Goal: Task Accomplishment & Management: Manage account settings

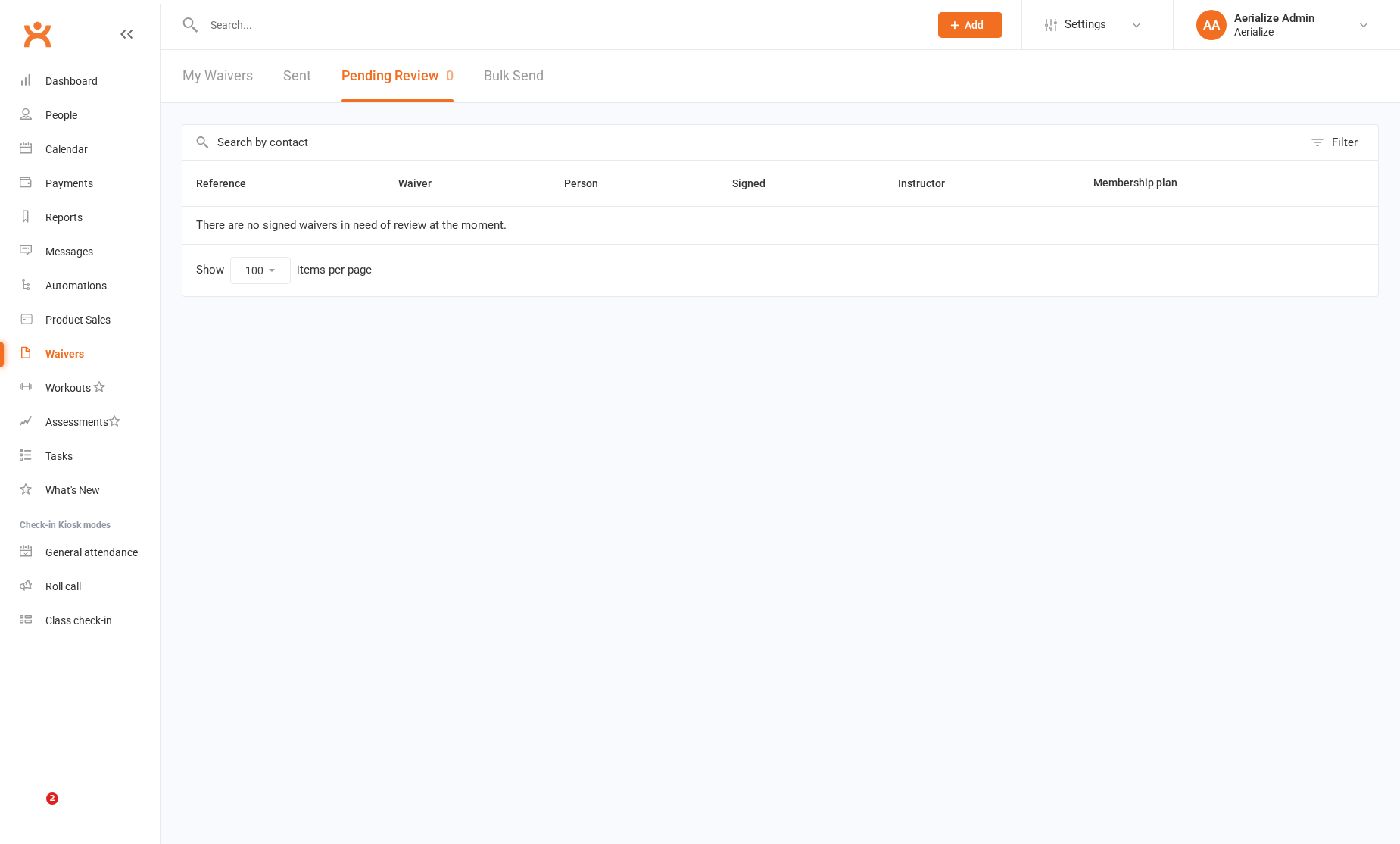
select select "100"
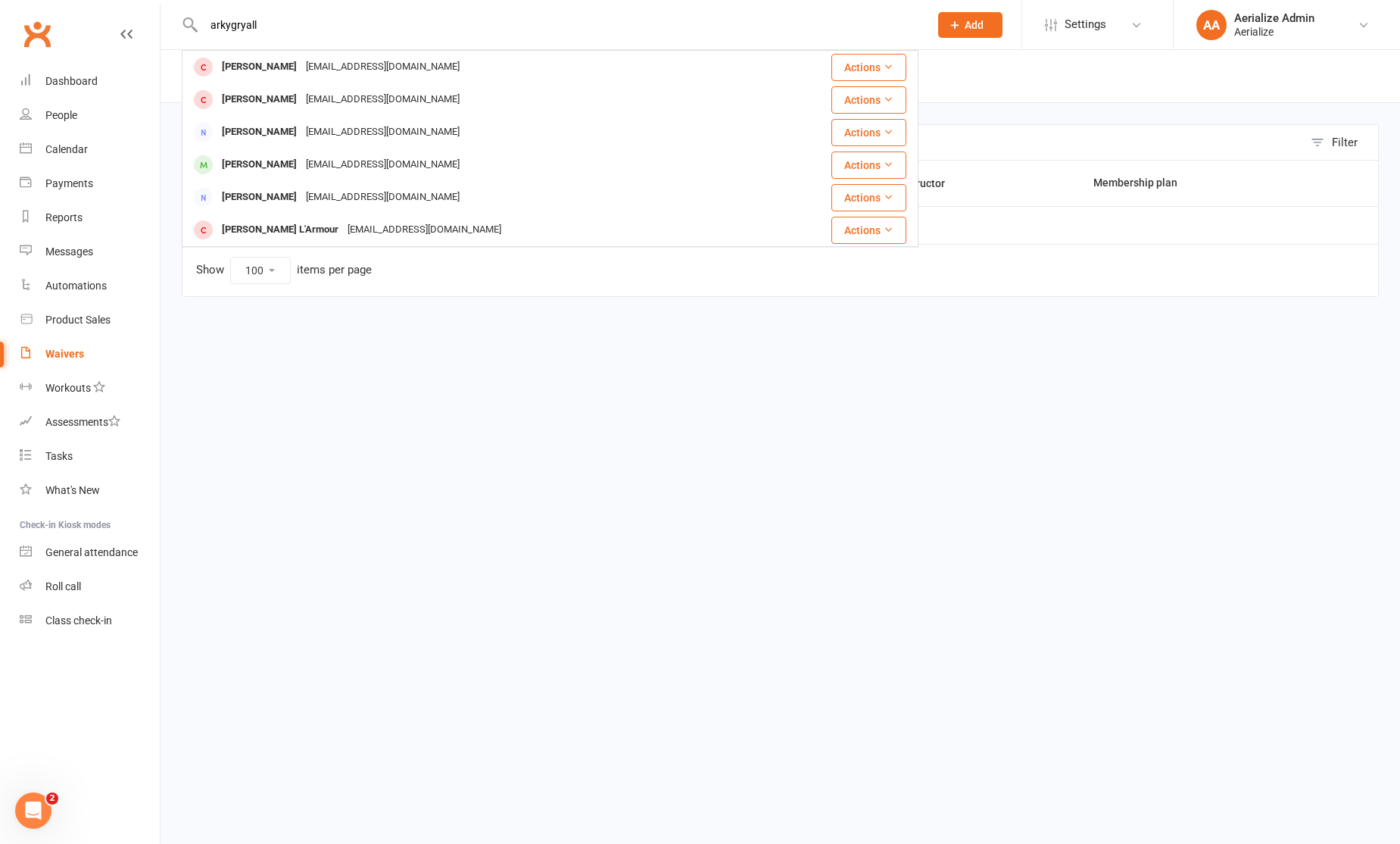
drag, startPoint x: 324, startPoint y: 26, endPoint x: 114, endPoint y: 10, distance: 210.6
click at [114, 4] on header "arkygryall Arky Ryall arkygryall@gmail.com Actions Olivia Arkell oarkell2@gmail…" at bounding box center [700, 4] width 1400 height 0
click at [250, 30] on input "test" at bounding box center [558, 24] width 719 height 21
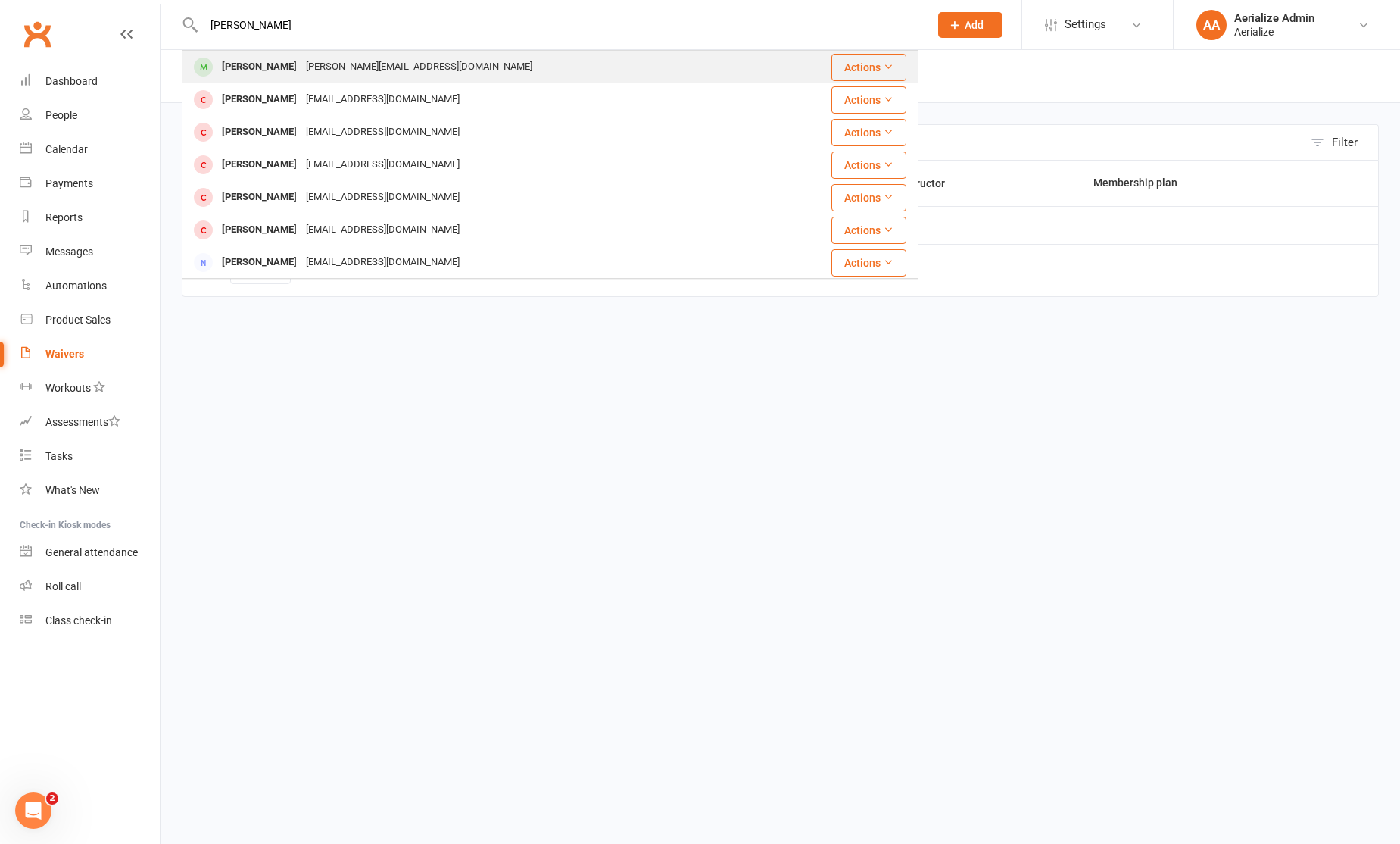
type input "[PERSON_NAME]"
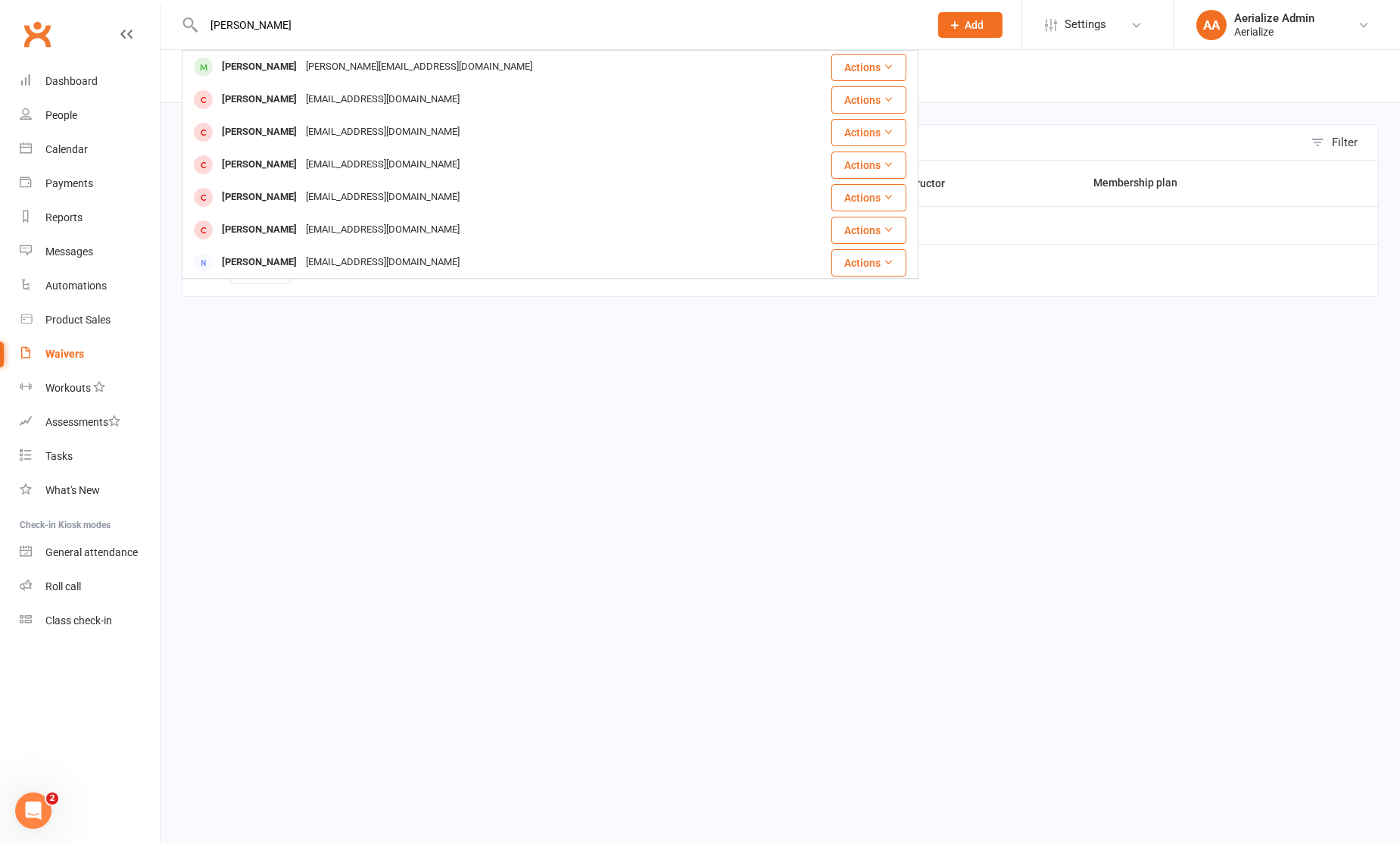
click at [275, 55] on div "Sophie Callan sophie.callan@gmail.com" at bounding box center [489, 67] width 611 height 31
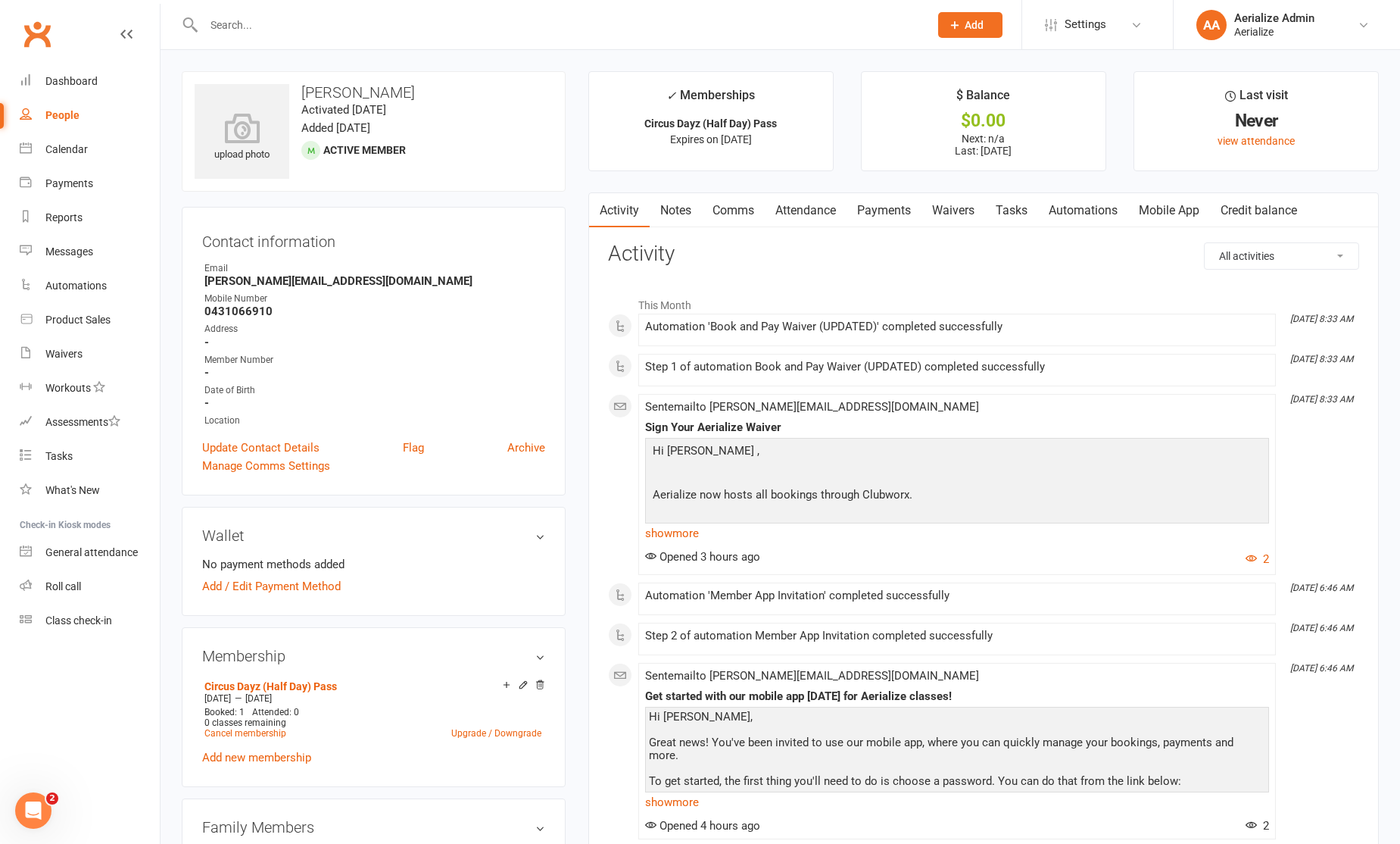
click at [941, 208] on link "Waivers" at bounding box center [954, 211] width 64 height 35
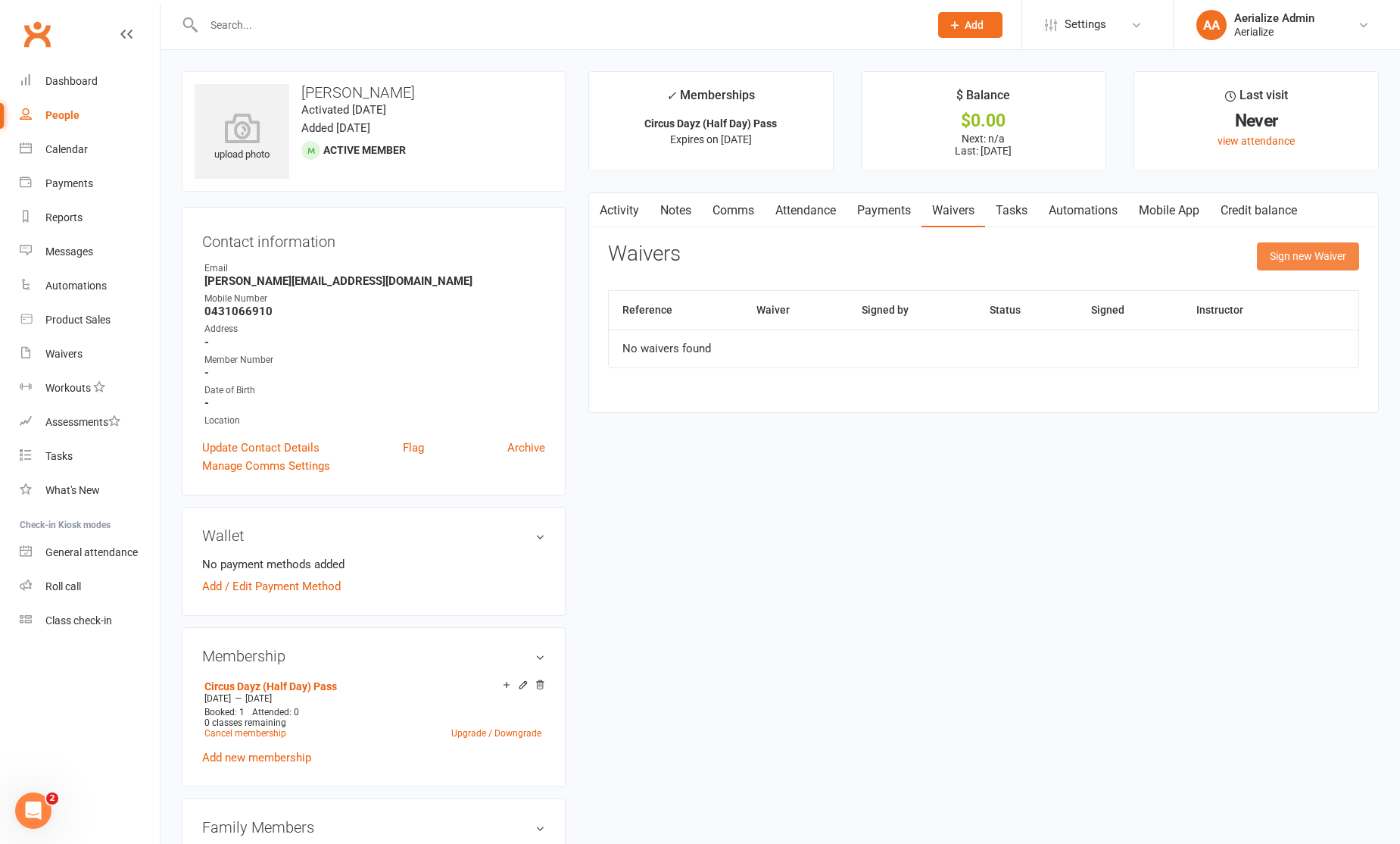
click at [1320, 264] on button "Sign new Waiver" at bounding box center [1308, 256] width 102 height 27
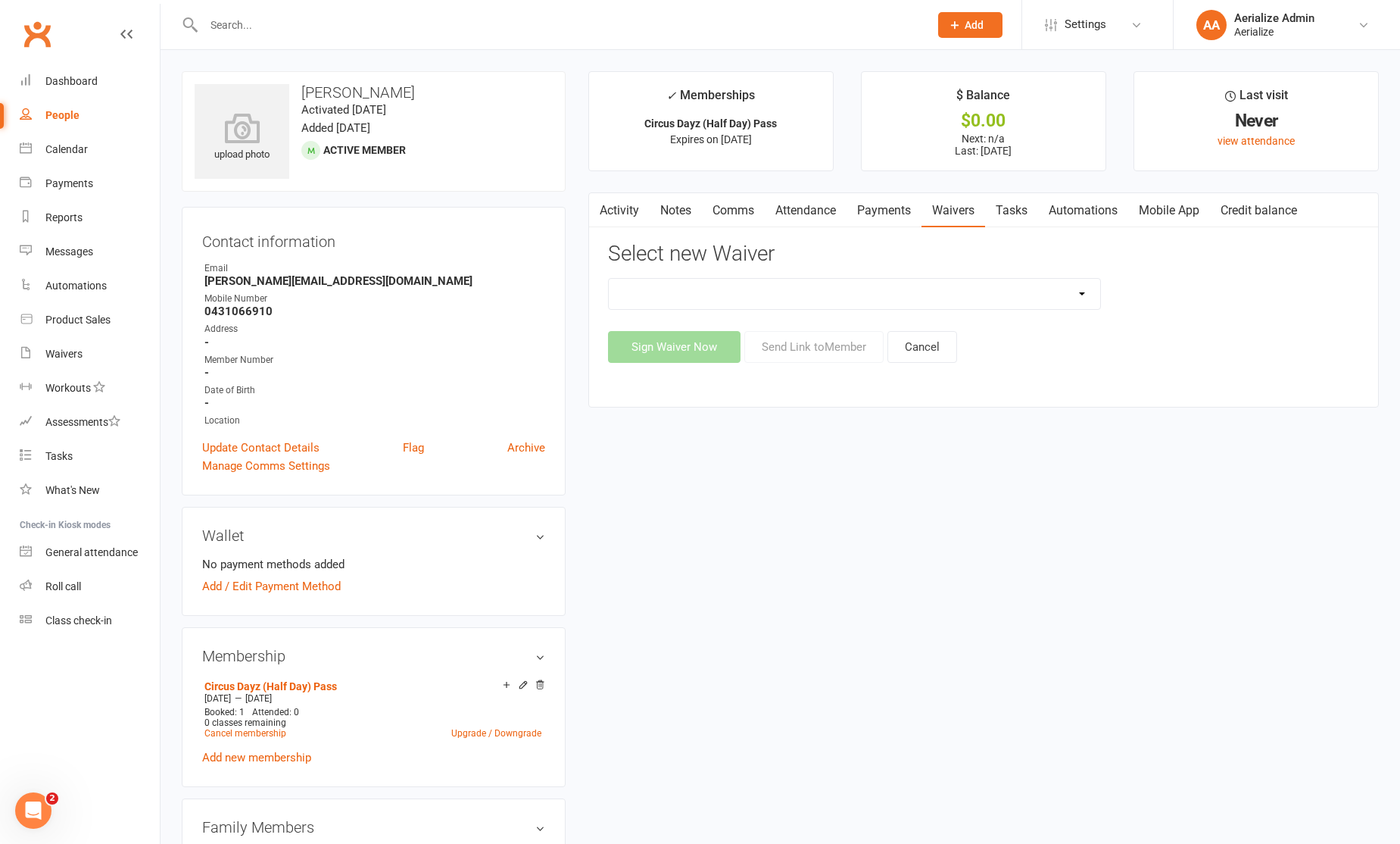
click at [955, 296] on select "Aerialize Birthday Party Waiver - Adults with Dependents Aerialize External Wor…" at bounding box center [855, 293] width 491 height 30
select select "11116"
click at [609, 278] on select "Aerialize Birthday Party Waiver - Adults with Dependents Aerialize External Wor…" at bounding box center [855, 293] width 491 height 30
click at [714, 344] on button "Sign Waiver Now" at bounding box center [675, 346] width 133 height 32
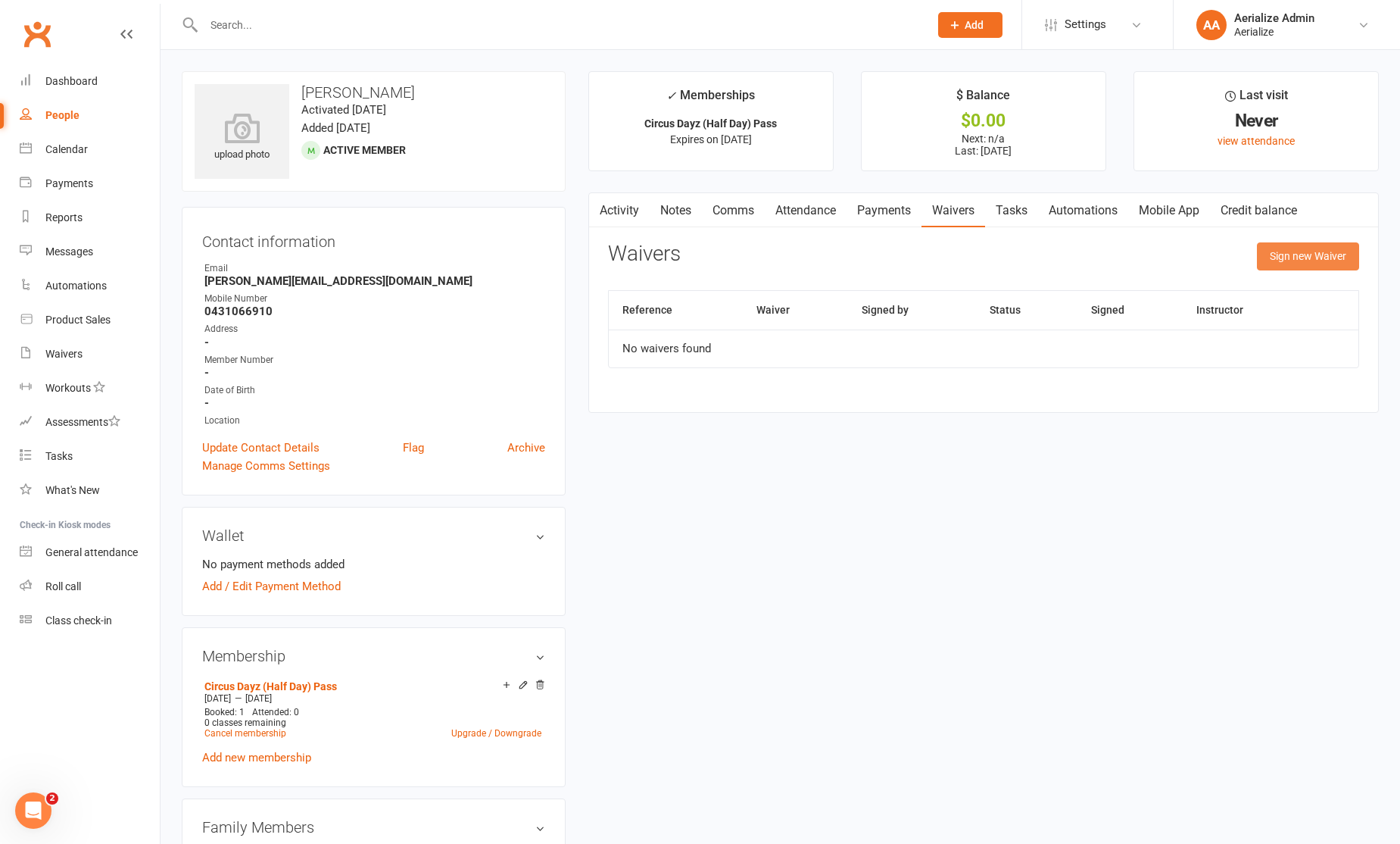
click at [1325, 260] on button "Sign new Waiver" at bounding box center [1308, 256] width 102 height 27
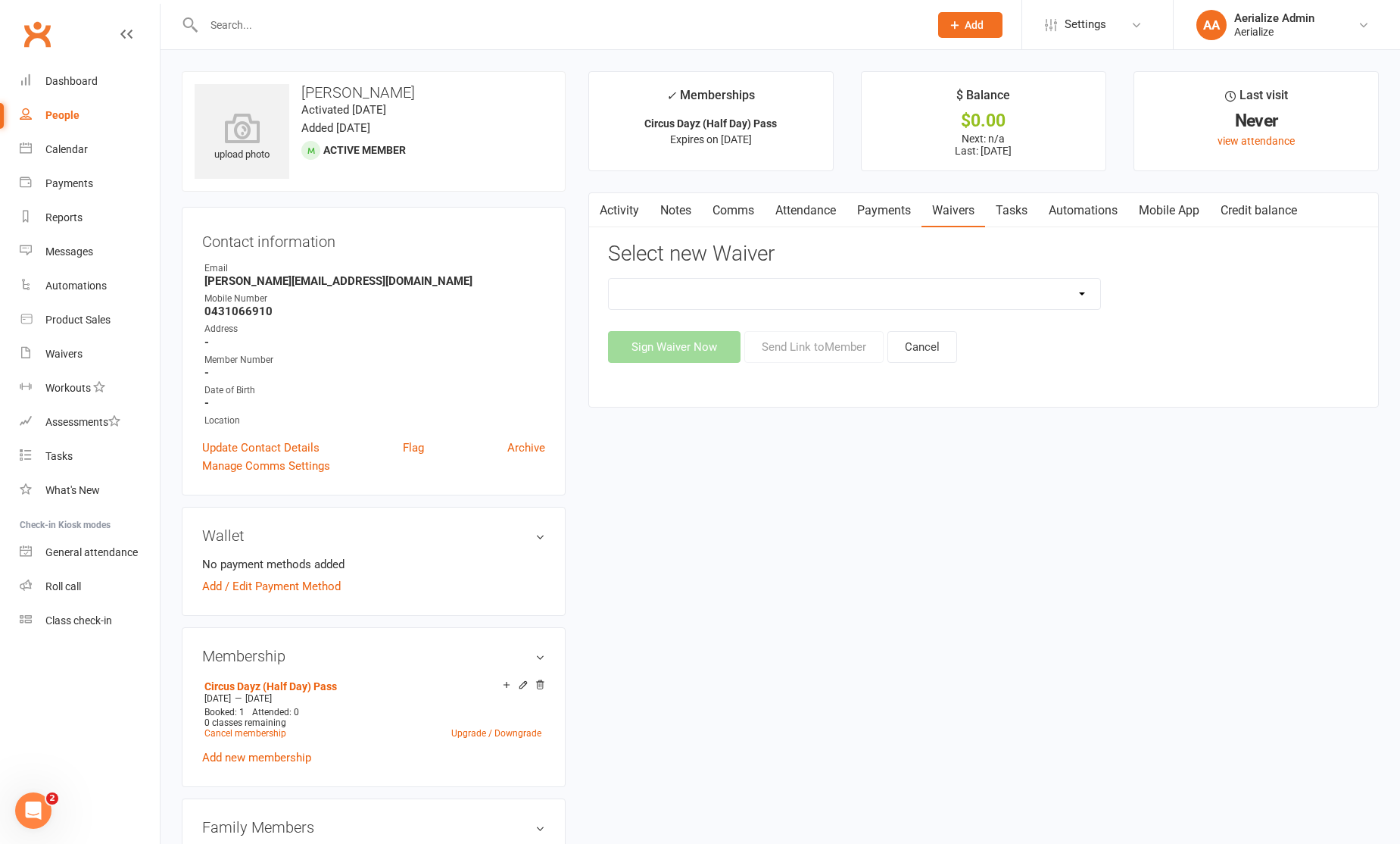
click at [677, 278] on div "Aerialize Birthday Party Waiver - Adults with Dependents Aerialize External Wor…" at bounding box center [855, 293] width 493 height 32
click at [675, 288] on select "Aerialize Birthday Party Waiver - Adults with Dependents Aerialize External Wor…" at bounding box center [855, 293] width 491 height 30
select select "12479"
click at [609, 278] on select "Aerialize Birthday Party Waiver - Adults with Dependents Aerialize External Wor…" at bounding box center [855, 293] width 491 height 30
click at [707, 353] on button "Sign Waiver Now" at bounding box center [675, 346] width 133 height 32
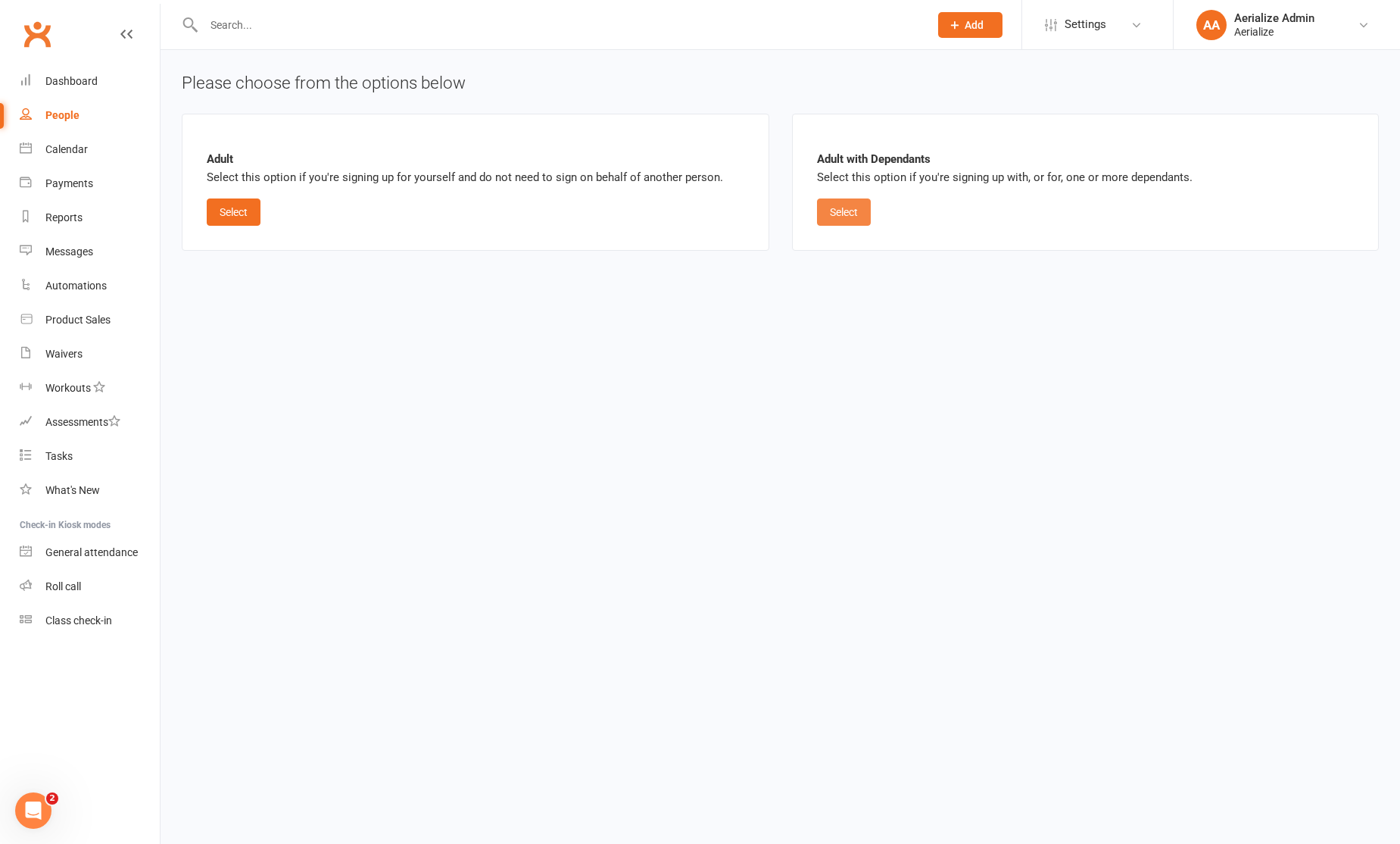
click at [852, 212] on button "Select" at bounding box center [844, 211] width 54 height 27
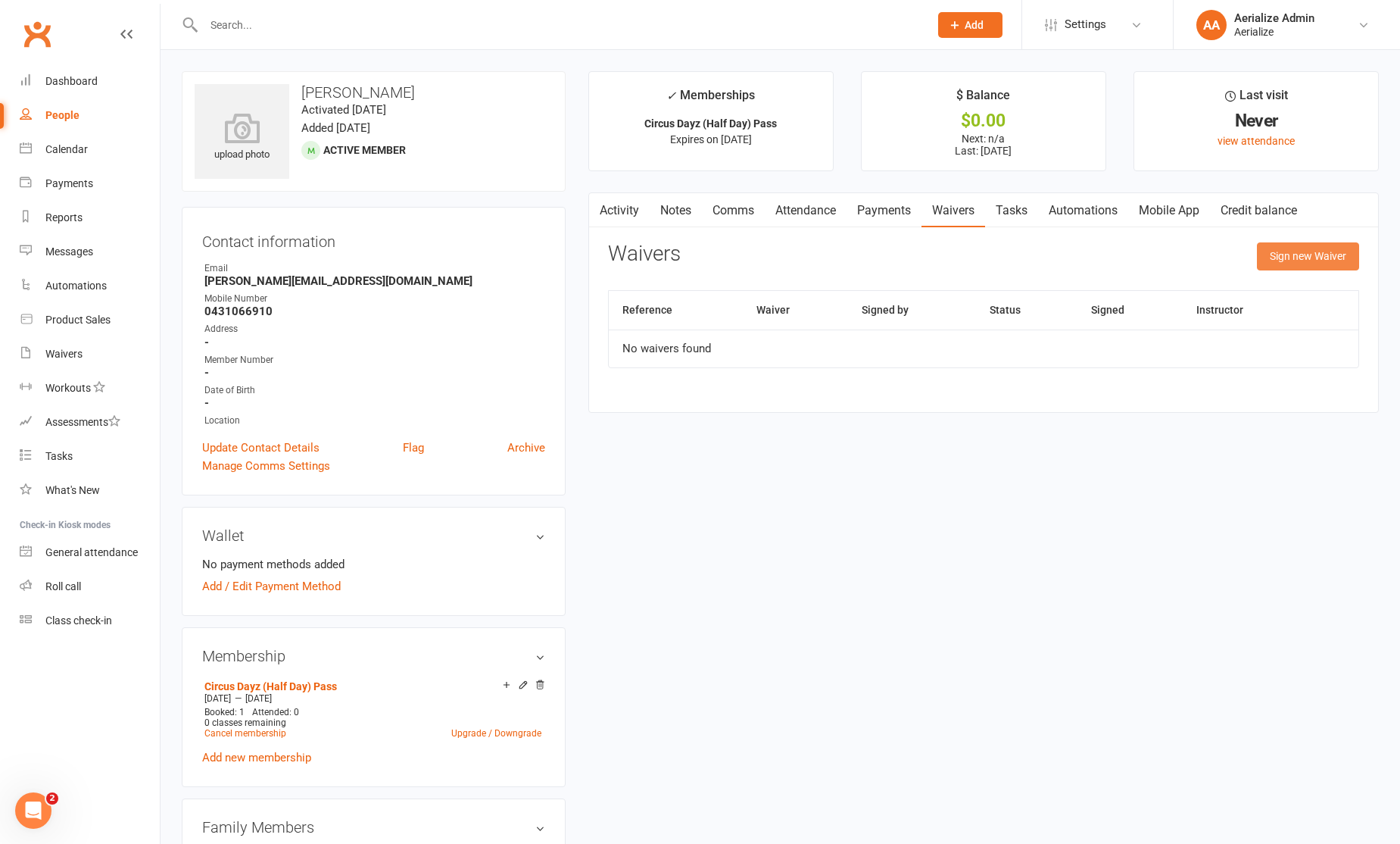
click at [1281, 253] on button "Sign new Waiver" at bounding box center [1308, 256] width 102 height 27
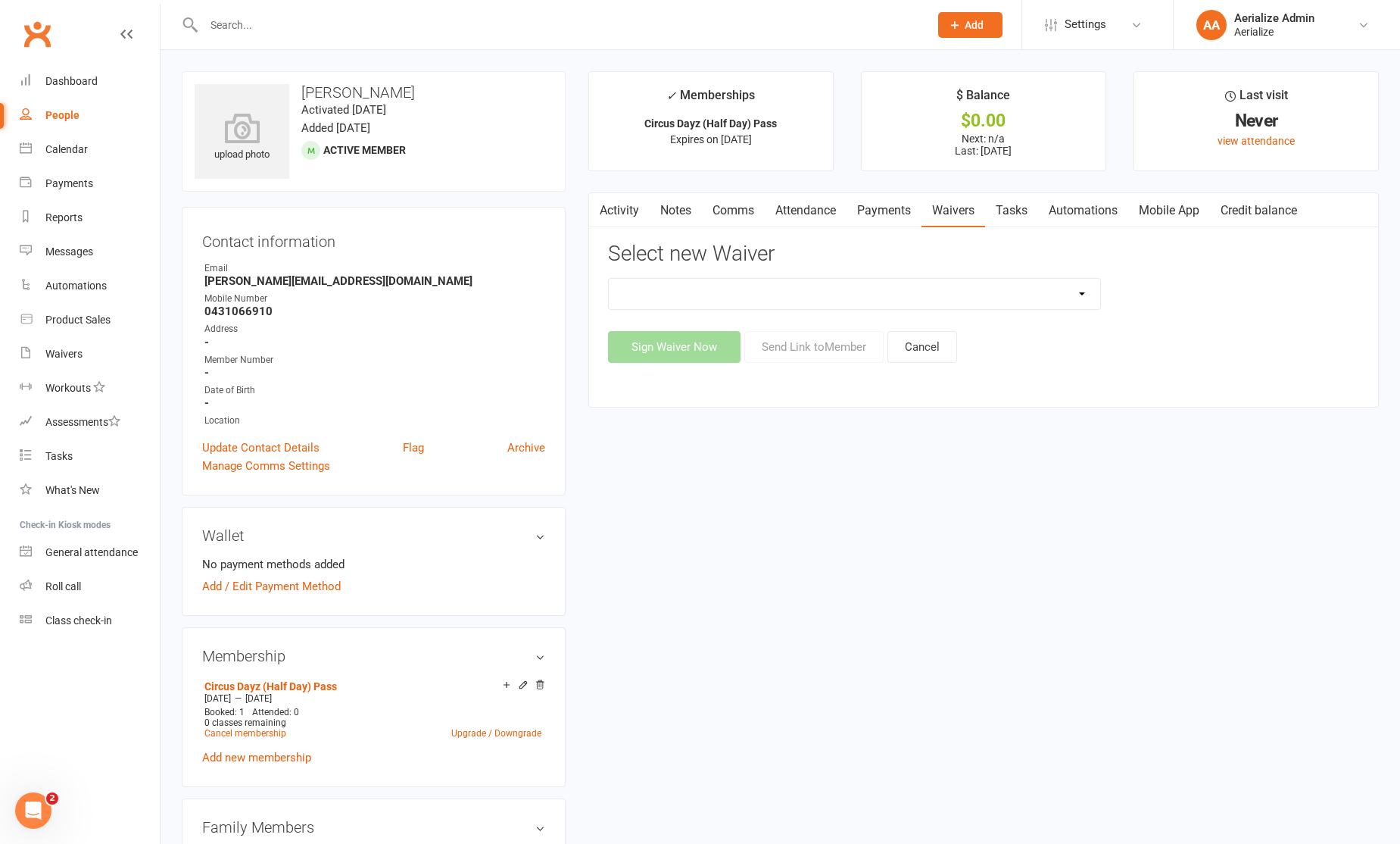
click at [856, 296] on select "Aerialize Birthday Party Waiver - Adults with Dependents Aerialize External Wor…" at bounding box center [855, 293] width 491 height 30
select select "12479"
click at [609, 278] on select "Aerialize Birthday Party Waiver - Adults with Dependents Aerialize External Wor…" at bounding box center [855, 293] width 491 height 30
click at [852, 352] on button "Send Link to Member" at bounding box center [814, 346] width 140 height 32
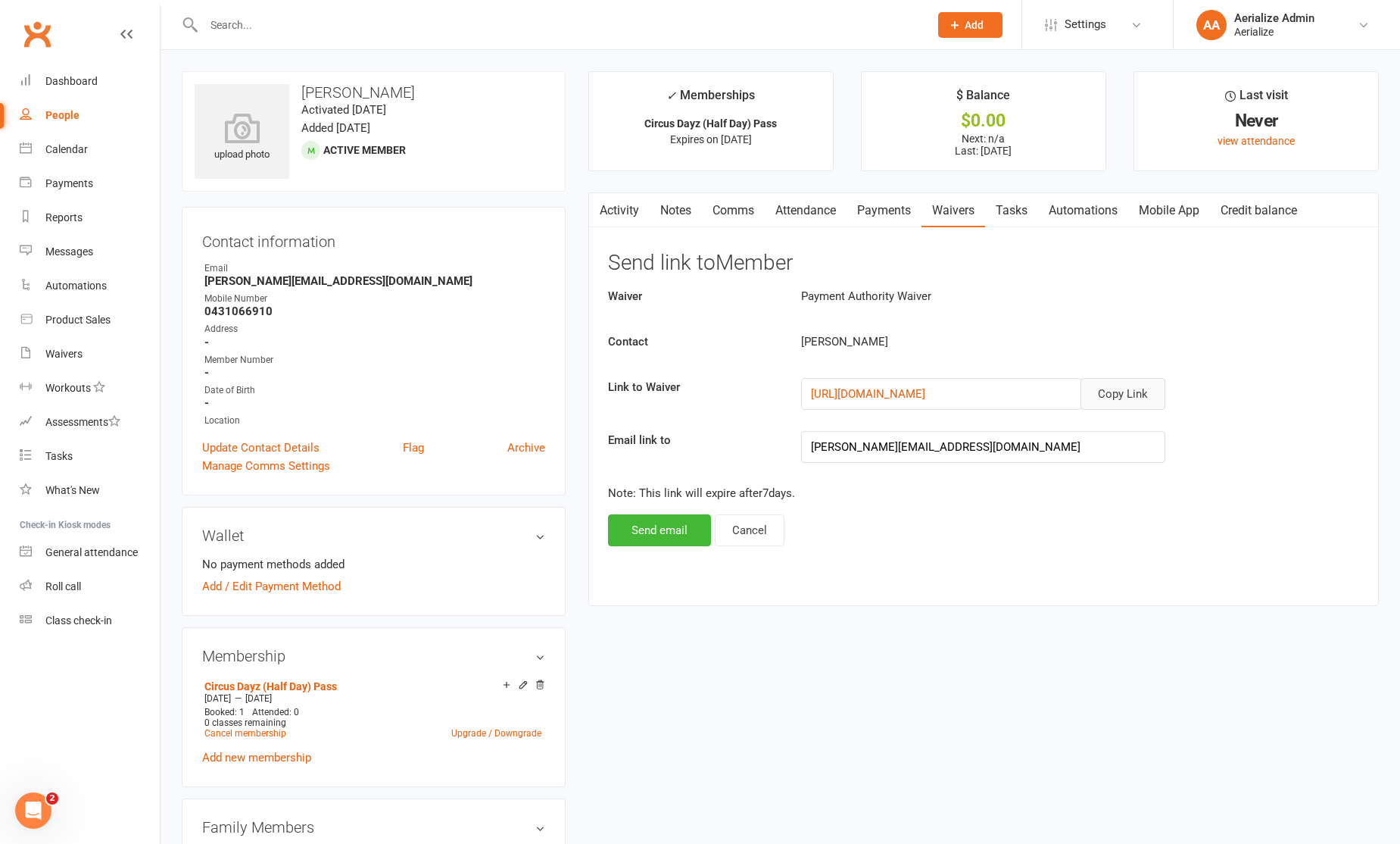
drag, startPoint x: 1138, startPoint y: 383, endPoint x: 1127, endPoint y: 382, distance: 11.0
click at [1138, 383] on button "Copy Link" at bounding box center [1123, 394] width 85 height 32
click at [709, 218] on link "Comms" at bounding box center [733, 211] width 63 height 35
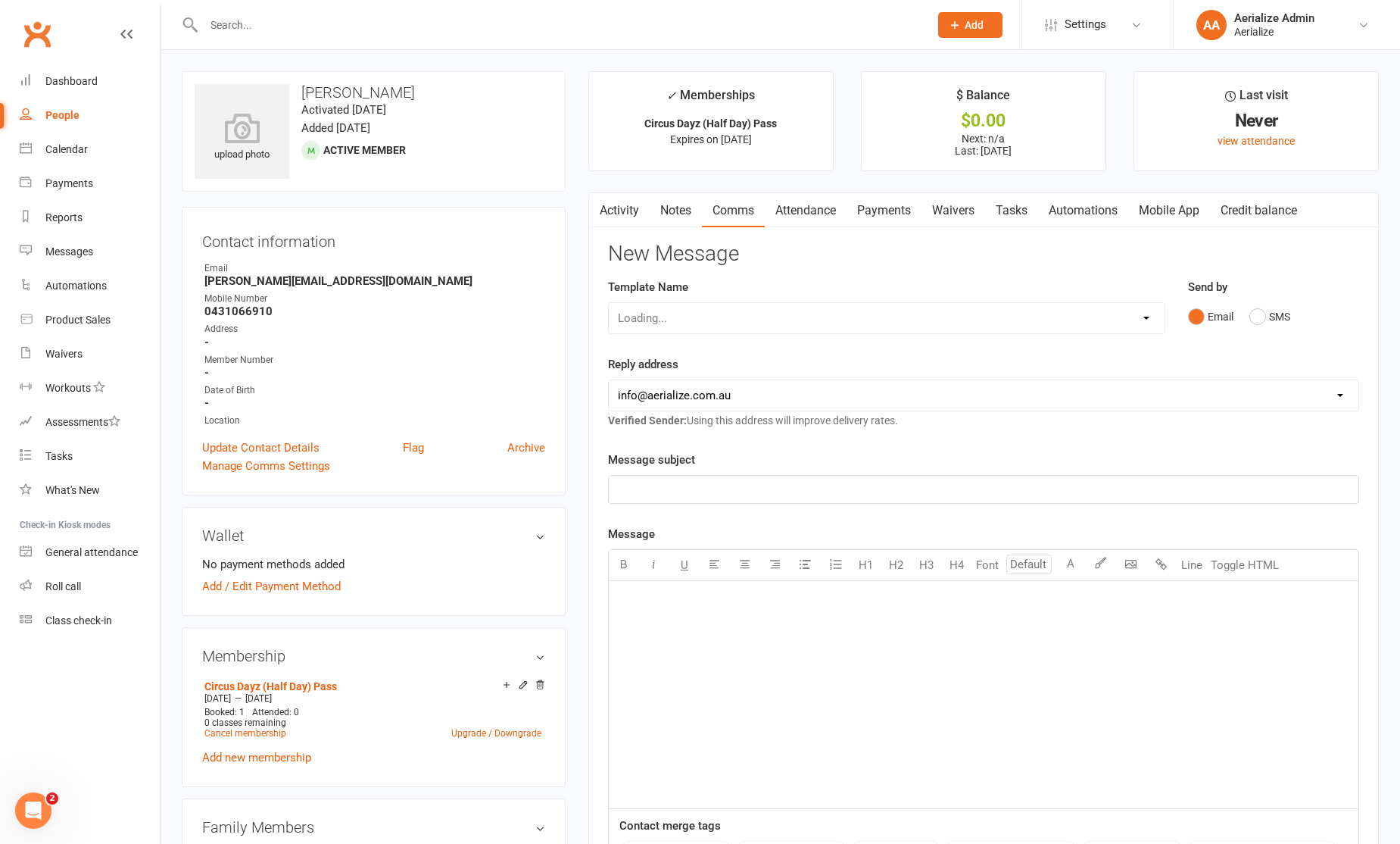
click at [600, 219] on button "button" at bounding box center [598, 211] width 19 height 34
click at [630, 219] on link "Activity" at bounding box center [619, 211] width 61 height 35
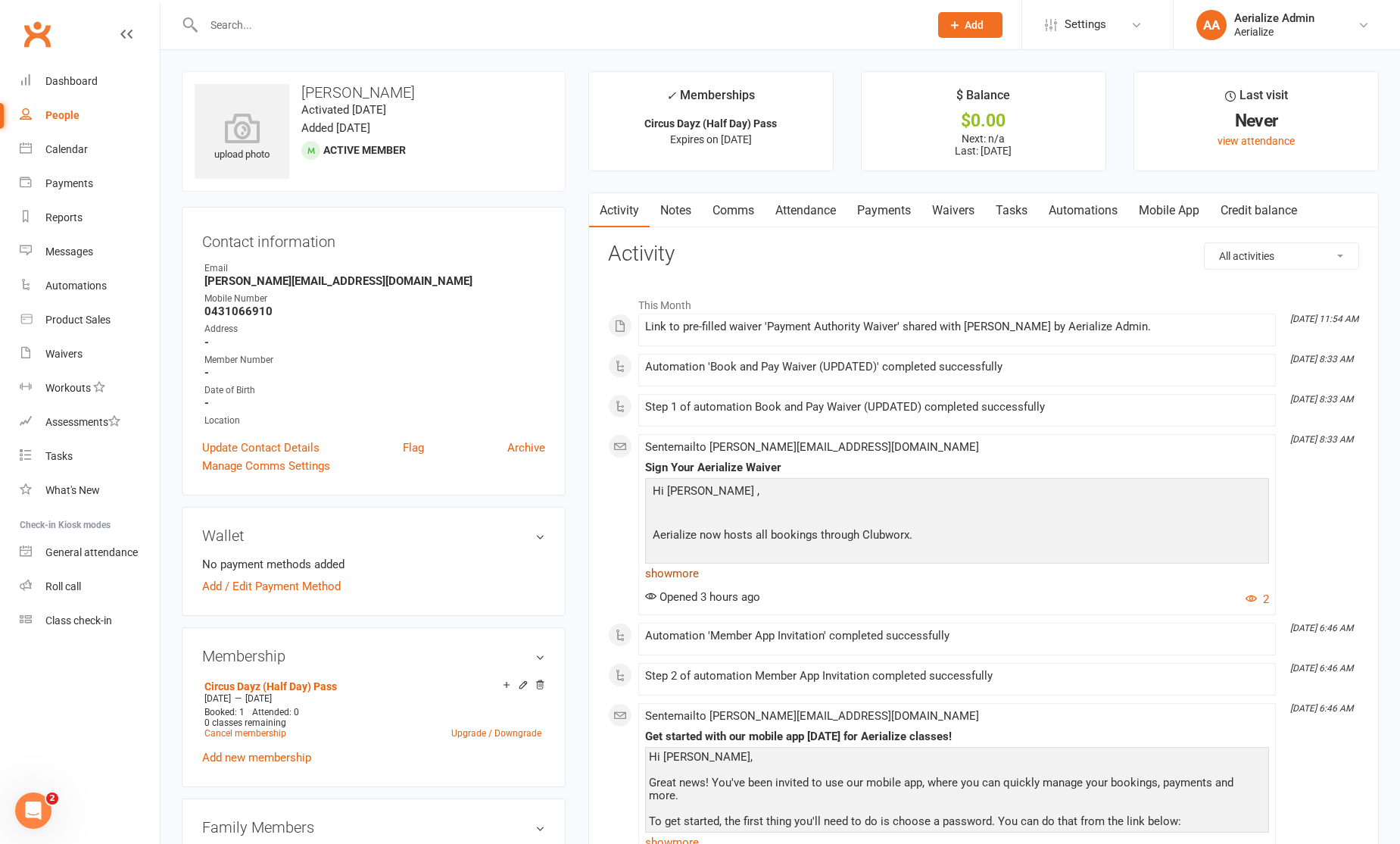
click at [677, 574] on link "show more" at bounding box center [957, 573] width 624 height 21
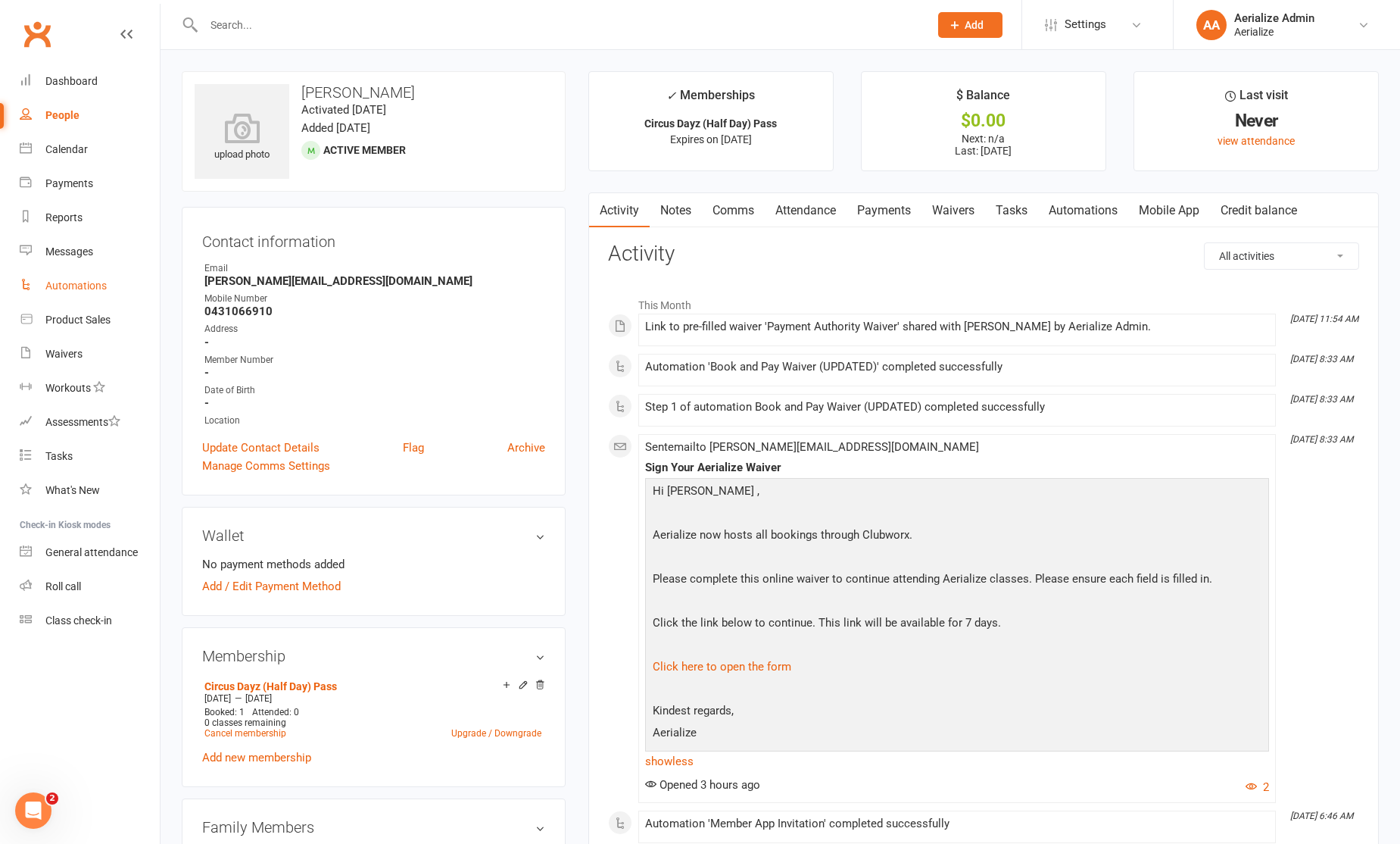
click at [76, 282] on div "Automations" at bounding box center [76, 285] width 62 height 12
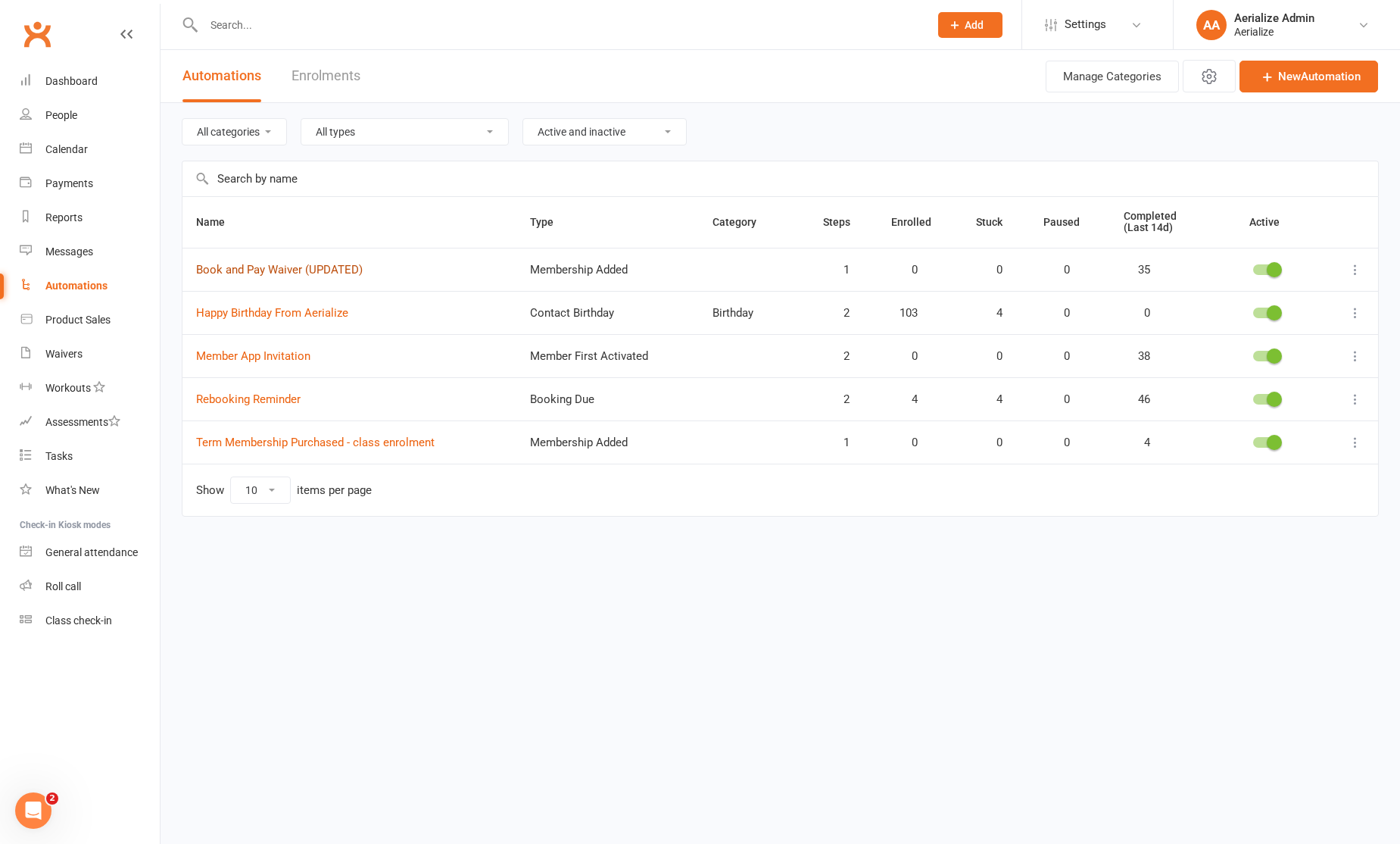
click at [292, 265] on link "Book and Pay Waiver (UPDATED)" at bounding box center [279, 269] width 167 height 13
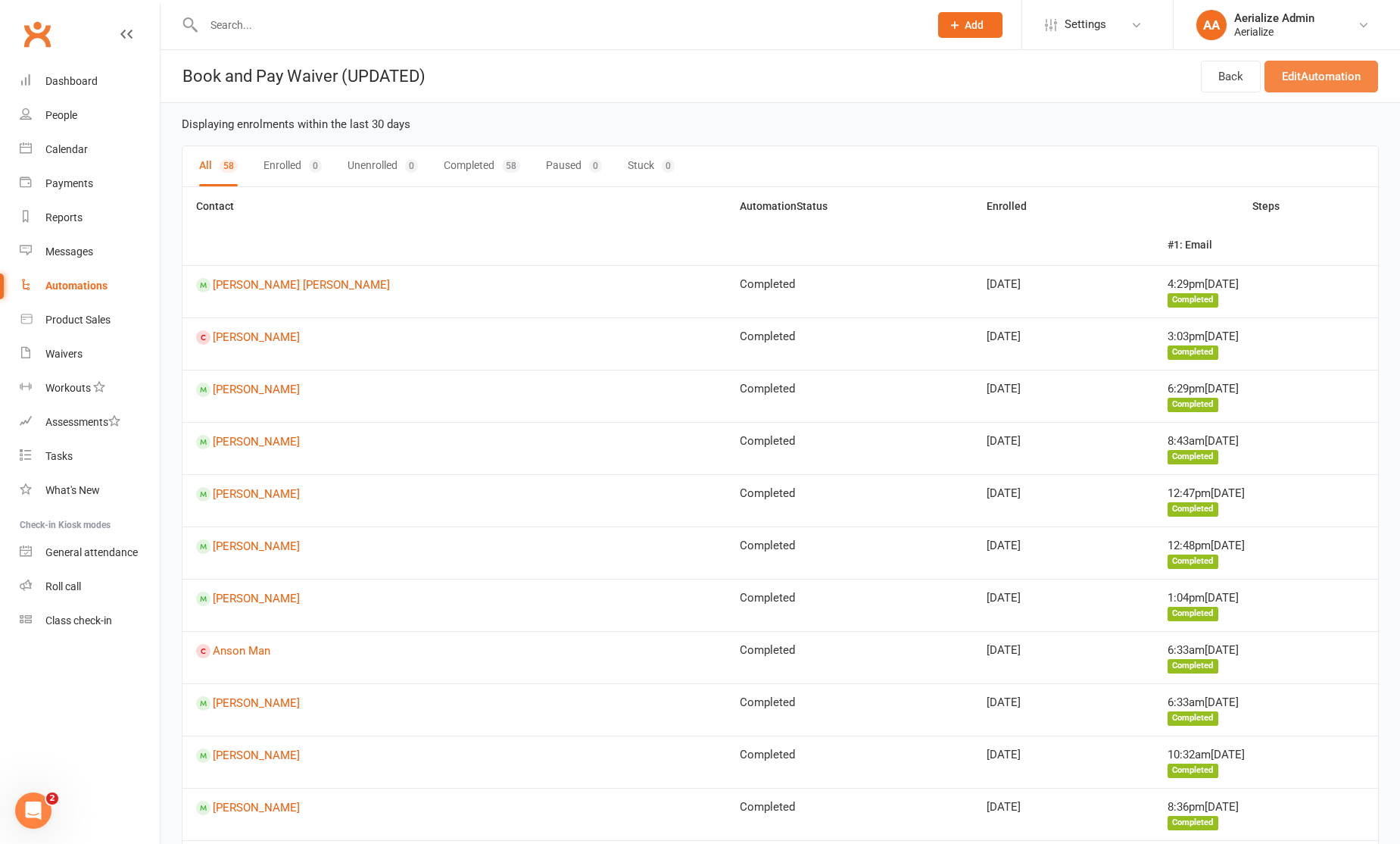
click at [1295, 73] on link "Edit Automation" at bounding box center [1322, 76] width 114 height 32
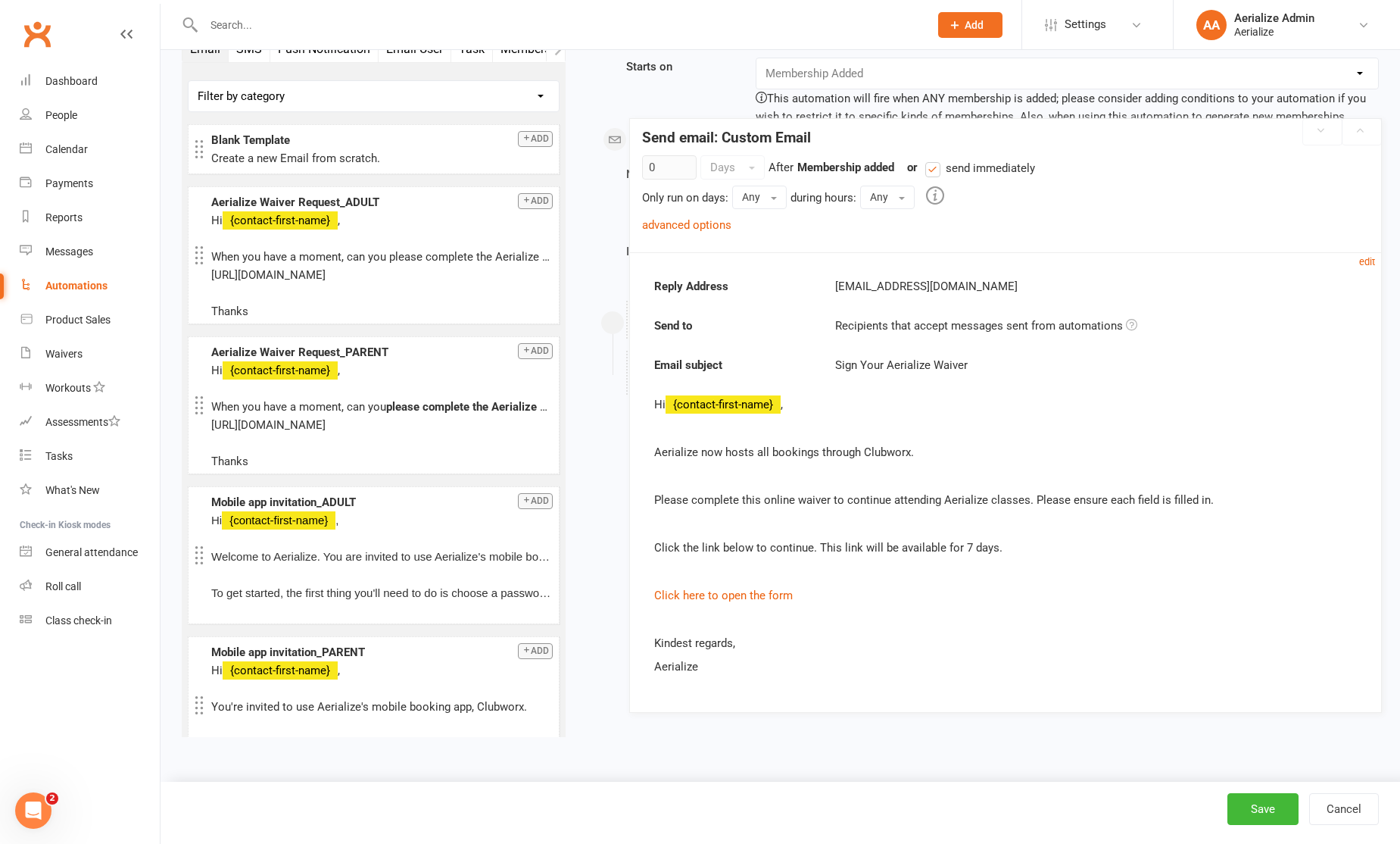
scroll to position [115, 0]
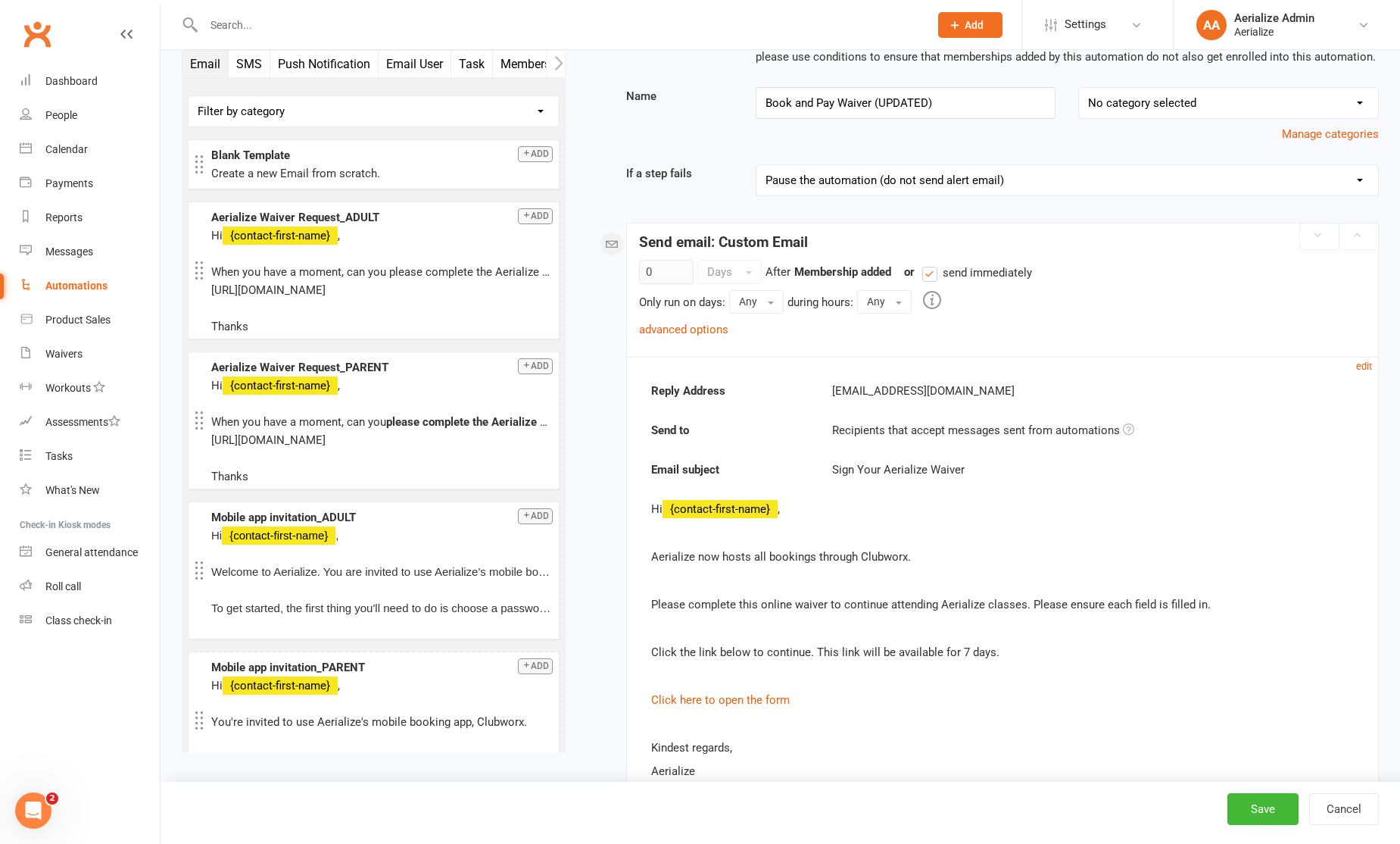
click at [763, 556] on p "Aerialize now hosts all bookings through Clubworx." at bounding box center [1002, 556] width 703 height 18
click at [1366, 360] on small "edit" at bounding box center [1364, 366] width 16 height 12
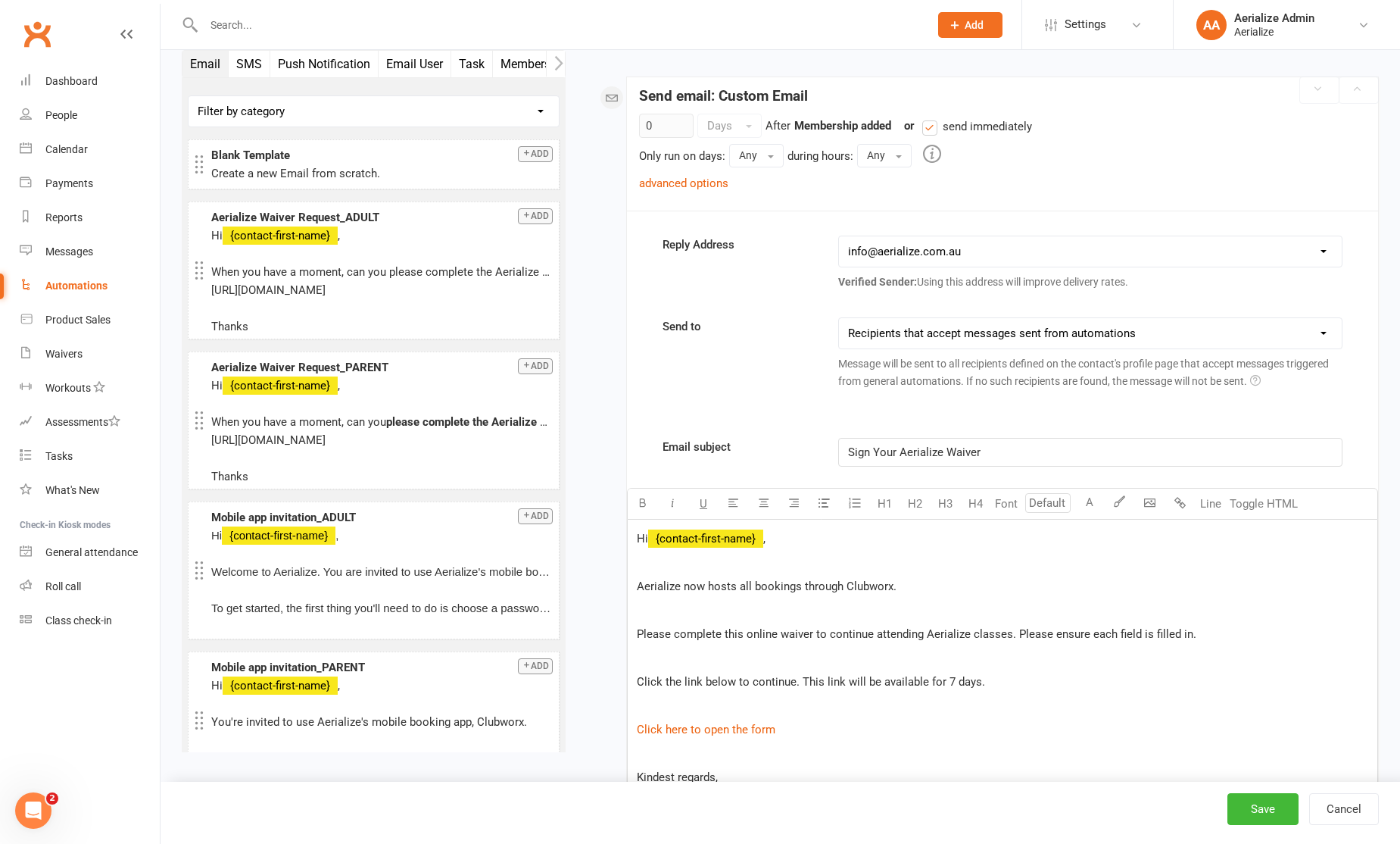
scroll to position [276, 0]
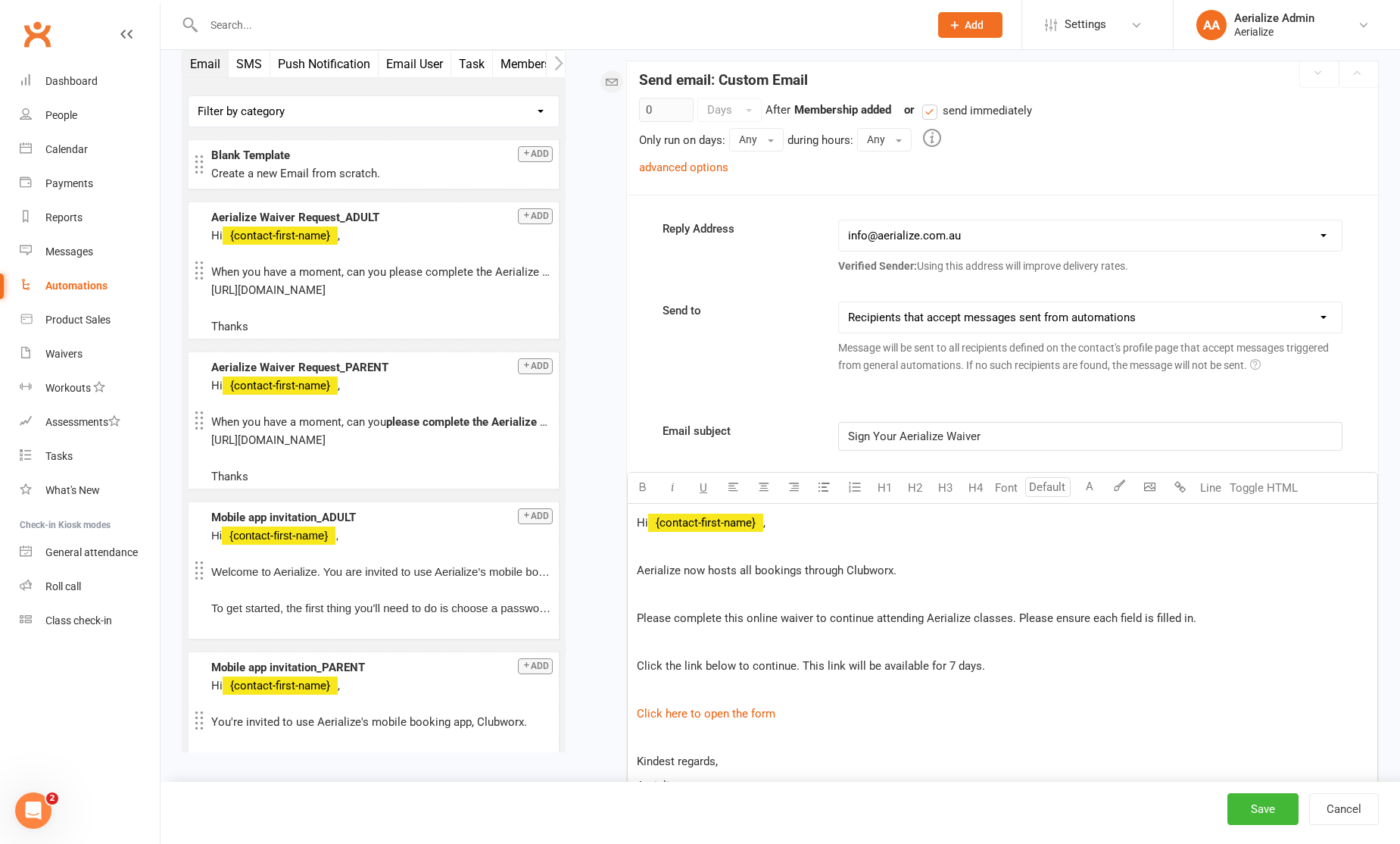
click at [824, 572] on span "Aerialize now hosts all bookings through Clubworx." at bounding box center [767, 569] width 260 height 13
click at [824, 572] on span "Aerialize now hosts all bookings through Clubworx." at bounding box center [767, 569] width 260 height 13
click at [842, 615] on span "Please complete this online waiver to continue attending Aerialize classes. Ple…" at bounding box center [917, 618] width 560 height 13
click at [842, 615] on span "Please complete this online waiver to continue attending Aerialize classes. Ple…" at bounding box center [917, 618] width 560 height 13
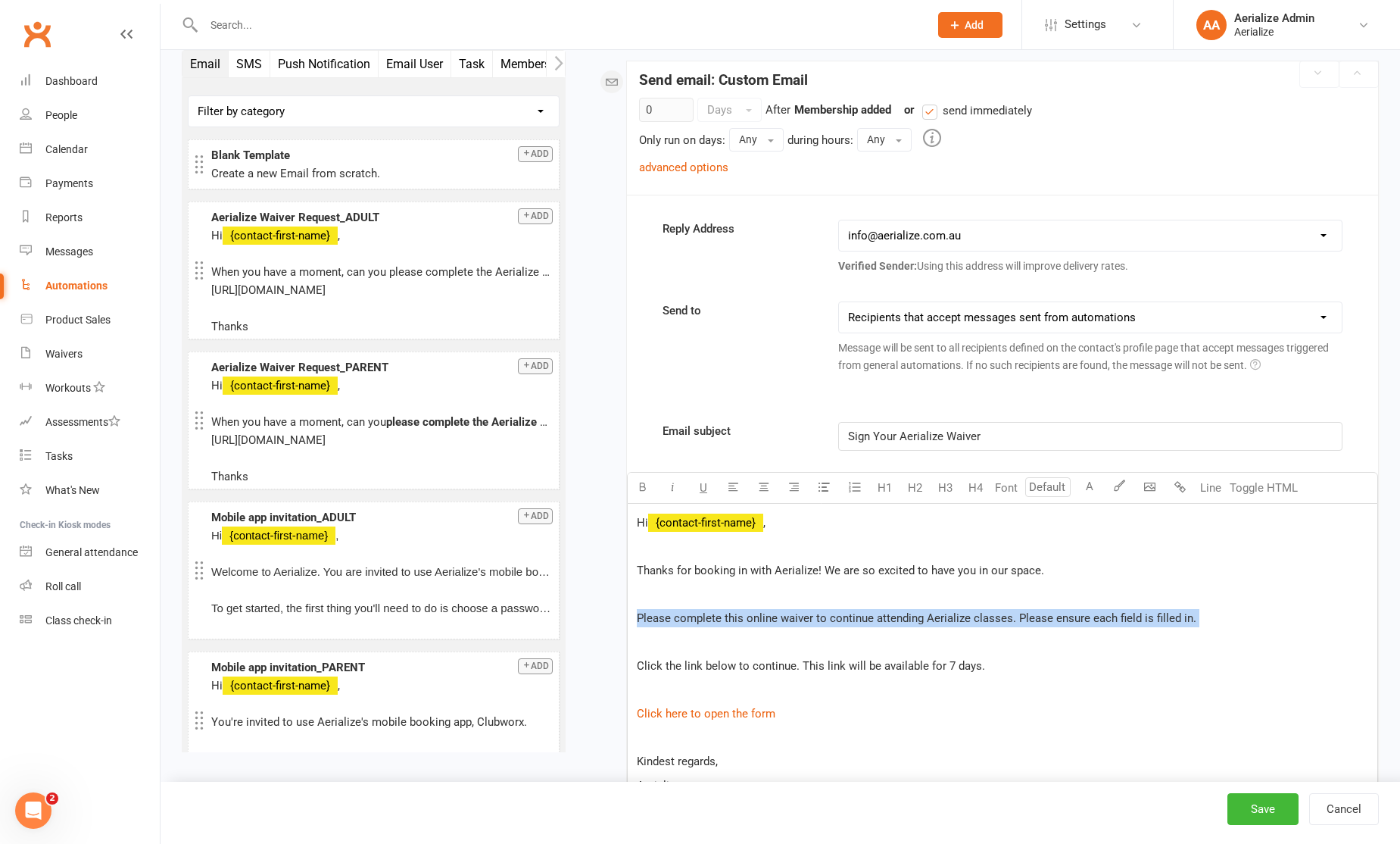
click at [842, 615] on span "Please complete this online waiver to continue attending Aerialize classes. Ple…" at bounding box center [917, 618] width 560 height 13
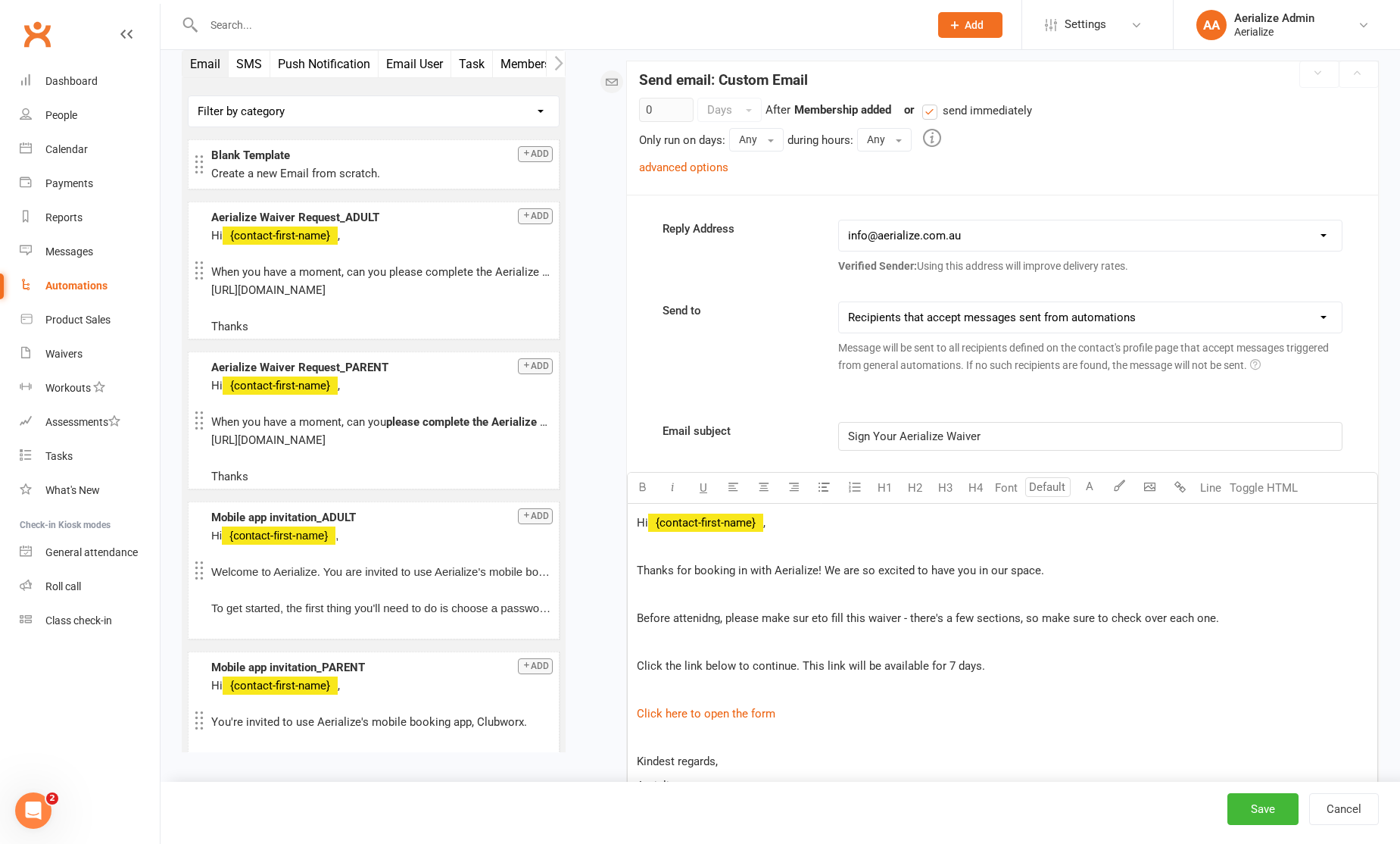
drag, startPoint x: 813, startPoint y: 618, endPoint x: 833, endPoint y: 611, distance: 21.2
click at [813, 618] on span "Before attenidng, please make sur eto fill this waiver - there's a few sections…" at bounding box center [928, 618] width 583 height 13
click at [706, 614] on span "Before attenidng, please make sure to fill this waiver - there's a few sections…" at bounding box center [928, 618] width 583 height 13
click at [899, 615] on span "Before attending, please make sure to fill this waiver - there's a few sections…" at bounding box center [928, 618] width 583 height 13
drag, startPoint x: 724, startPoint y: 619, endPoint x: 792, endPoint y: 615, distance: 68.1
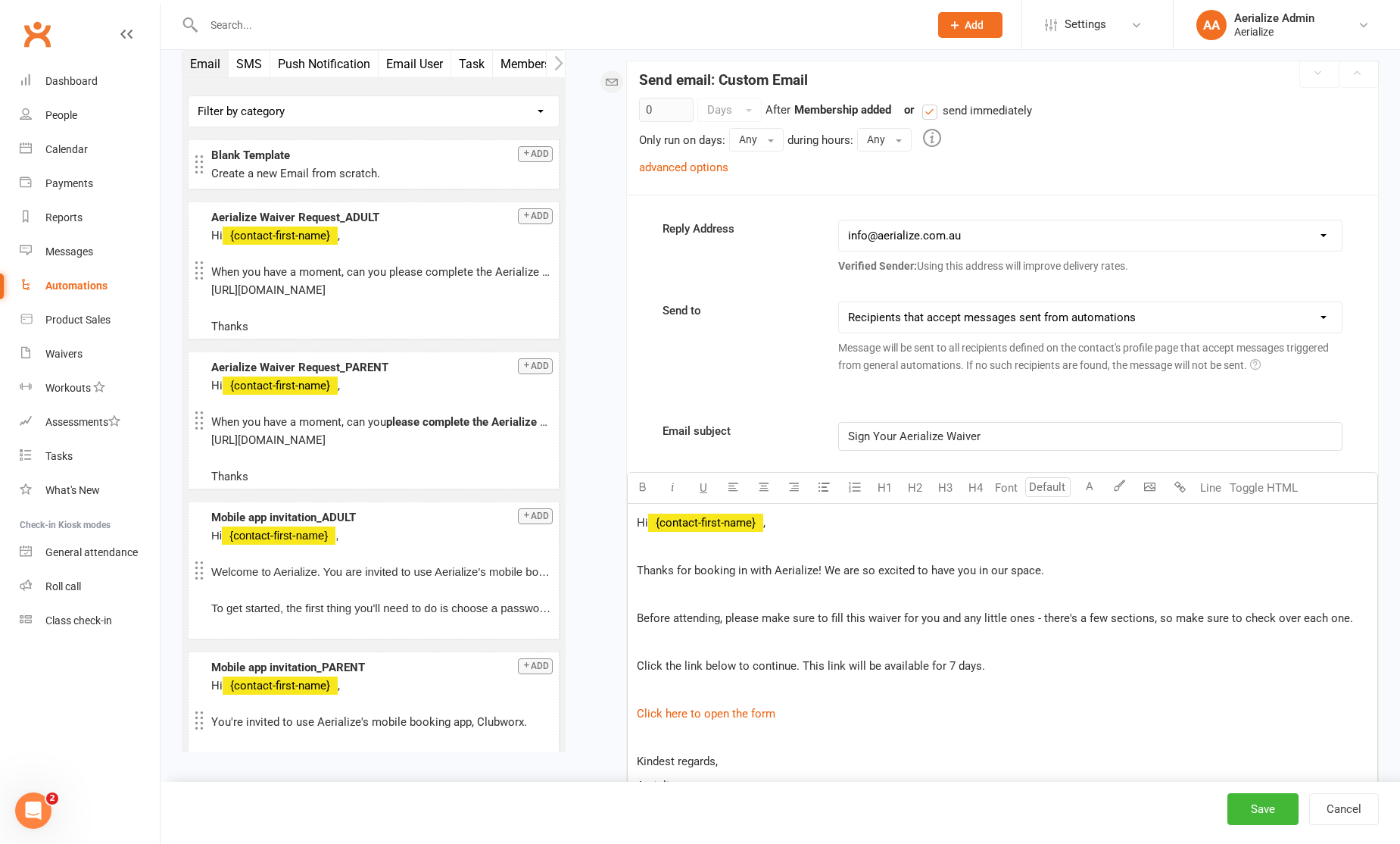
click at [799, 611] on p "Before attending, please make sure to fill this waiver for you and any little o…" at bounding box center [1003, 618] width 732 height 18
drag, startPoint x: 764, startPoint y: 620, endPoint x: 828, endPoint y: 619, distance: 64.0
click at [828, 619] on span "Before attending, please make sure to fill this waiver for you and any little o…" at bounding box center [995, 618] width 717 height 13
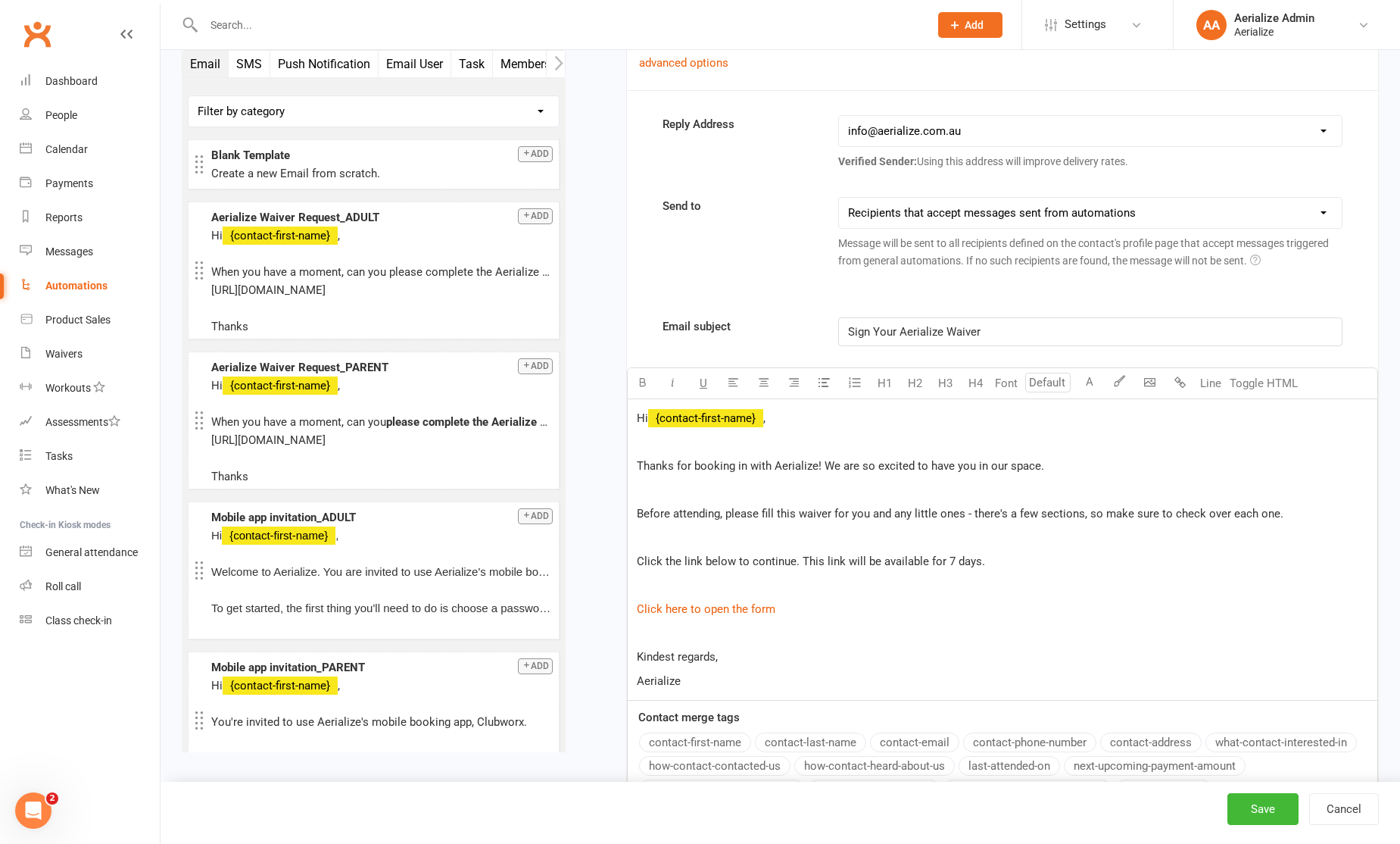
scroll to position [382, 0]
click at [1275, 813] on button "Save" at bounding box center [1263, 809] width 71 height 32
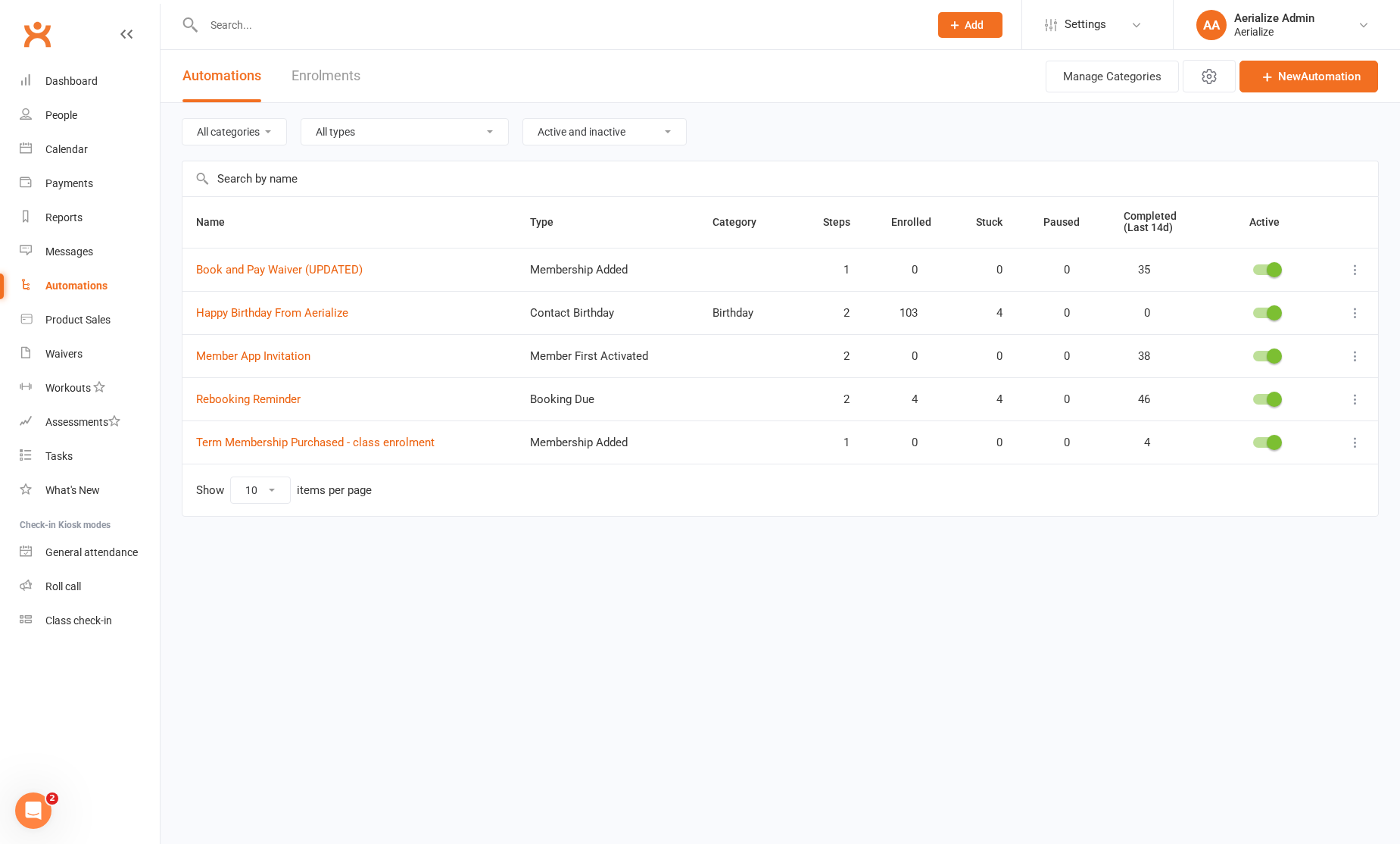
click at [302, 30] on input "text" at bounding box center [558, 24] width 719 height 21
type input "nicki"
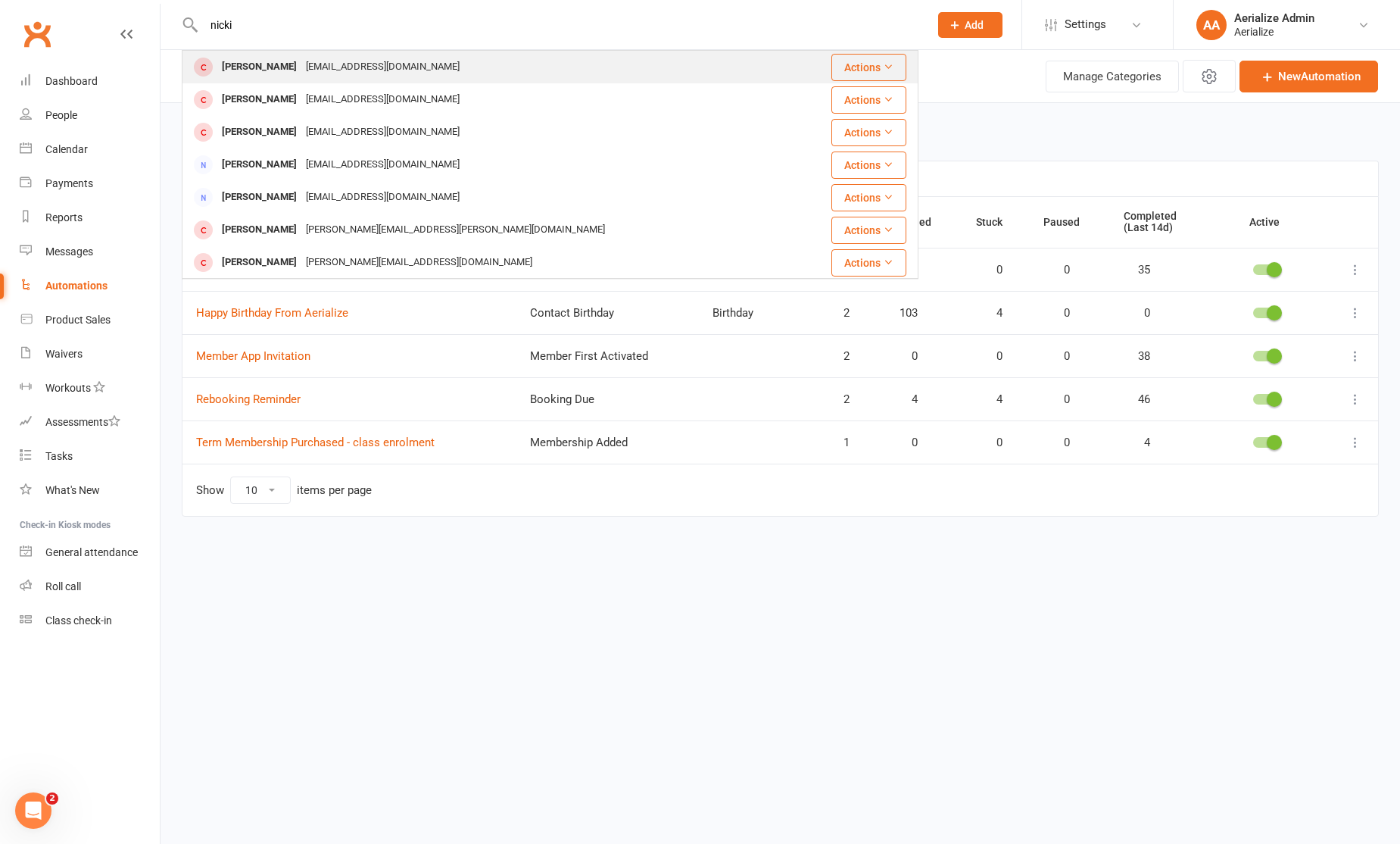
click at [318, 63] on div "nickihubersmith@gmail.com" at bounding box center [382, 67] width 163 height 22
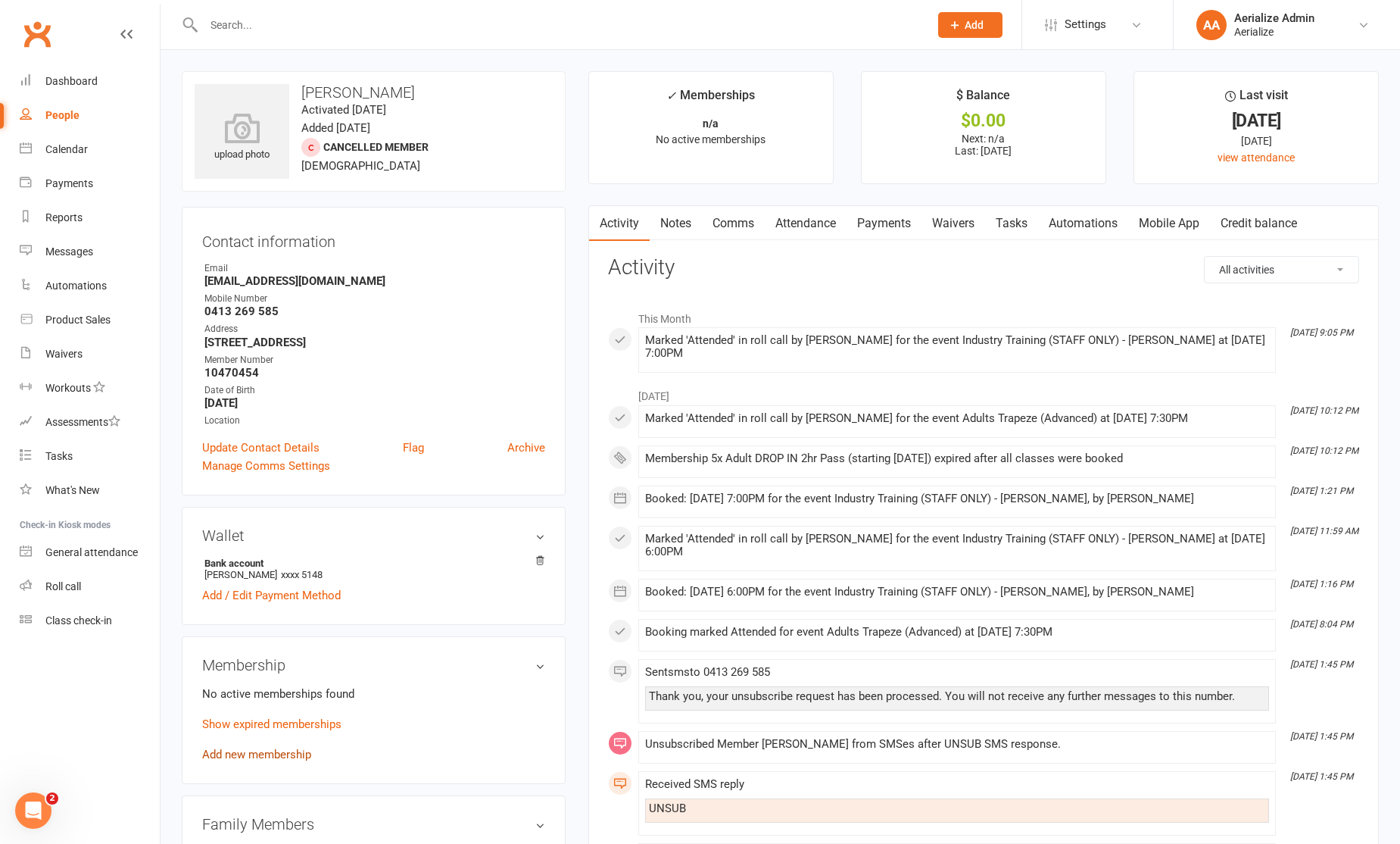
click at [271, 747] on link "Add new membership" at bounding box center [257, 754] width 109 height 13
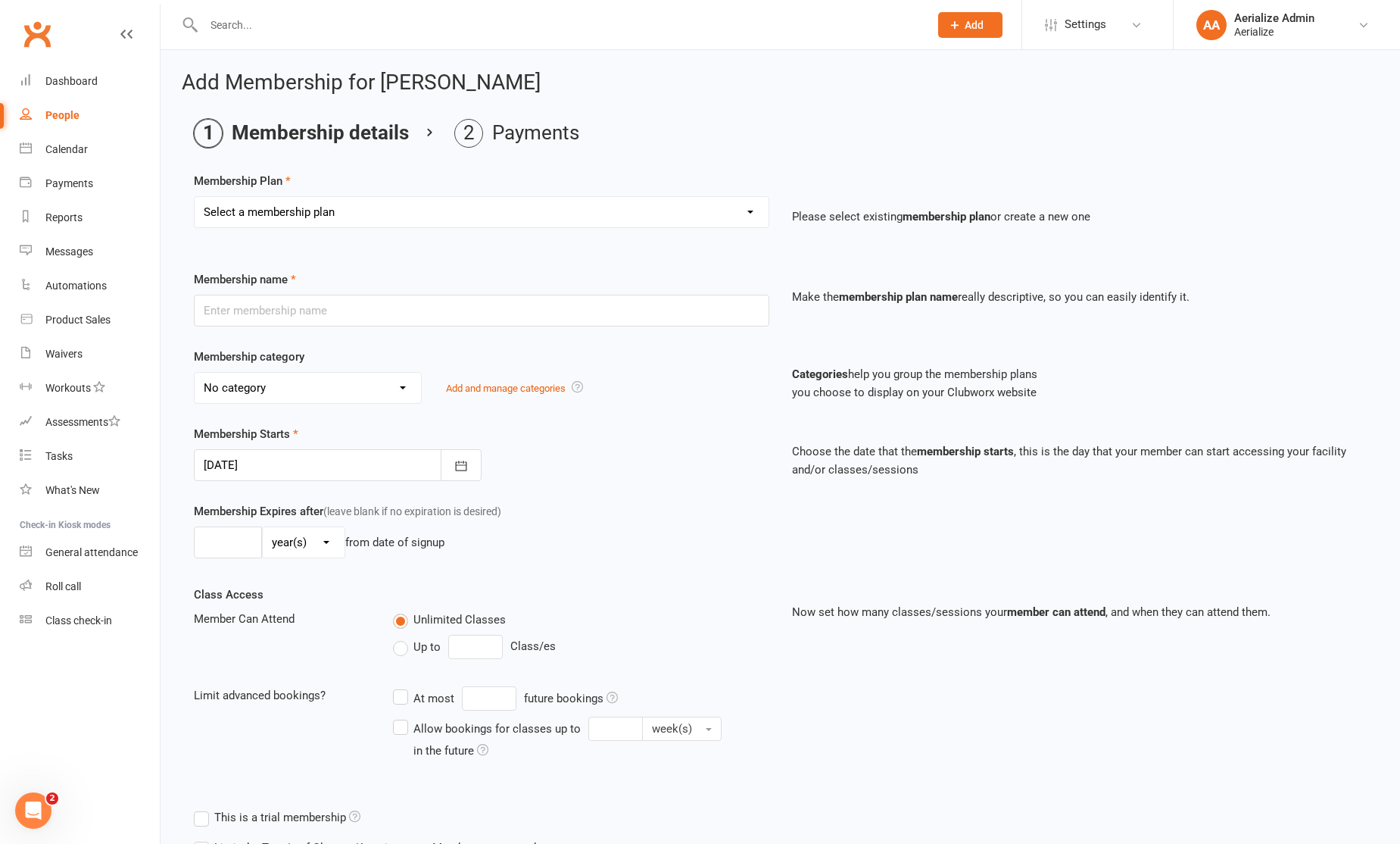
click at [292, 207] on select "Select a membership plan Create new Membership Plan Tiny Tots DROP IN Tiny Tots…" at bounding box center [482, 211] width 574 height 30
select select "12"
click at [195, 197] on select "Select a membership plan Create new Membership Plan Tiny Tots DROP IN Tiny Tots…" at bounding box center [482, 211] width 574 height 30
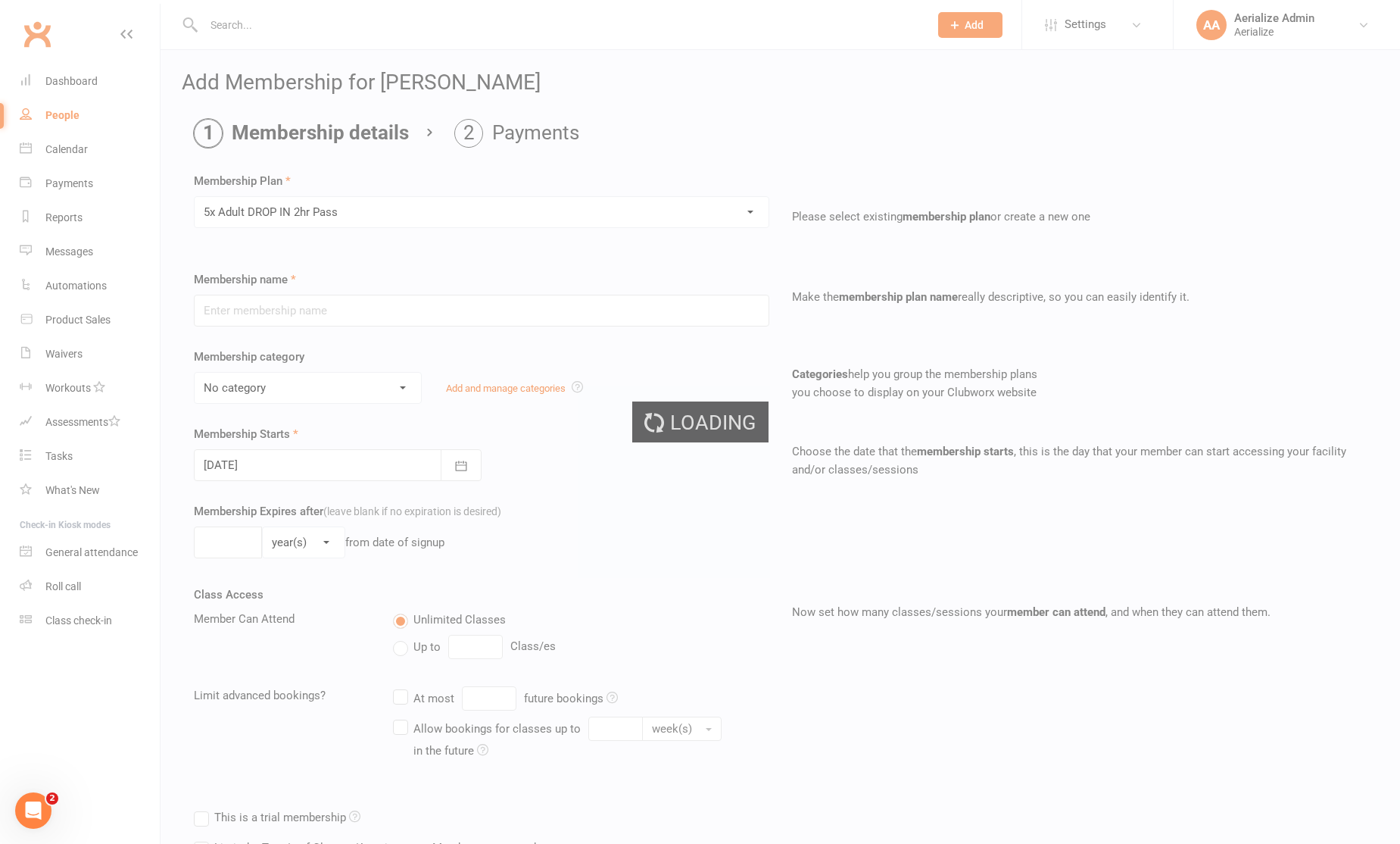
type input "5x Adult DROP IN 2hr Pass"
select select "4"
type input "3"
select select "2"
type input "5"
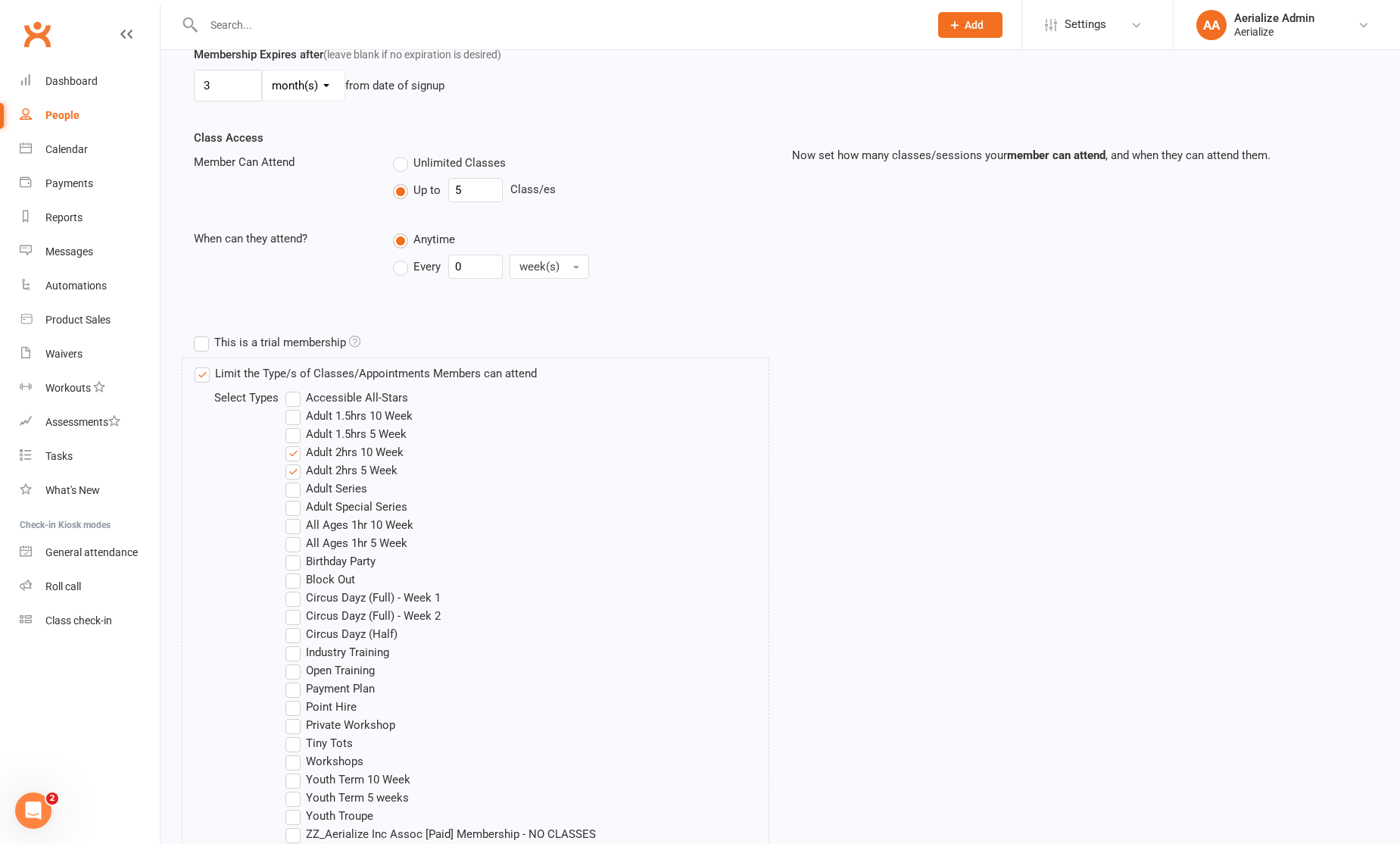
scroll to position [767, 0]
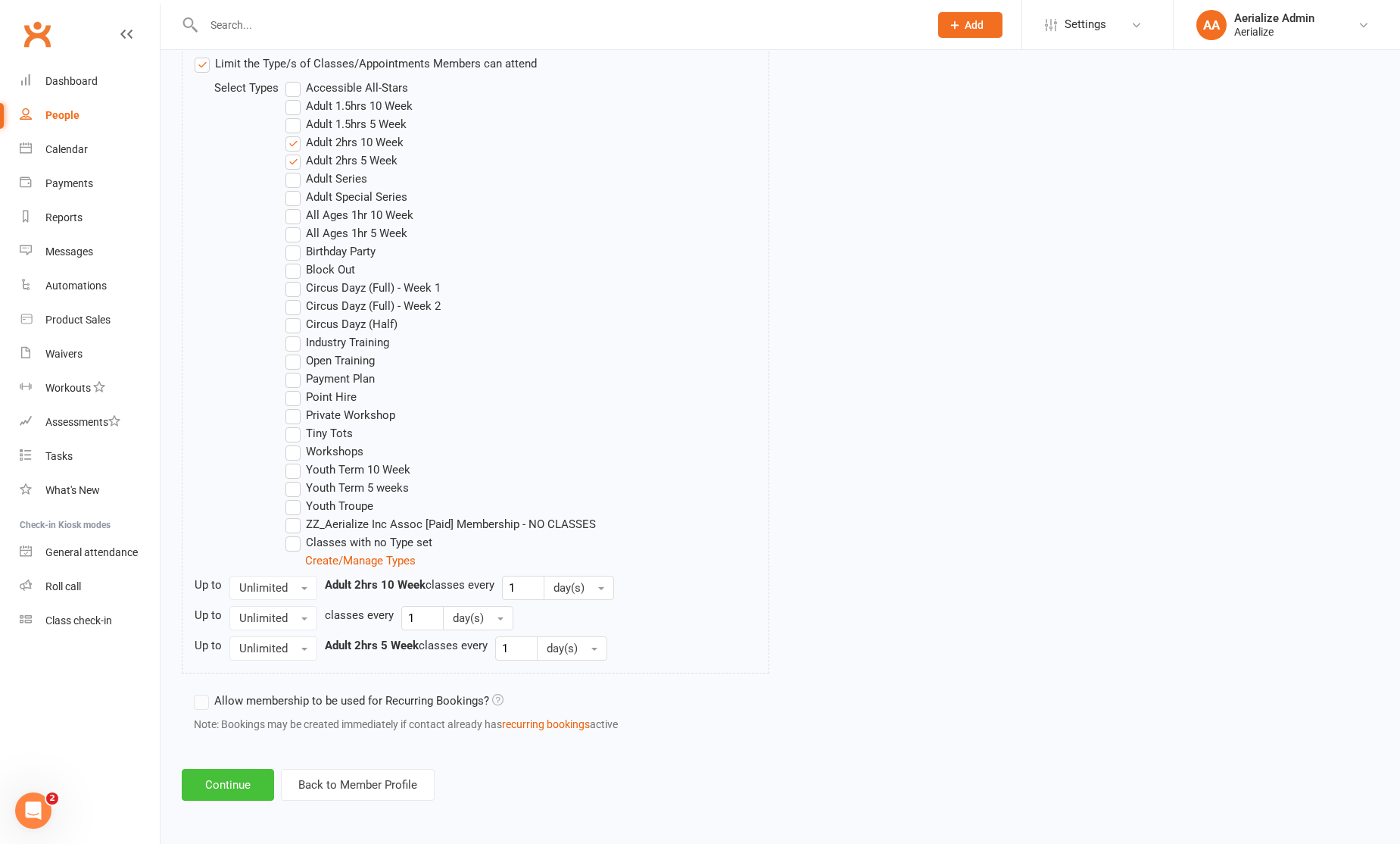
click at [236, 793] on button "Continue" at bounding box center [228, 785] width 92 height 32
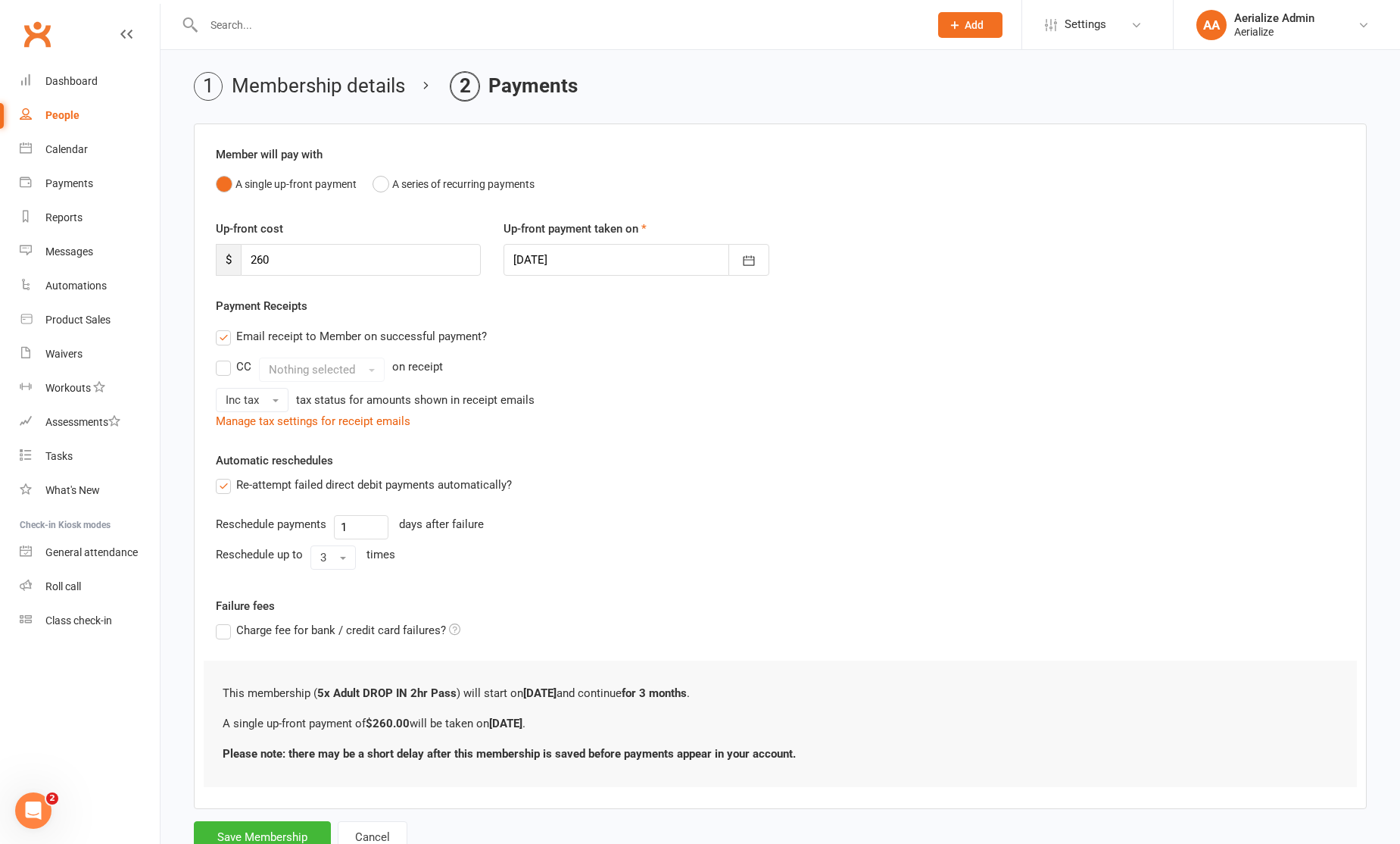
scroll to position [102, 0]
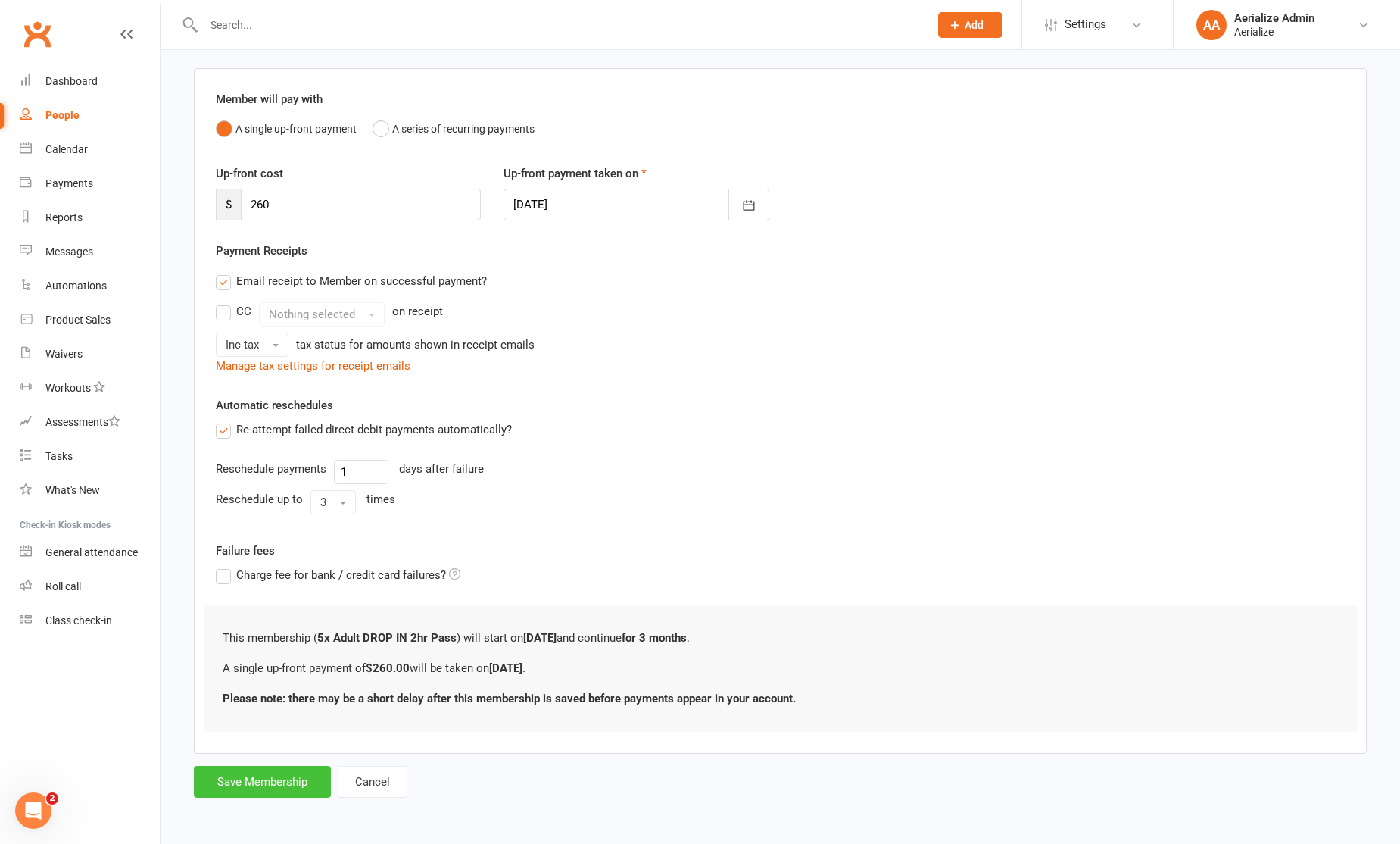
click at [284, 768] on button "Save Membership" at bounding box center [263, 782] width 137 height 32
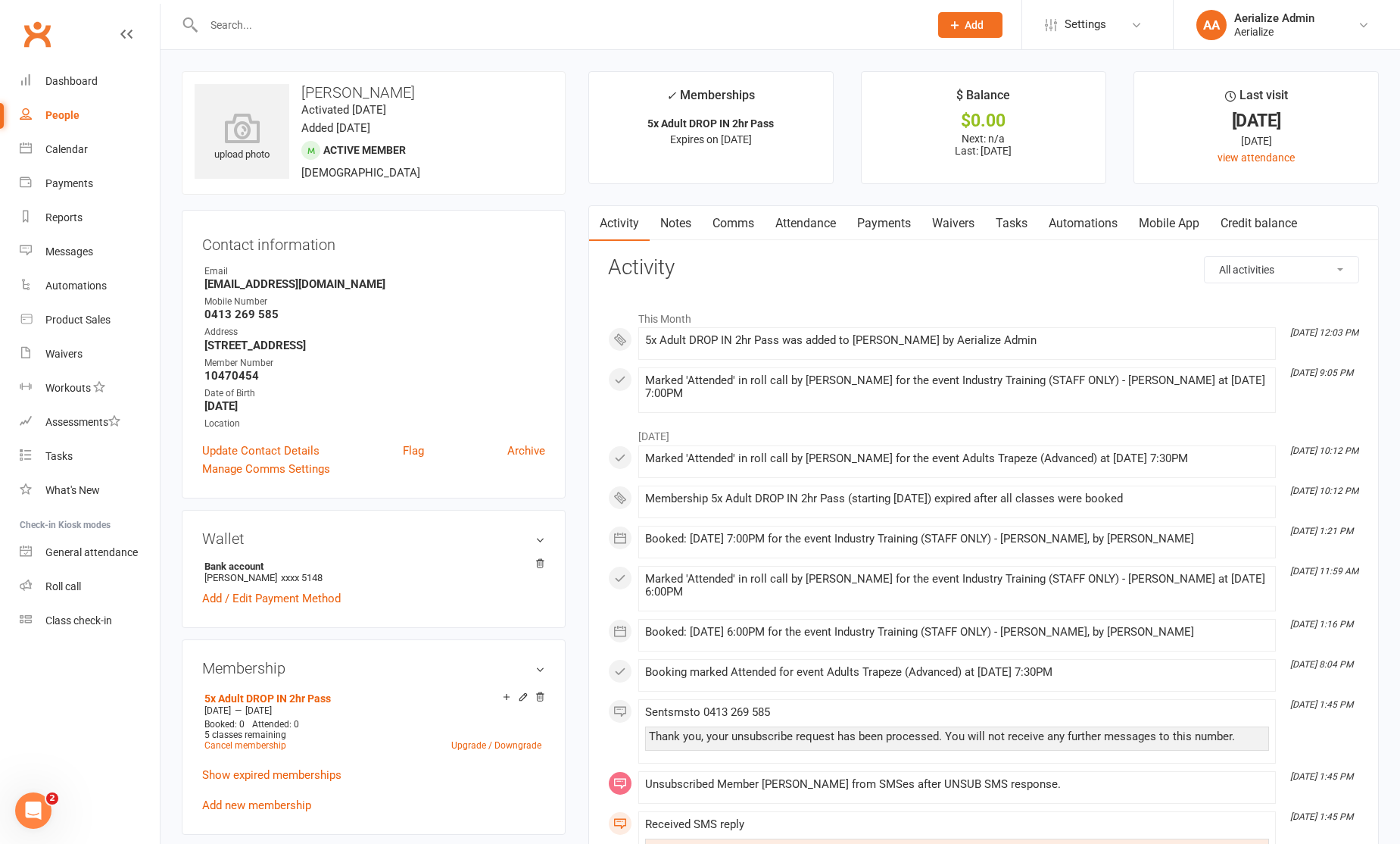
click at [896, 222] on link "Payments" at bounding box center [884, 223] width 75 height 35
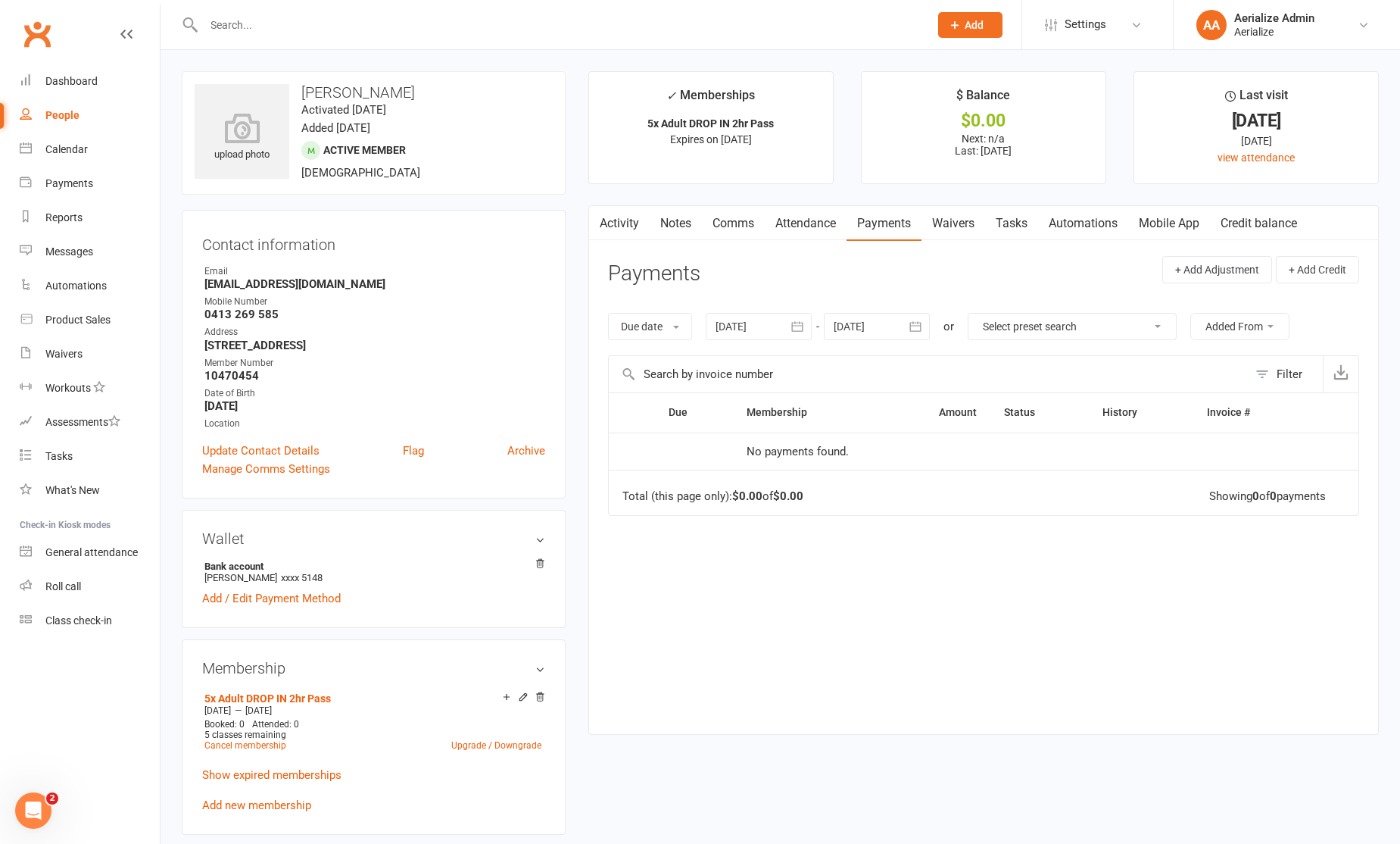
click at [1271, 224] on link "Credit balance" at bounding box center [1259, 223] width 97 height 35
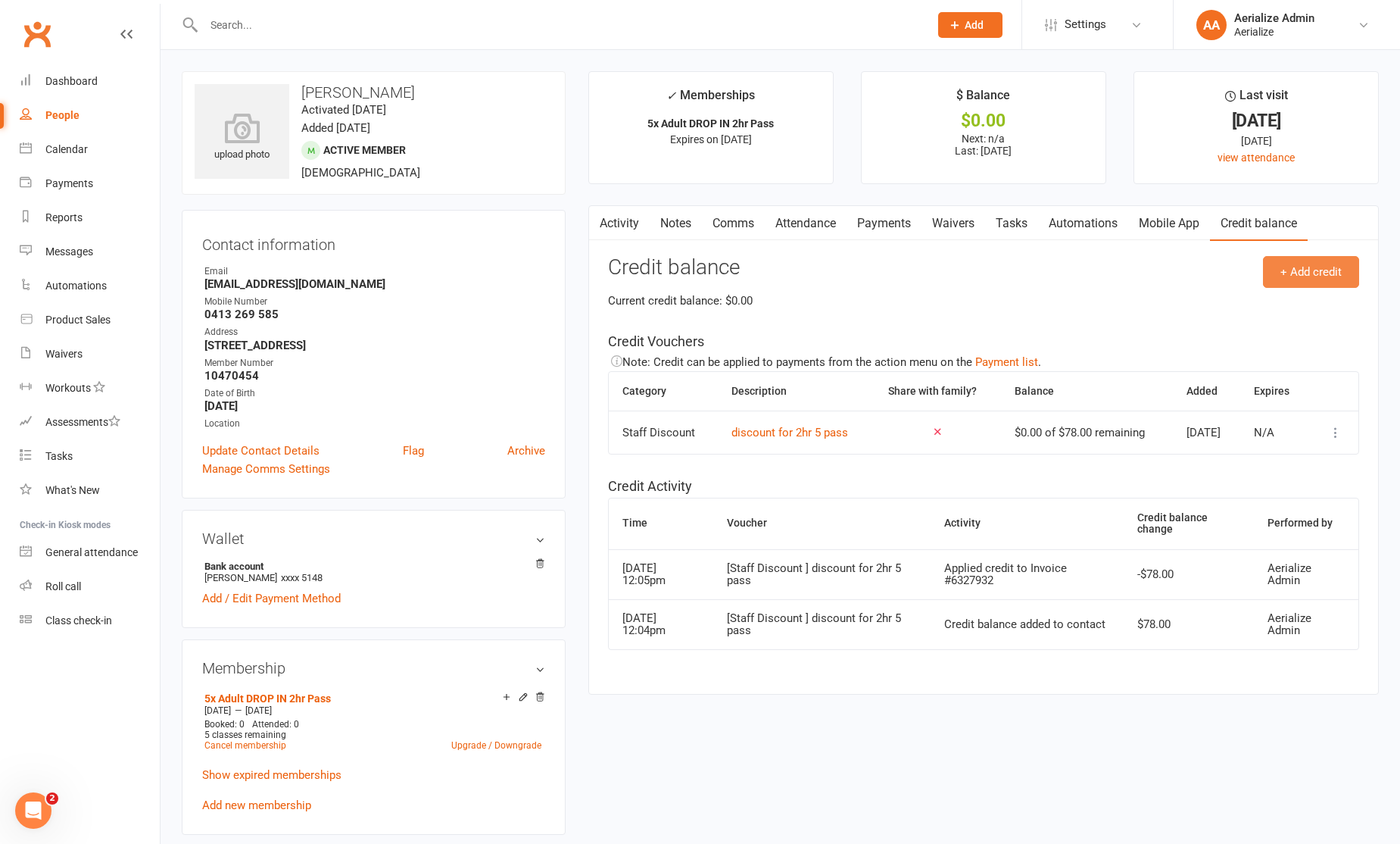
click at [1282, 270] on button "+ Add credit" at bounding box center [1311, 271] width 96 height 32
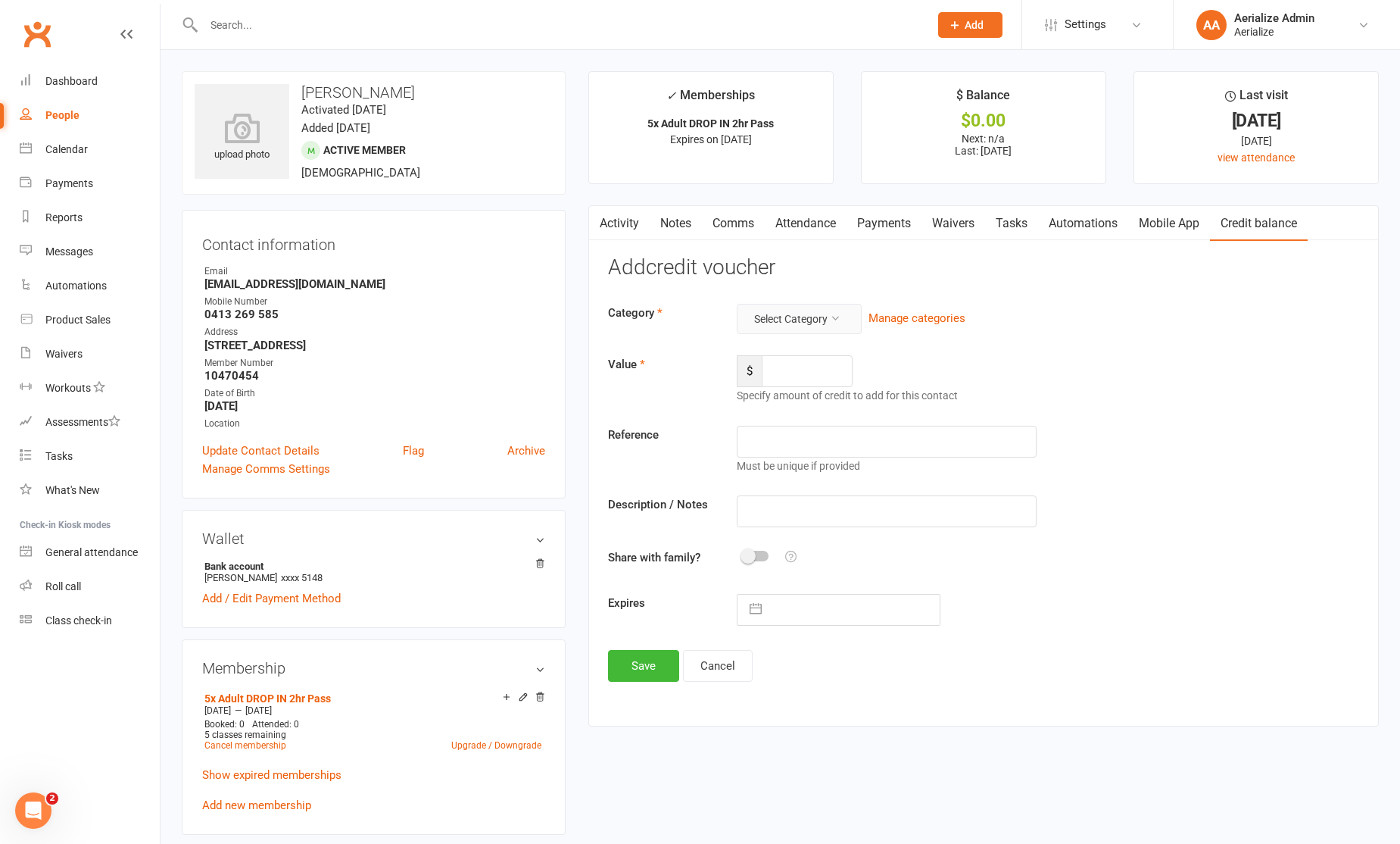
click at [800, 322] on button "Select Category" at bounding box center [799, 318] width 125 height 30
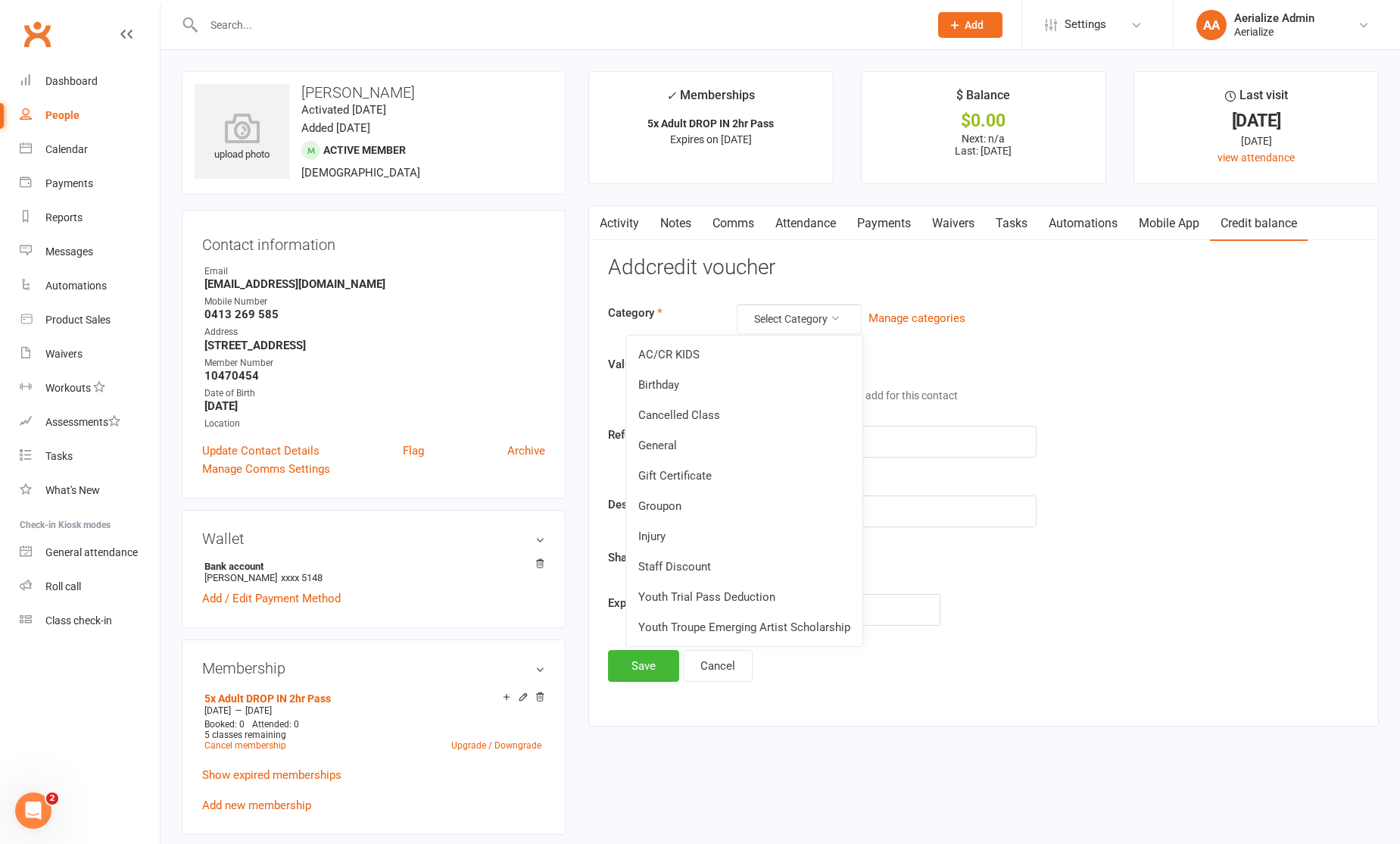
click at [732, 556] on link "Staff Discount" at bounding box center [744, 566] width 236 height 30
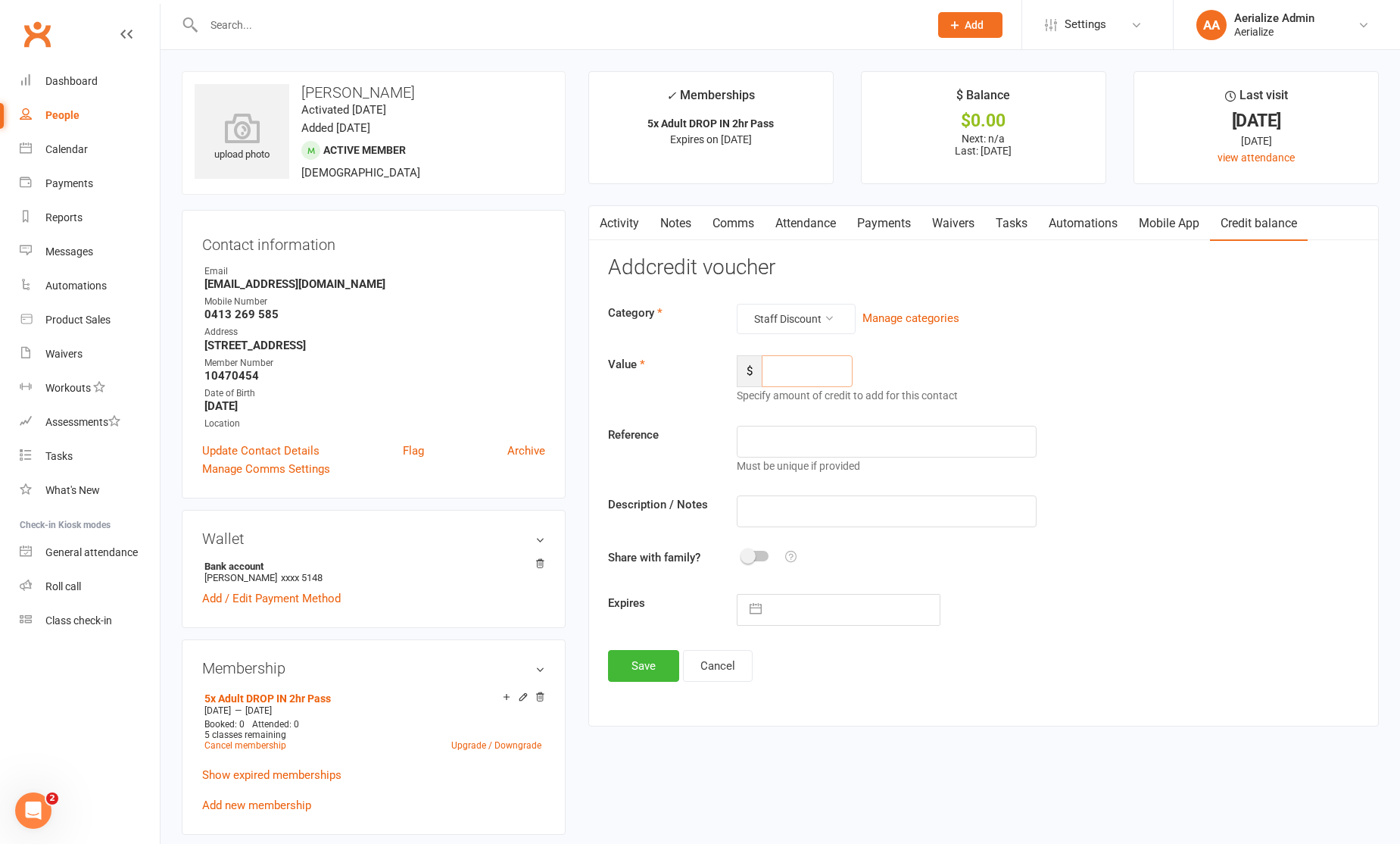
click at [799, 376] on input "number" at bounding box center [807, 371] width 91 height 32
type input "78"
click at [810, 519] on input "text" at bounding box center [887, 511] width 300 height 32
type input "2 hr 5 pass staff discount"
click at [643, 679] on button "Save" at bounding box center [643, 665] width 71 height 32
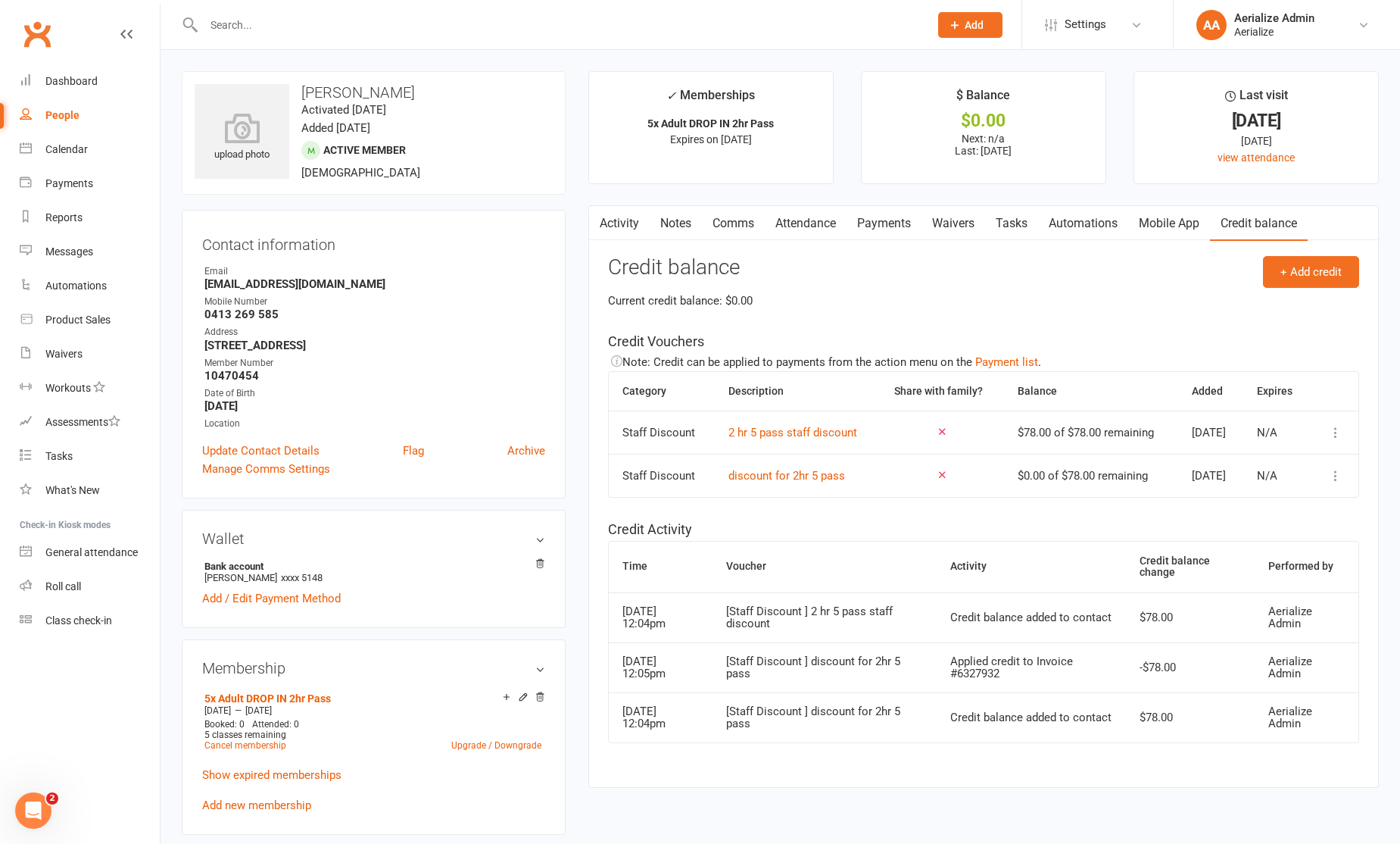
click at [603, 232] on button "button" at bounding box center [598, 223] width 19 height 34
click at [895, 220] on link "Payments" at bounding box center [884, 223] width 75 height 35
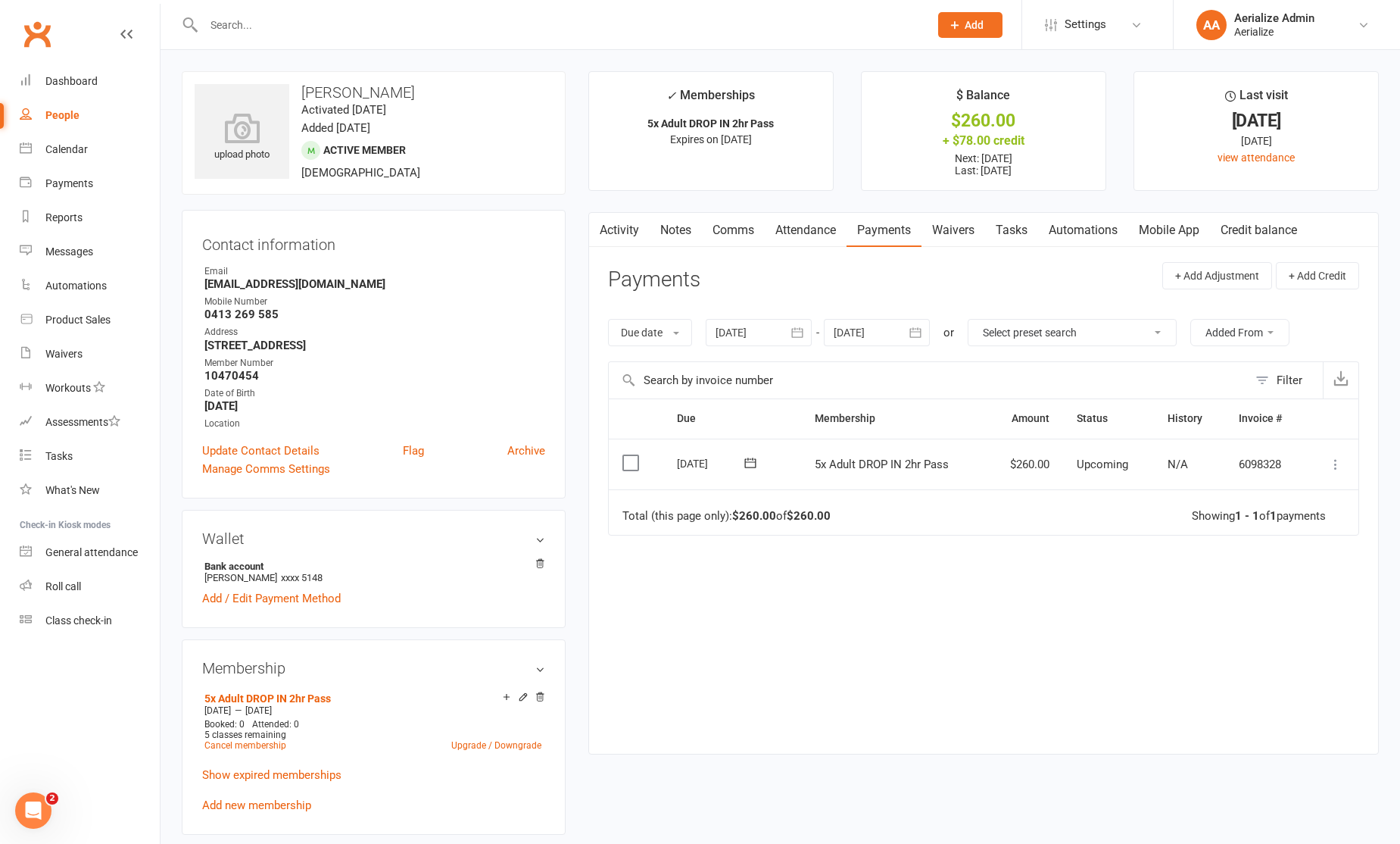
click at [1340, 463] on icon at bounding box center [1335, 464] width 15 height 15
click at [1303, 610] on link "Apply credit" at bounding box center [1269, 615] width 150 height 30
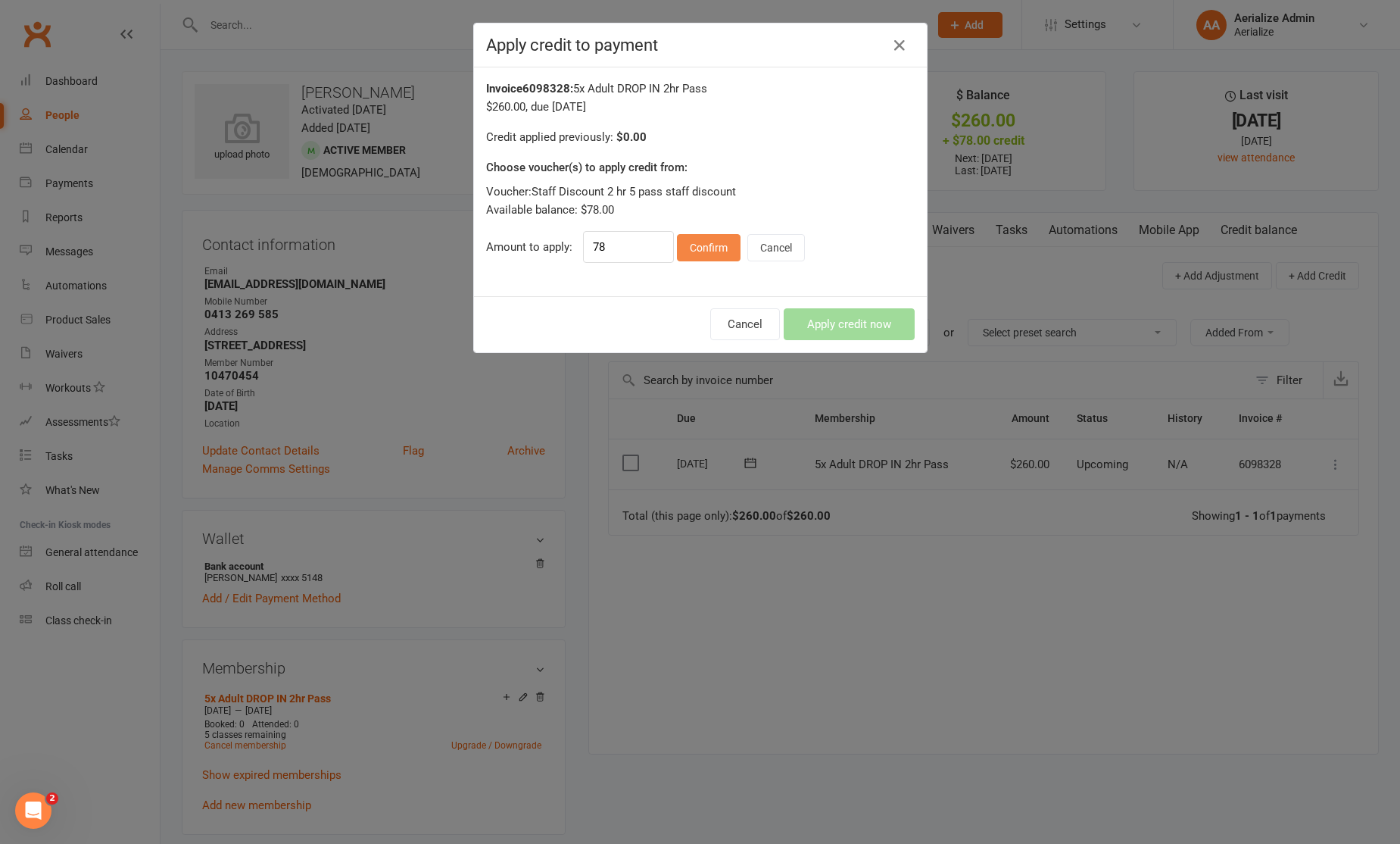
click at [711, 248] on button "Confirm" at bounding box center [709, 247] width 64 height 27
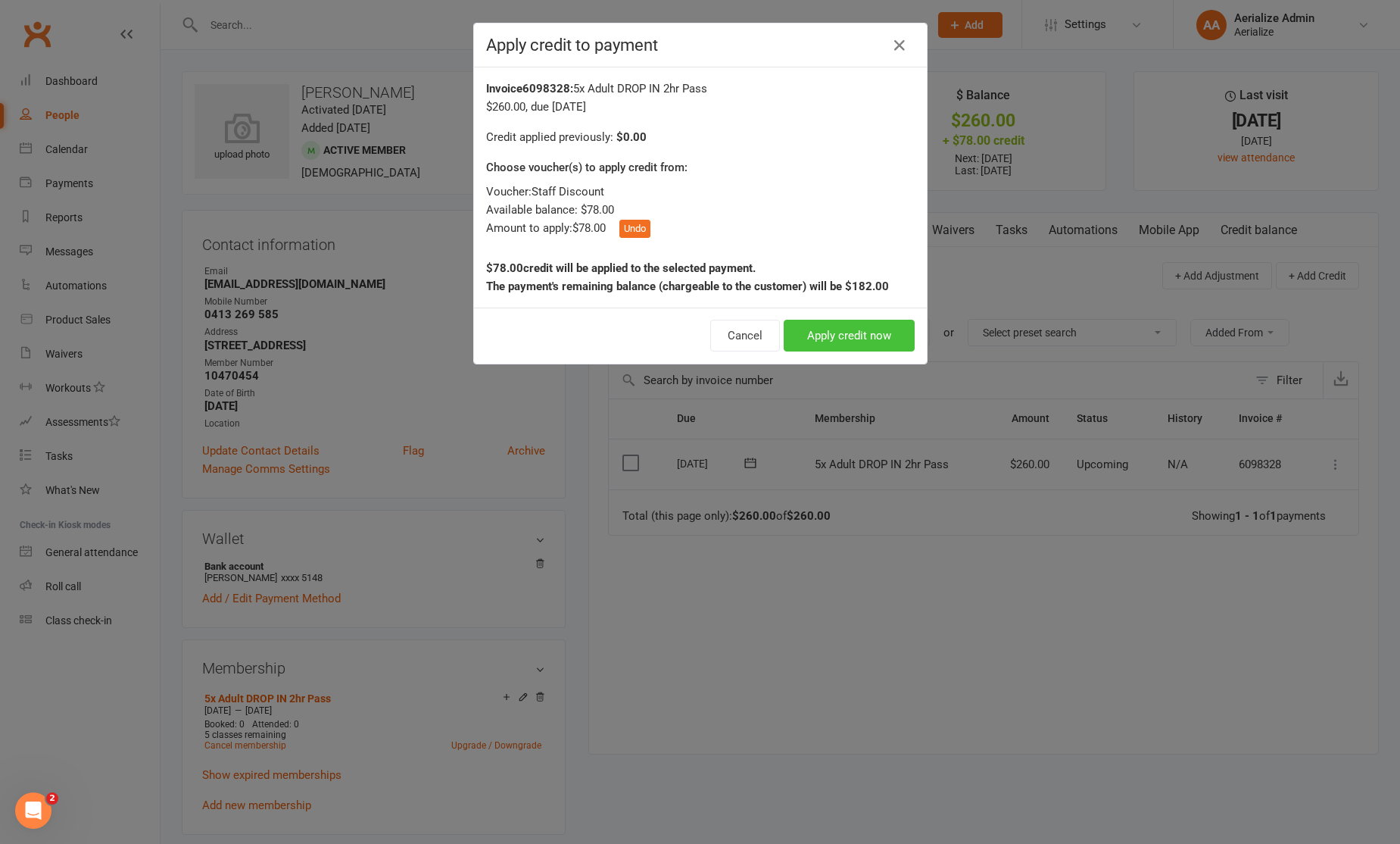
click at [837, 328] on button "Apply credit now" at bounding box center [849, 335] width 131 height 32
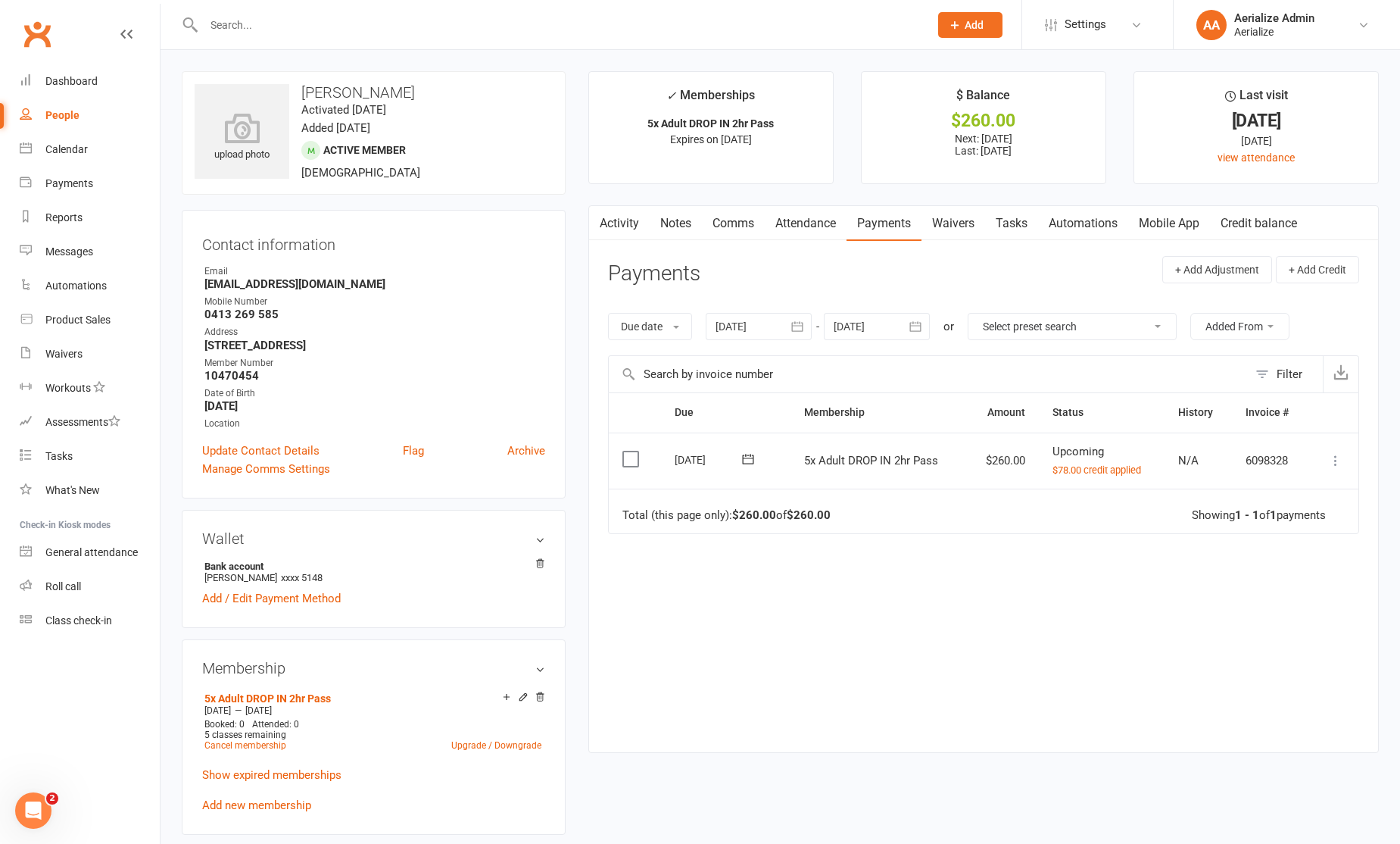
click at [265, 14] on input "text" at bounding box center [558, 24] width 719 height 21
paste input "charles_fish@hotmail.com"
type input "charles_fish@hotmail.com"
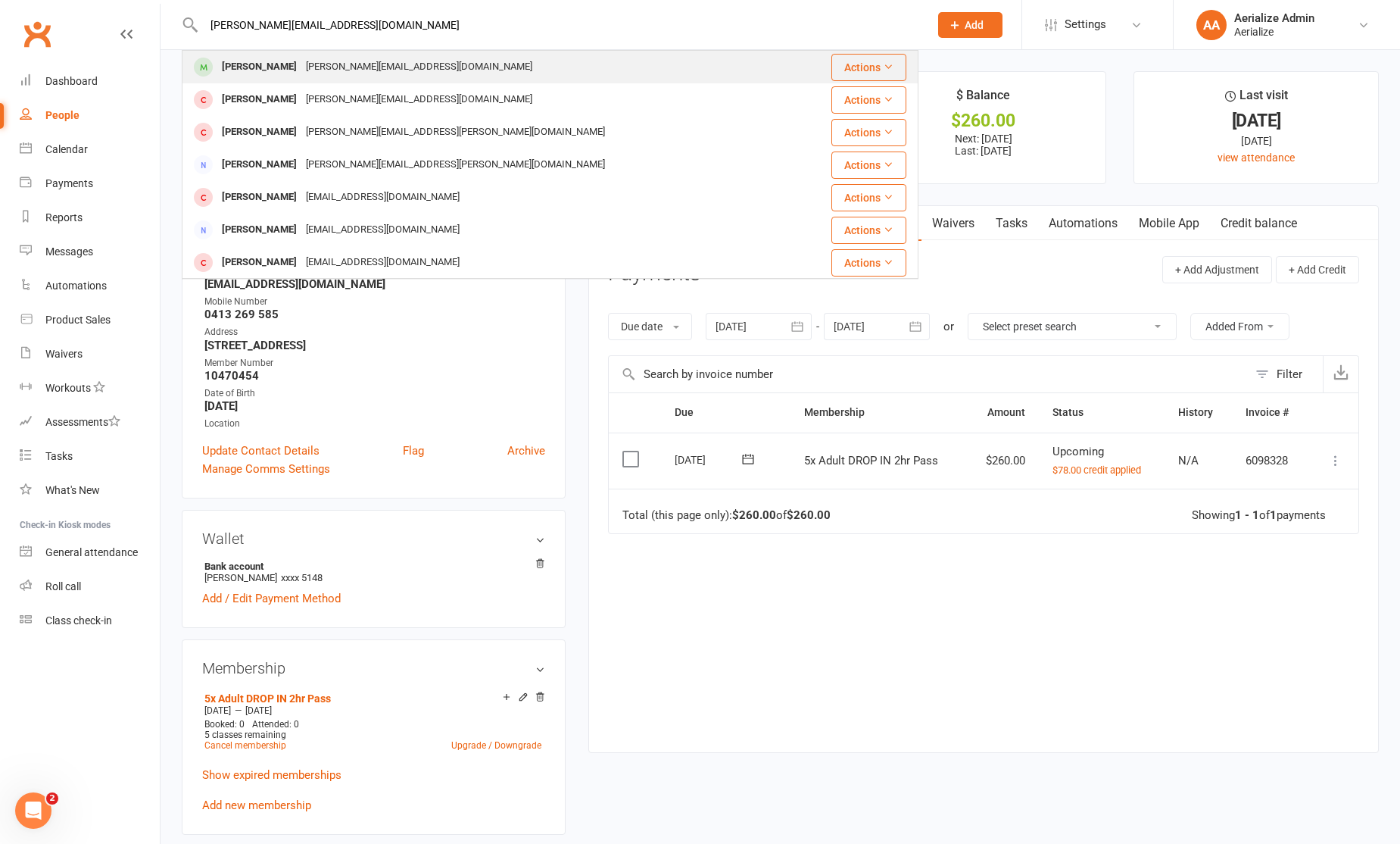
click at [445, 81] on div "Charles FISH charles_fish@hotmail.com" at bounding box center [489, 67] width 611 height 31
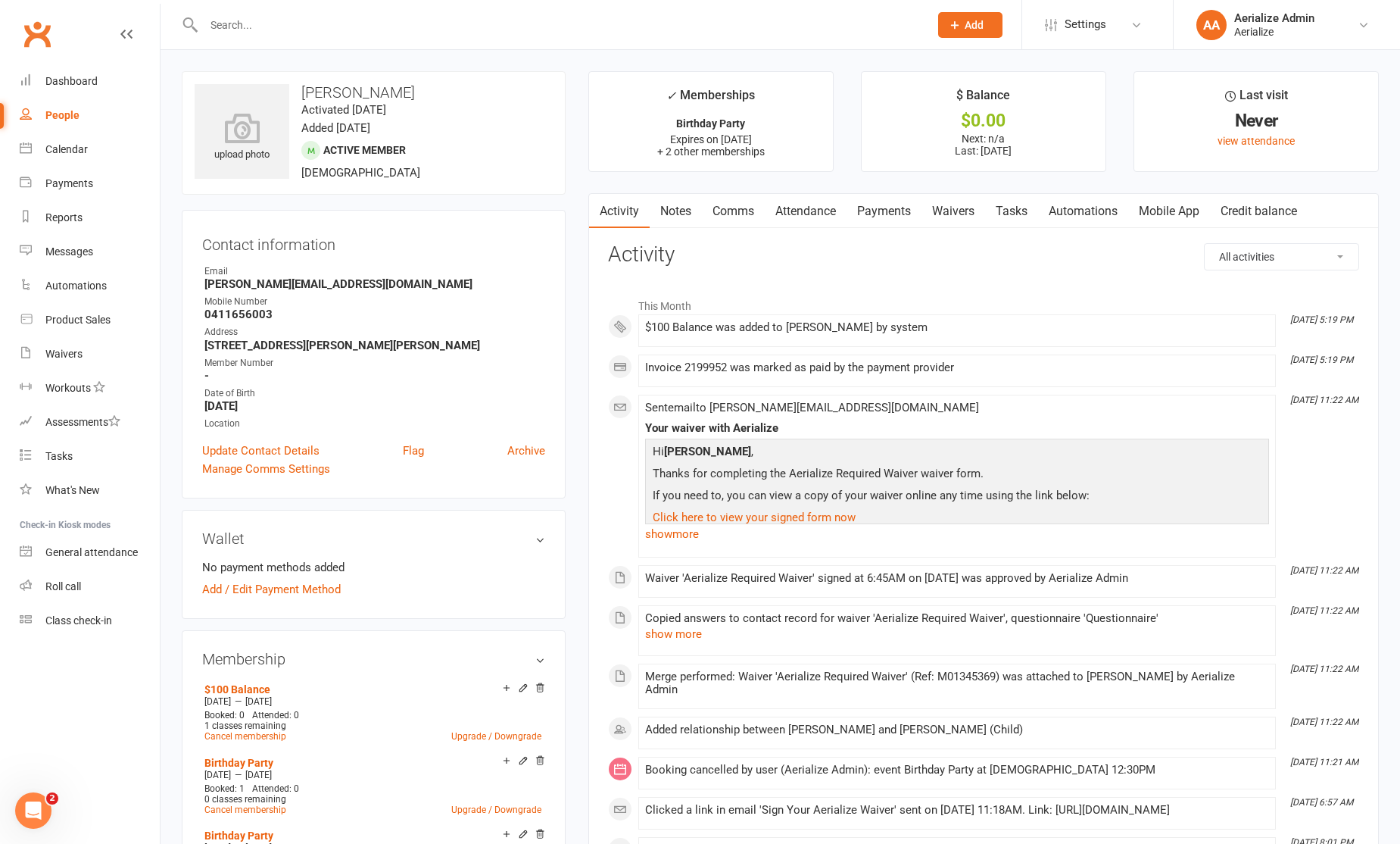
click at [867, 222] on link "Payments" at bounding box center [884, 211] width 75 height 35
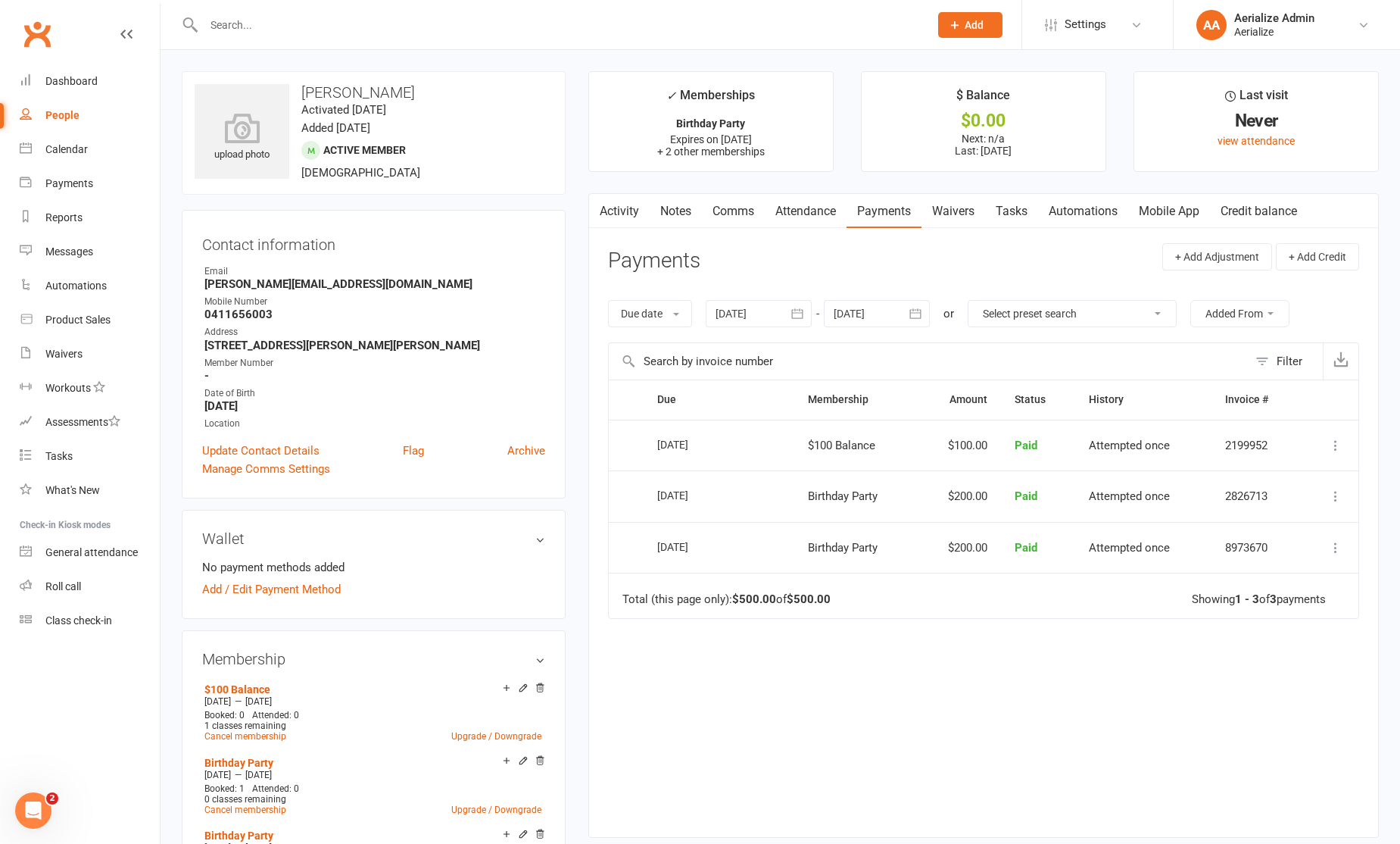
click at [228, 27] on input "text" at bounding box center [558, 24] width 719 height 21
paste input "annie@geckosports.com.au"
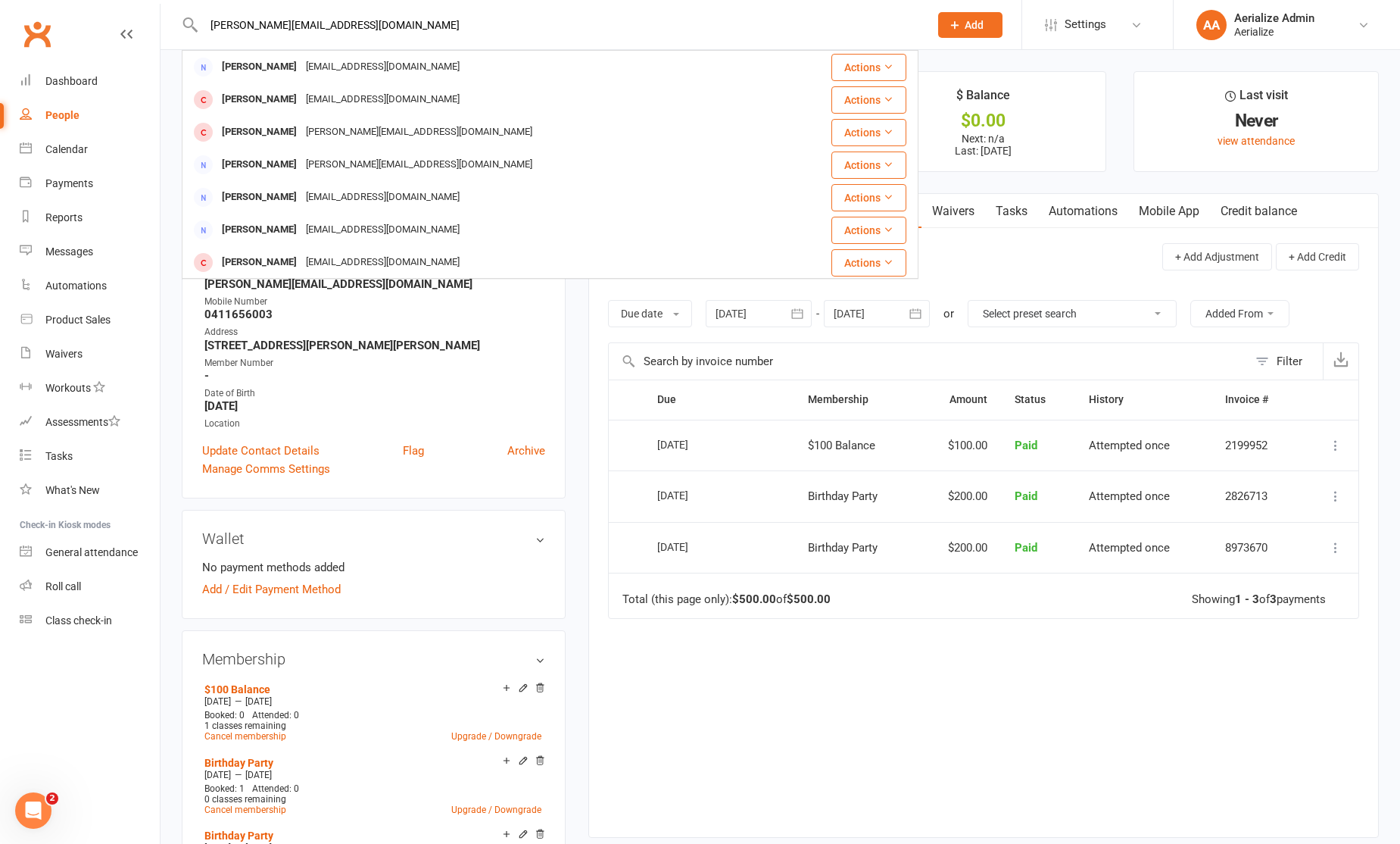
type input "annie@geckosports.com.au"
click at [79, 355] on div "Waivers" at bounding box center [64, 354] width 37 height 12
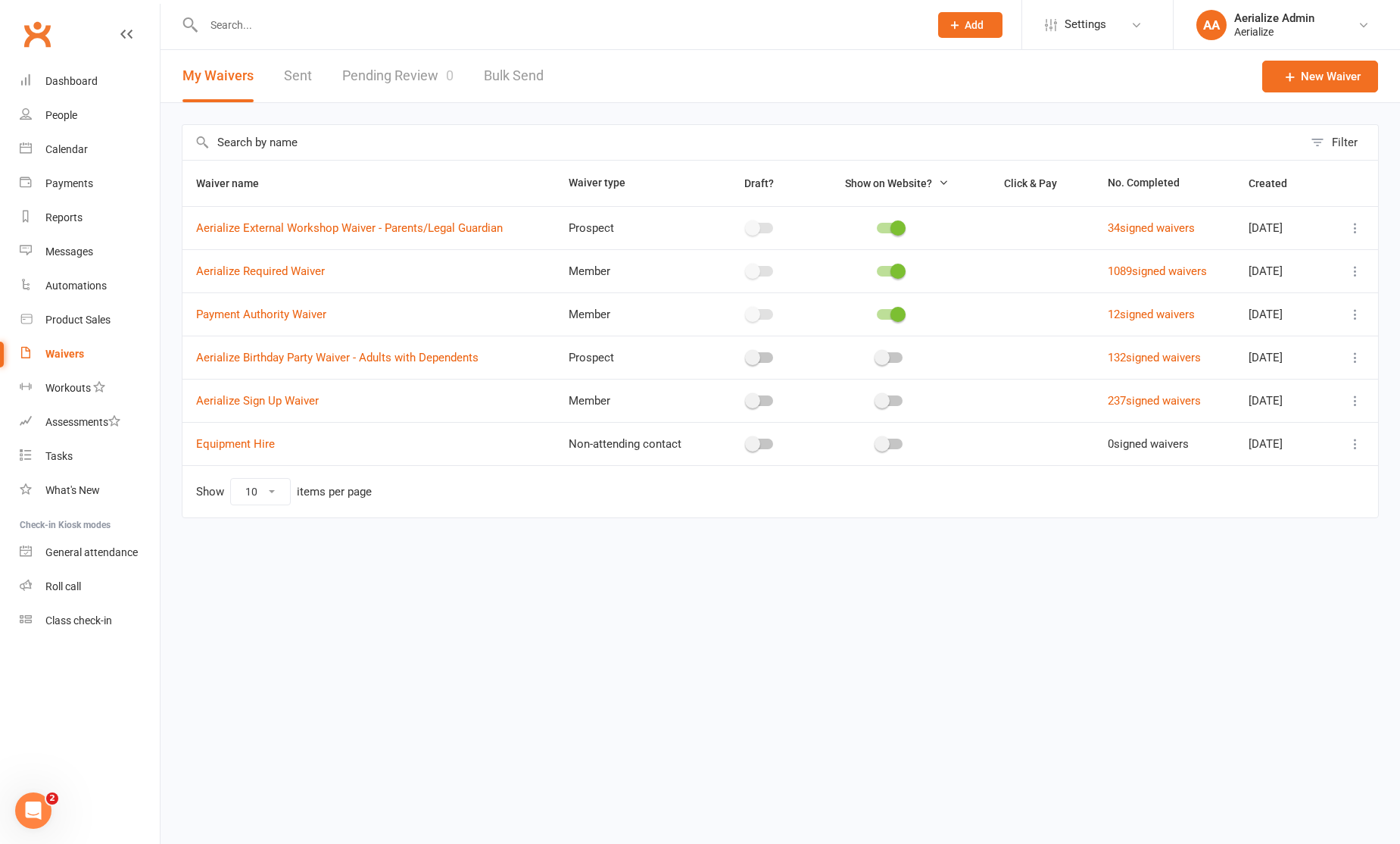
click at [407, 77] on link "Pending Review 0" at bounding box center [398, 76] width 112 height 52
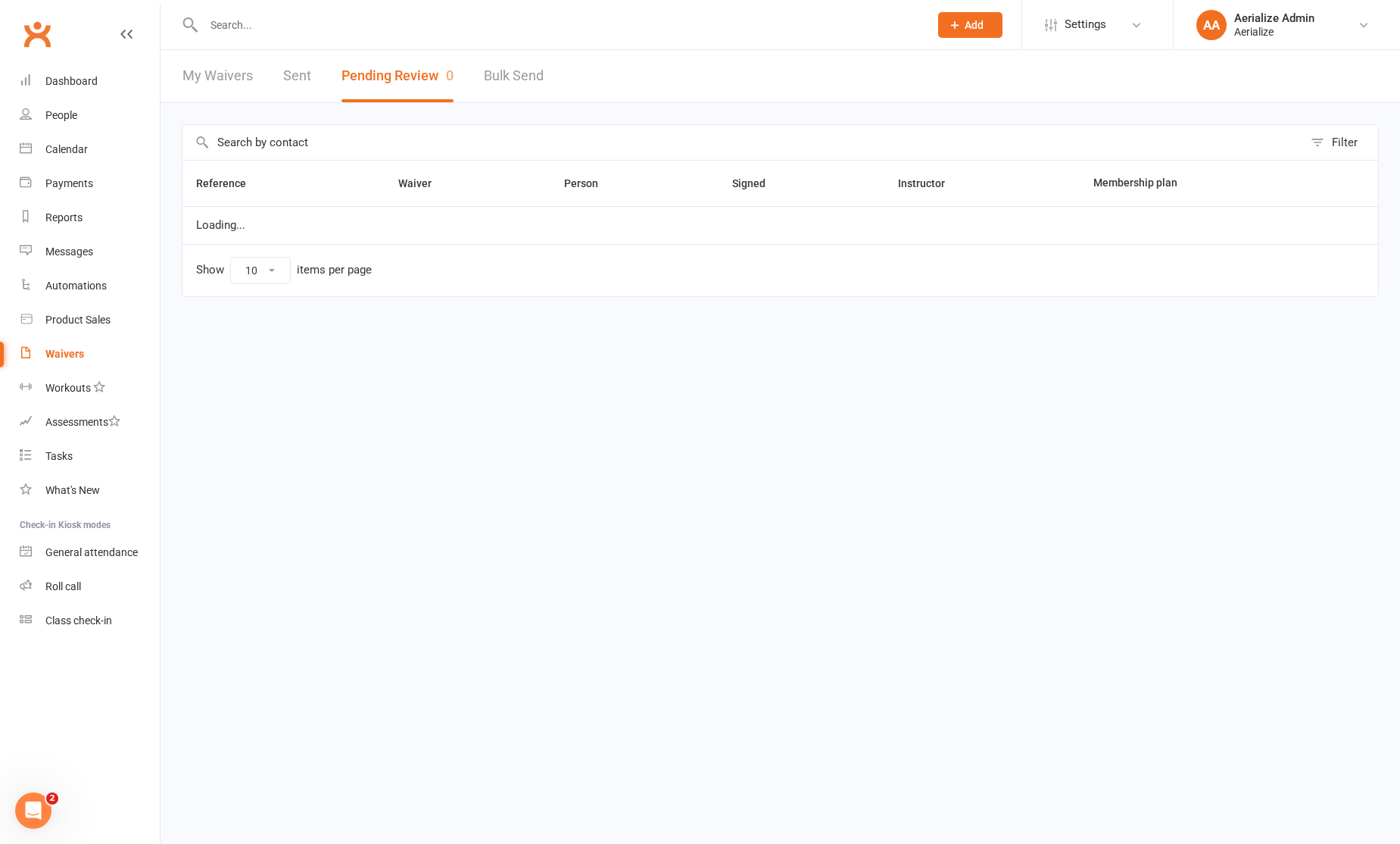
select select "100"
click at [1121, 14] on link "Settings" at bounding box center [1097, 25] width 105 height 34
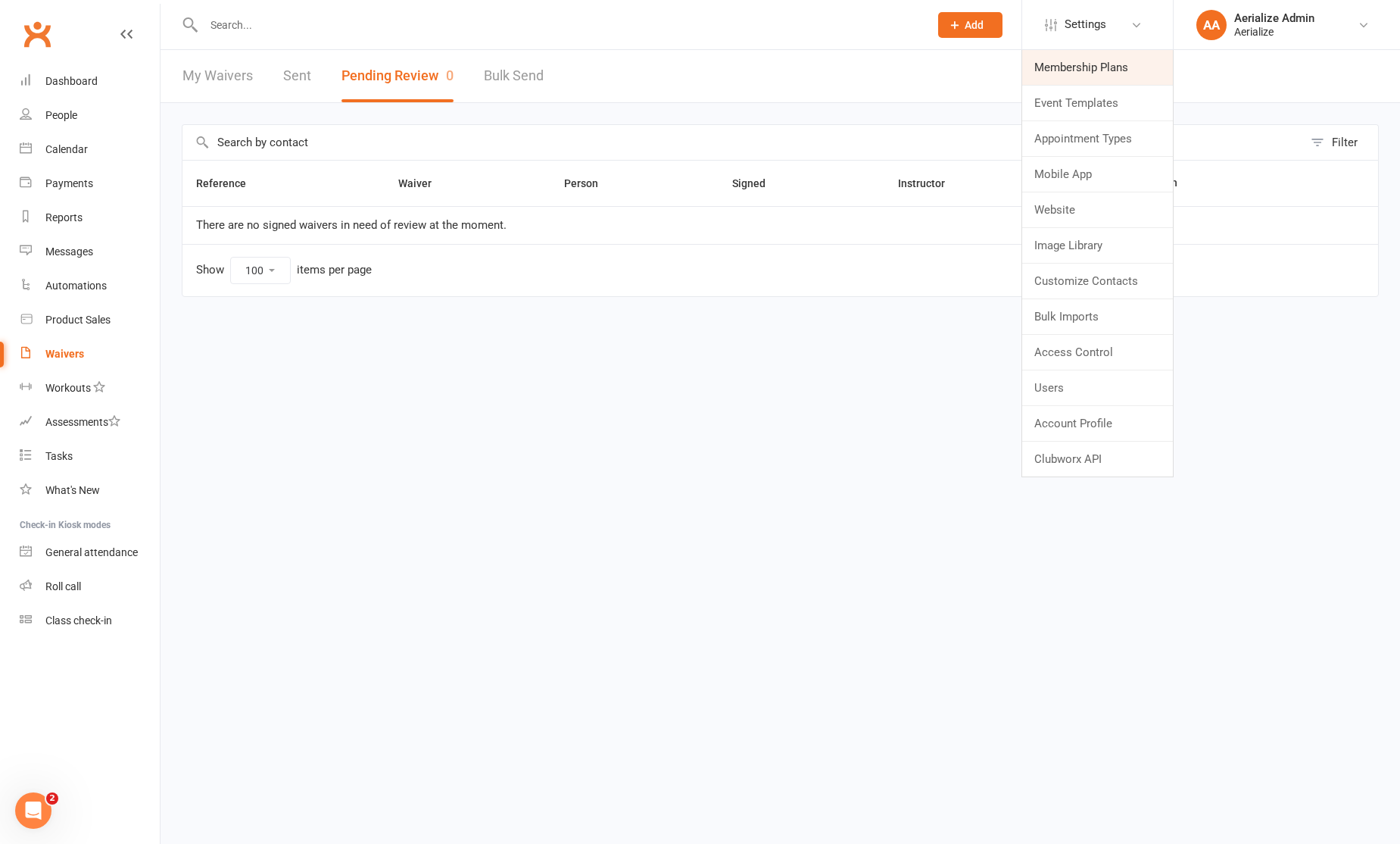
click at [1090, 68] on link "Membership Plans" at bounding box center [1097, 67] width 151 height 35
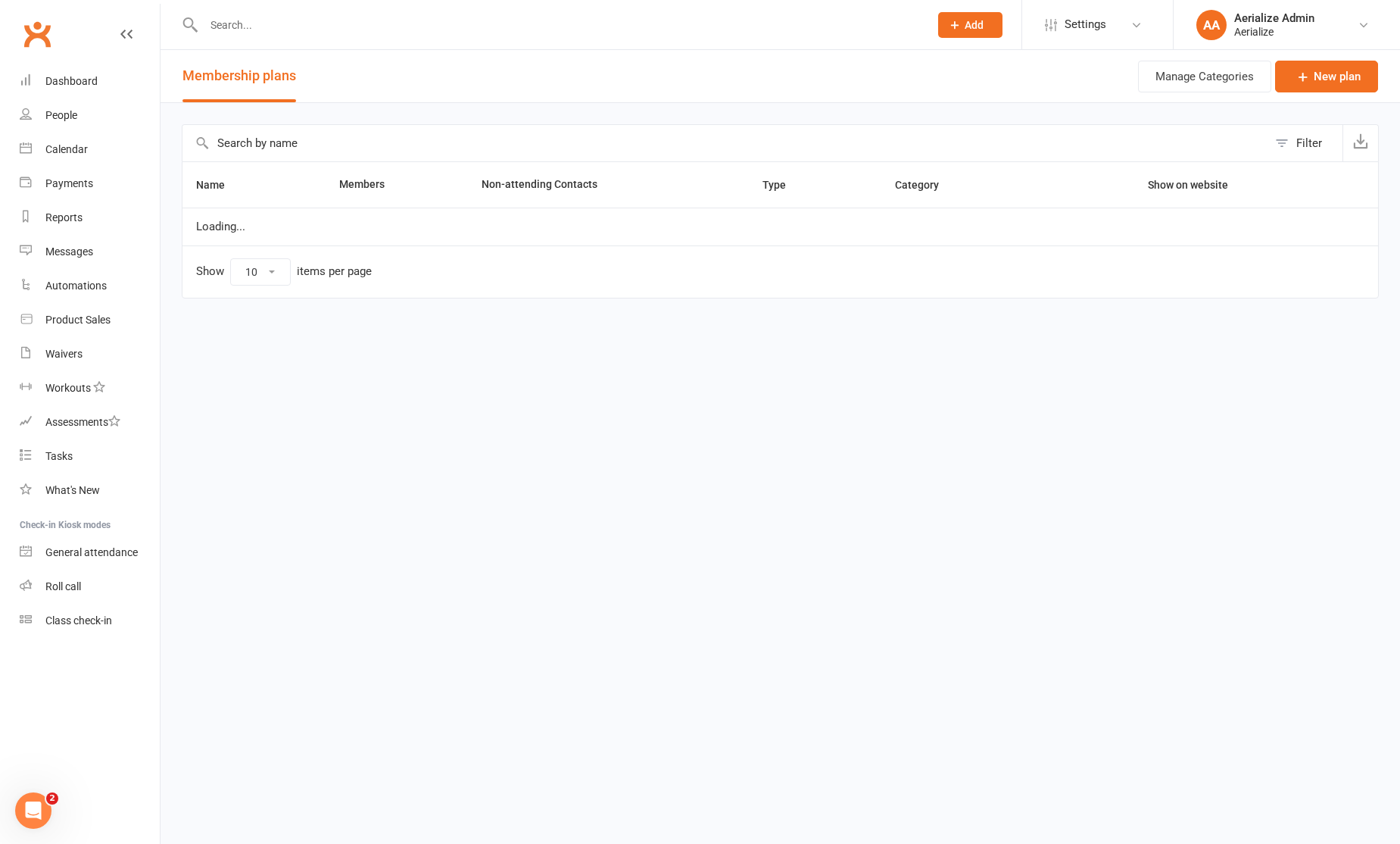
select select "100"
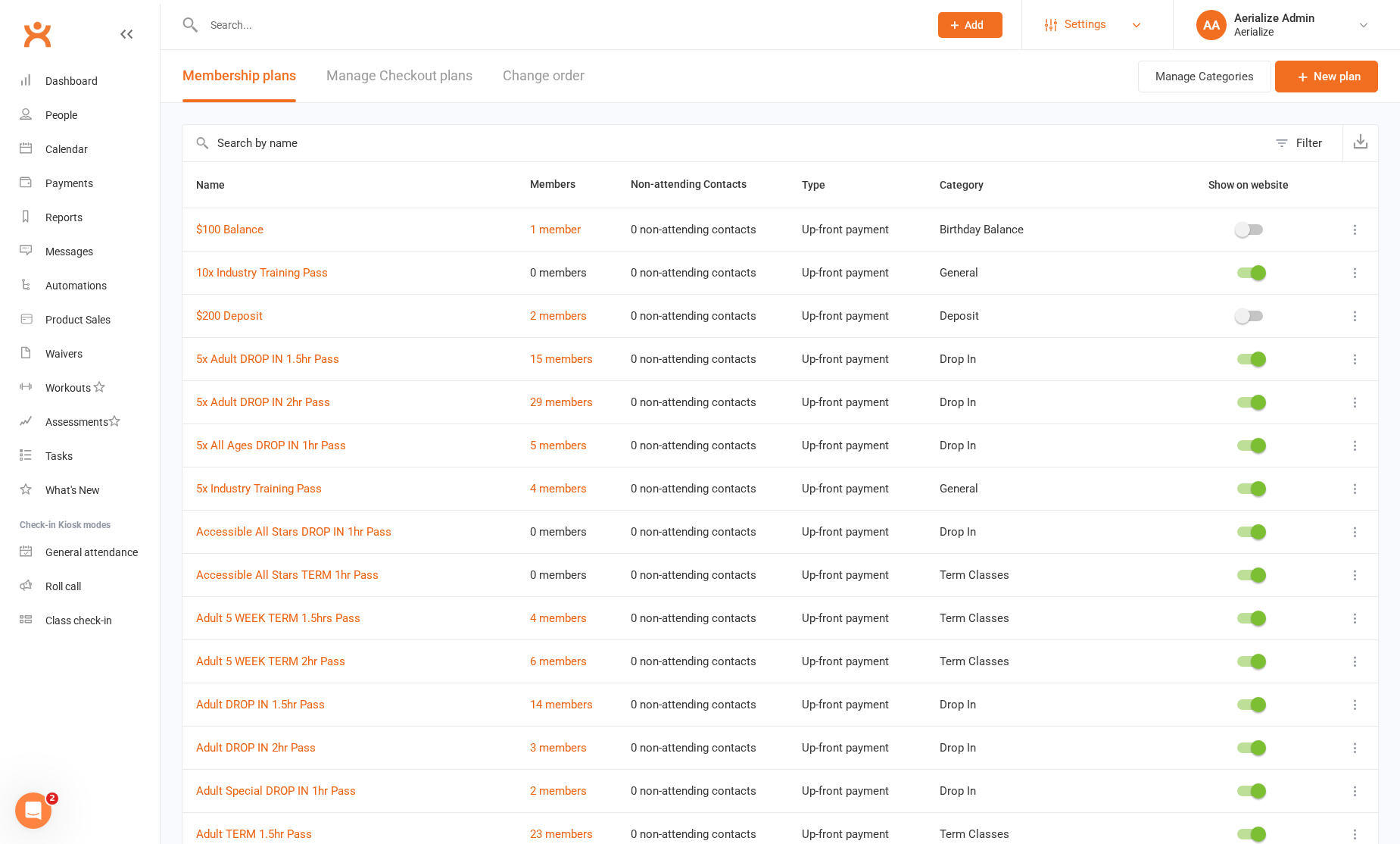
click at [1070, 23] on span "Settings" at bounding box center [1085, 25] width 41 height 34
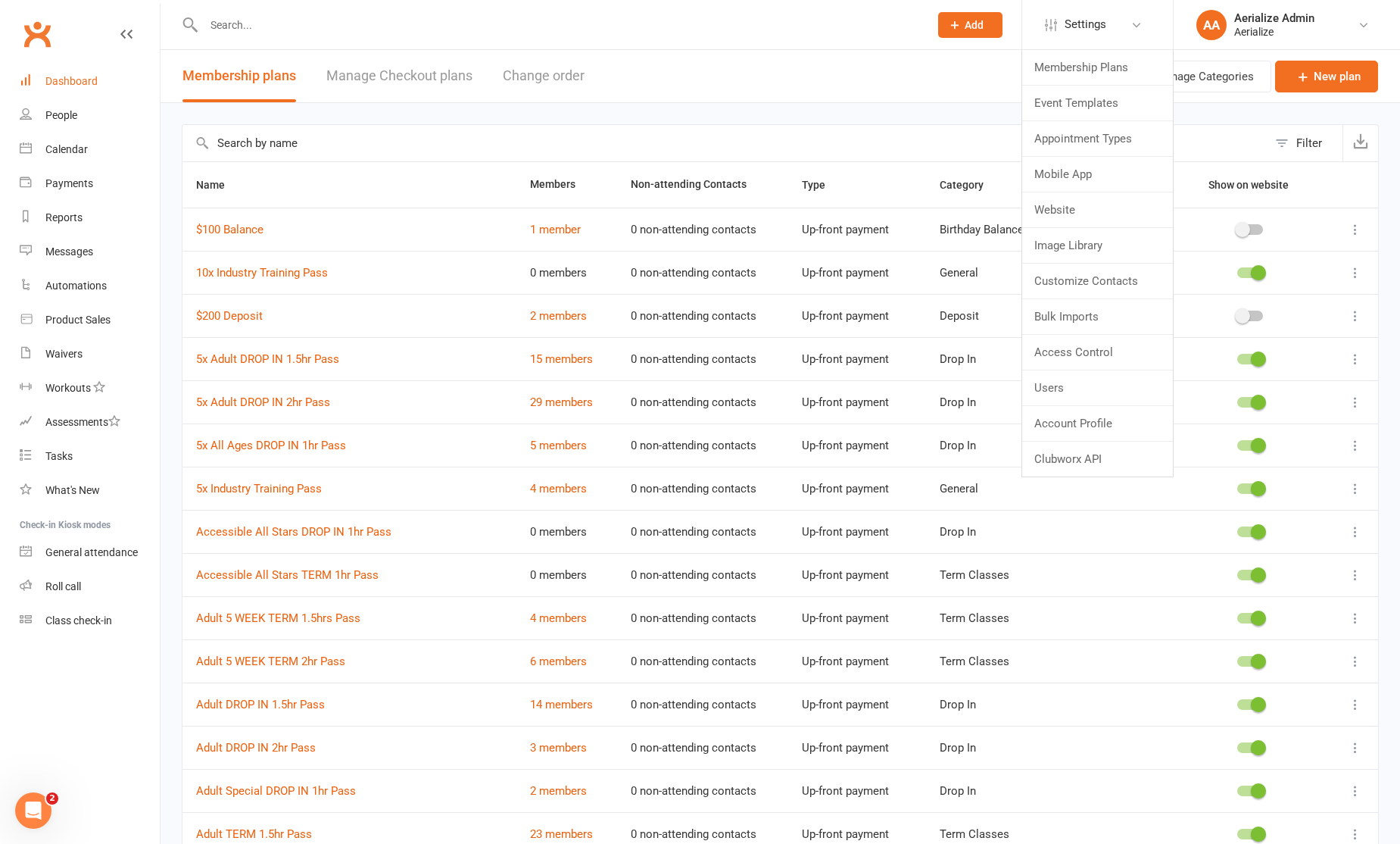
click at [87, 83] on div "Dashboard" at bounding box center [71, 81] width 52 height 12
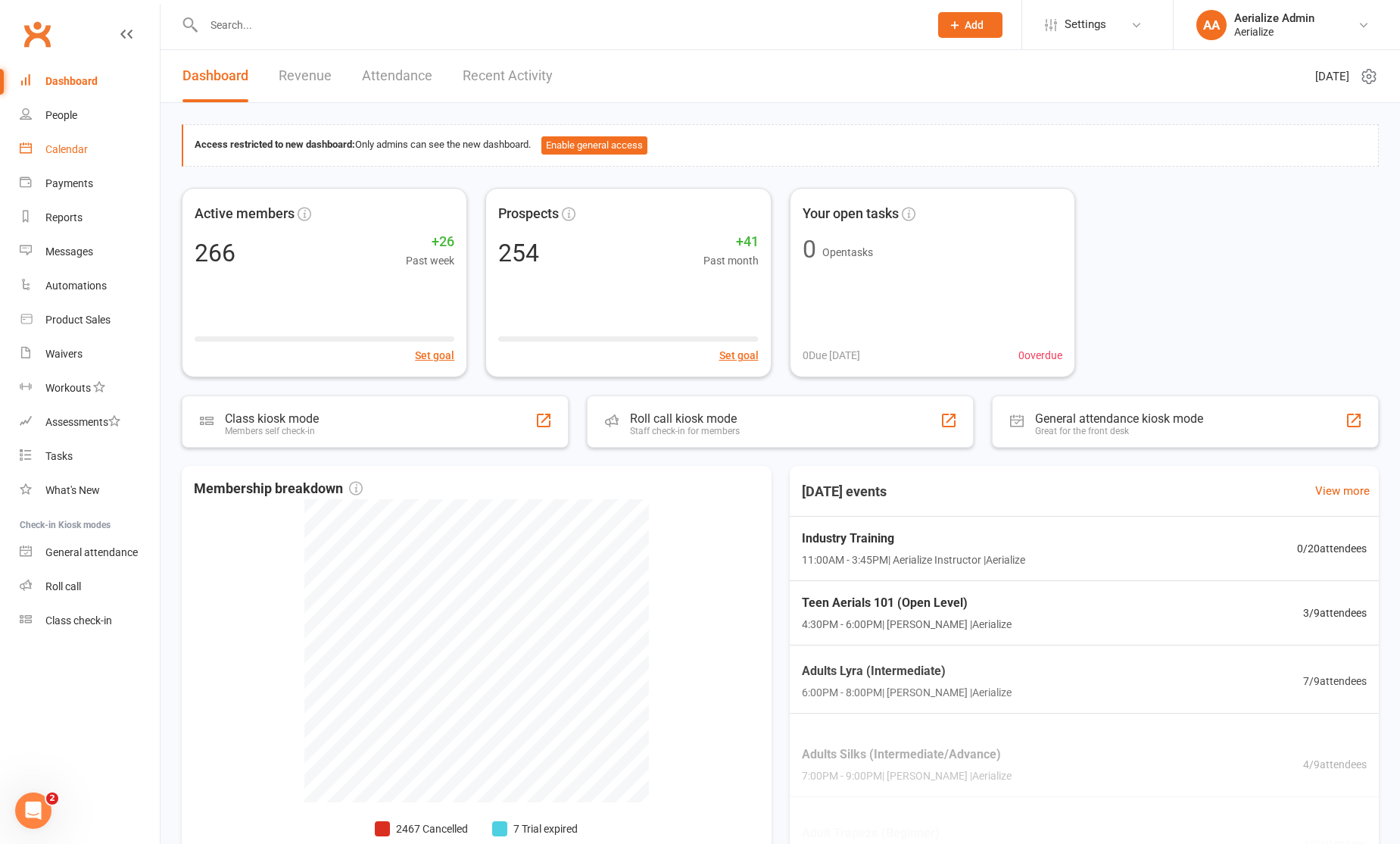
click at [64, 147] on div "Calendar" at bounding box center [66, 150] width 42 height 12
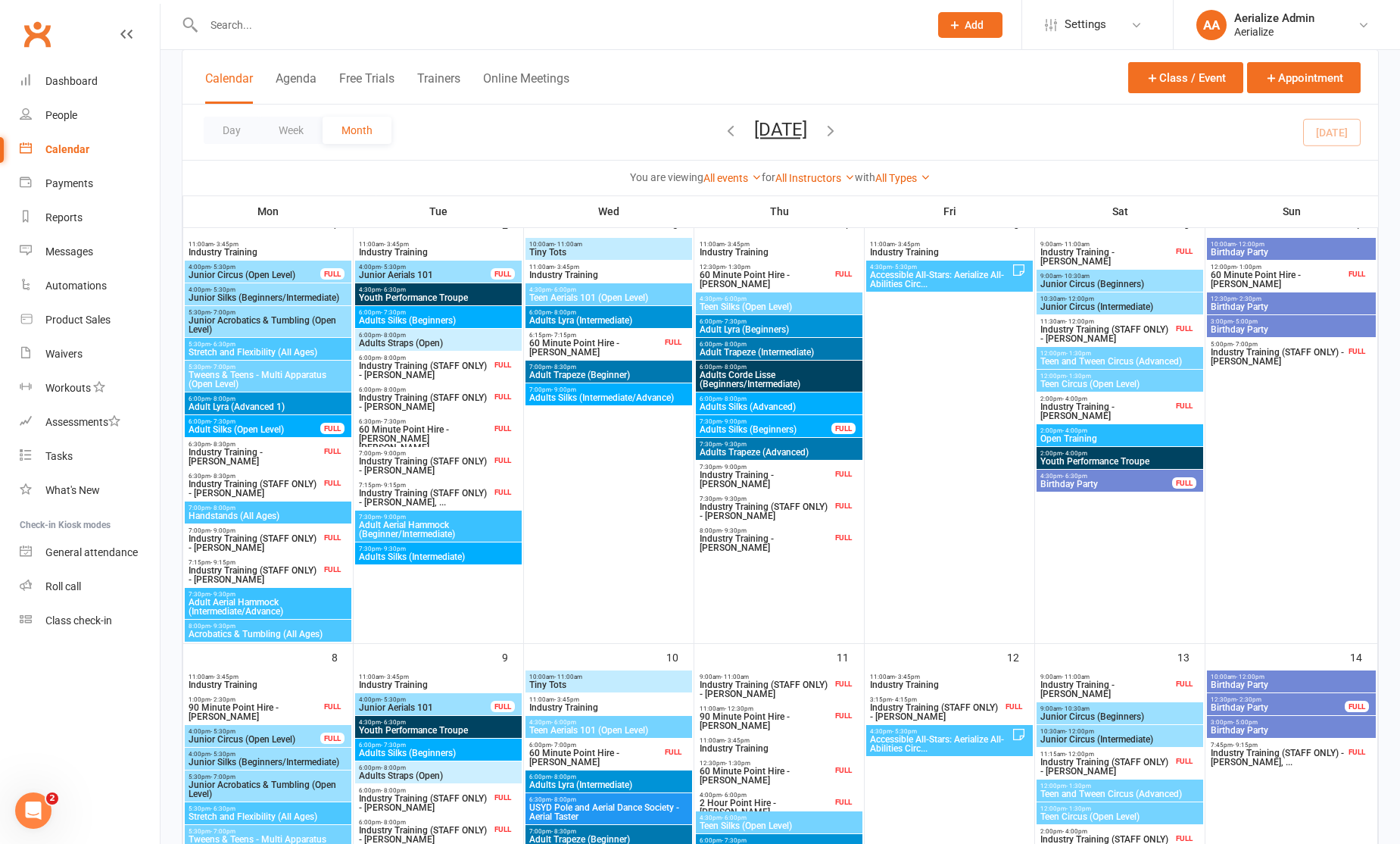
scroll to position [143, 0]
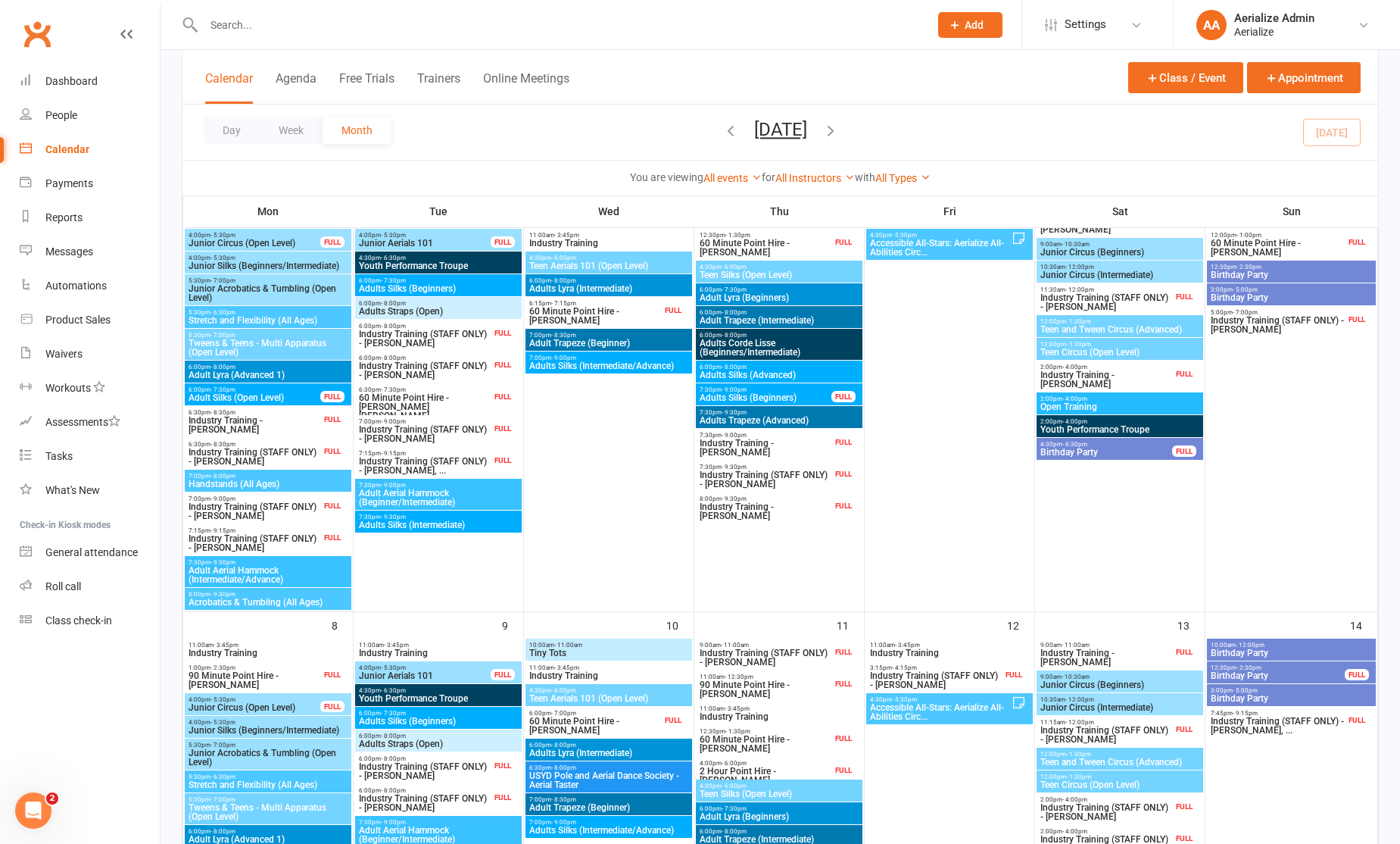
click at [839, 124] on icon "button" at bounding box center [831, 129] width 16 height 16
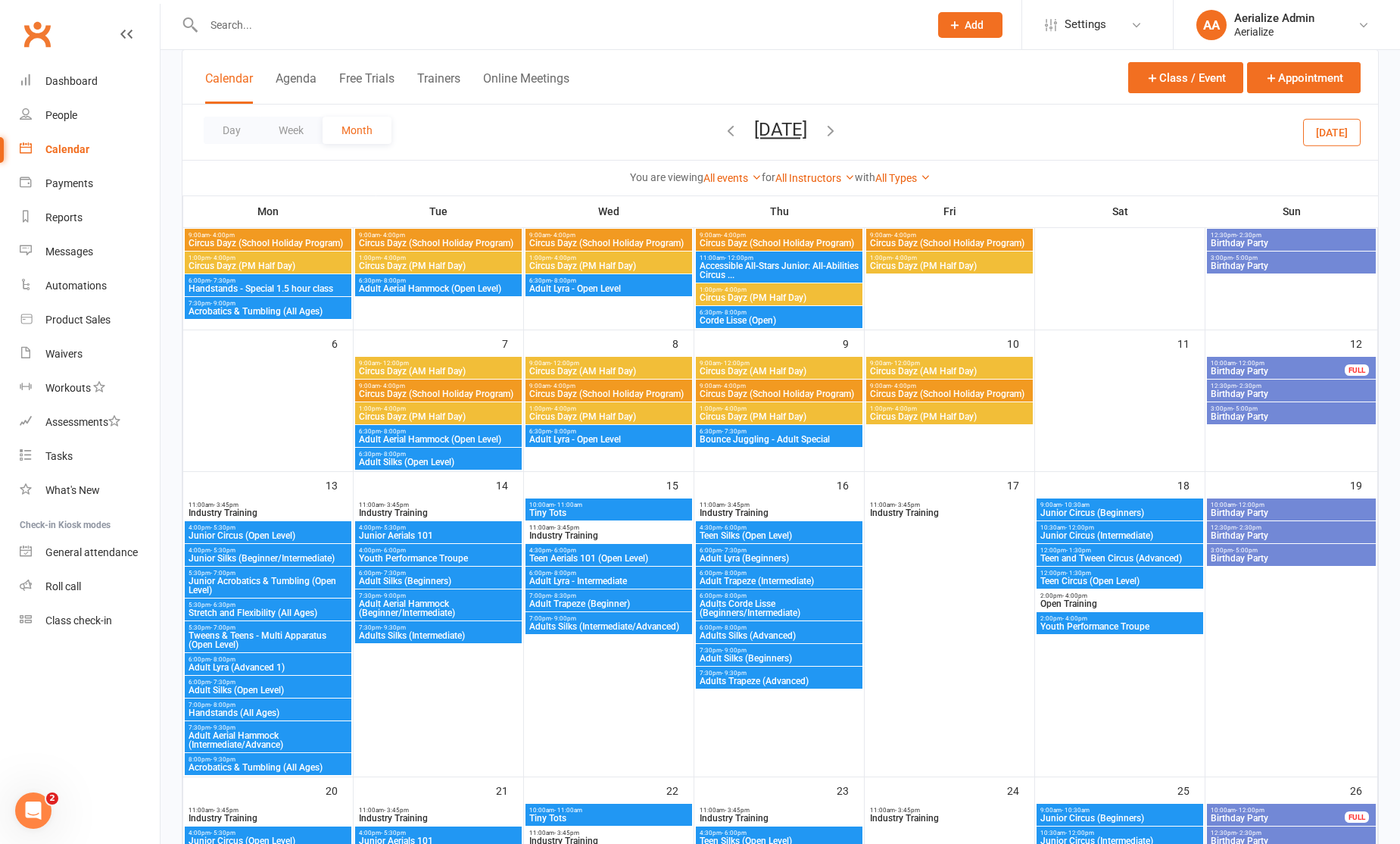
click at [813, 239] on span "Circus Dayz (School Holiday Program)" at bounding box center [779, 243] width 161 height 9
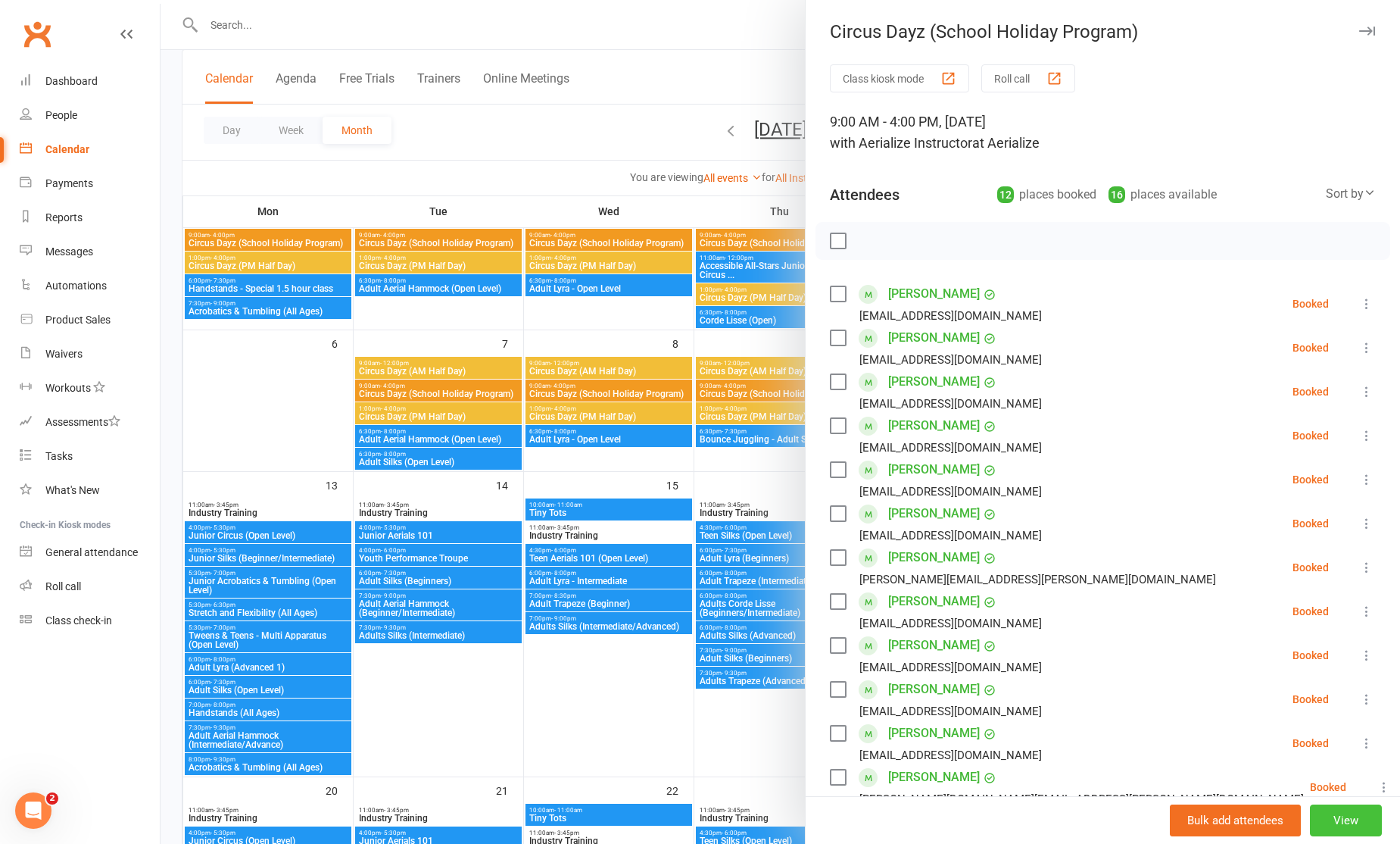
click at [1361, 814] on button "View" at bounding box center [1346, 820] width 72 height 32
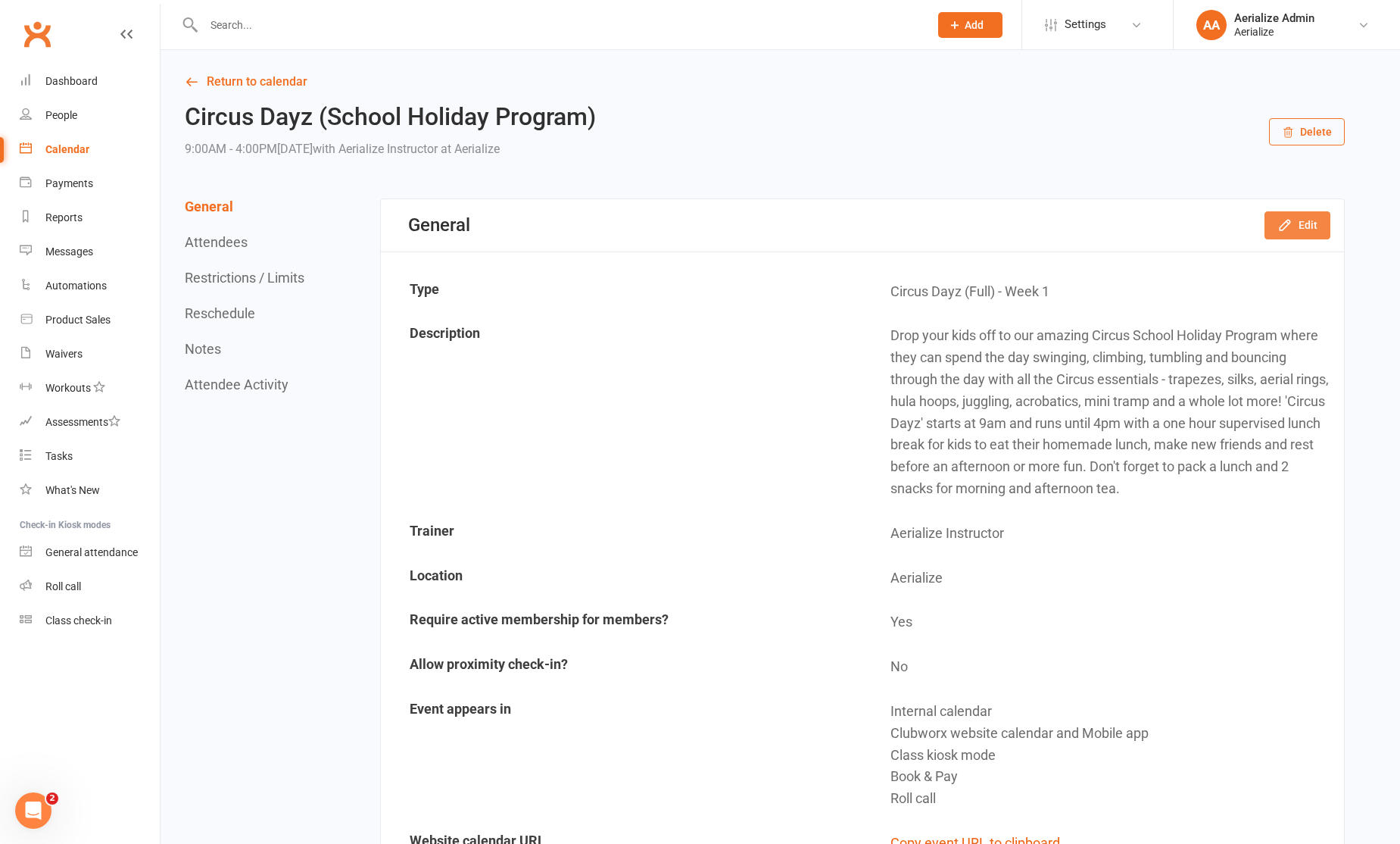
click at [1316, 218] on button "Edit" at bounding box center [1298, 225] width 66 height 27
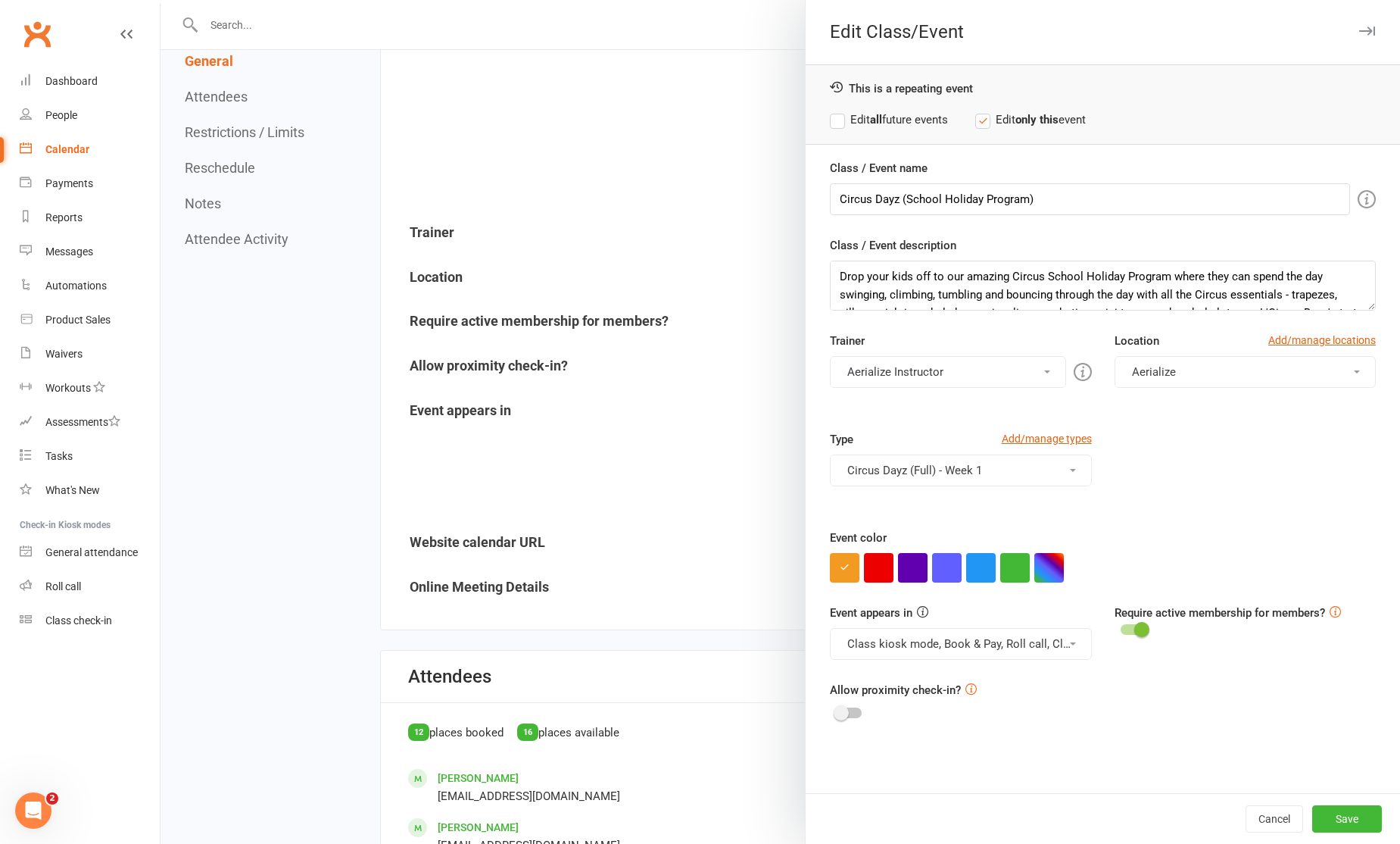
scroll to position [309, 0]
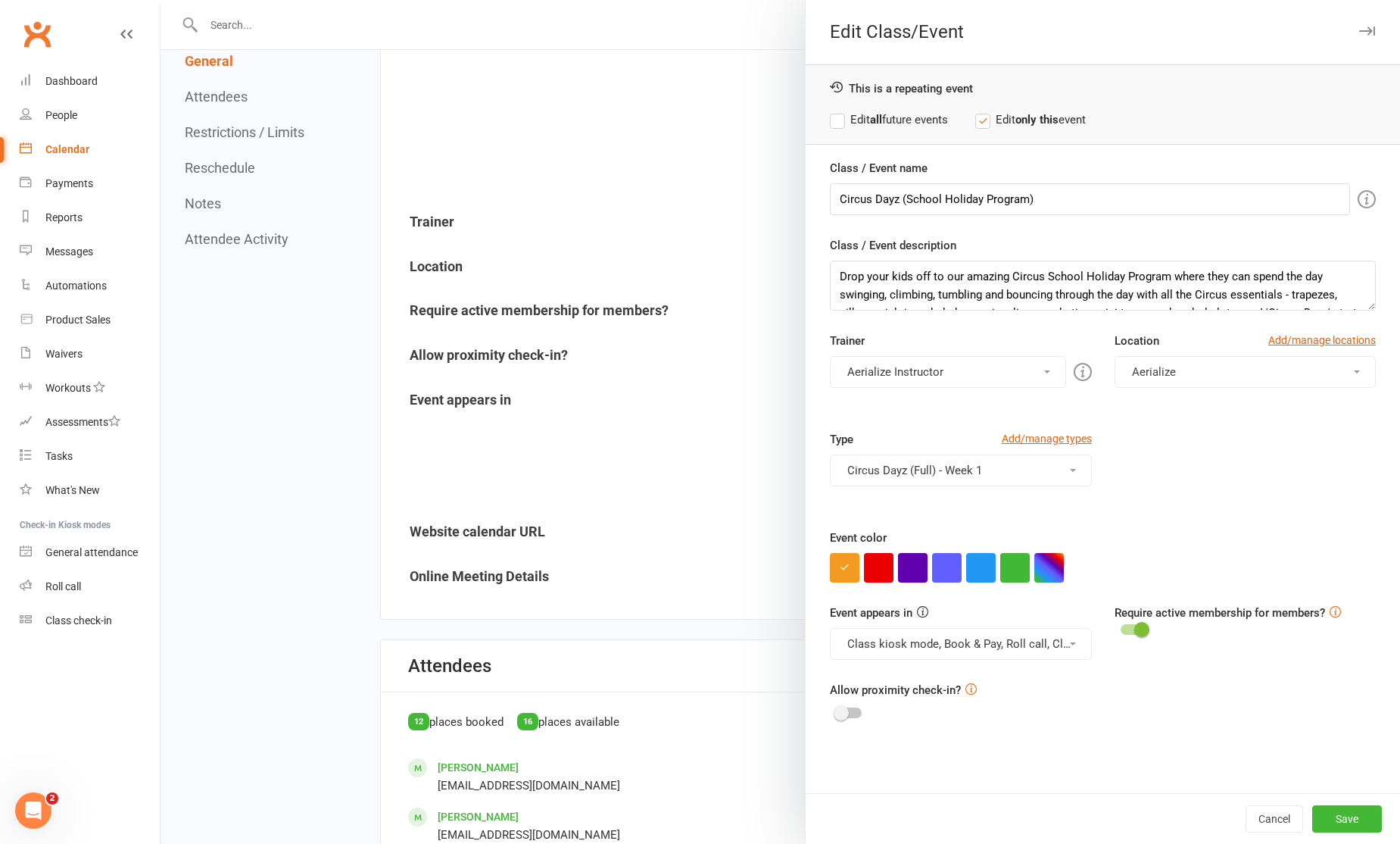
click at [668, 239] on div at bounding box center [781, 422] width 1240 height 844
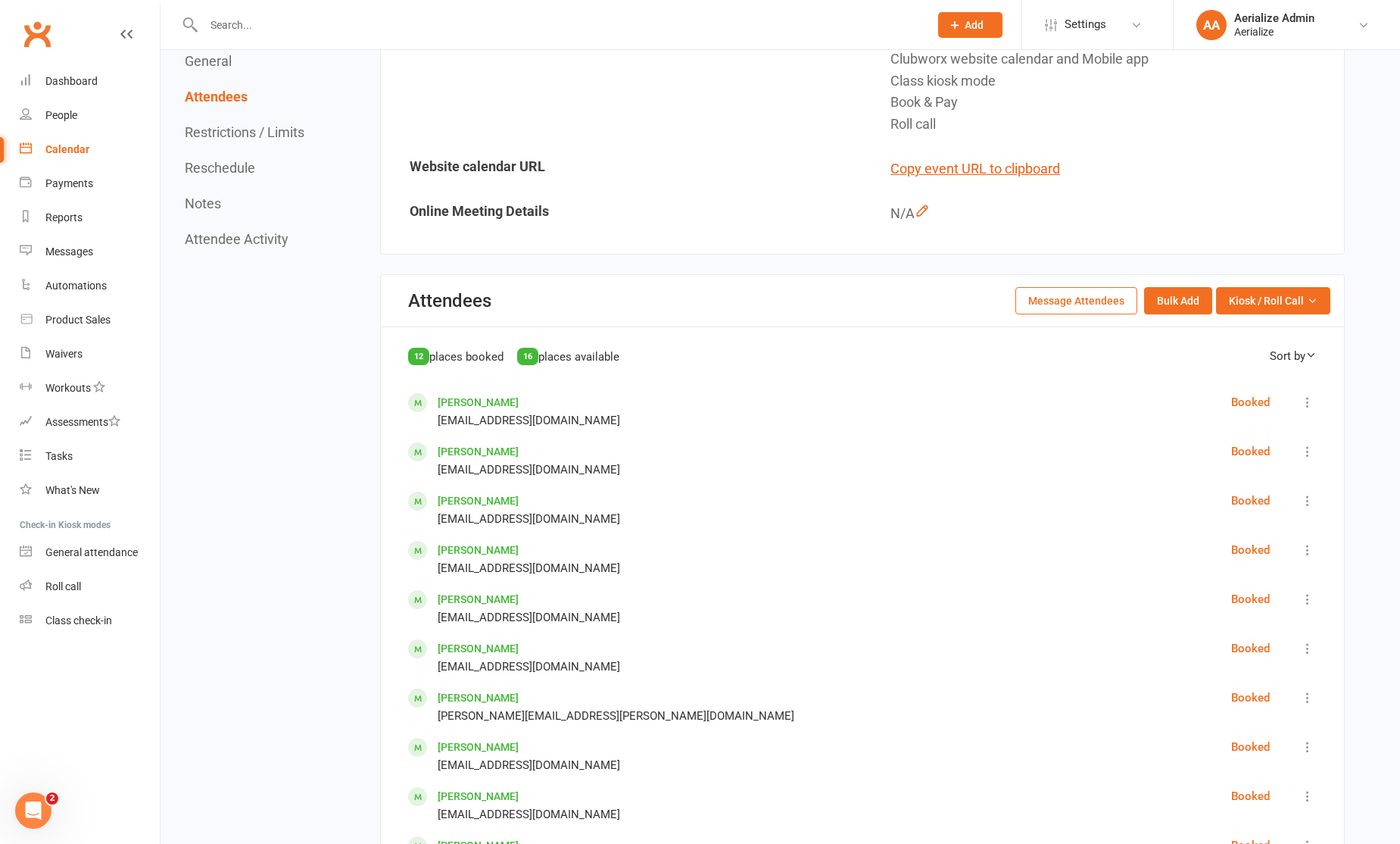
scroll to position [682, 0]
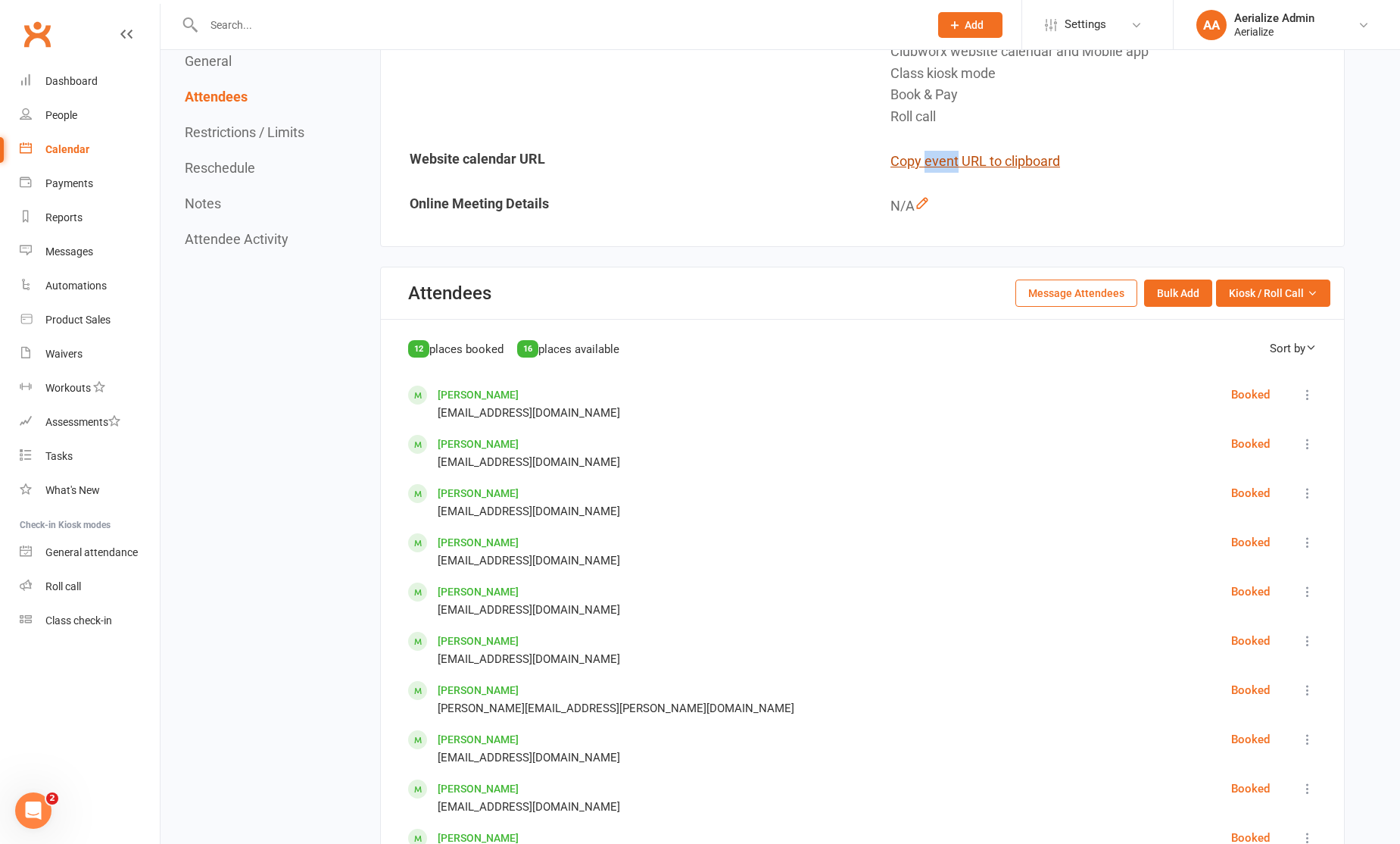
click at [913, 166] on button "Copy event URL to clipboard" at bounding box center [976, 161] width 170 height 22
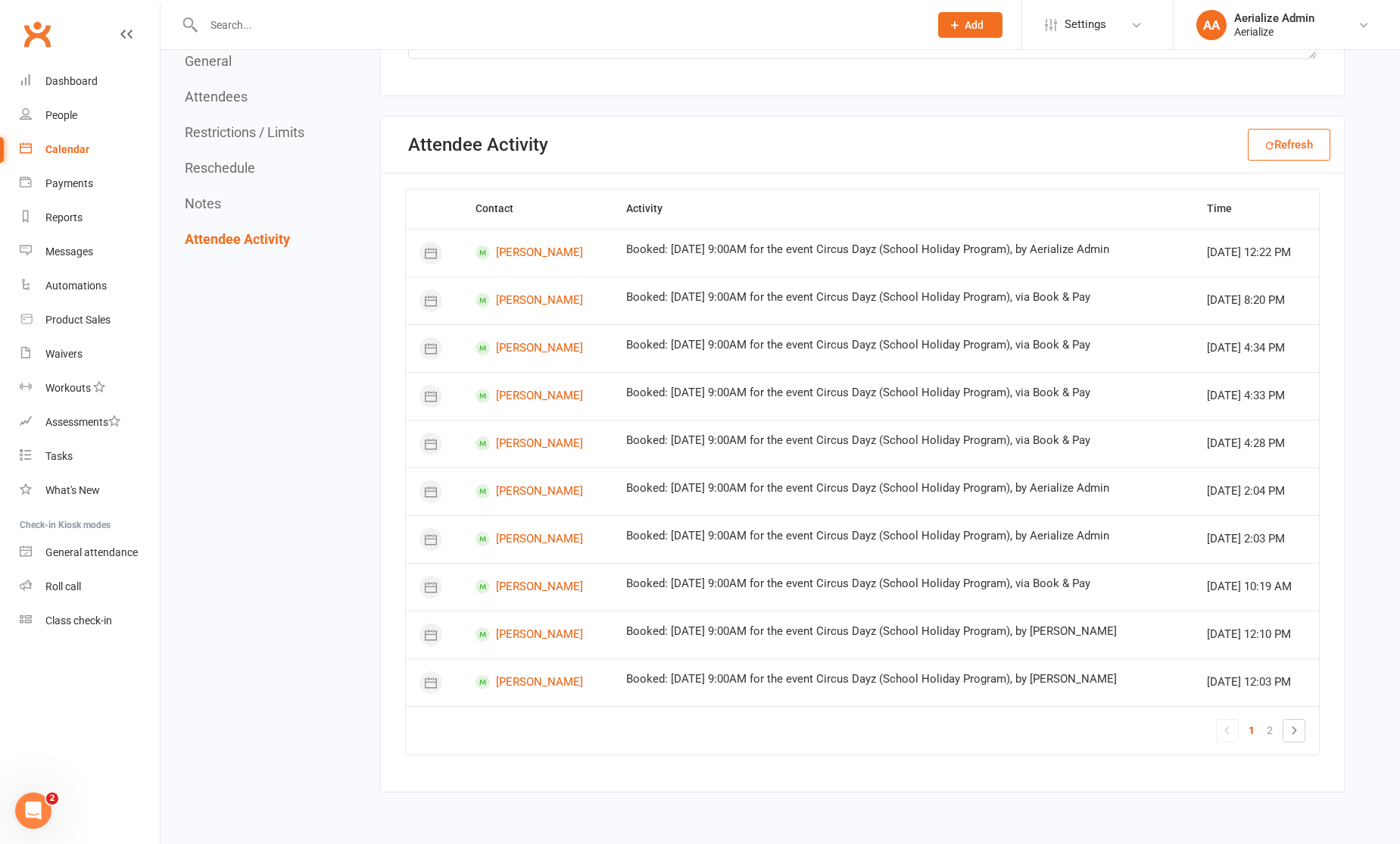
scroll to position [2679, 0]
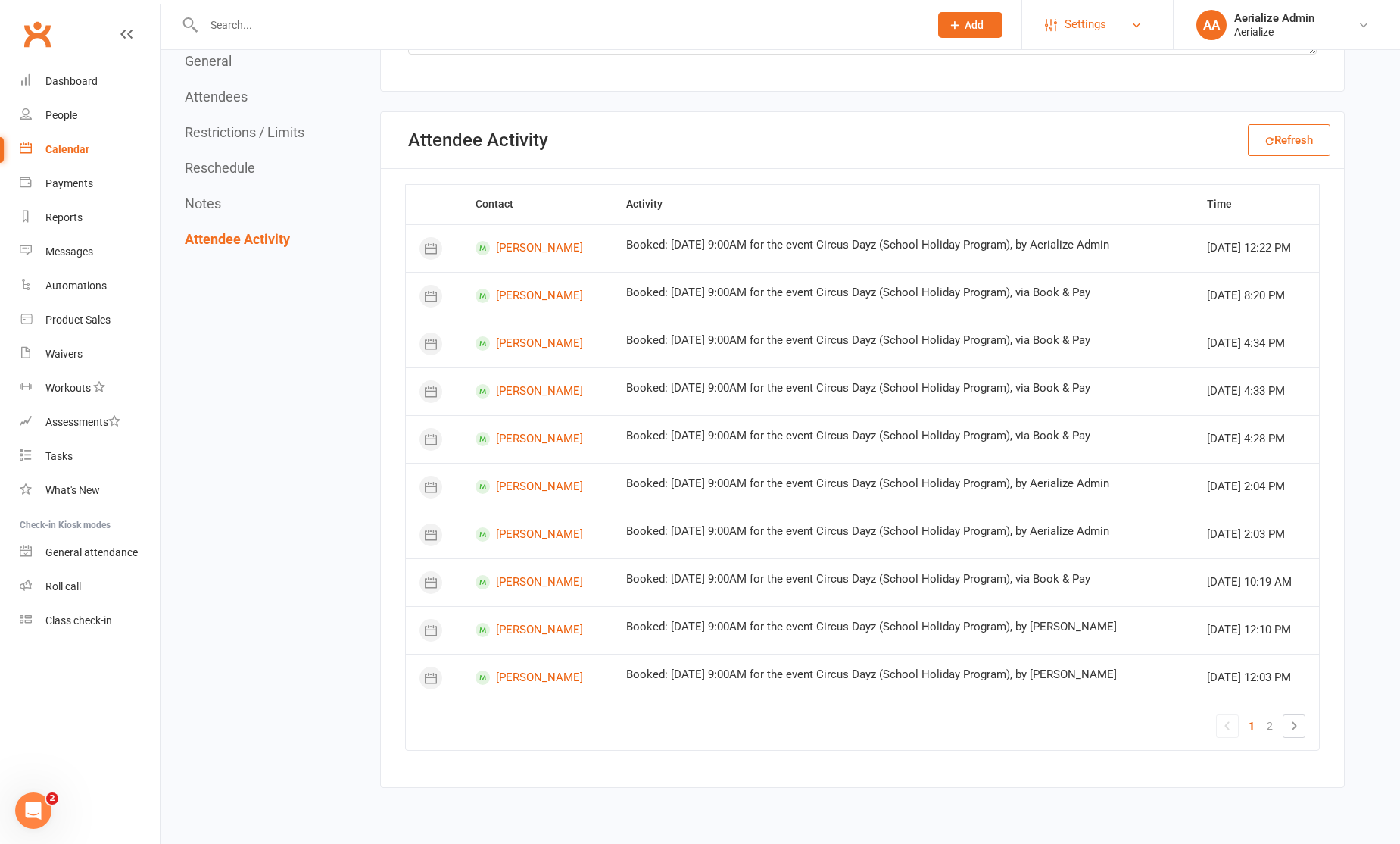
click at [1061, 27] on link "Settings" at bounding box center [1097, 25] width 105 height 34
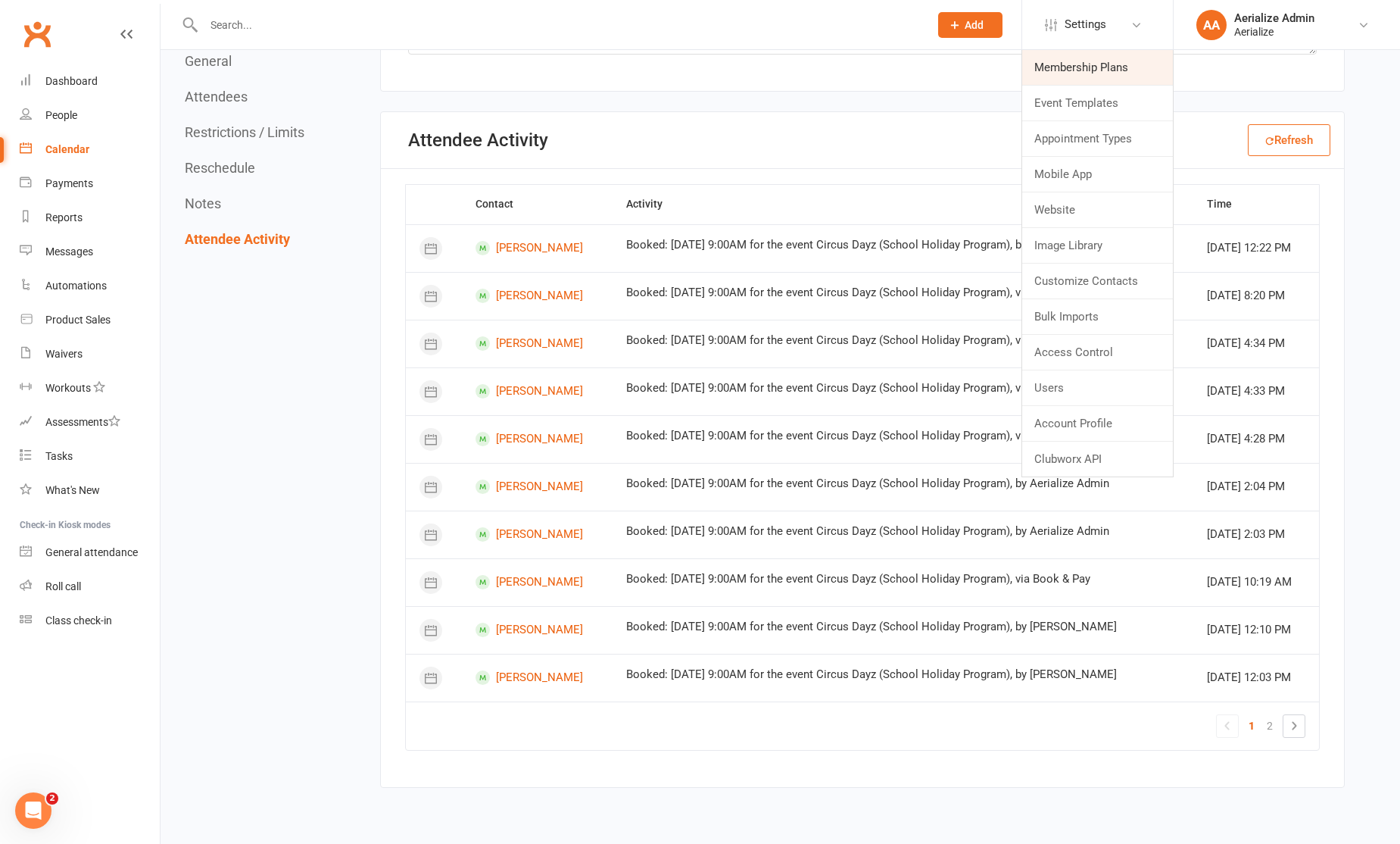
click at [1073, 66] on link "Membership Plans" at bounding box center [1097, 67] width 151 height 35
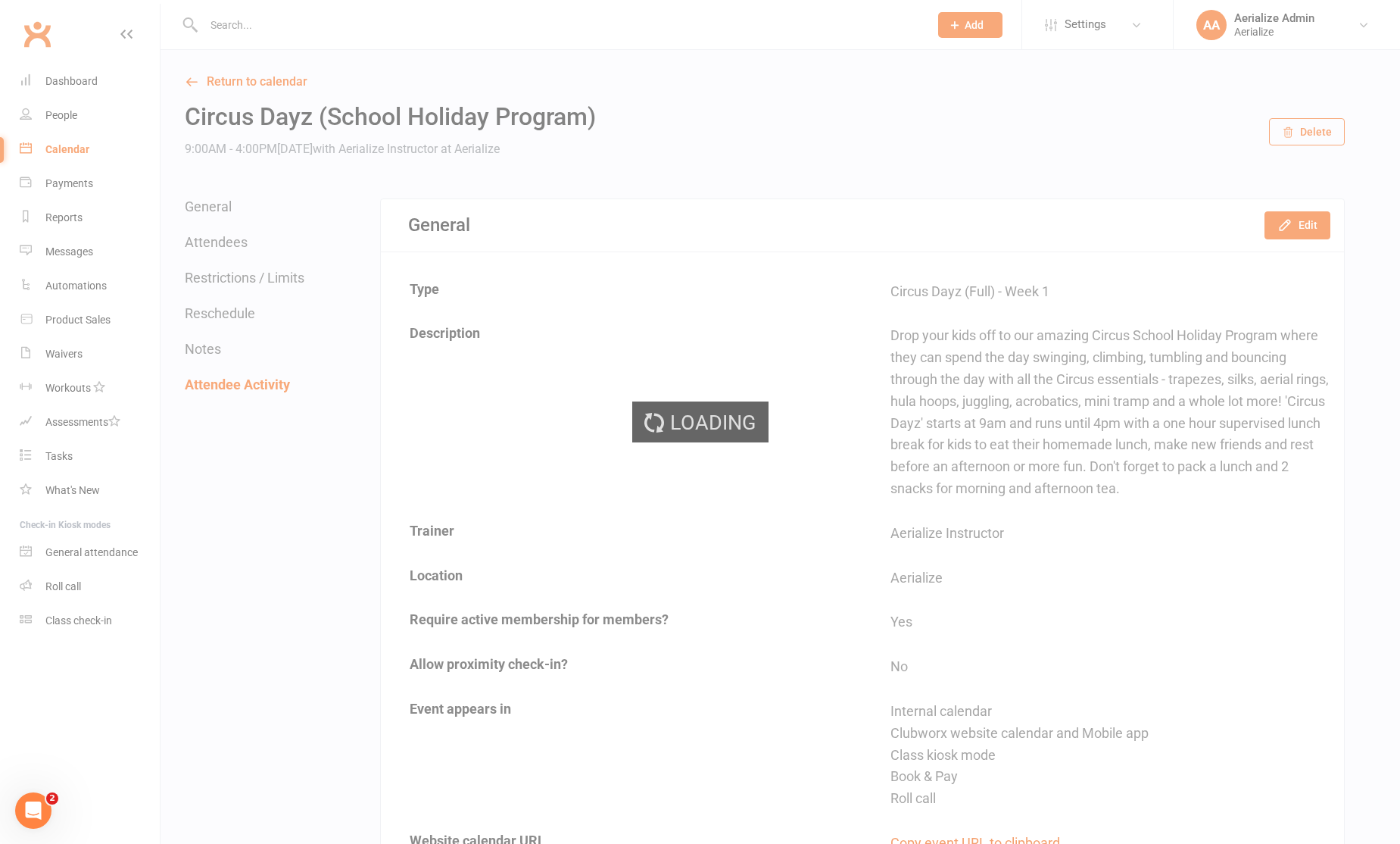
select select "100"
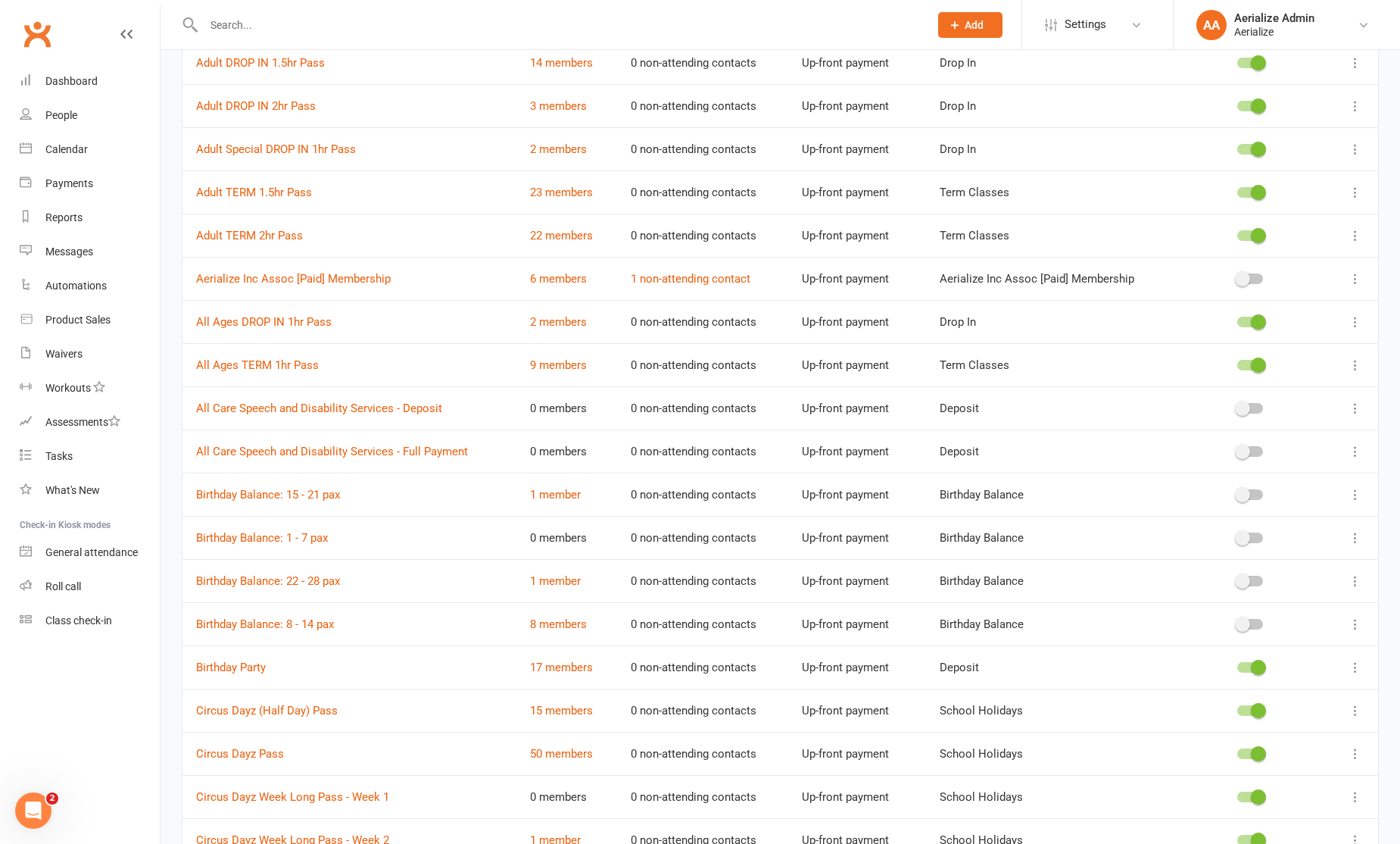
scroll to position [654, 0]
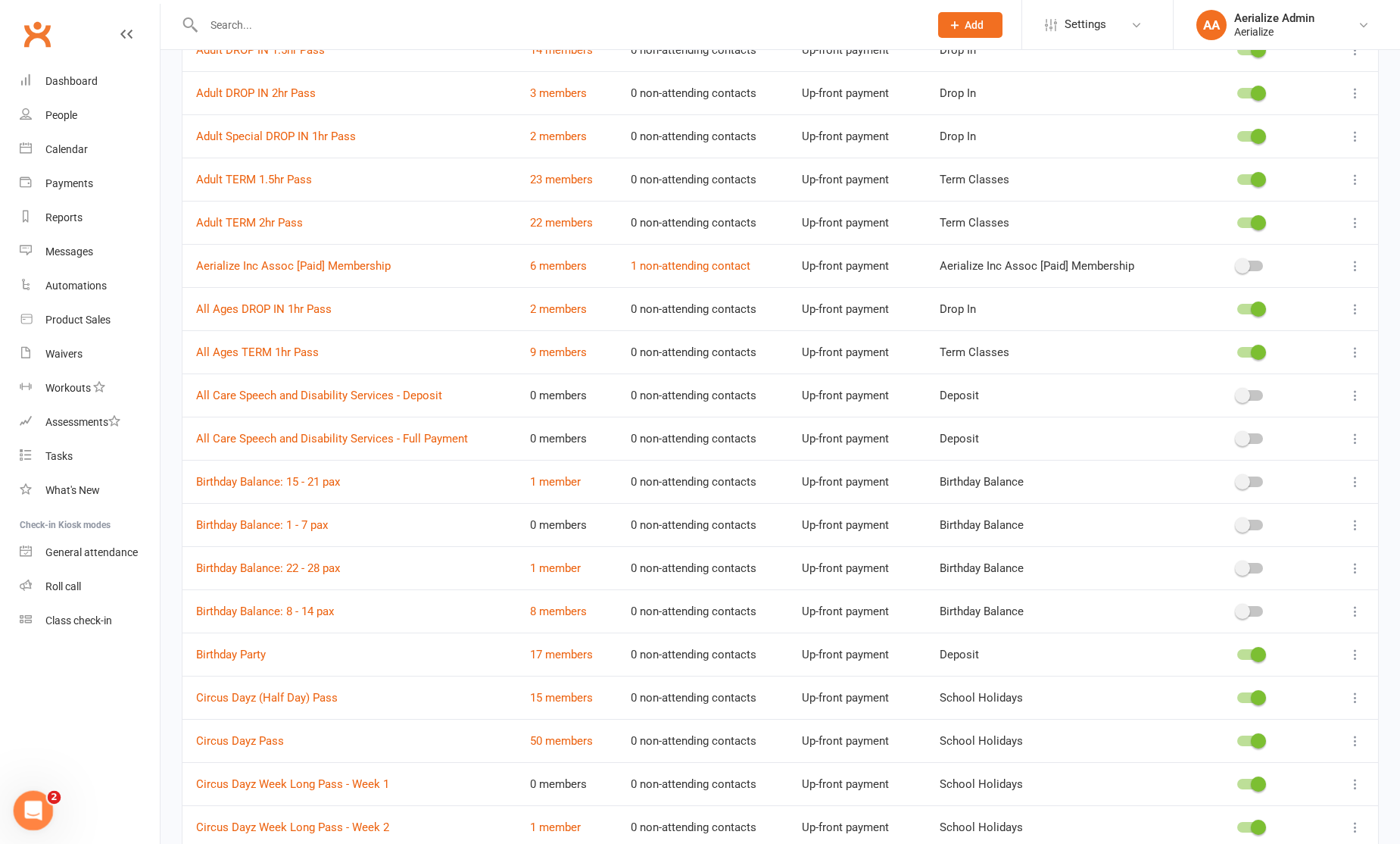
click at [19, 812] on icon "Open Intercom Messenger" at bounding box center [31, 809] width 25 height 25
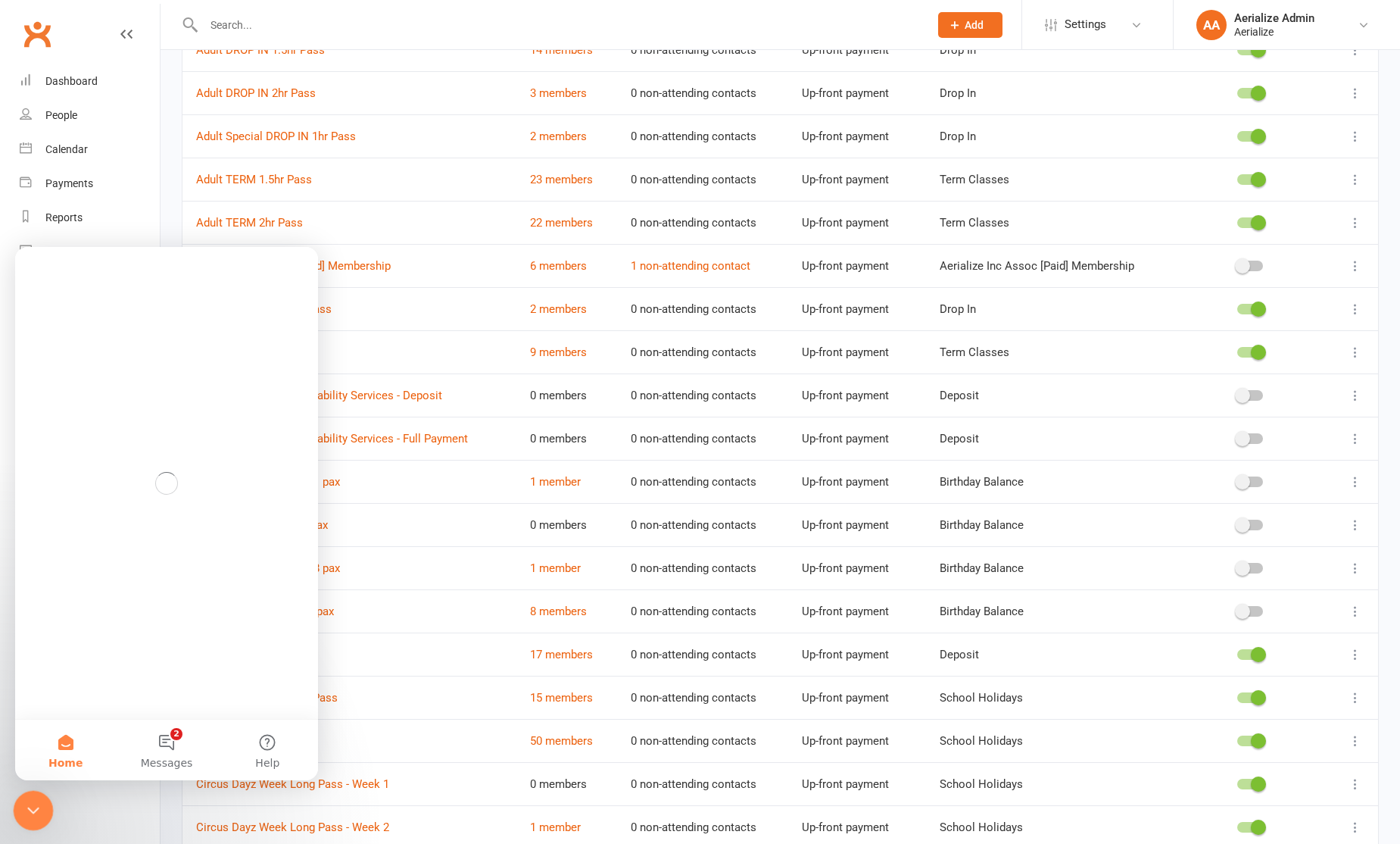
scroll to position [0, 0]
click at [169, 759] on span "Messages" at bounding box center [167, 763] width 52 height 11
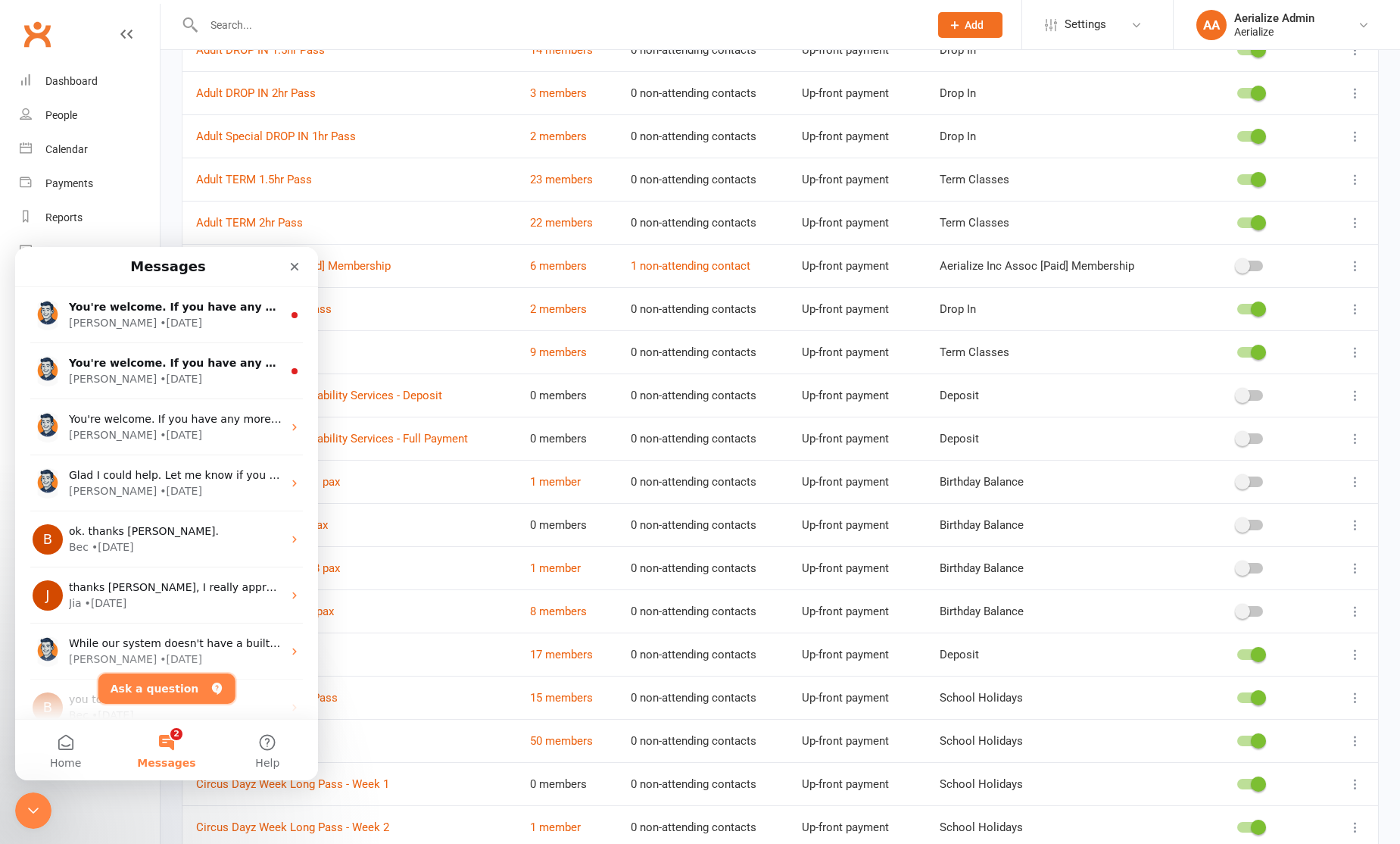
click at [180, 686] on button "Ask a question" at bounding box center [167, 688] width 137 height 30
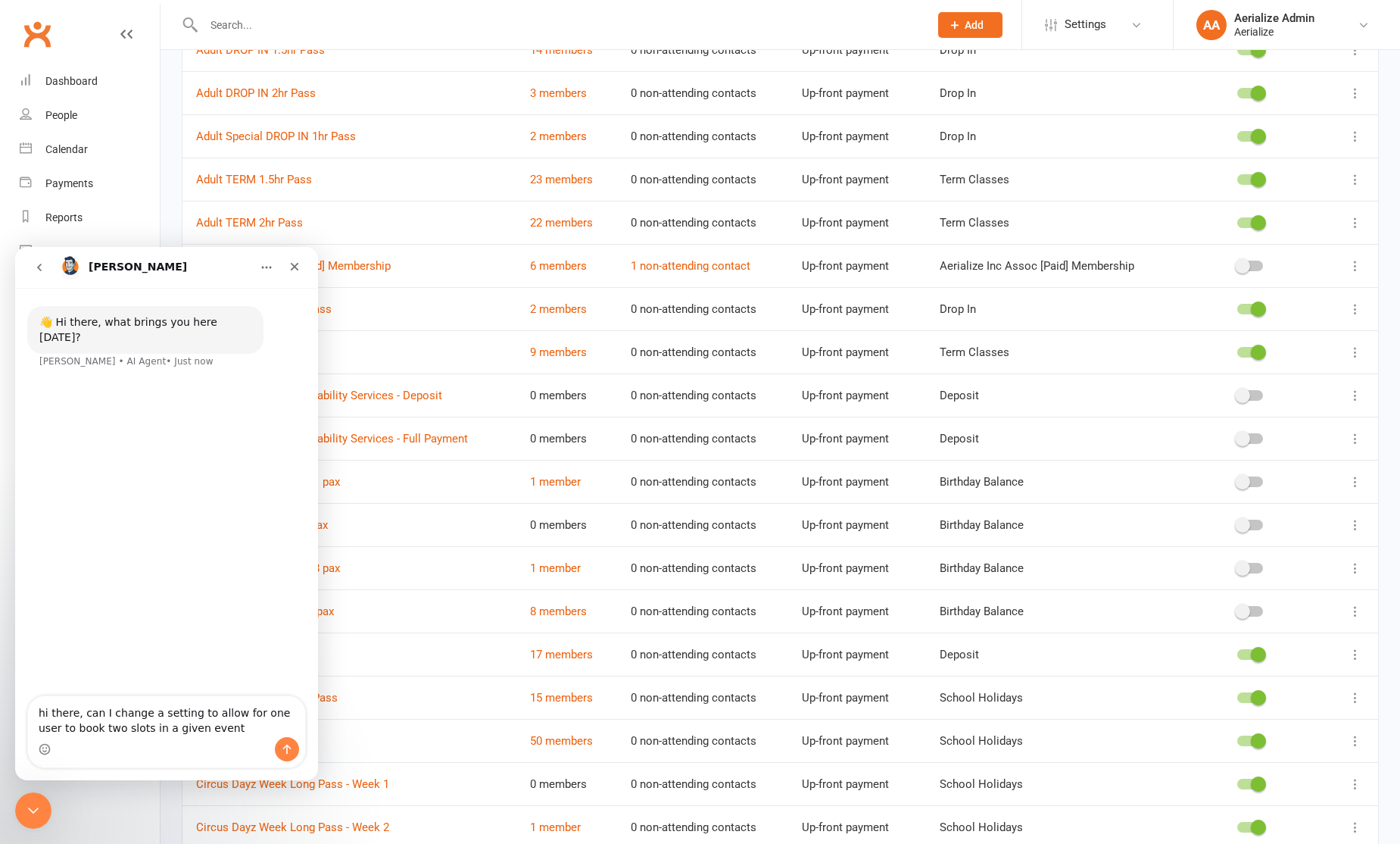
type textarea "hi there, can I change a setting to allow for one user to book two slots in a g…"
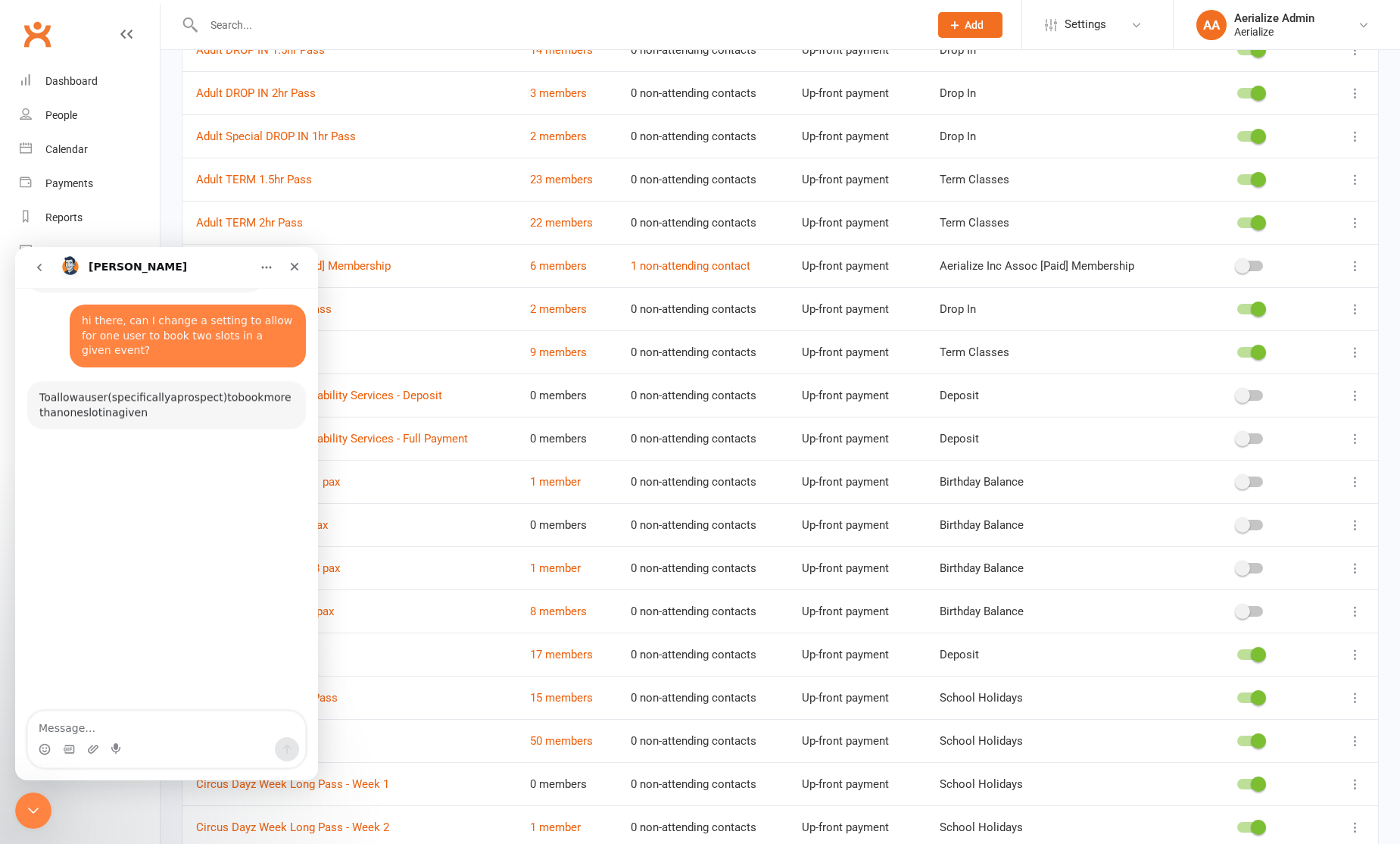
scroll to position [66, 0]
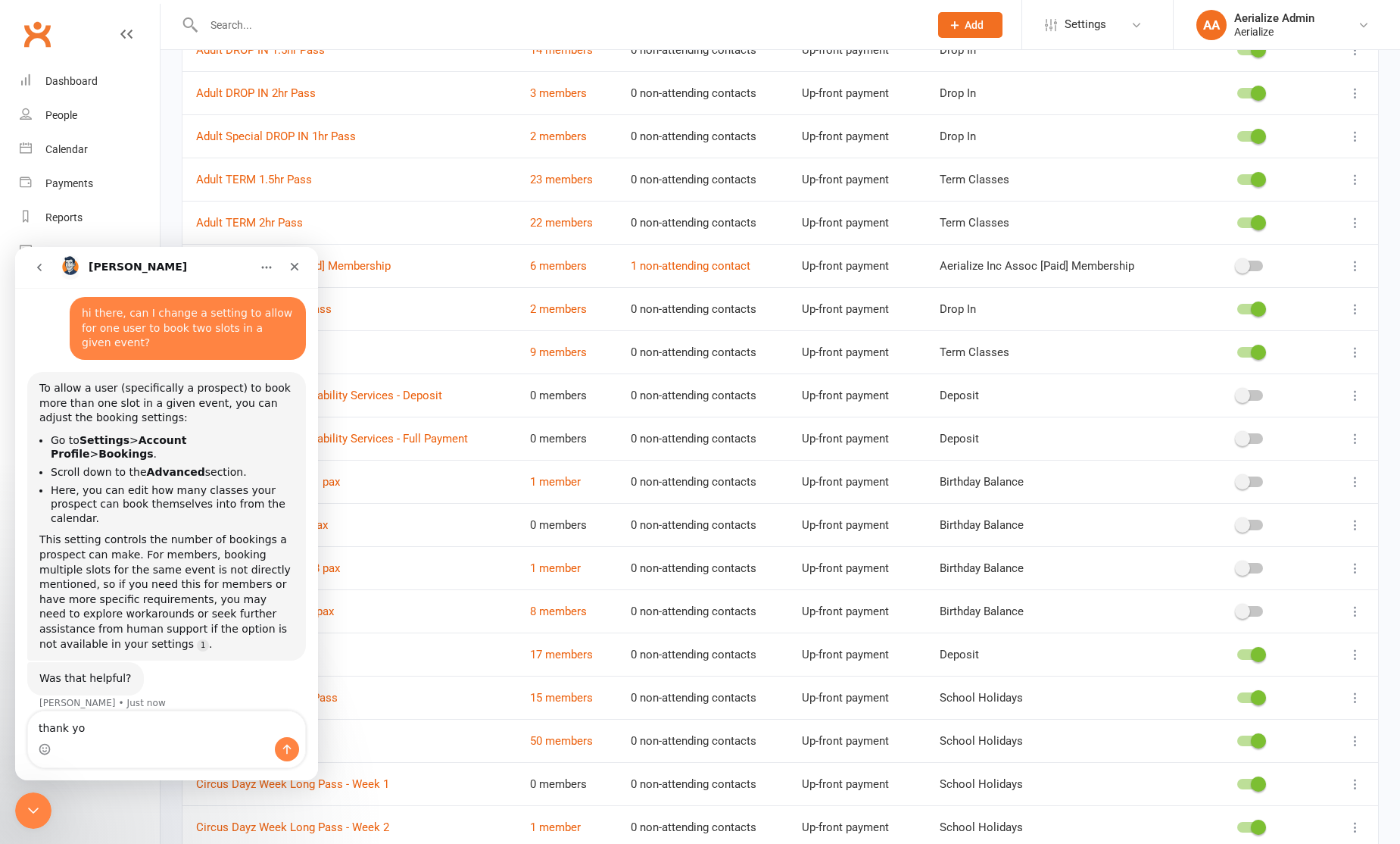
type textarea "thank you"
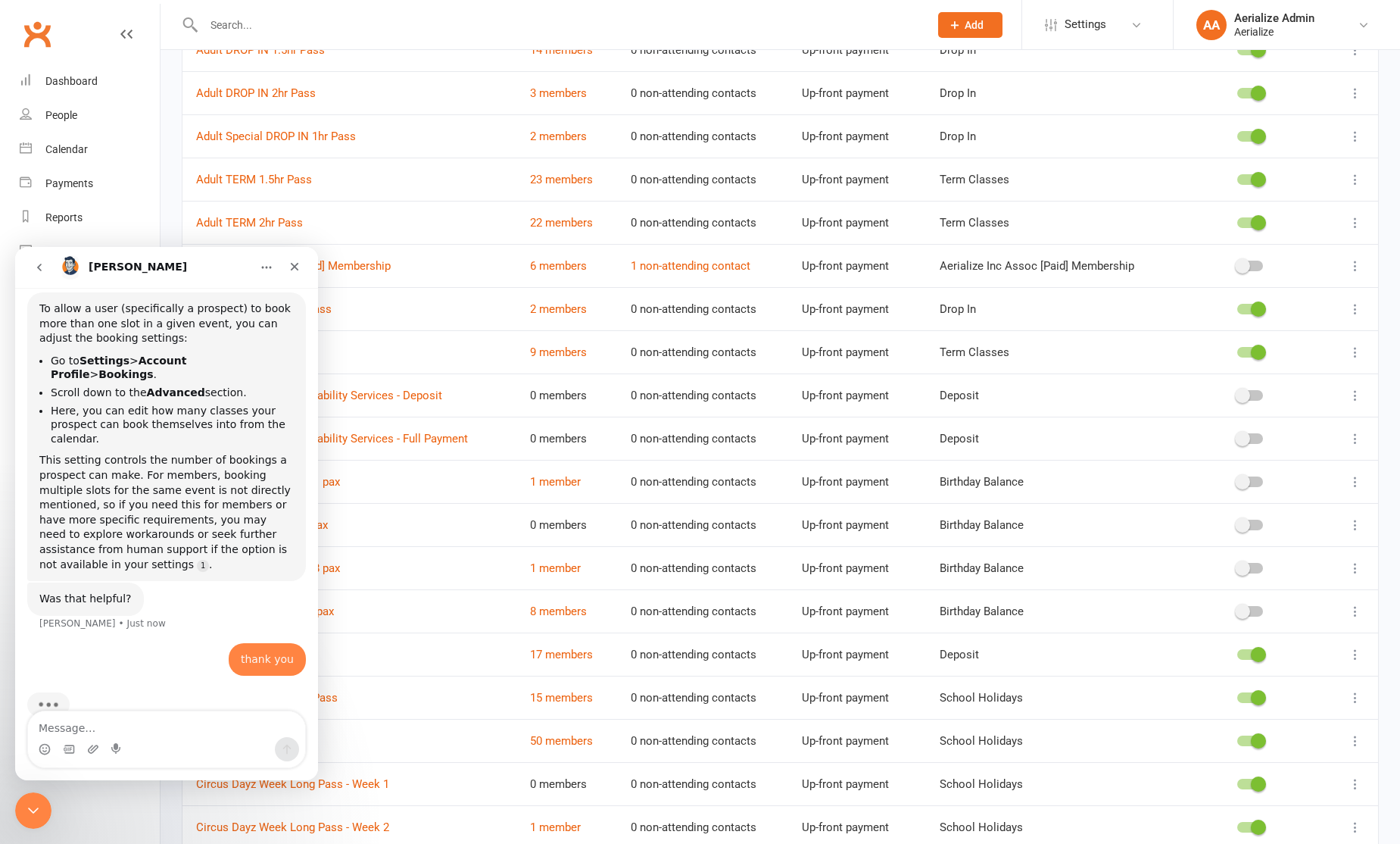
scroll to position [150, 0]
click at [1121, 23] on link "Settings" at bounding box center [1097, 25] width 105 height 34
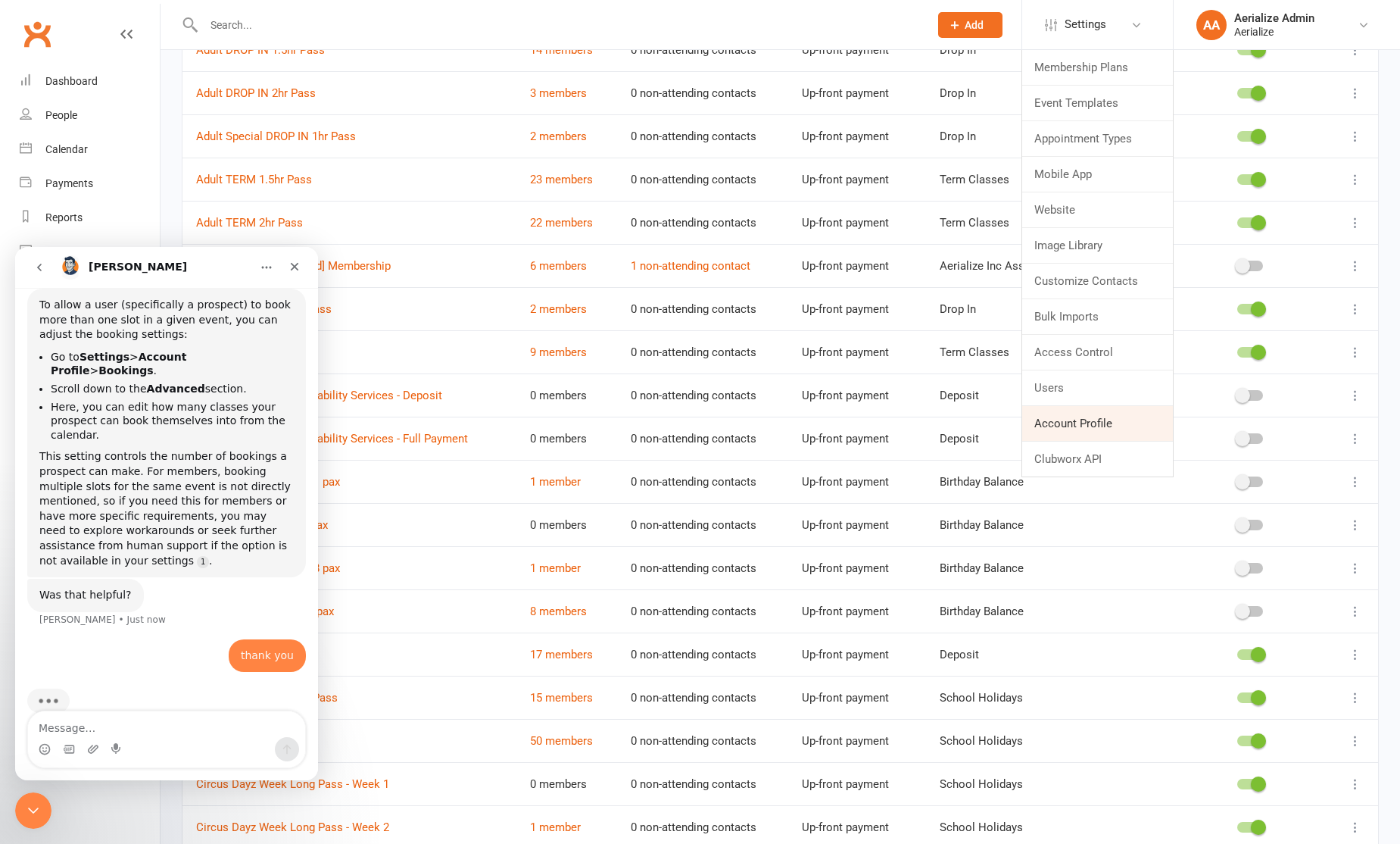
click at [1116, 424] on link "Account Profile" at bounding box center [1097, 423] width 151 height 35
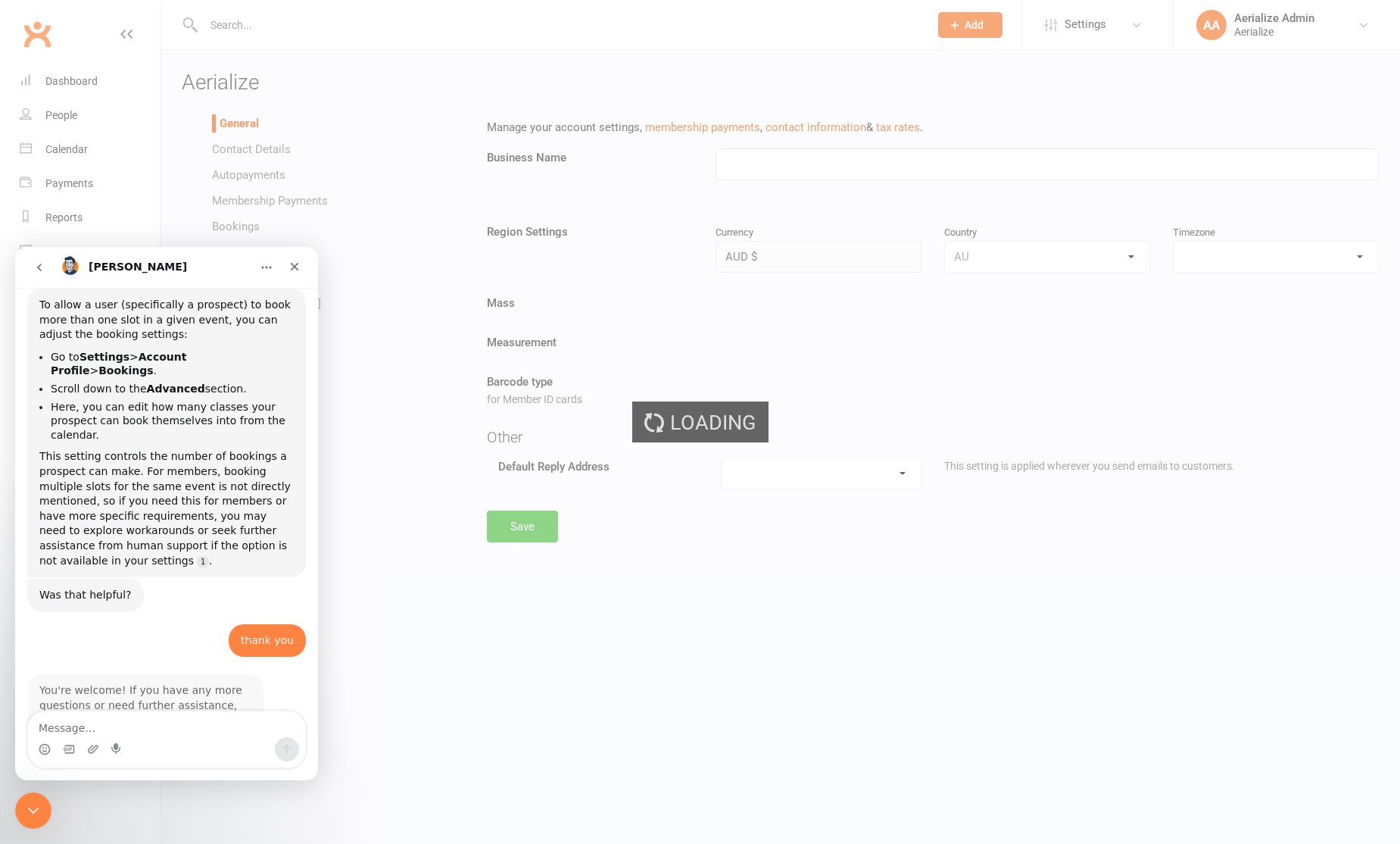
type input "Aerialize"
select select "Australia/Sydney"
select select "info@aerialize.com.au"
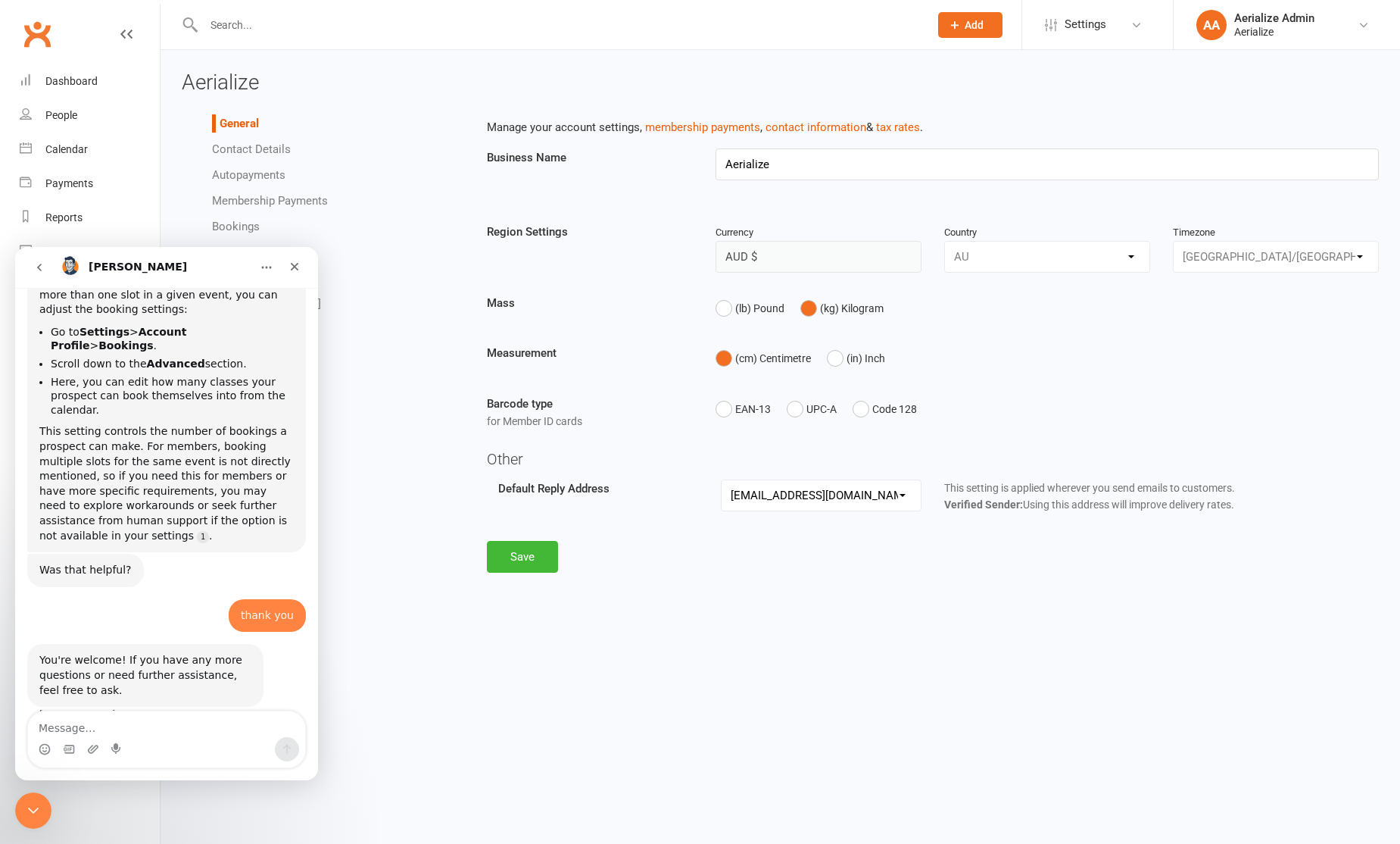
scroll to position [176, 0]
click at [296, 273] on div "Close" at bounding box center [294, 266] width 27 height 27
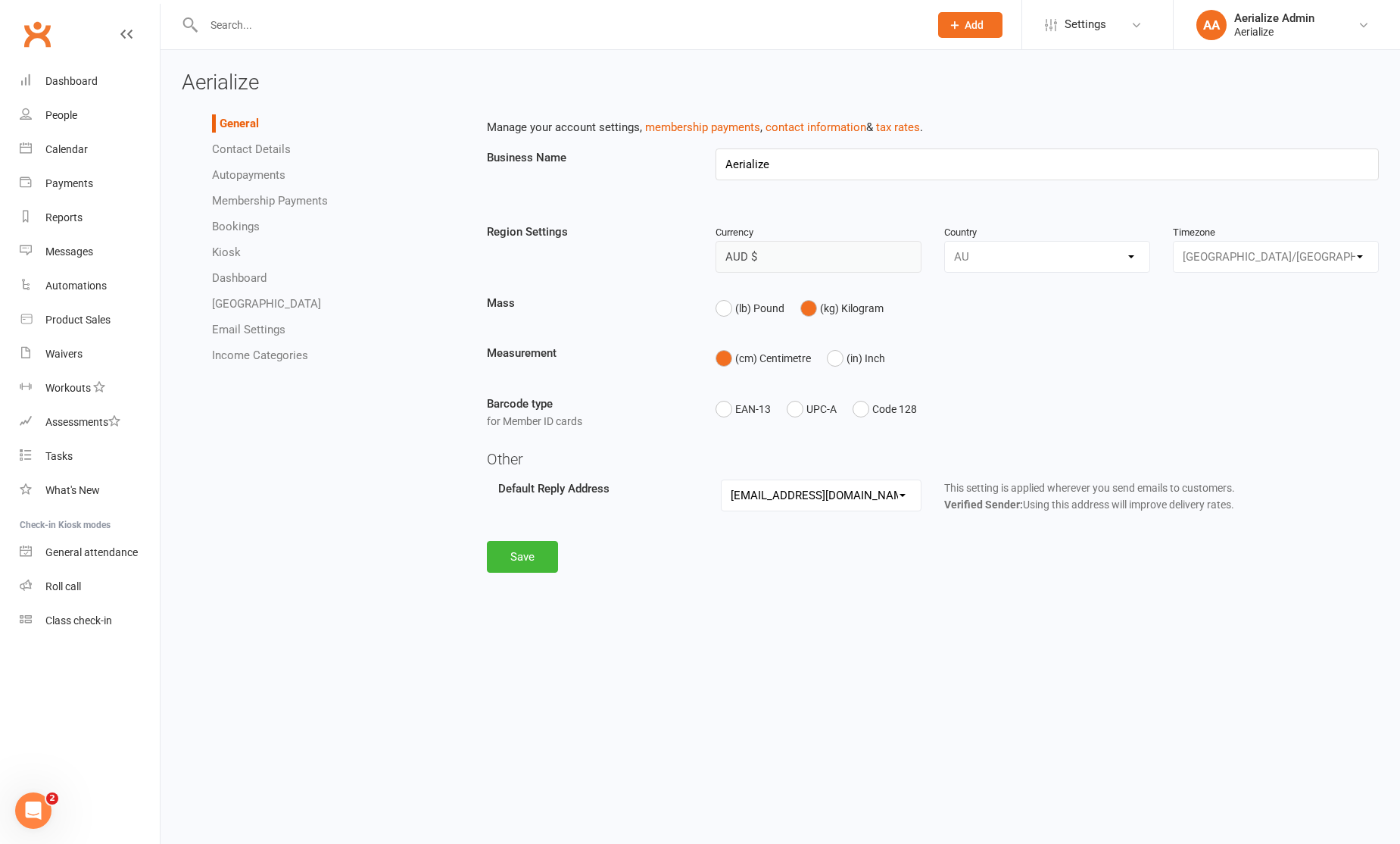
scroll to position [200, 0]
click at [246, 229] on link "Bookings" at bounding box center [236, 226] width 48 height 13
select select "send_booking_confirmation_email_to_none"
select select "send_booking_reminder_to_none"
select select "1"
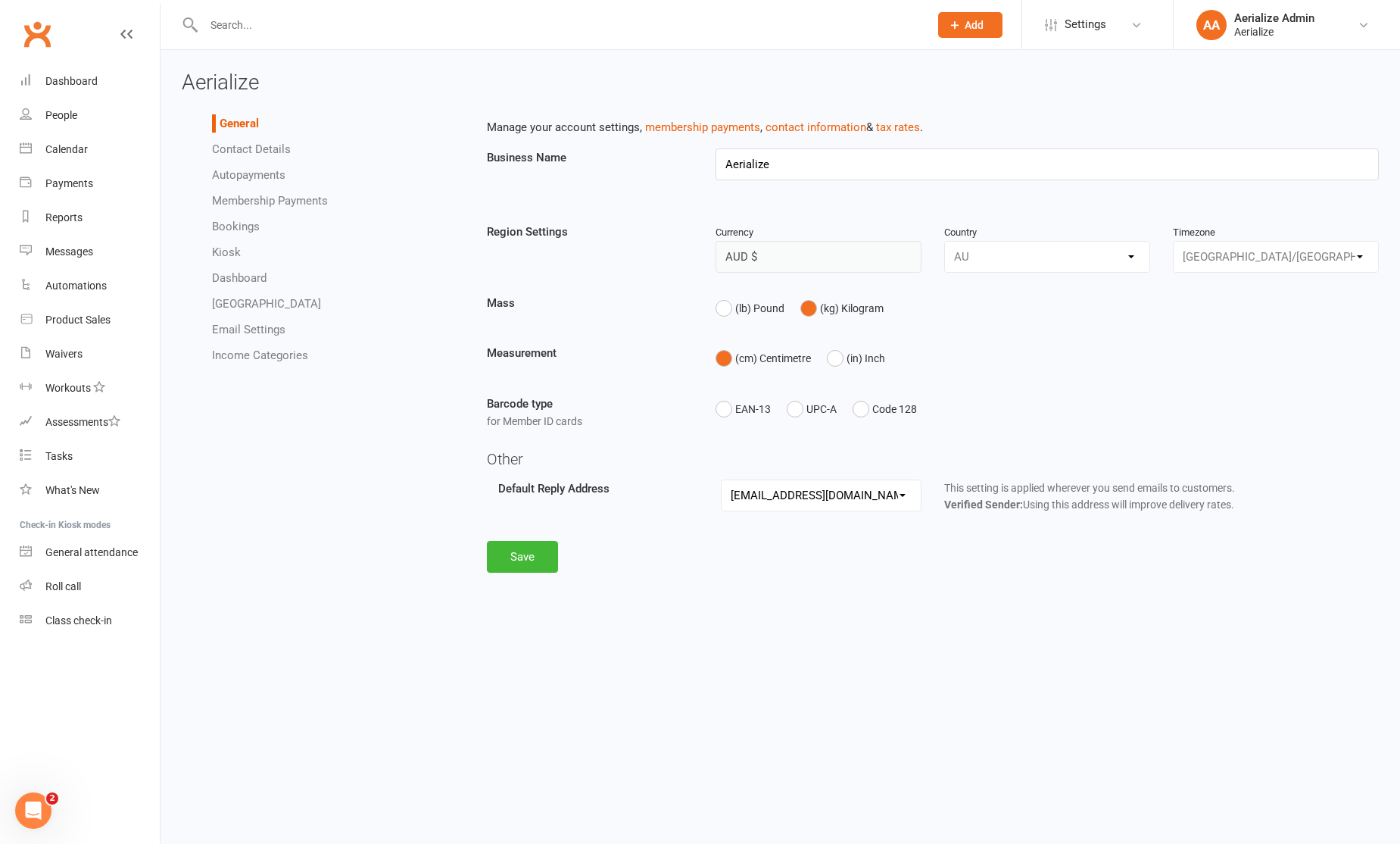
select select "require_any_waiver"
select select "false"
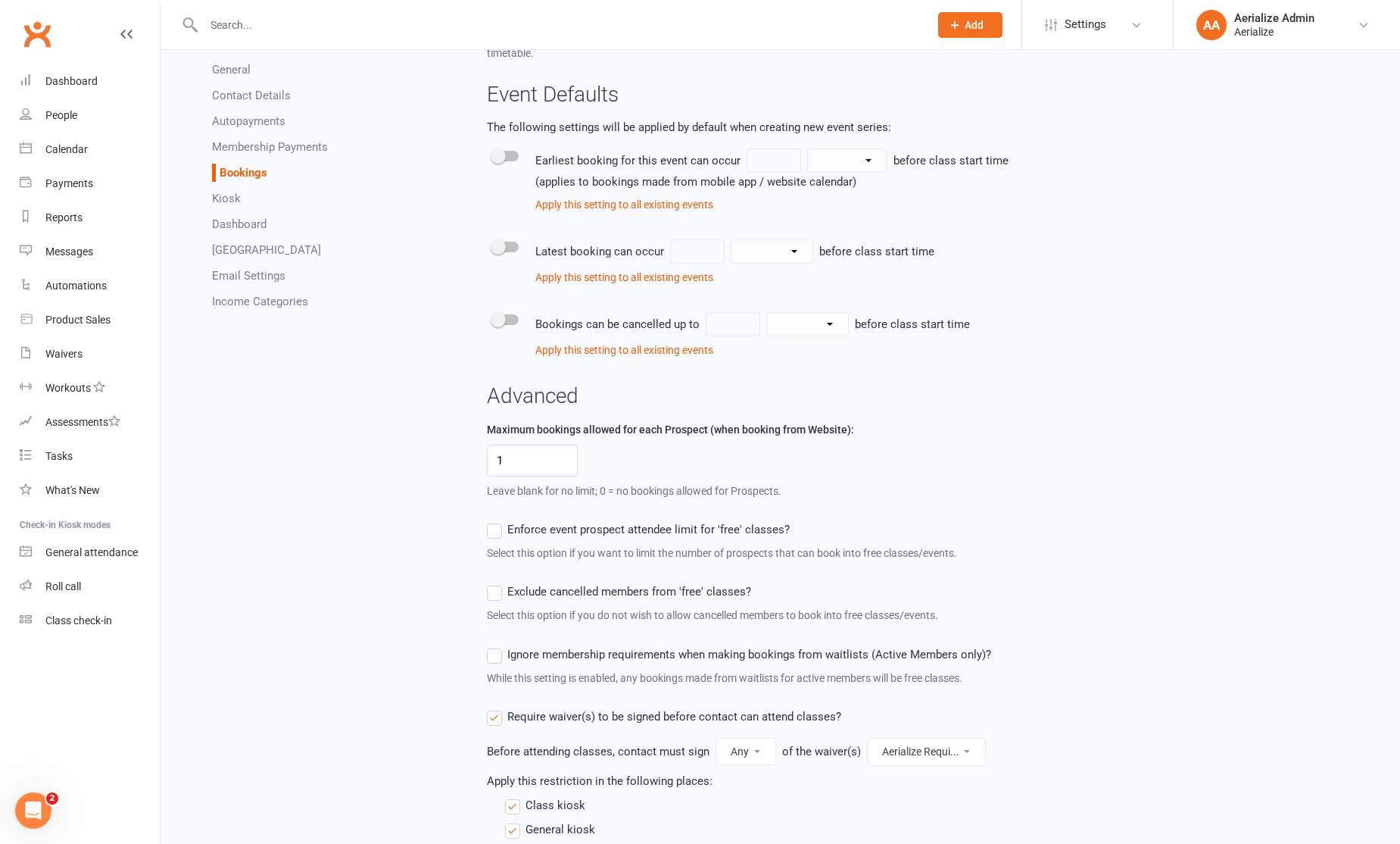
scroll to position [675, 0]
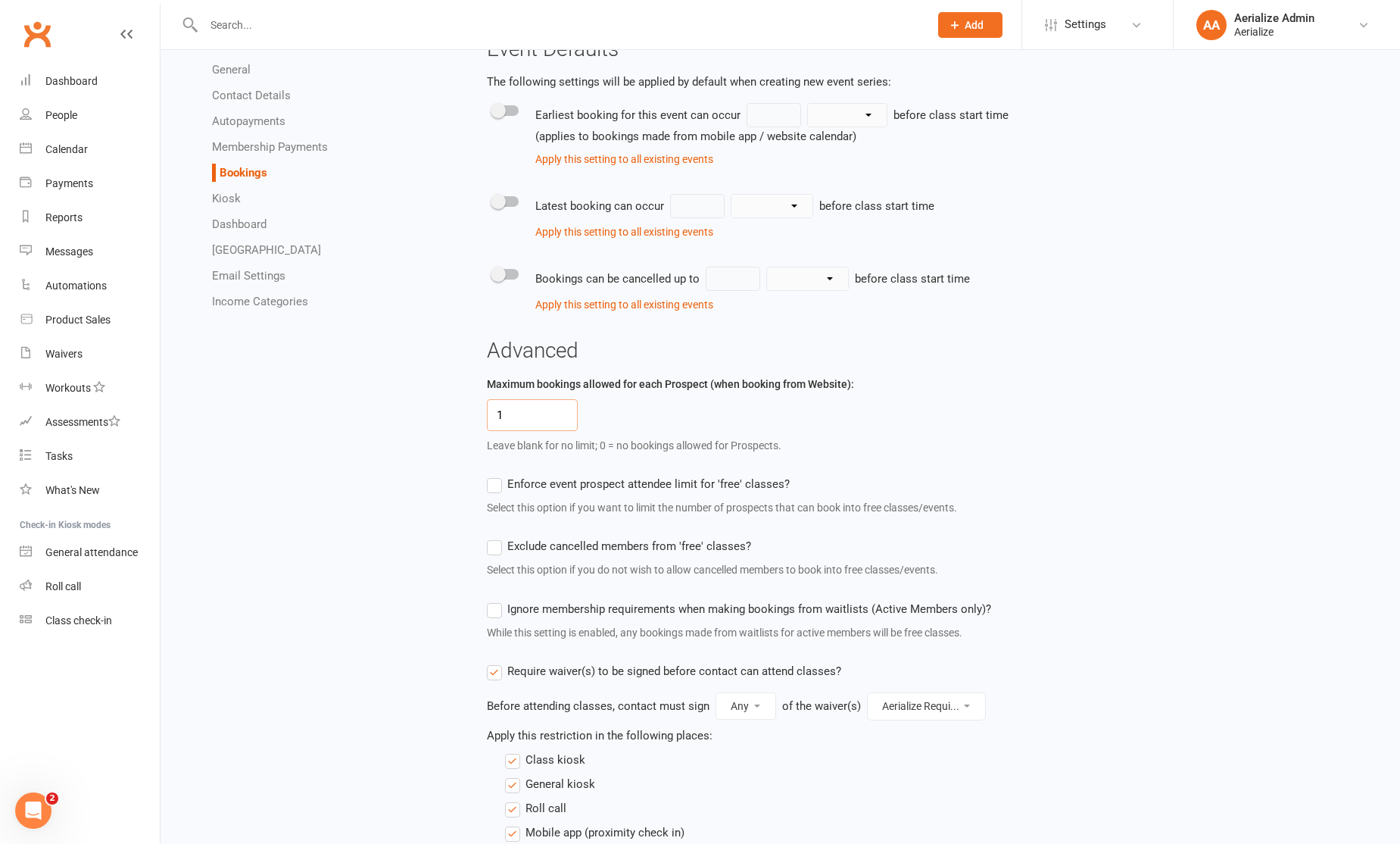
click at [561, 429] on input "1" at bounding box center [532, 415] width 91 height 32
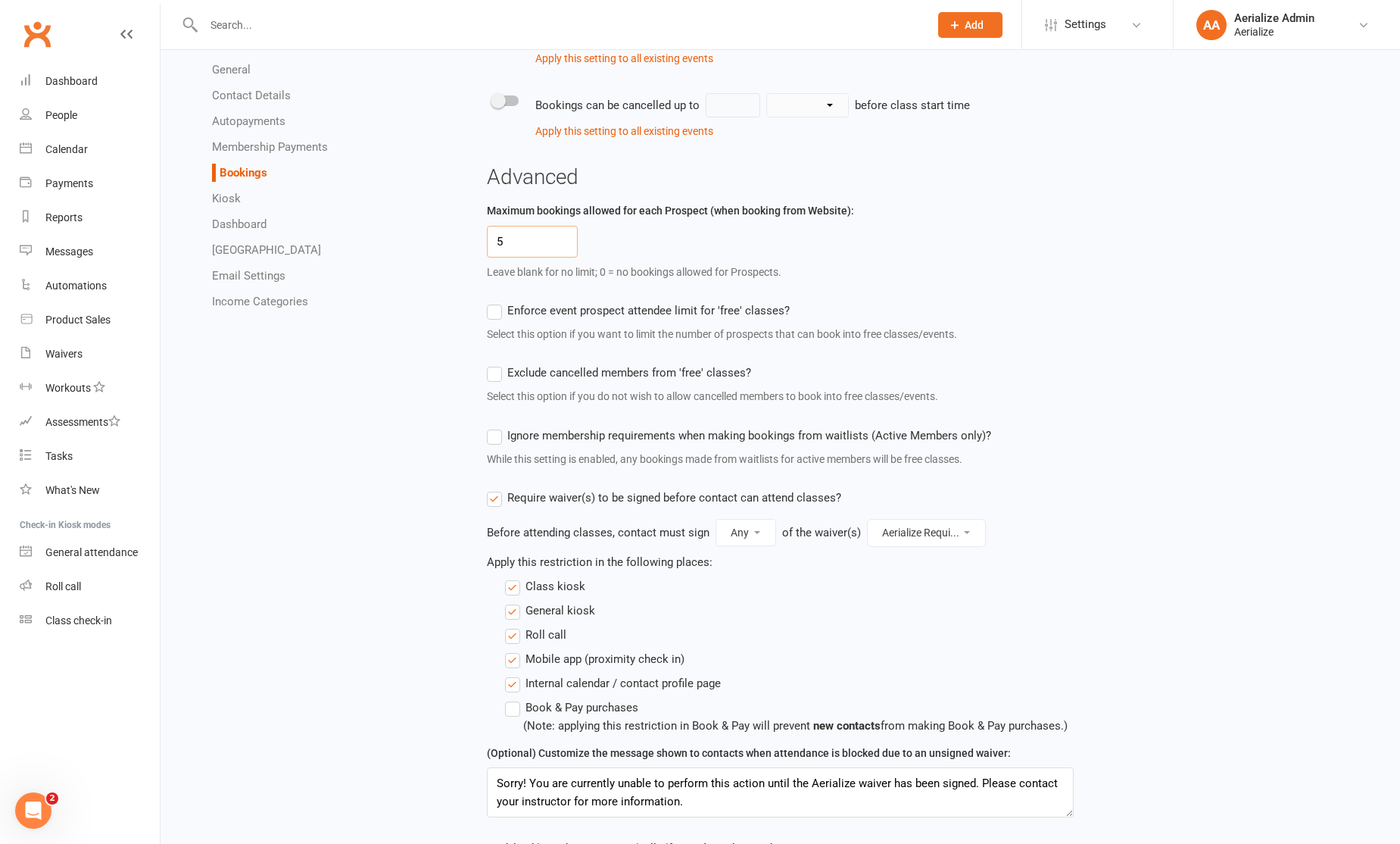
scroll to position [853, 0]
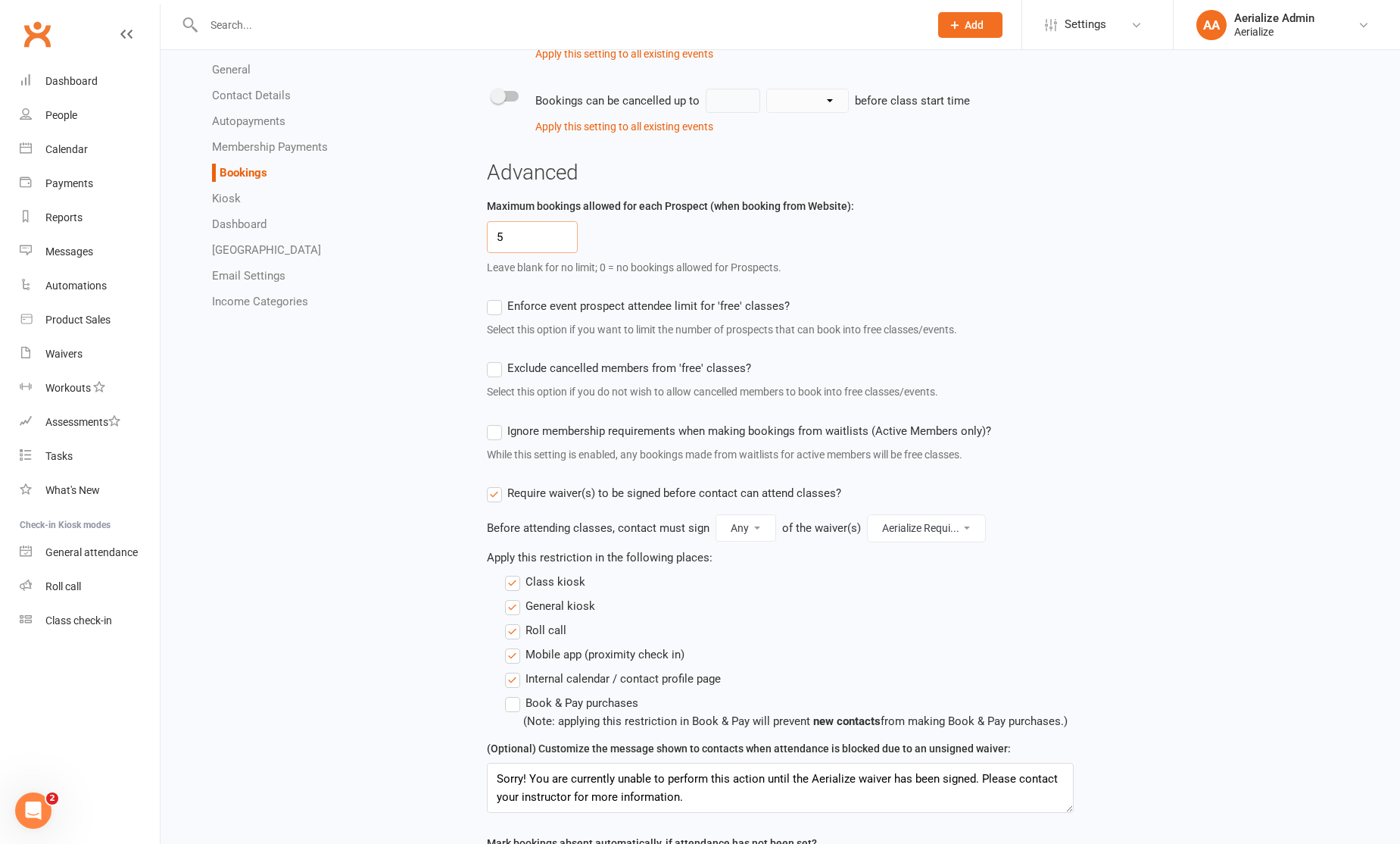
type input "5"
click at [972, 471] on div "Advanced Maximum bookings allowed for each Prospect (when booking from Website)…" at bounding box center [781, 525] width 588 height 728
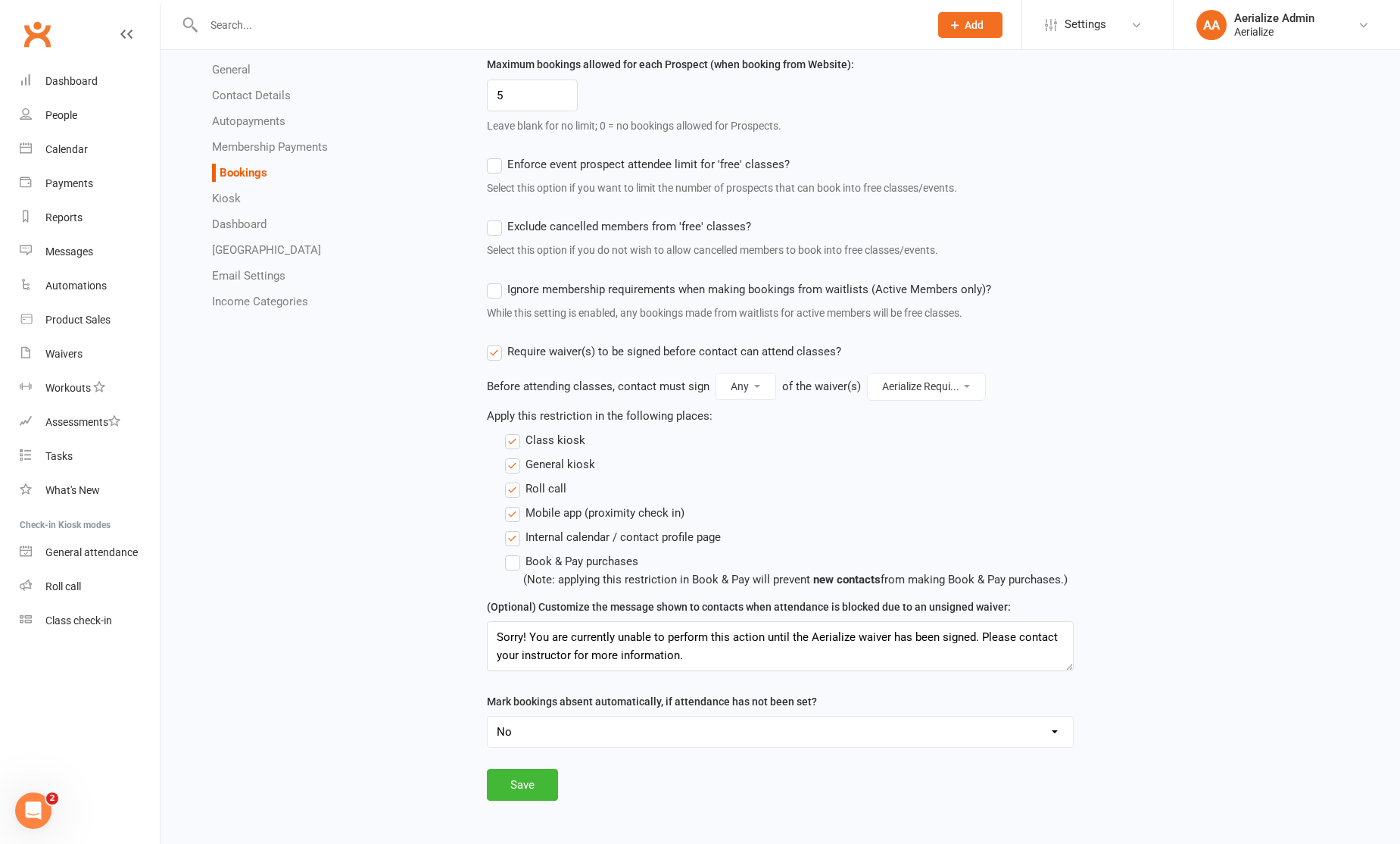
scroll to position [998, 0]
click at [518, 775] on button "Save" at bounding box center [522, 785] width 71 height 32
click at [249, 252] on link "Dashlet Library" at bounding box center [267, 250] width 109 height 13
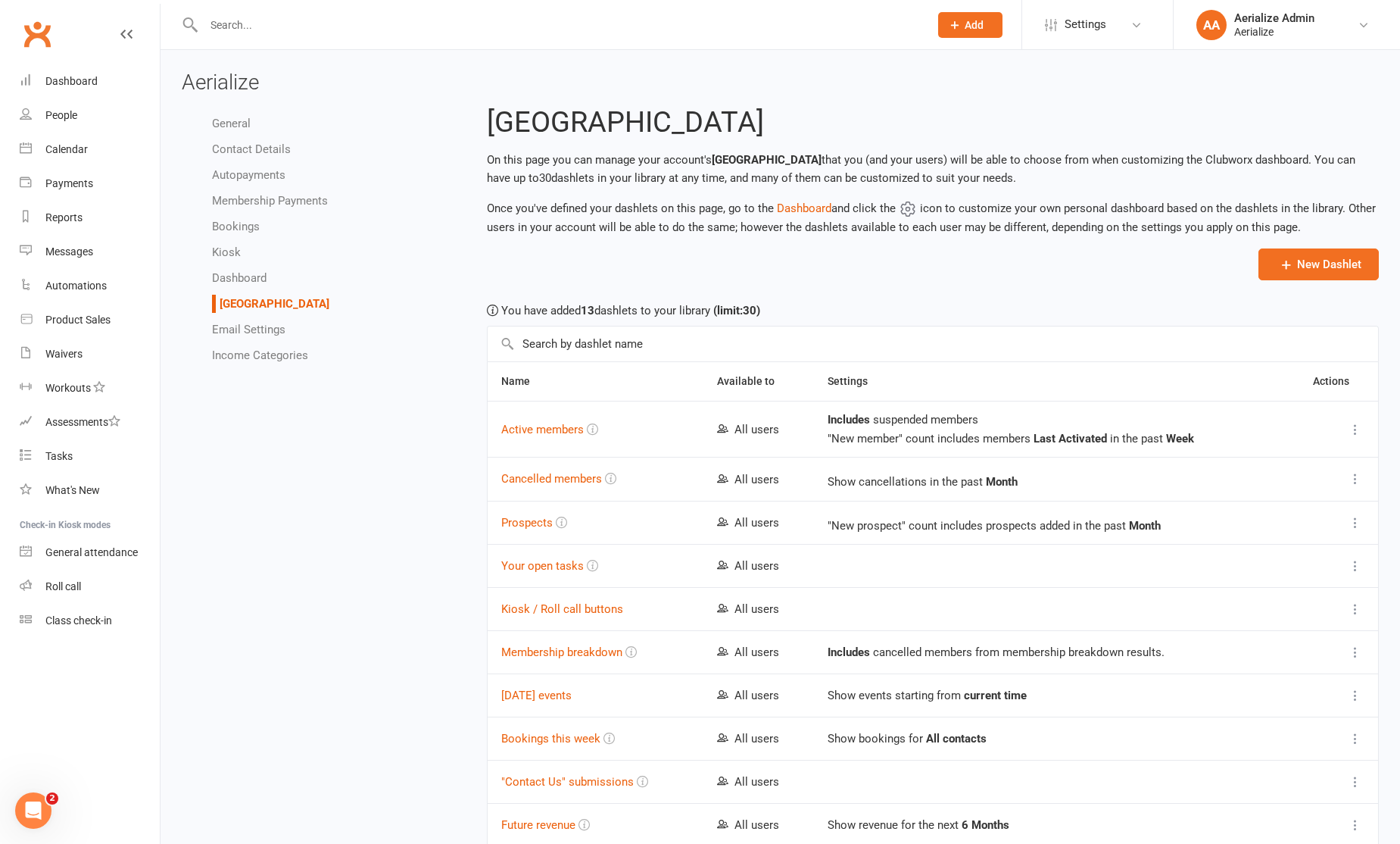
click at [268, 202] on link "Membership Payments" at bounding box center [270, 200] width 116 height 13
select select "1392"
select select "expire_class_packs_on_booking_attendance"
select select "allow_make_up_classes_for_expired_memberships_up_to_90d"
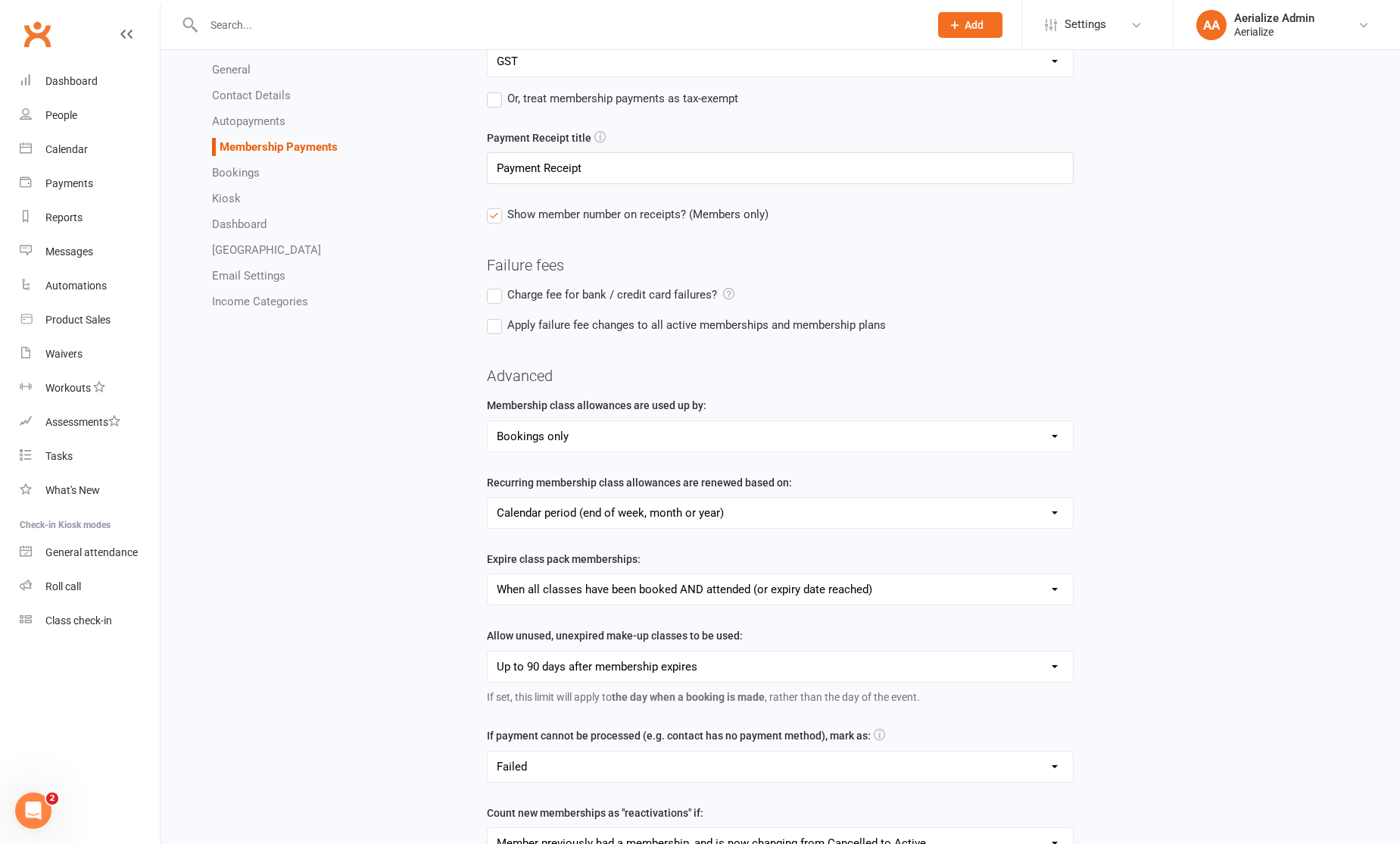
scroll to position [128, 0]
click at [597, 287] on span "Charge fee for bank / credit card failures?" at bounding box center [621, 292] width 227 height 16
click at [597, 284] on input "Charge fee for bank / credit card failures?" at bounding box center [611, 284] width 248 height 0
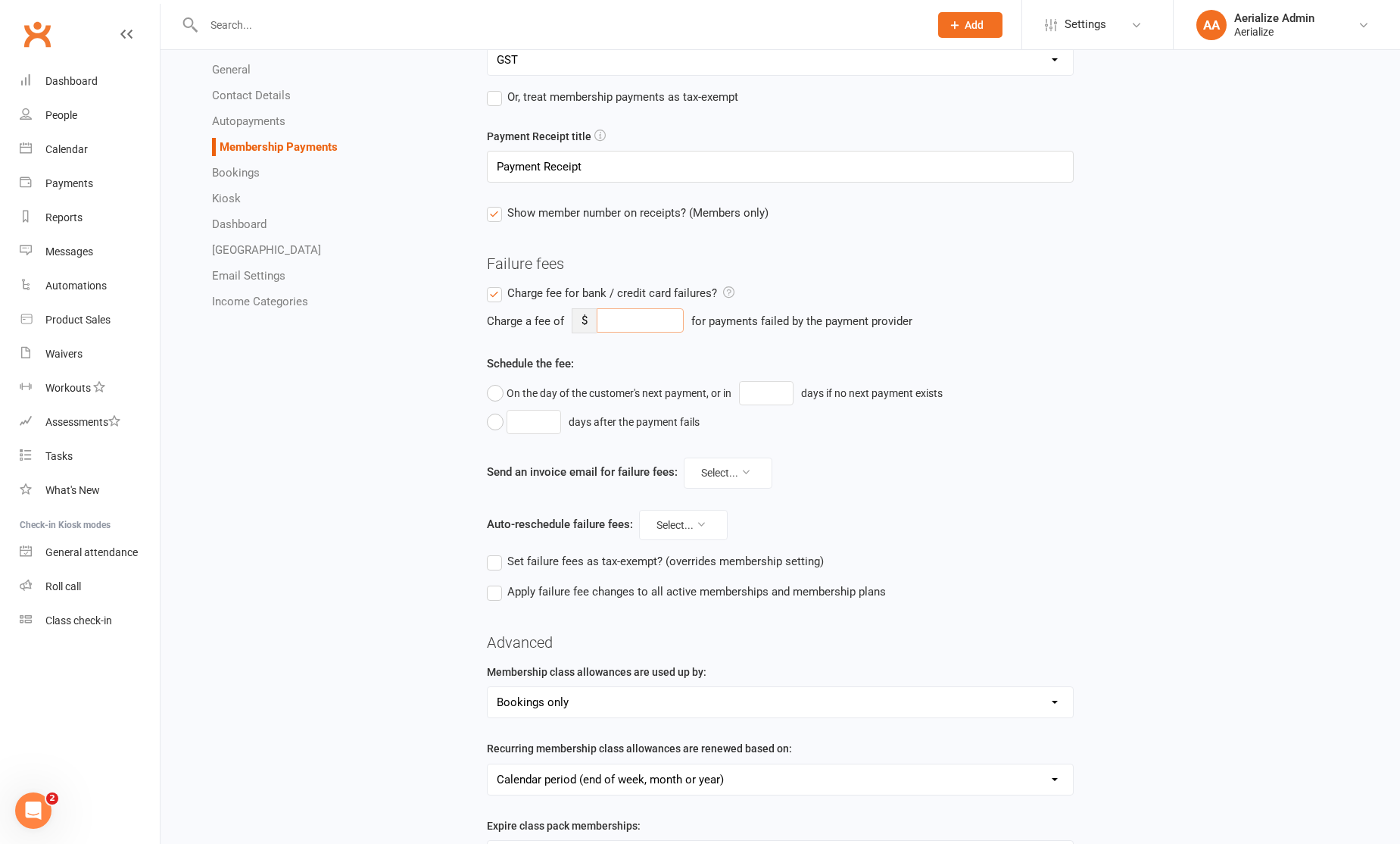
click at [671, 324] on input "number" at bounding box center [640, 320] width 87 height 24
type input "9.9"
click at [614, 404] on button "On the day of the customer's next payment, or in days if no next payment exists" at bounding box center [718, 393] width 463 height 29
click at [742, 469] on icon at bounding box center [746, 472] width 11 height 11
click at [776, 516] on div "Auto-reschedule failure fees: Select..." at bounding box center [933, 525] width 892 height 30
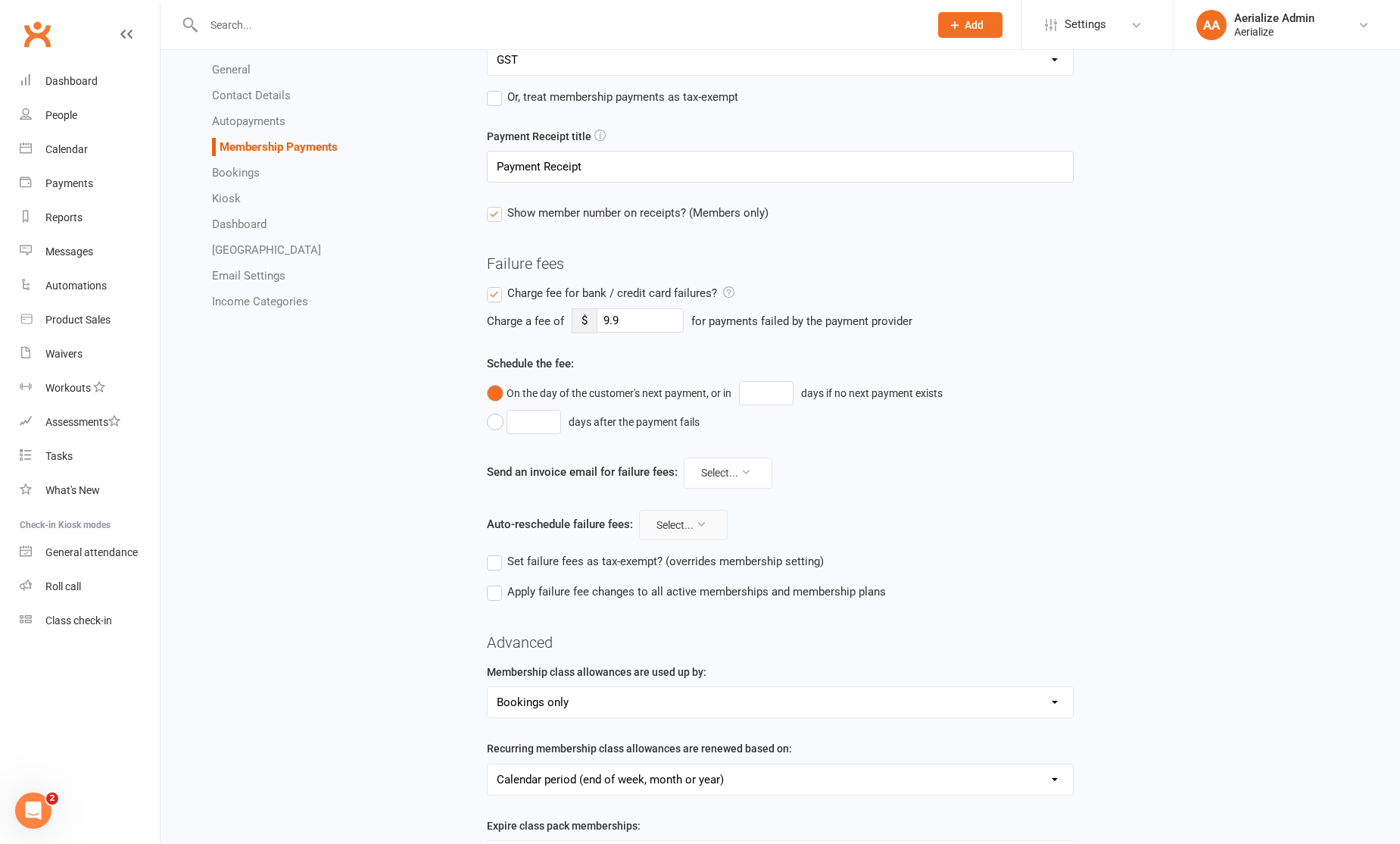
click at [711, 519] on button "Select..." at bounding box center [684, 525] width 89 height 30
click at [805, 517] on div "Auto-reschedule failure fees: Select..." at bounding box center [933, 525] width 892 height 30
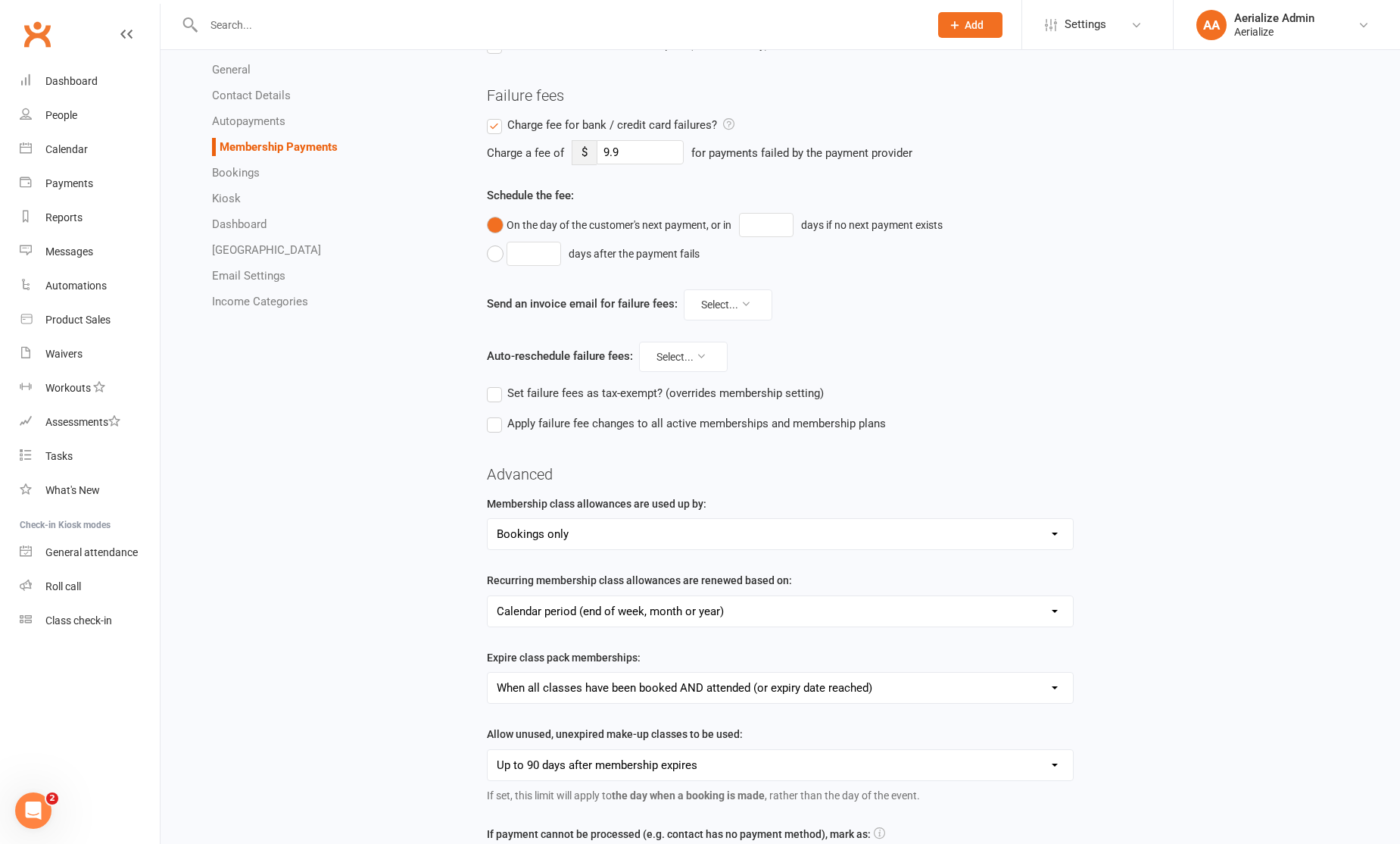
scroll to position [299, 0]
click at [778, 420] on span "Apply failure fee changes to all active memberships and membership plans" at bounding box center [697, 420] width 379 height 16
click at [778, 412] on input "Apply failure fee changes to all active memberships and membership plans" at bounding box center [686, 412] width 399 height 0
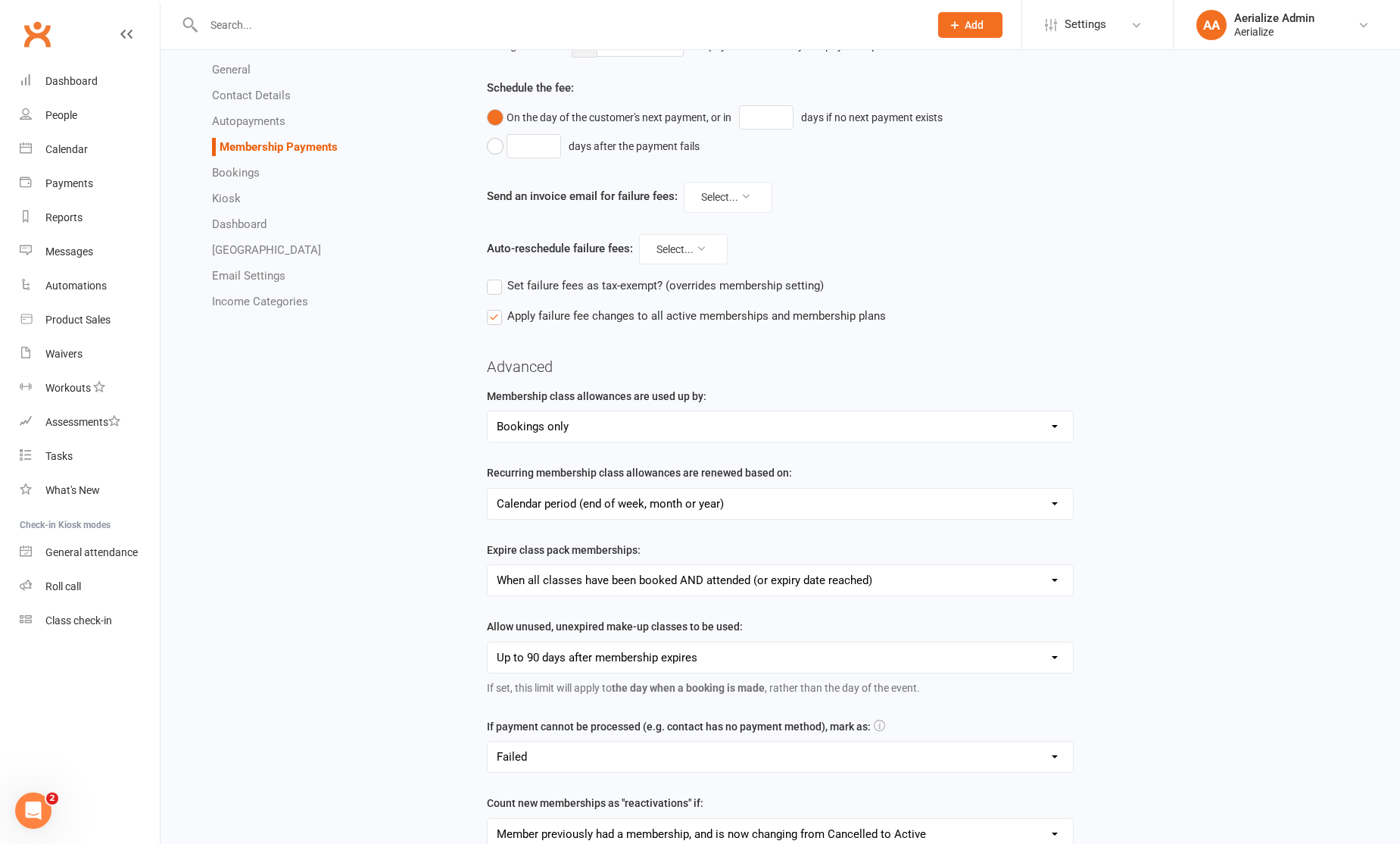
scroll to position [406, 0]
click at [739, 431] on select "Bookings only Bookings and General Attendances" at bounding box center [781, 424] width 587 height 30
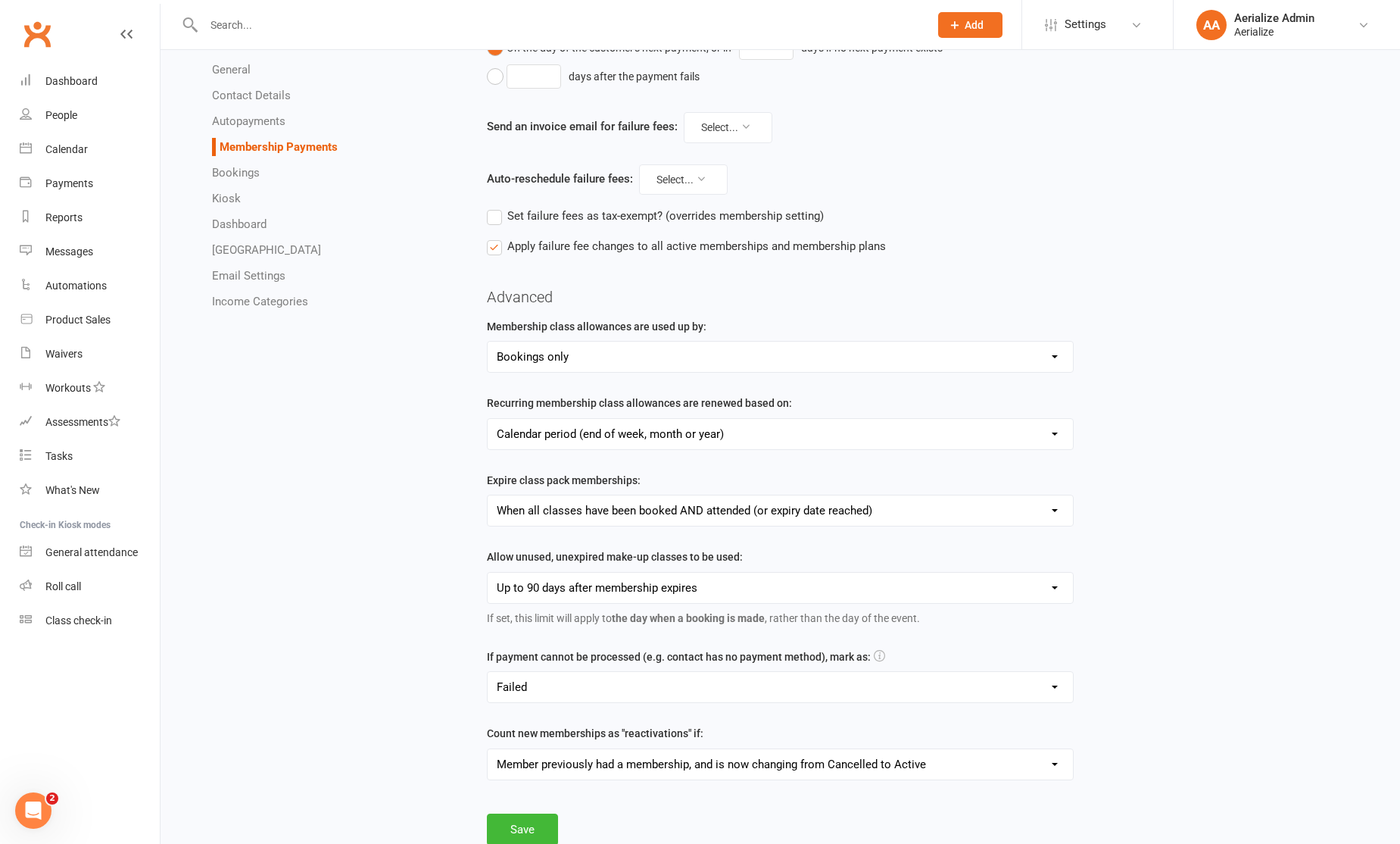
scroll to position [499, 0]
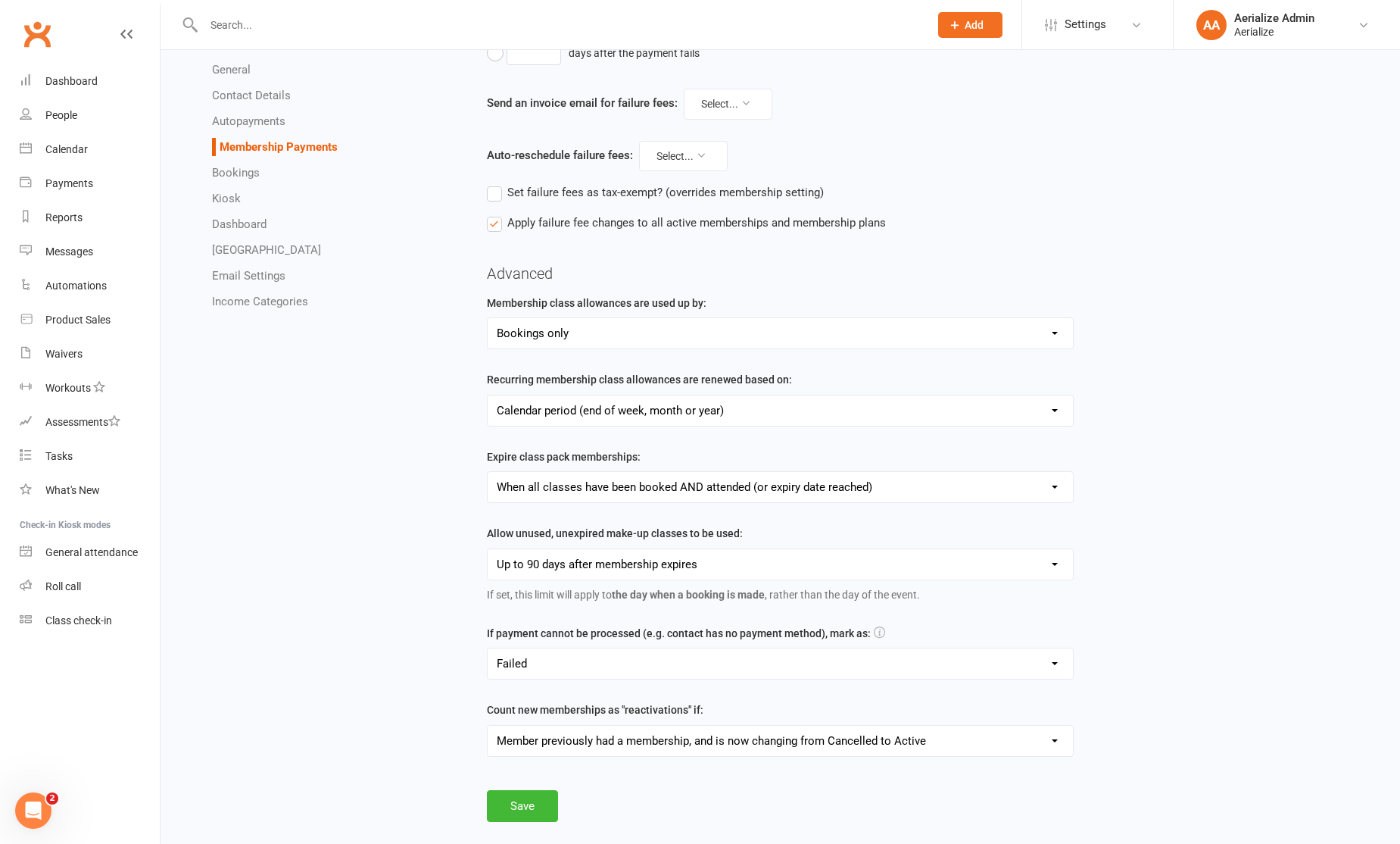
click at [768, 484] on select "When membership expiration date has been reached When all classes have been boo…" at bounding box center [781, 487] width 587 height 30
select select "expire_class_packs_on_booking_creation"
click at [487, 472] on select "When membership expiration date has been reached When all classes have been boo…" at bounding box center [781, 487] width 587 height 30
click at [498, 805] on button "Save" at bounding box center [522, 806] width 71 height 32
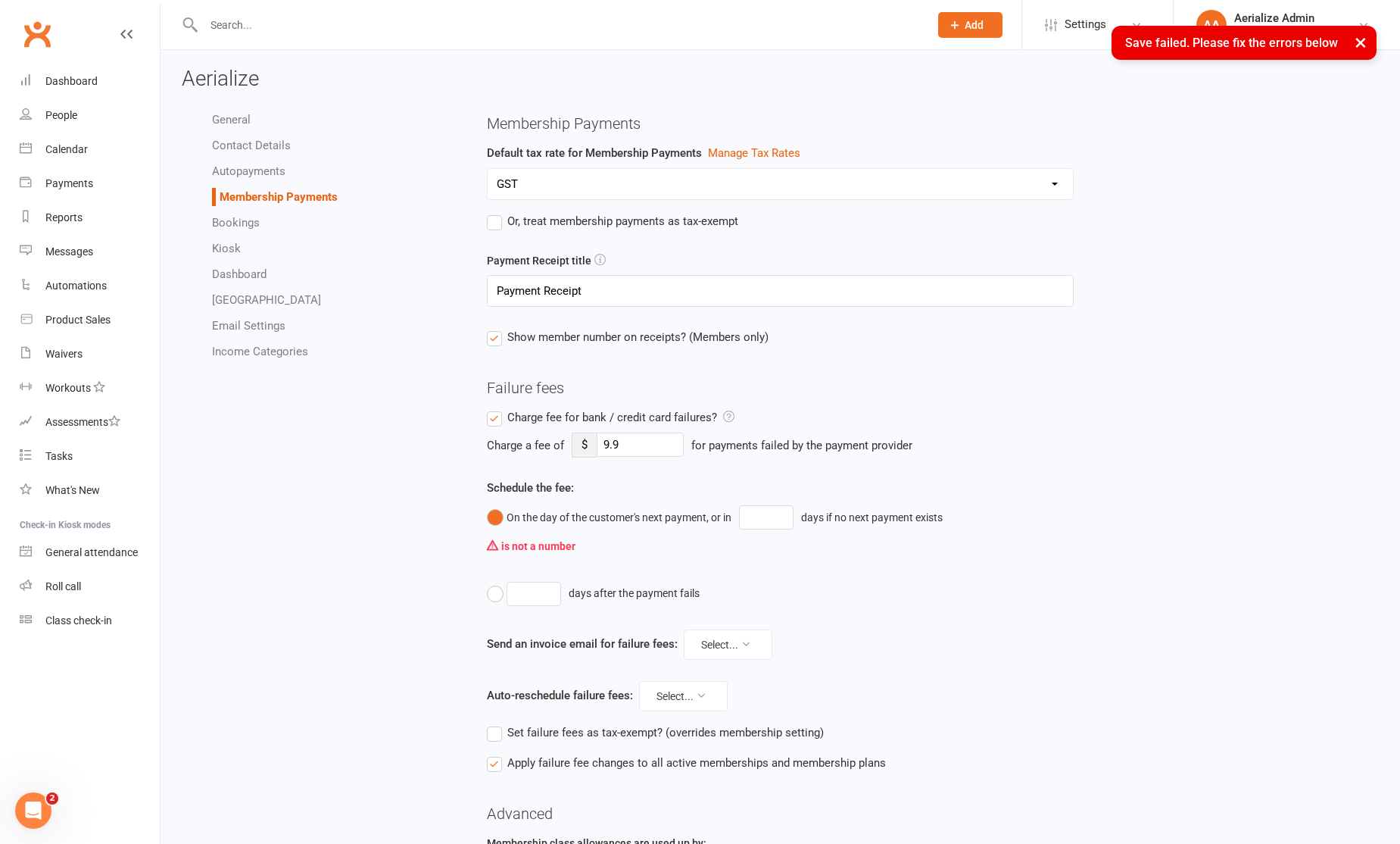
scroll to position [0, 0]
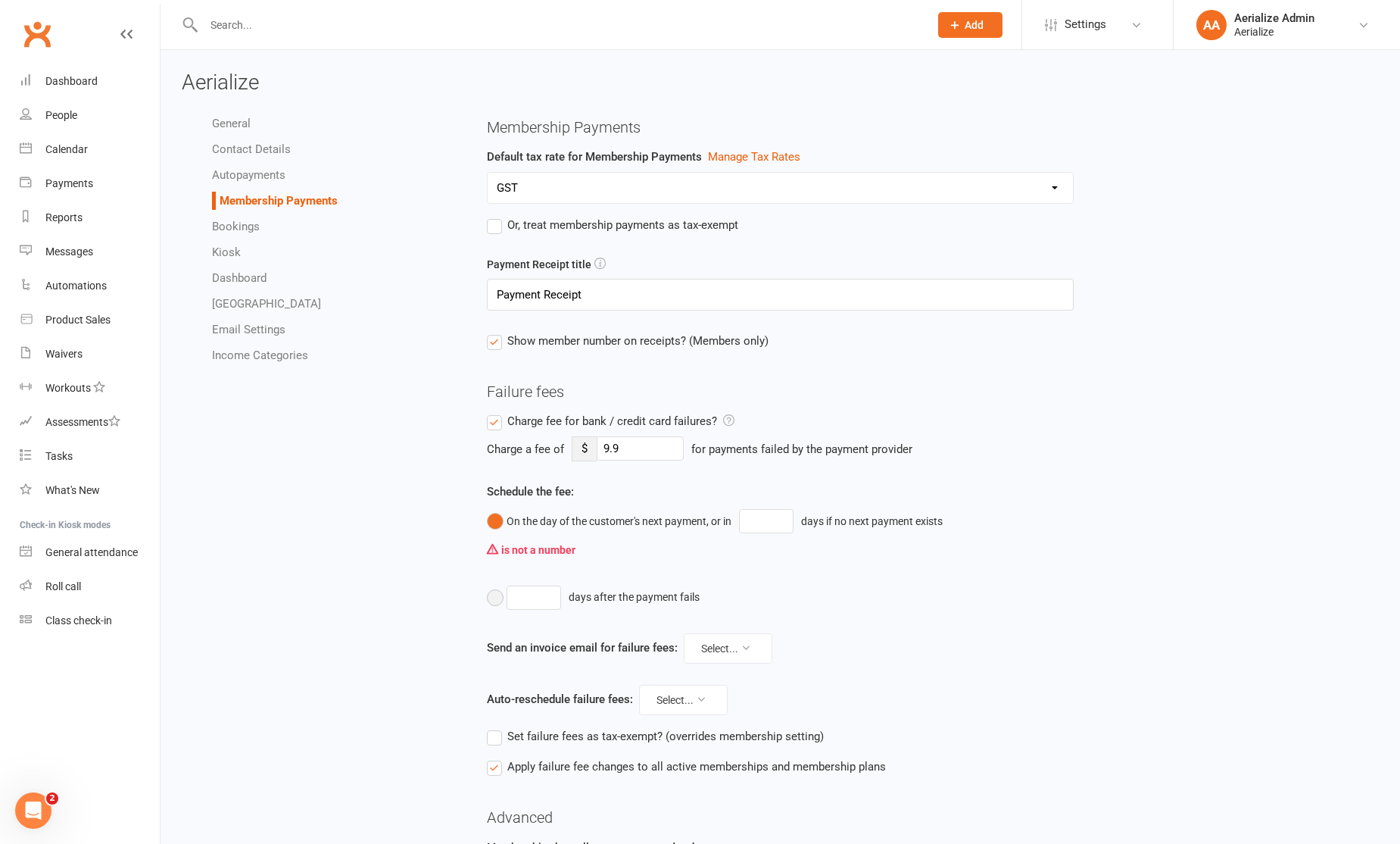
click at [492, 598] on button "days after the payment fails" at bounding box center [597, 598] width 221 height 29
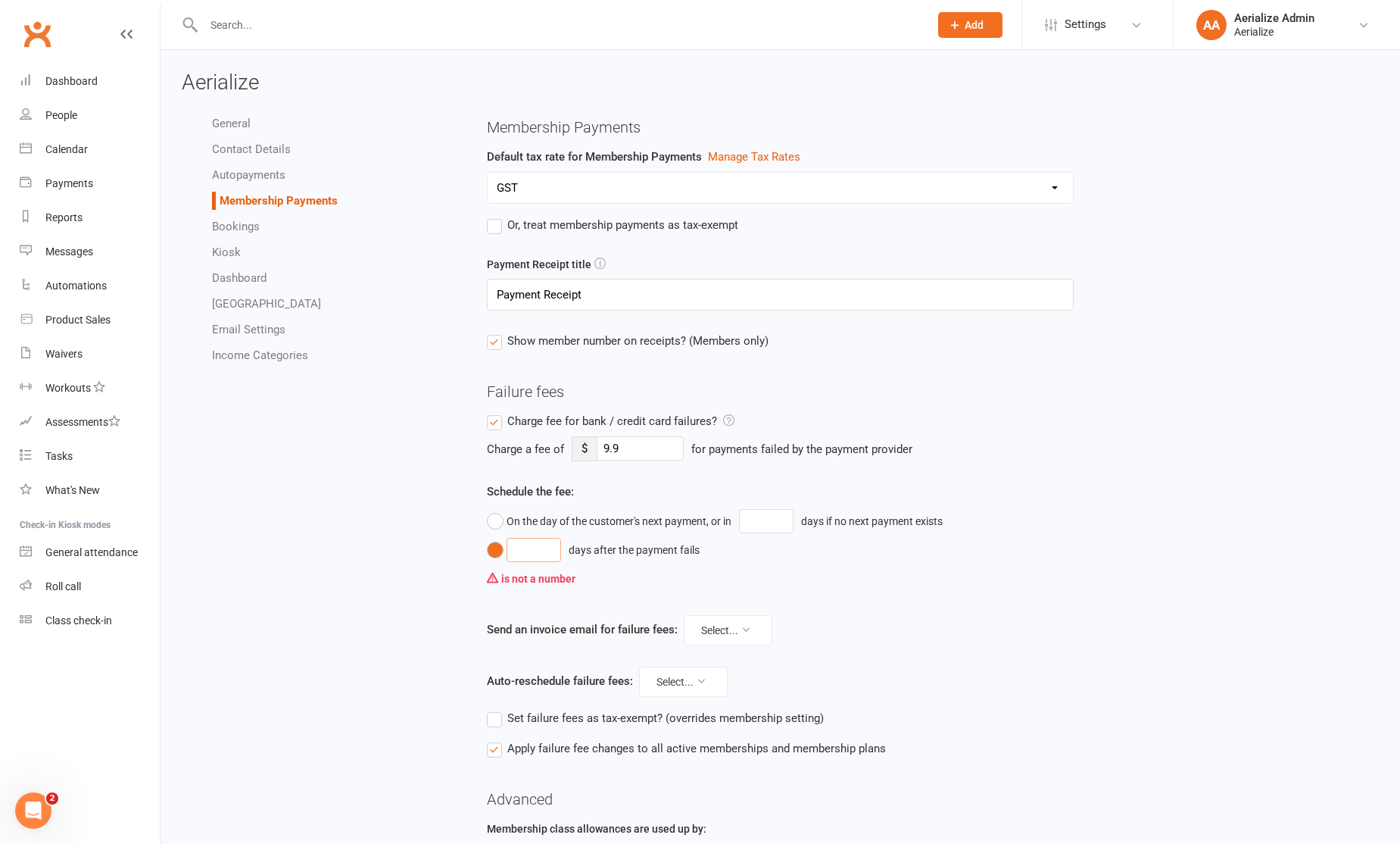
click at [552, 553] on input "number" at bounding box center [534, 549] width 55 height 24
type input "1"
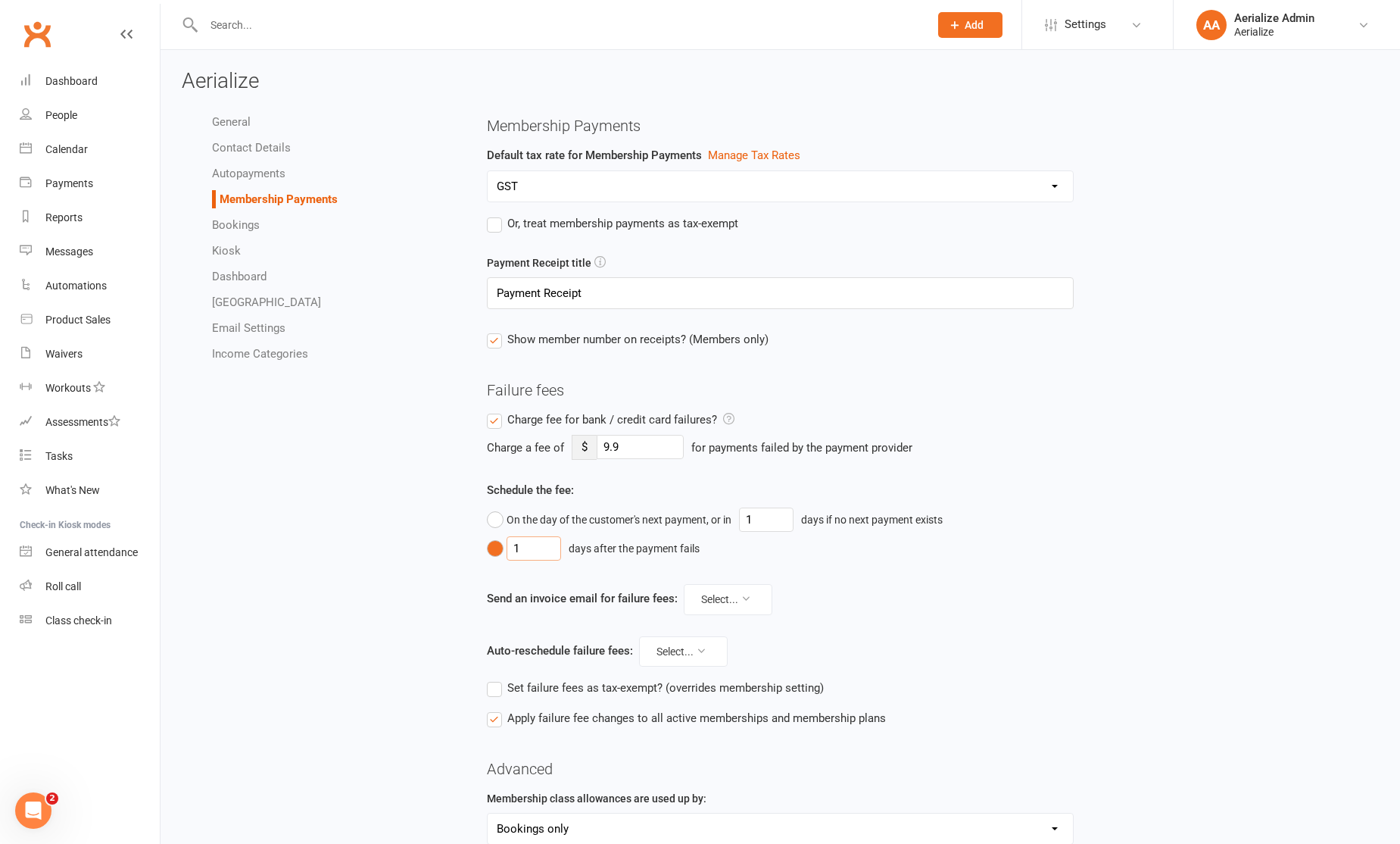
scroll to position [499, 0]
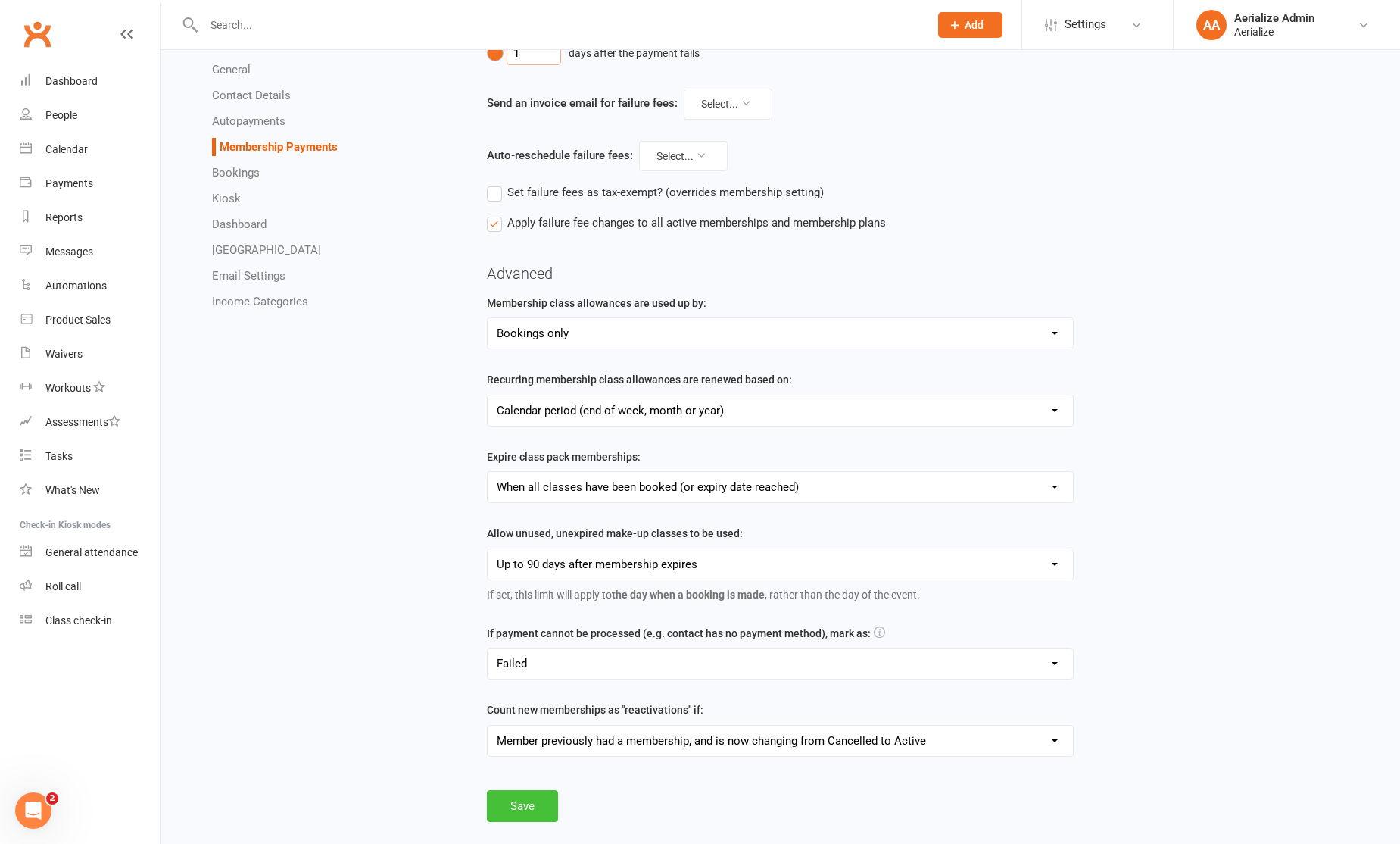
type input "1"
click at [527, 800] on button "Save" at bounding box center [522, 806] width 71 height 32
click at [516, 810] on button "Save" at bounding box center [522, 806] width 71 height 32
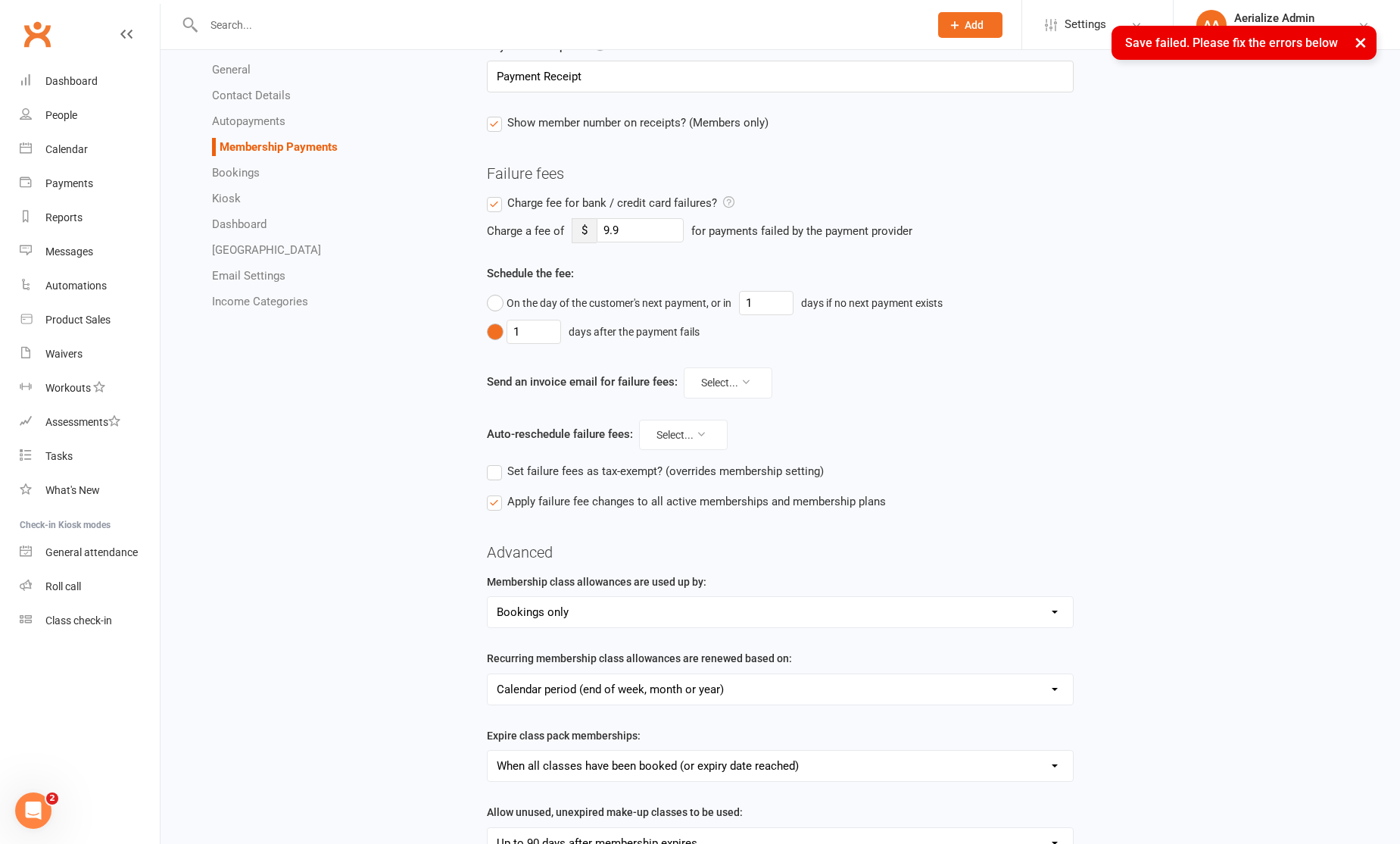
scroll to position [217, 0]
click at [725, 382] on button "Select..." at bounding box center [728, 384] width 89 height 30
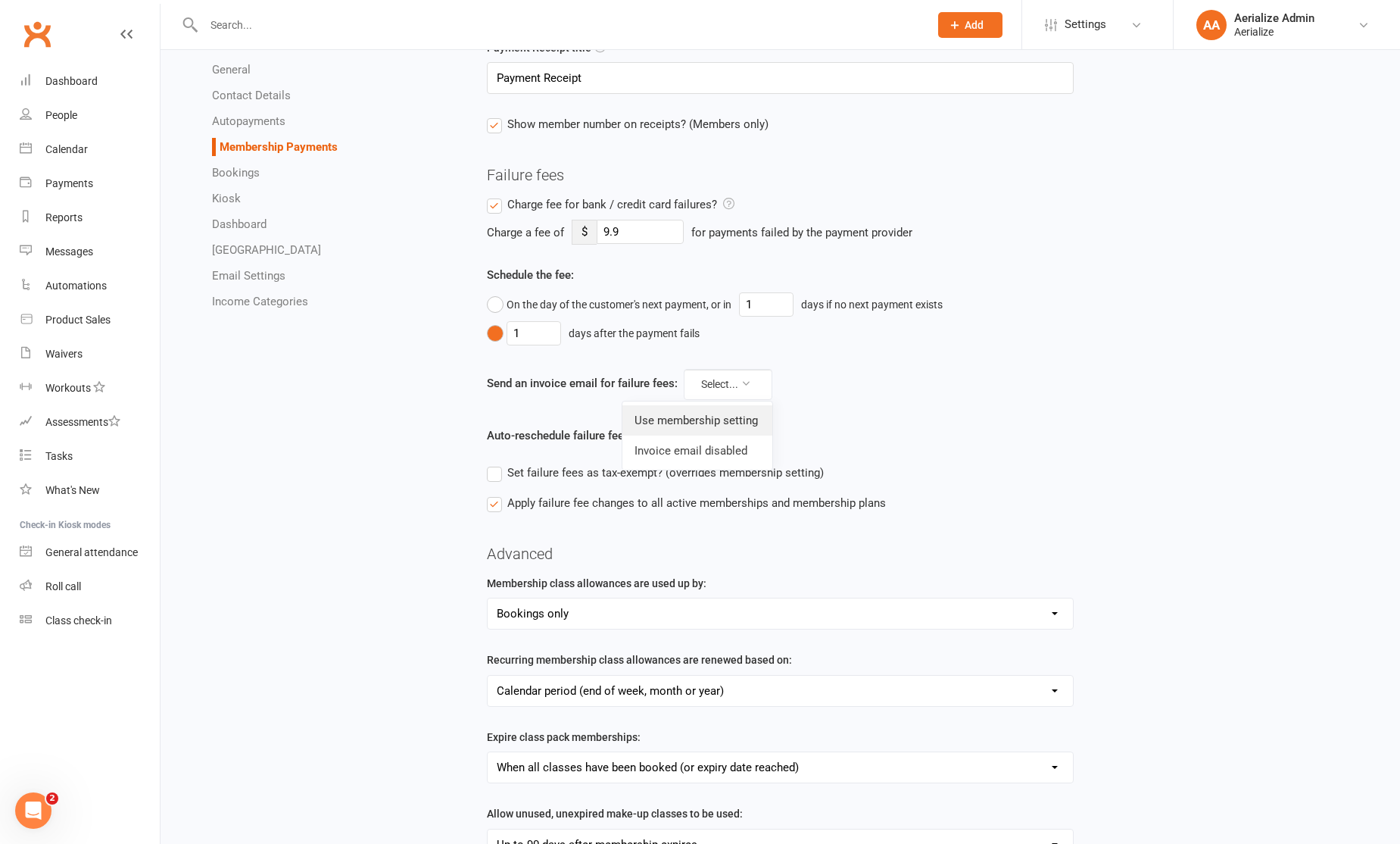
click at [726, 426] on link "Use membership setting" at bounding box center [697, 420] width 150 height 30
click at [693, 431] on button "Select..." at bounding box center [684, 436] width 89 height 30
click at [692, 467] on link "Use membership setting" at bounding box center [651, 472] width 152 height 30
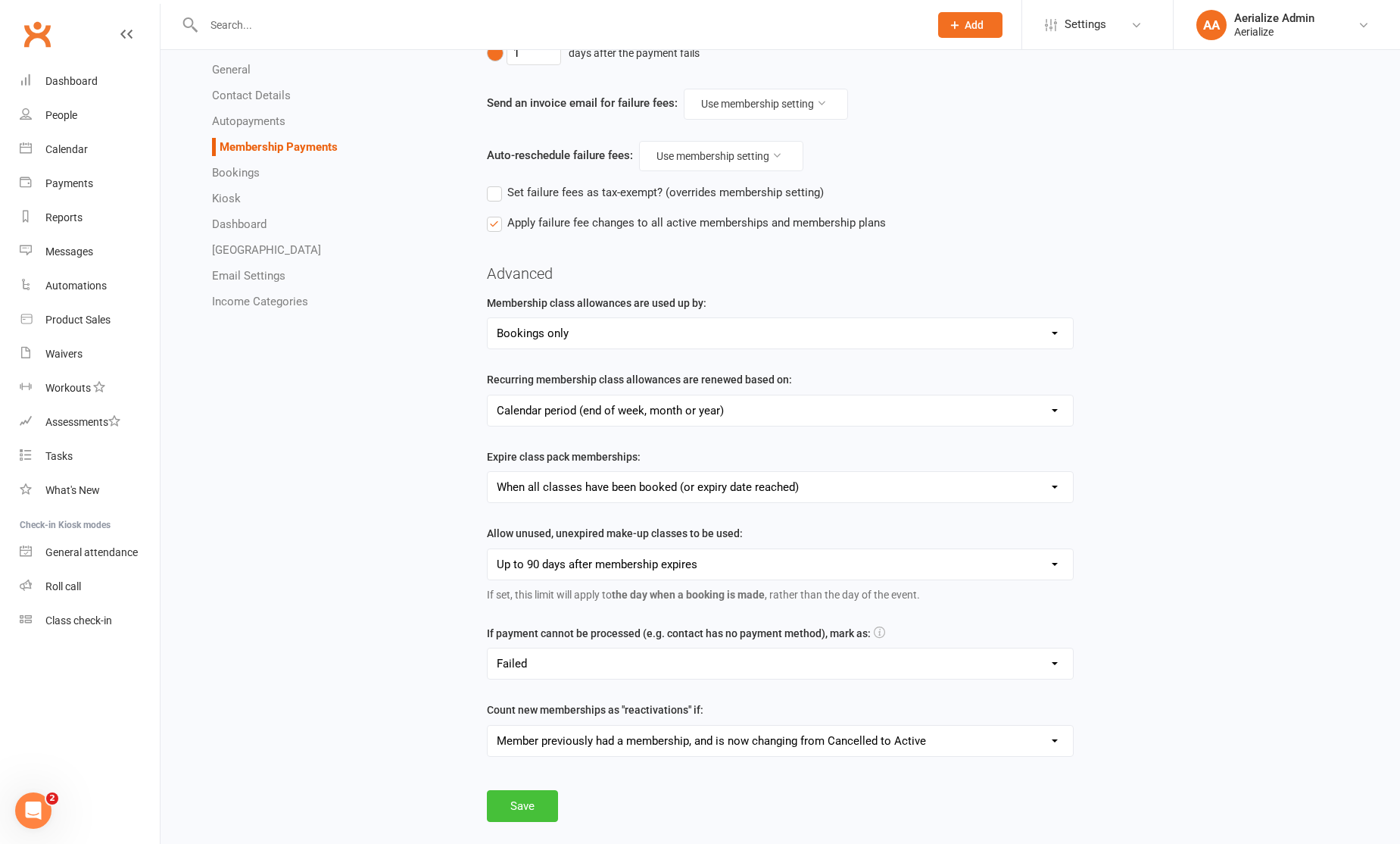
click at [528, 814] on button "Save" at bounding box center [522, 806] width 71 height 32
click at [57, 395] on link "Workouts" at bounding box center [90, 388] width 140 height 34
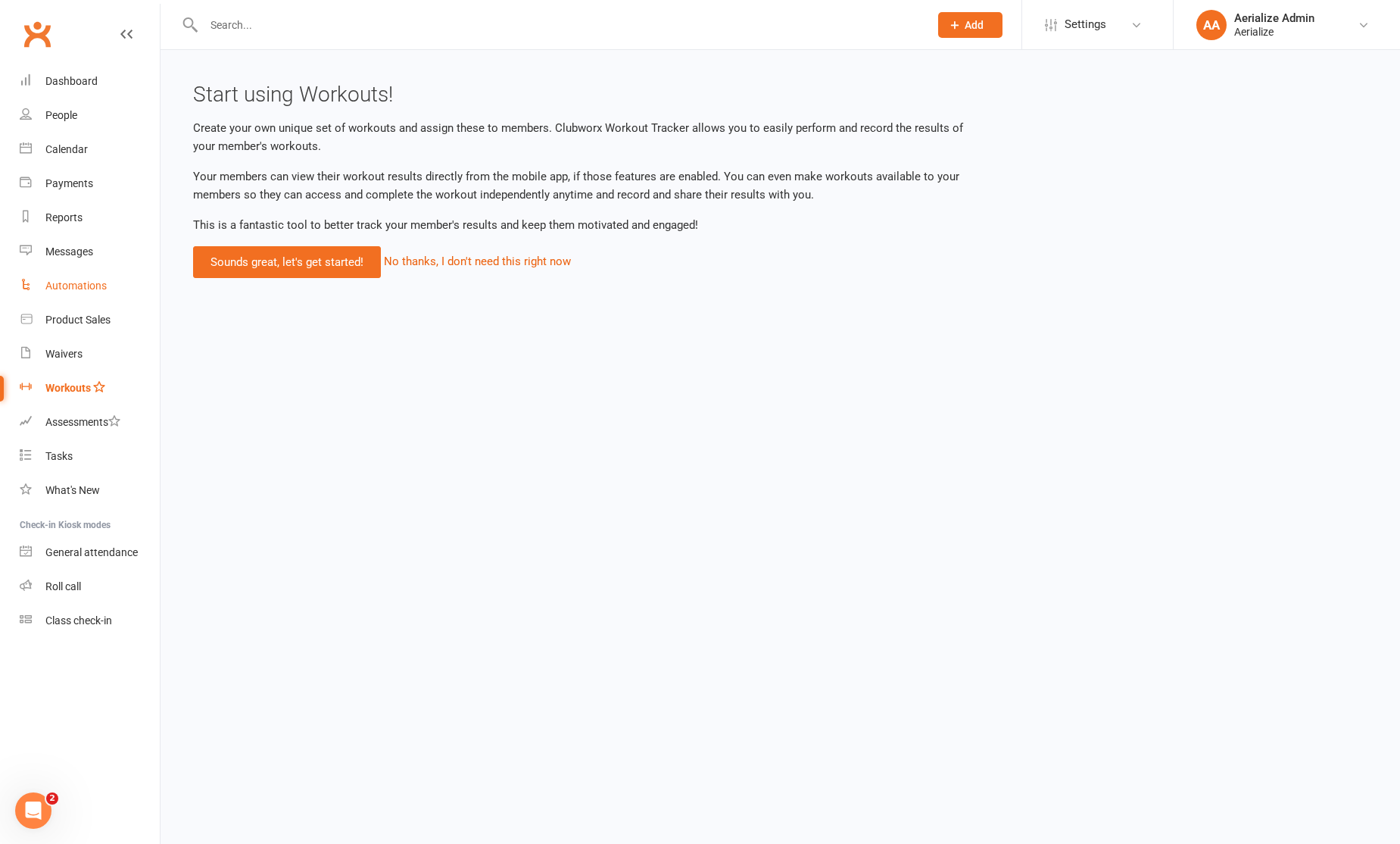
click at [63, 289] on div "Automations" at bounding box center [76, 285] width 62 height 12
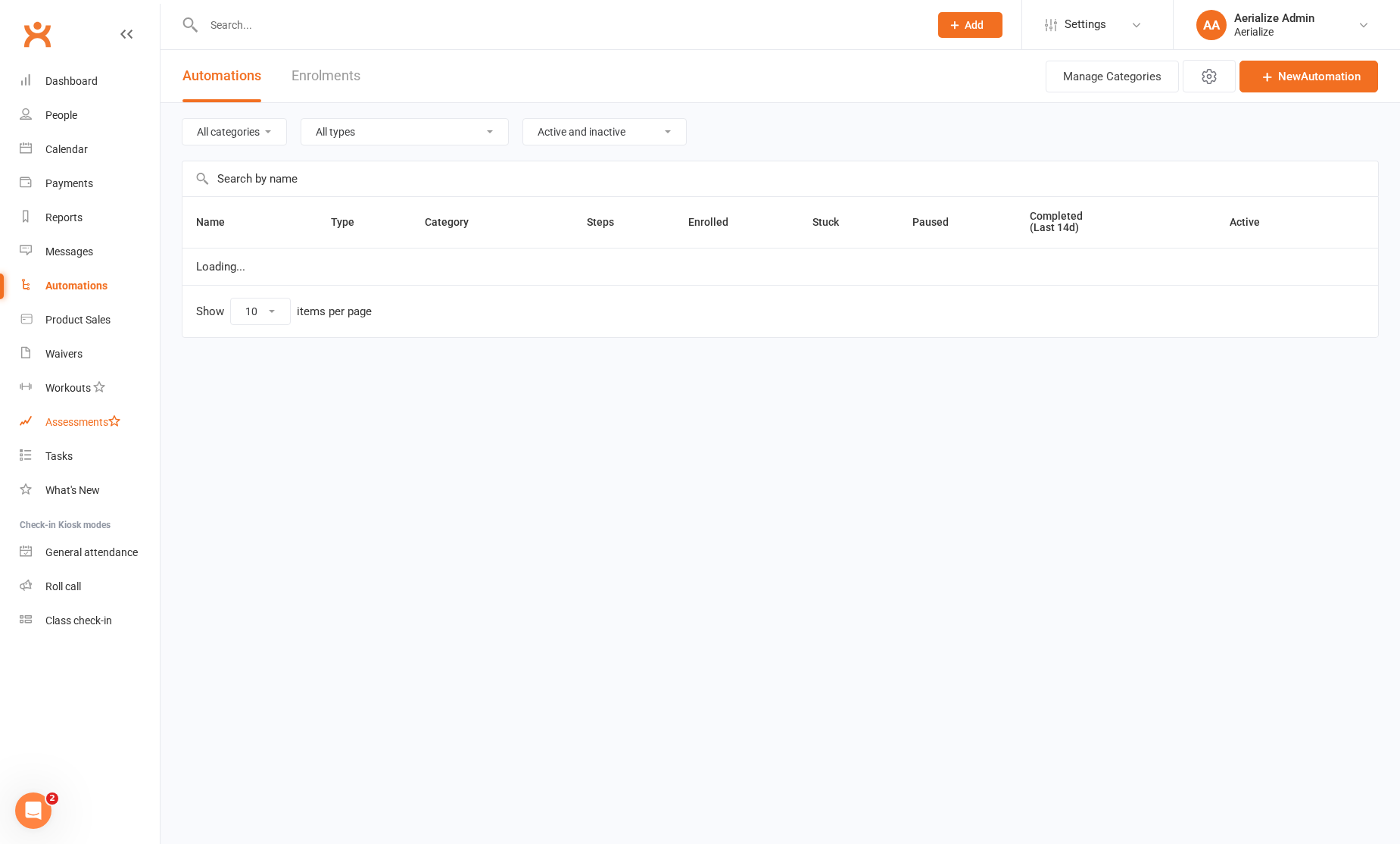
click at [79, 421] on div "Assessments" at bounding box center [83, 422] width 75 height 12
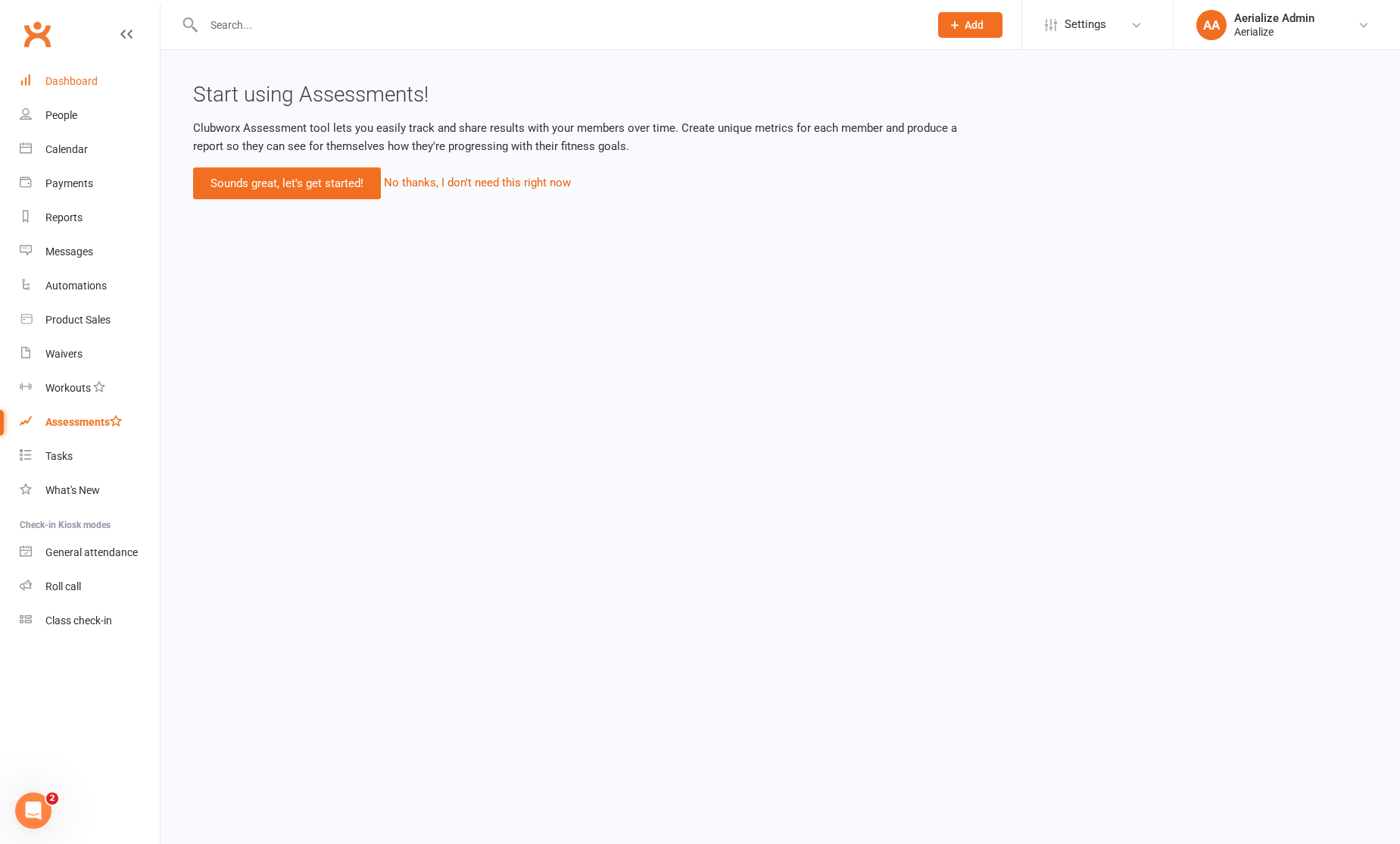
click at [87, 83] on div "Dashboard" at bounding box center [71, 81] width 52 height 12
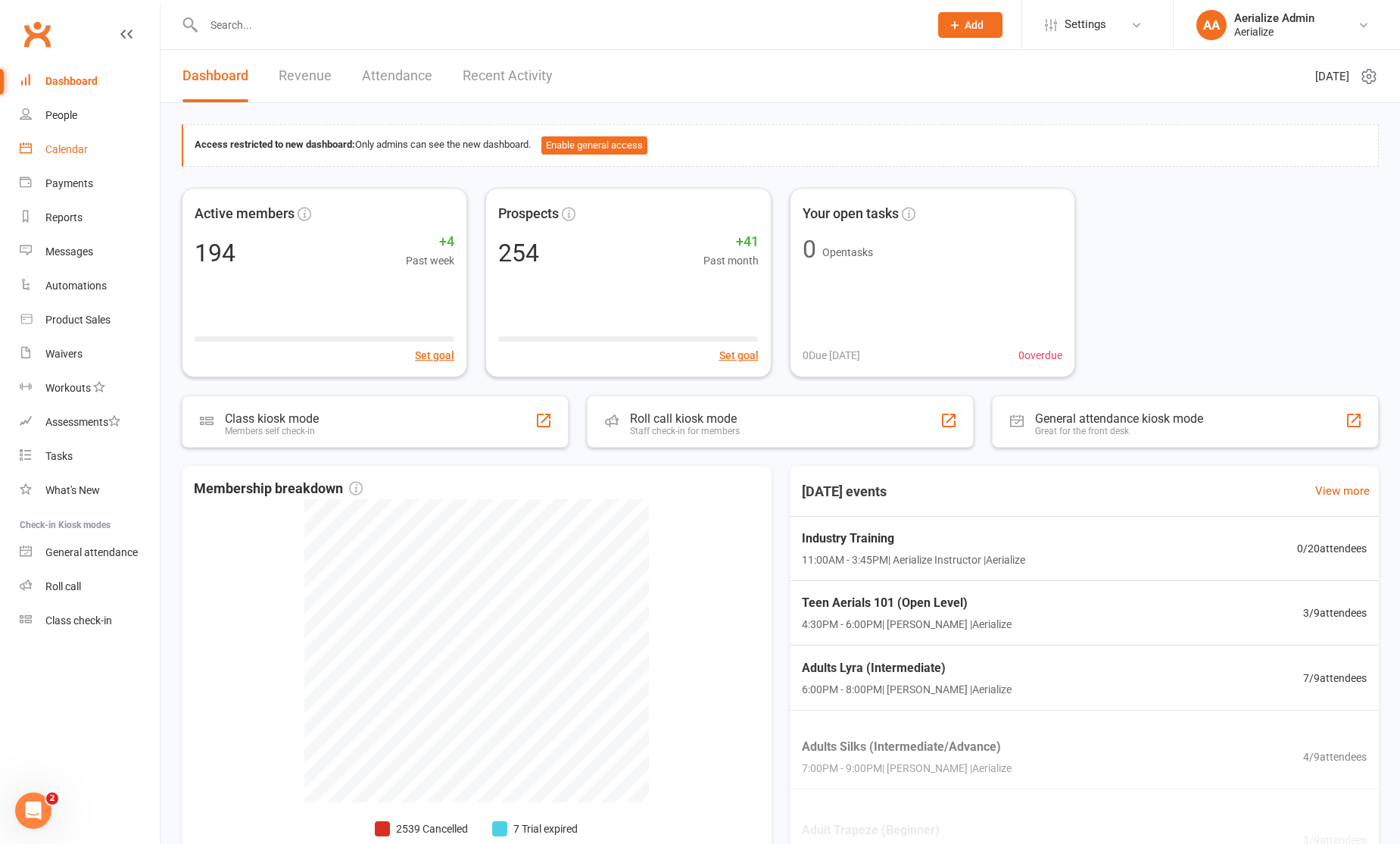
click at [85, 151] on div "Calendar" at bounding box center [66, 150] width 42 height 12
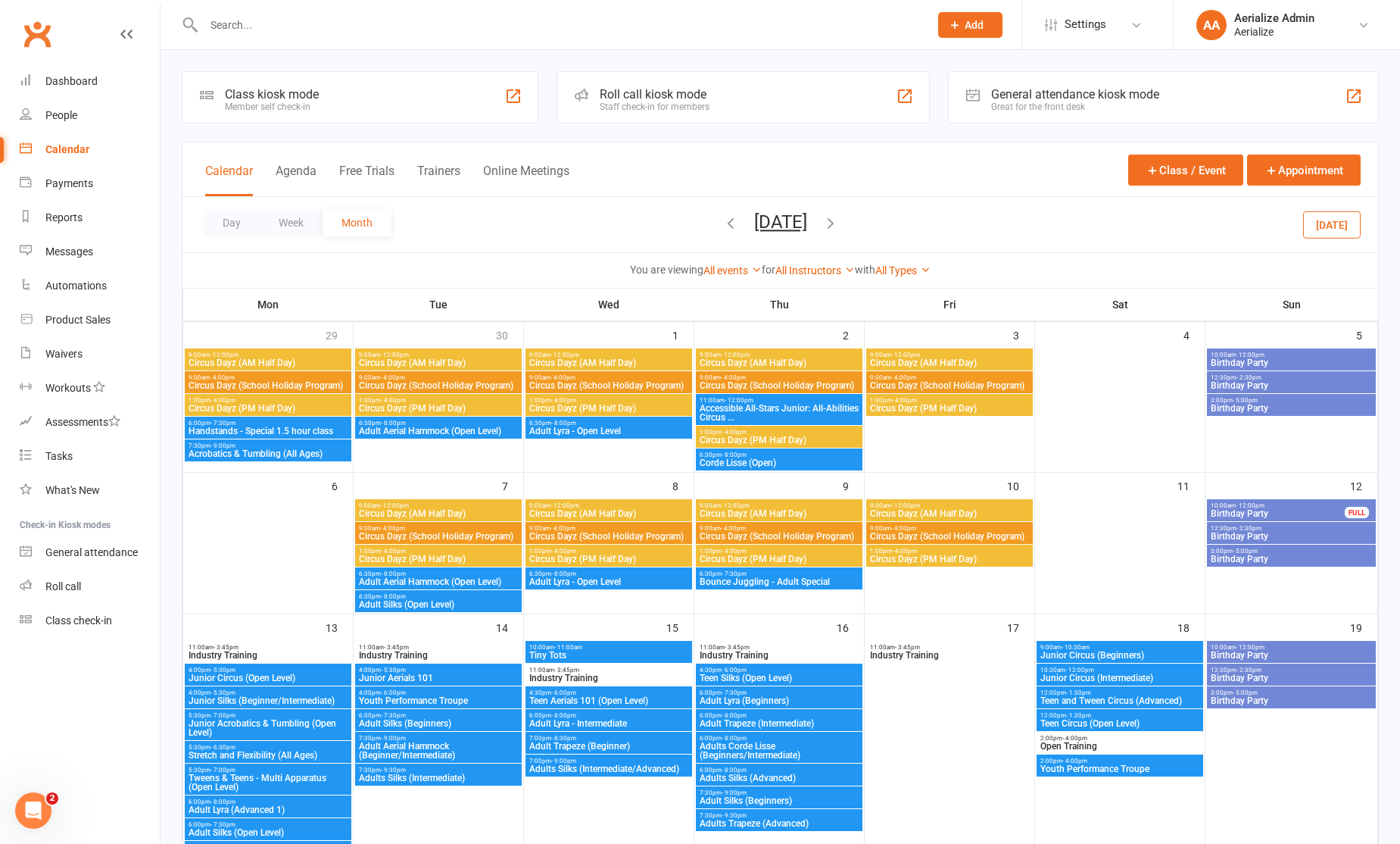
click at [1347, 218] on button "[DATE]" at bounding box center [1332, 224] width 58 height 27
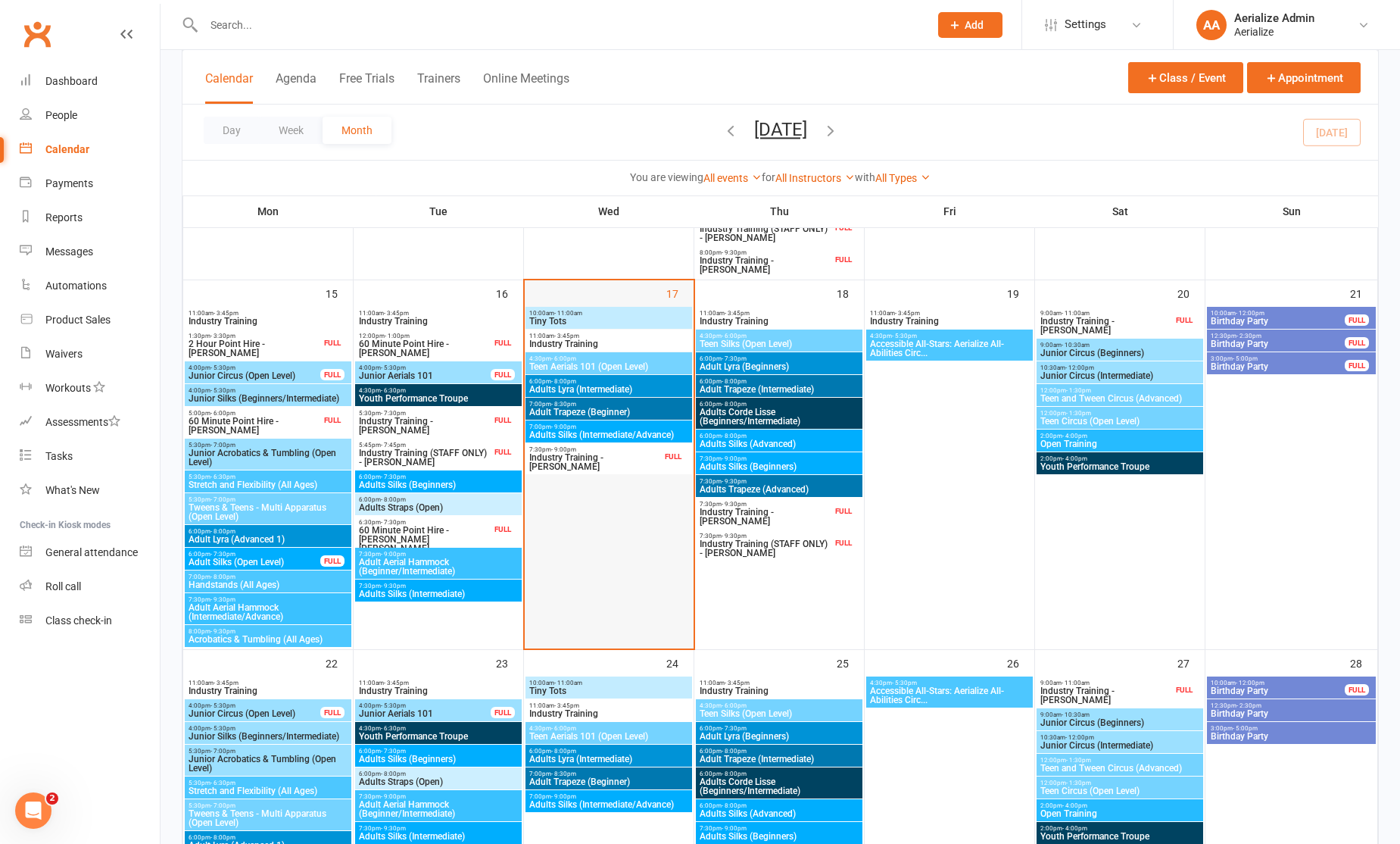
scroll to position [970, 0]
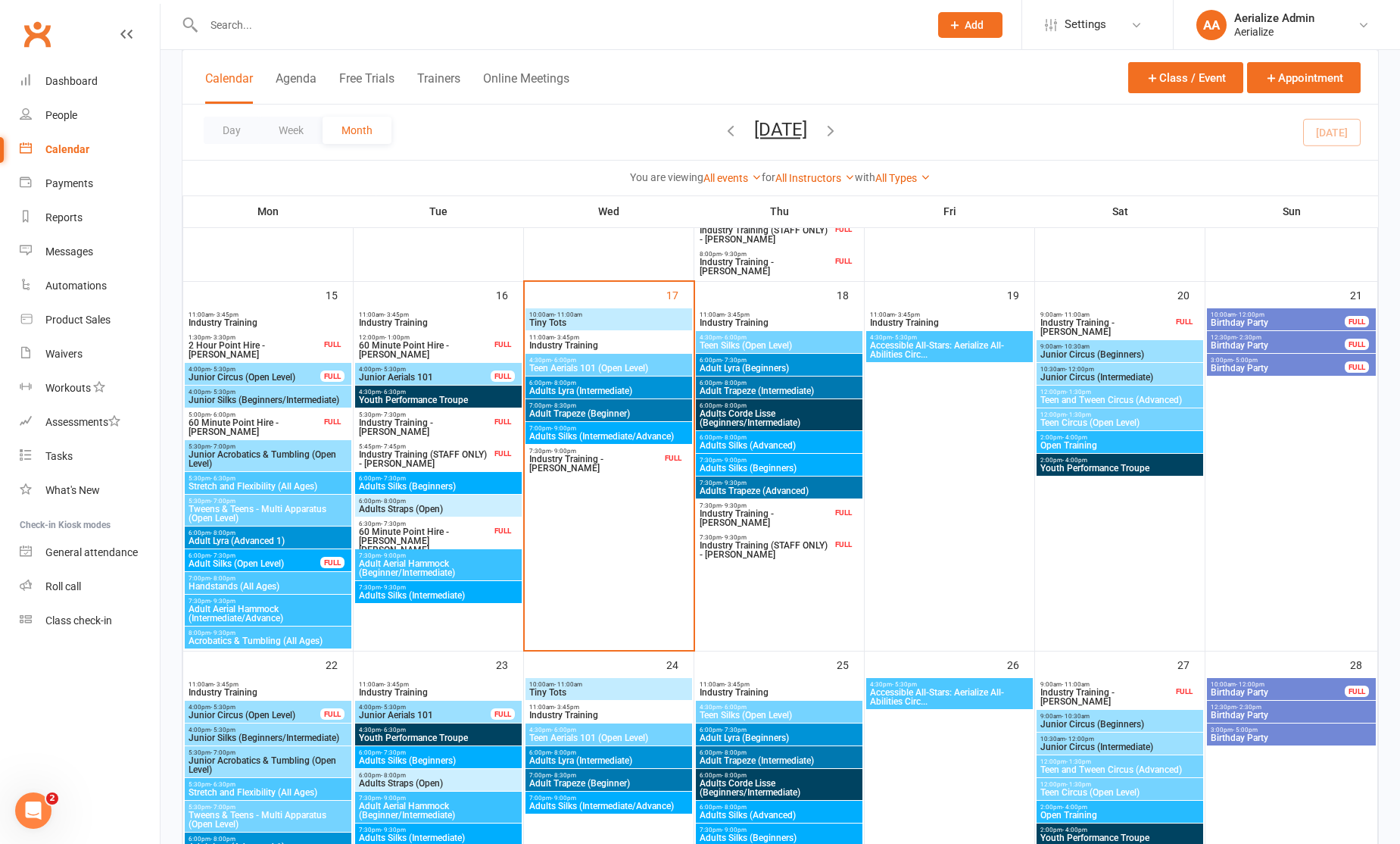
click at [586, 346] on span "Industry Training" at bounding box center [609, 346] width 161 height 9
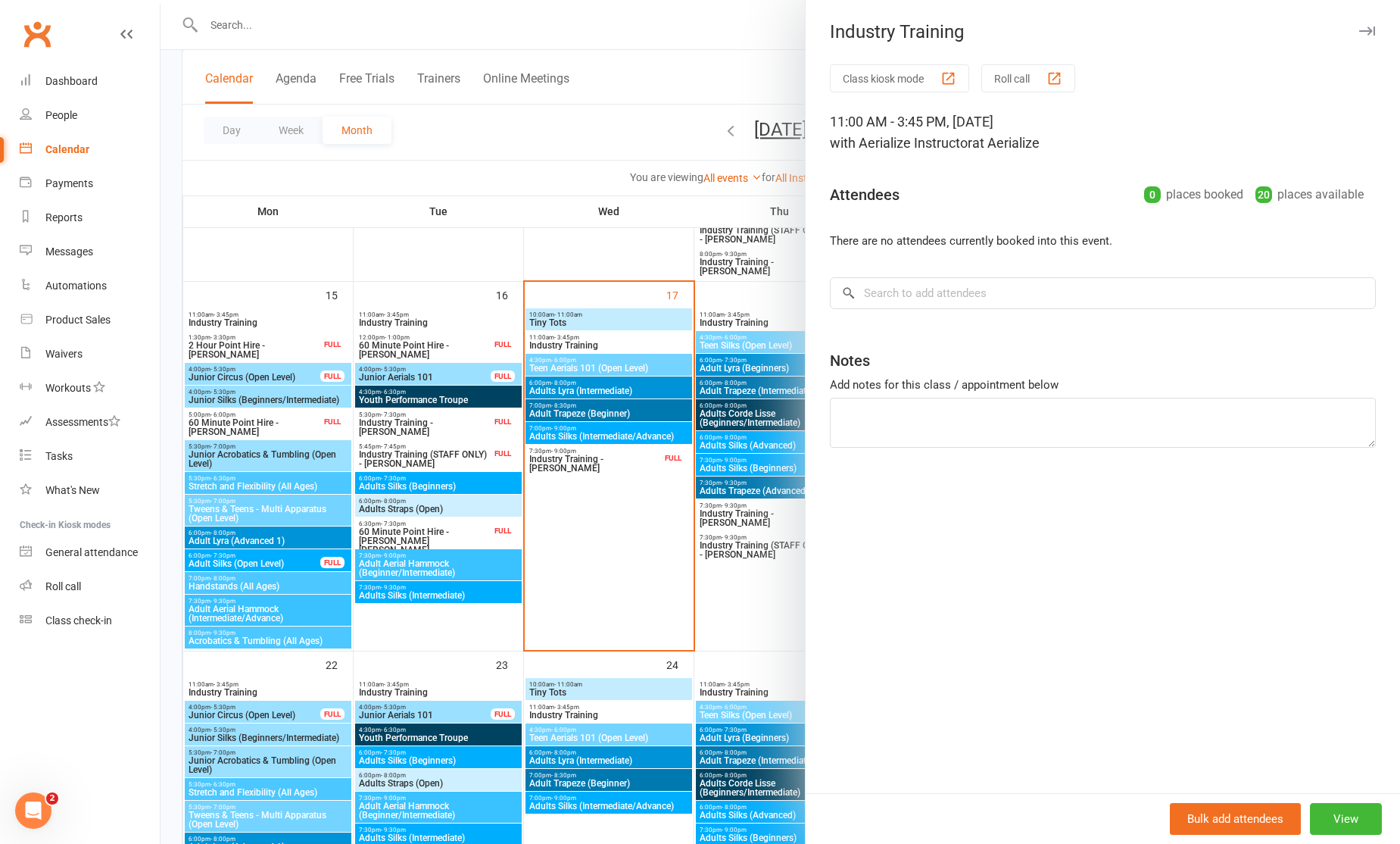
click at [264, 30] on div at bounding box center [781, 422] width 1240 height 844
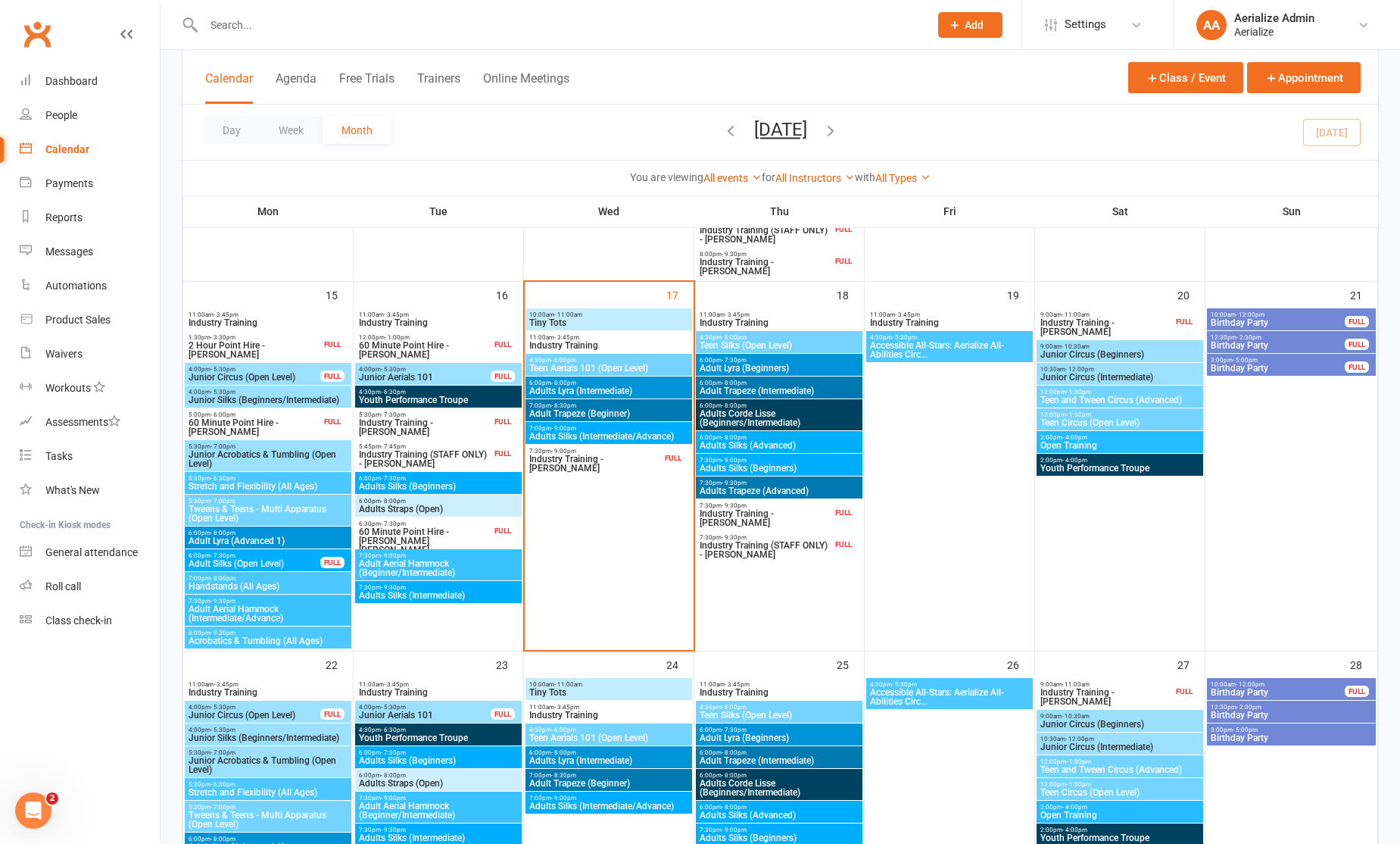
click at [261, 25] on input "text" at bounding box center [558, 24] width 719 height 21
type input "s"
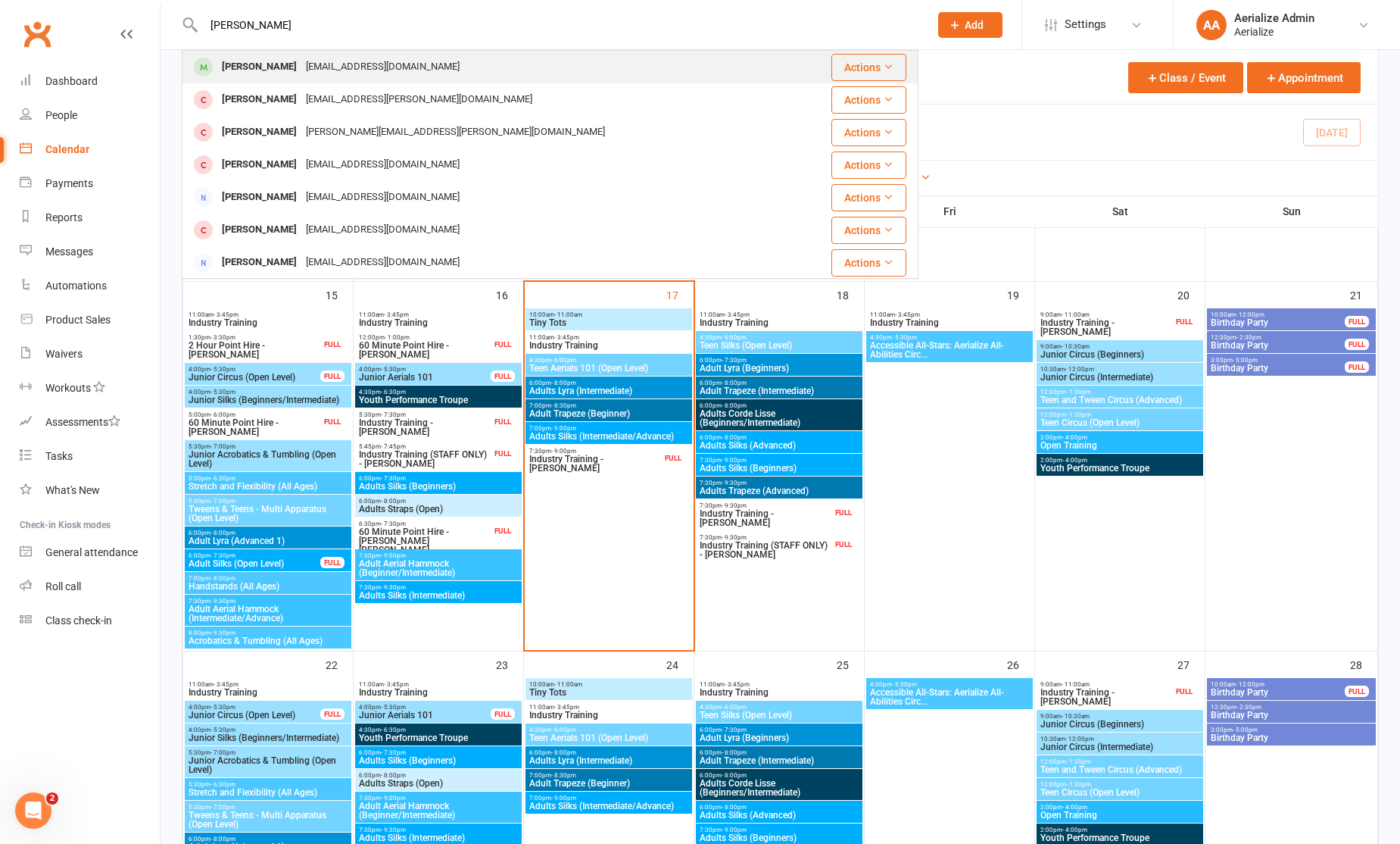
type input "anthony"
click at [338, 70] on div "[EMAIL_ADDRESS][DOMAIN_NAME]" at bounding box center [382, 67] width 163 height 22
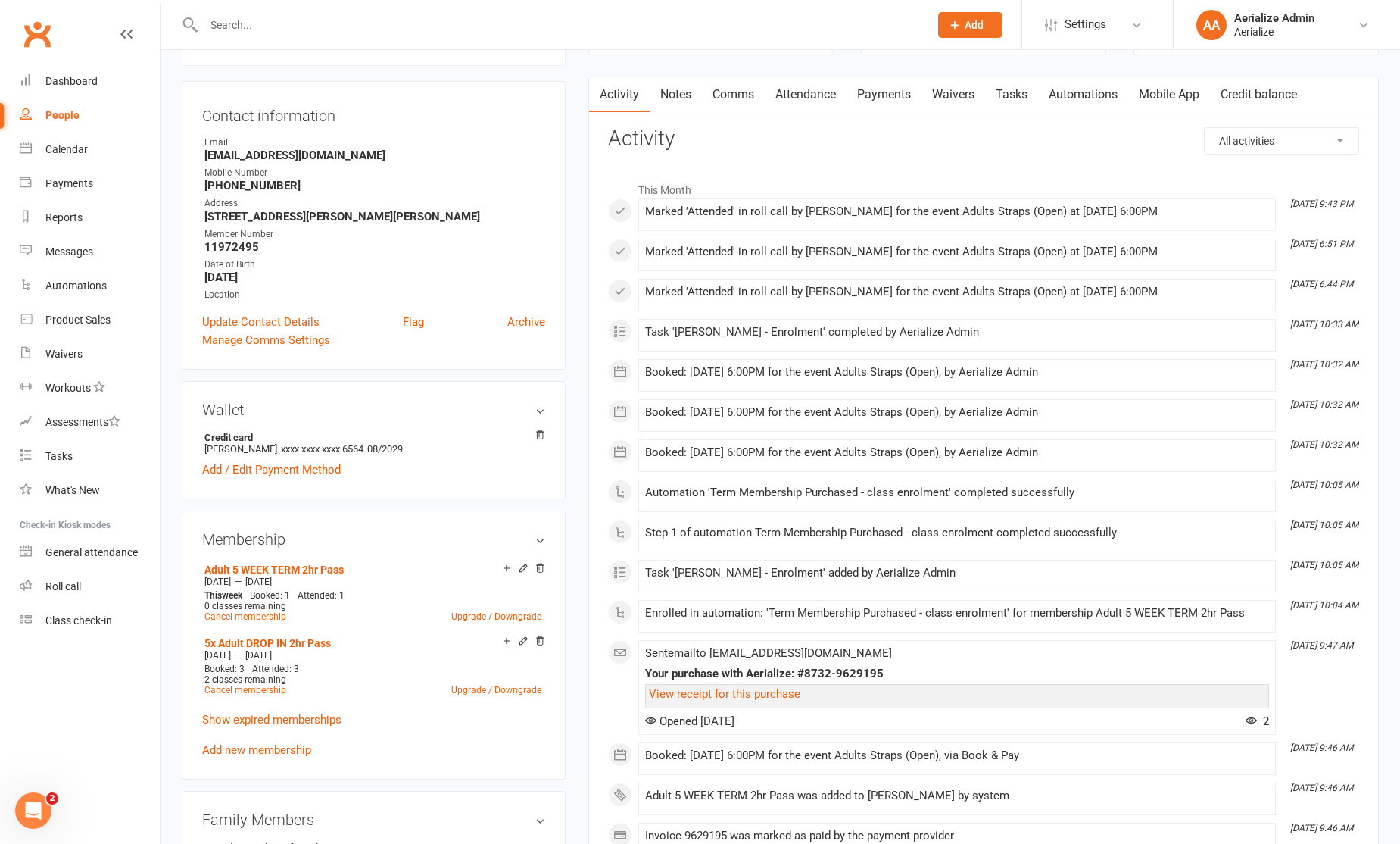
click at [239, 747] on link "Add new membership" at bounding box center [257, 750] width 109 height 13
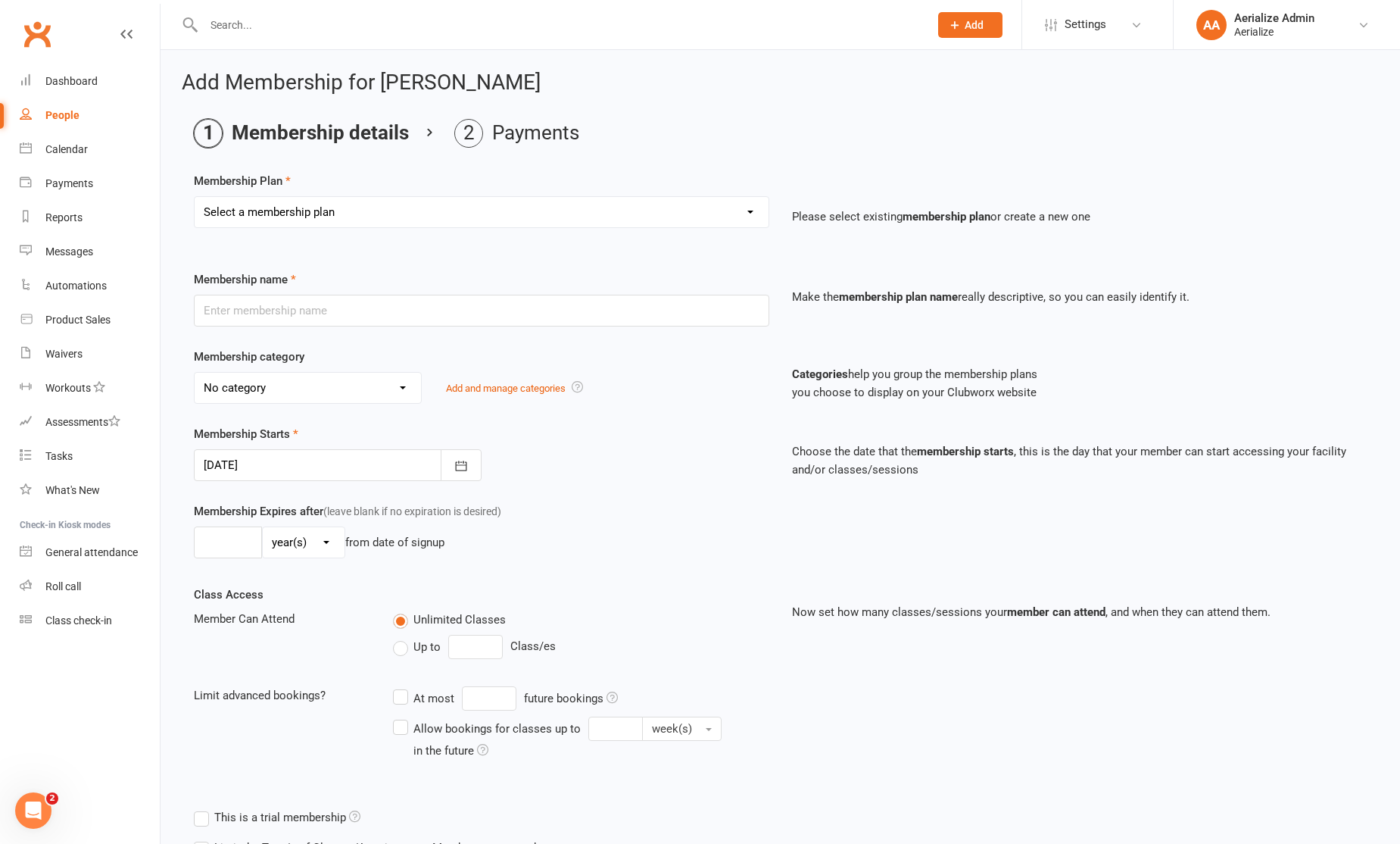
click at [314, 216] on select "Select a membership plan Create new Membership Plan Tiny Tots DROP IN Tiny Tots…" at bounding box center [482, 211] width 574 height 30
select select "16"
click at [195, 197] on select "Select a membership plan Create new Membership Plan Tiny Tots DROP IN Tiny Tots…" at bounding box center [482, 211] width 574 height 30
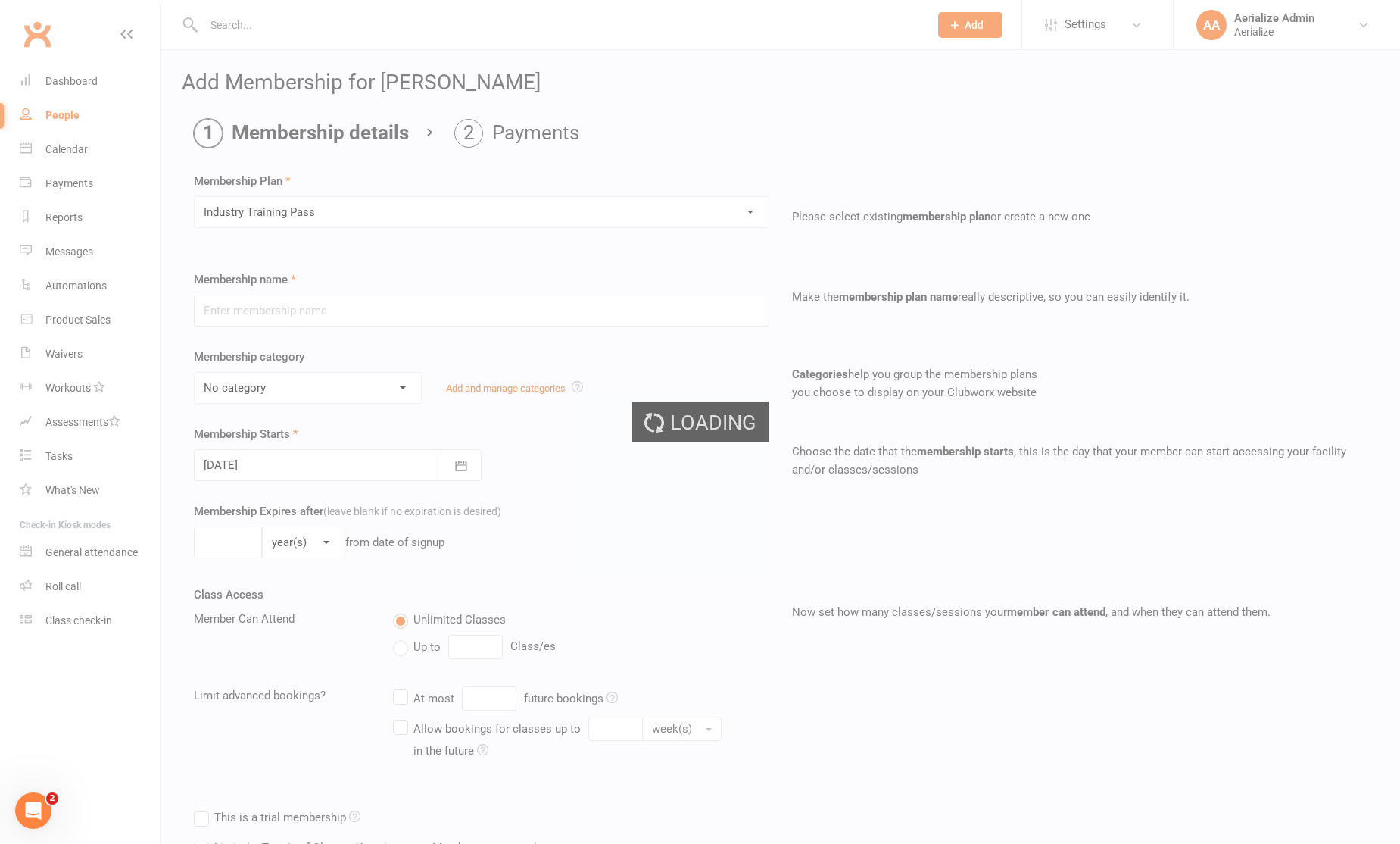
type input "Industry Training Pass"
select select "5"
type input "14"
select select "0"
type input "1"
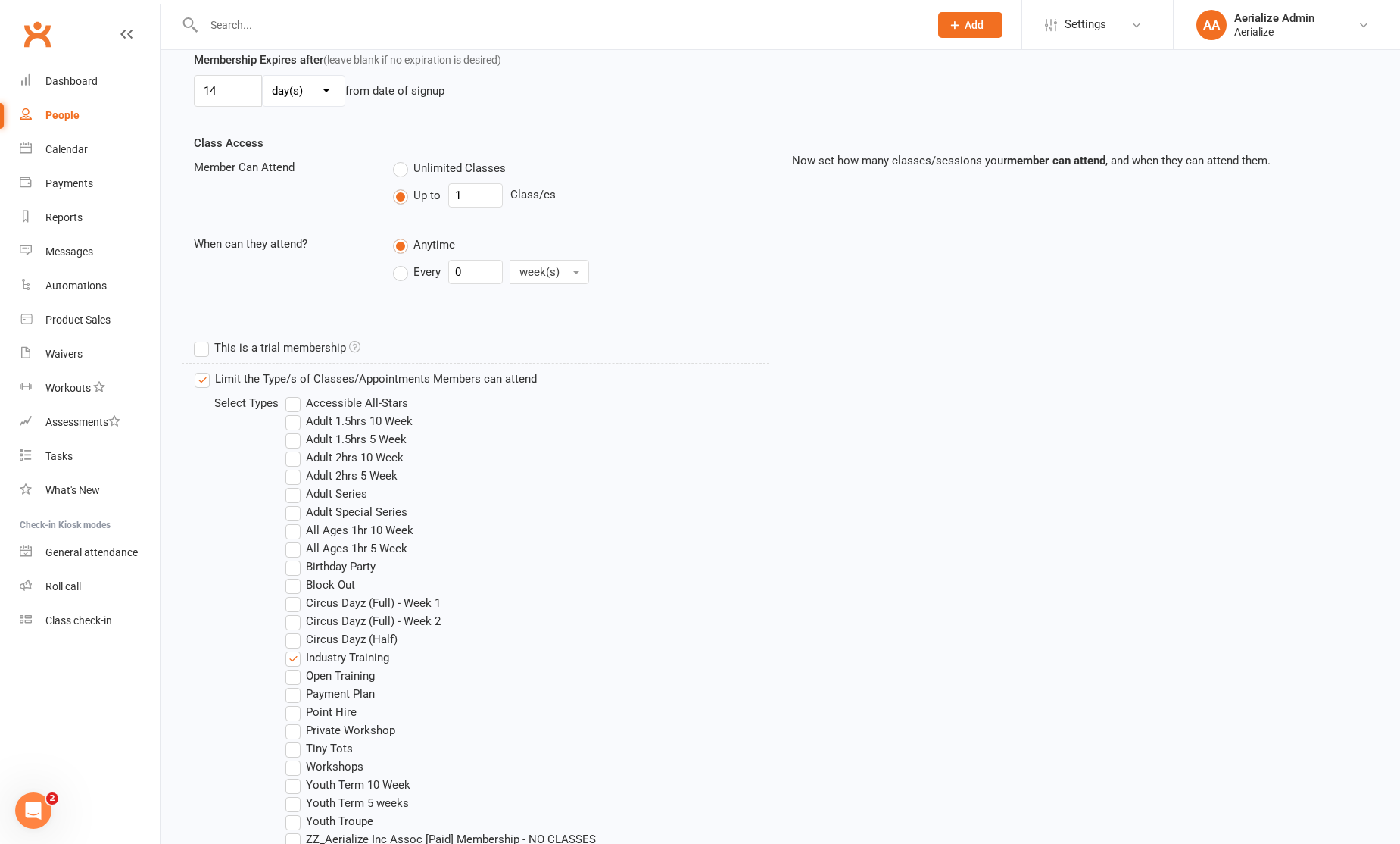
scroll to position [706, 0]
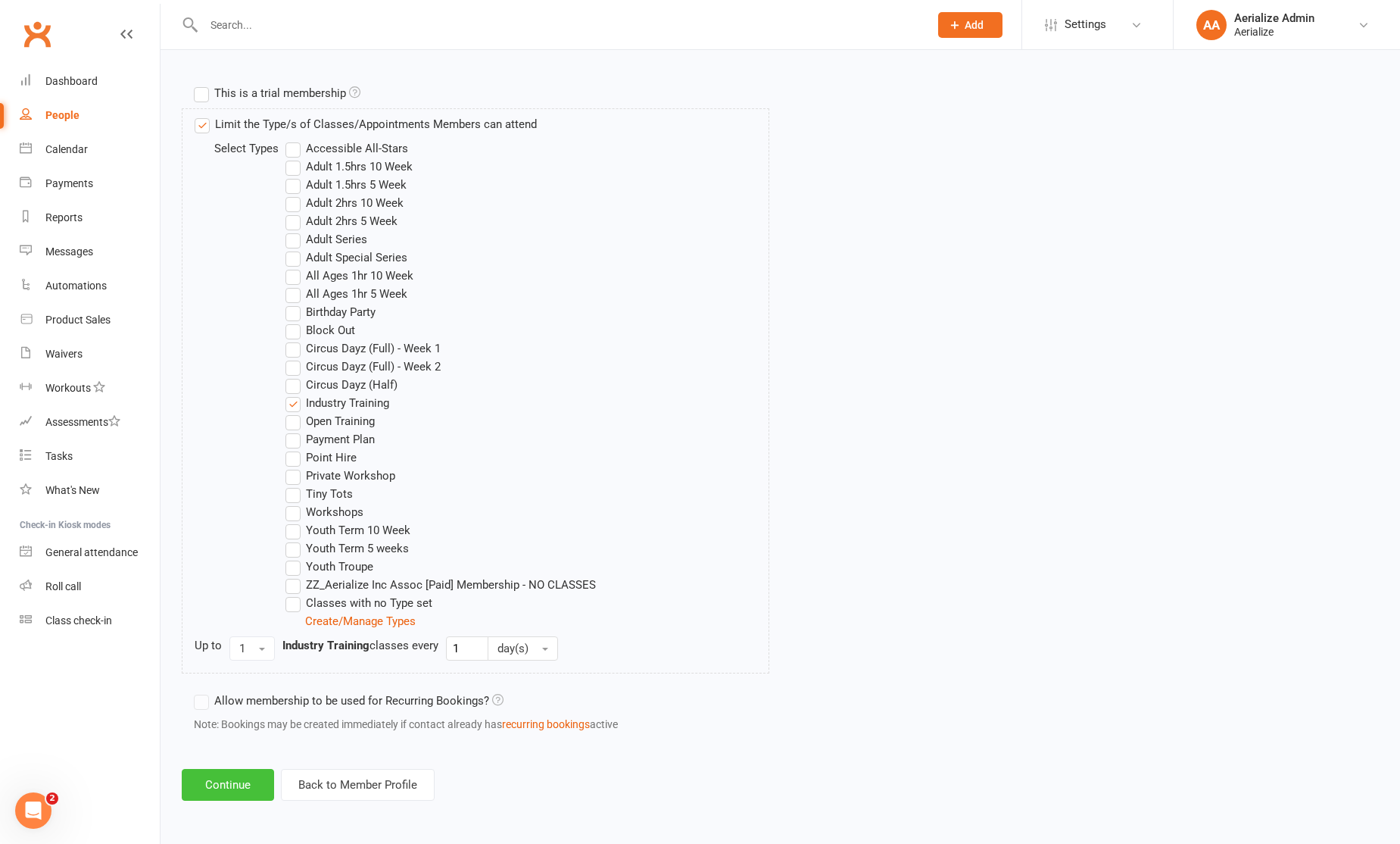
click at [218, 783] on button "Continue" at bounding box center [228, 785] width 92 height 32
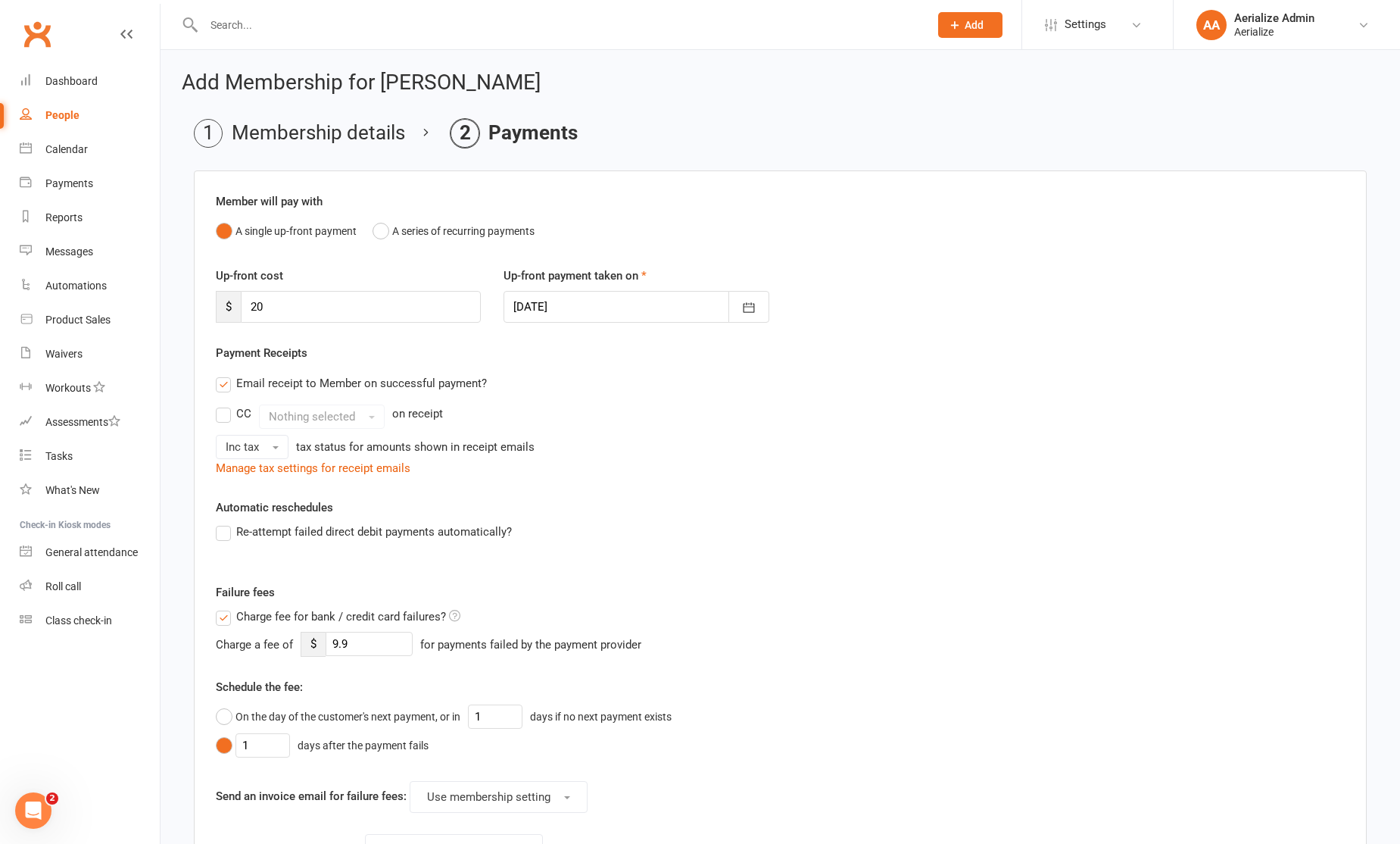
scroll to position [303, 0]
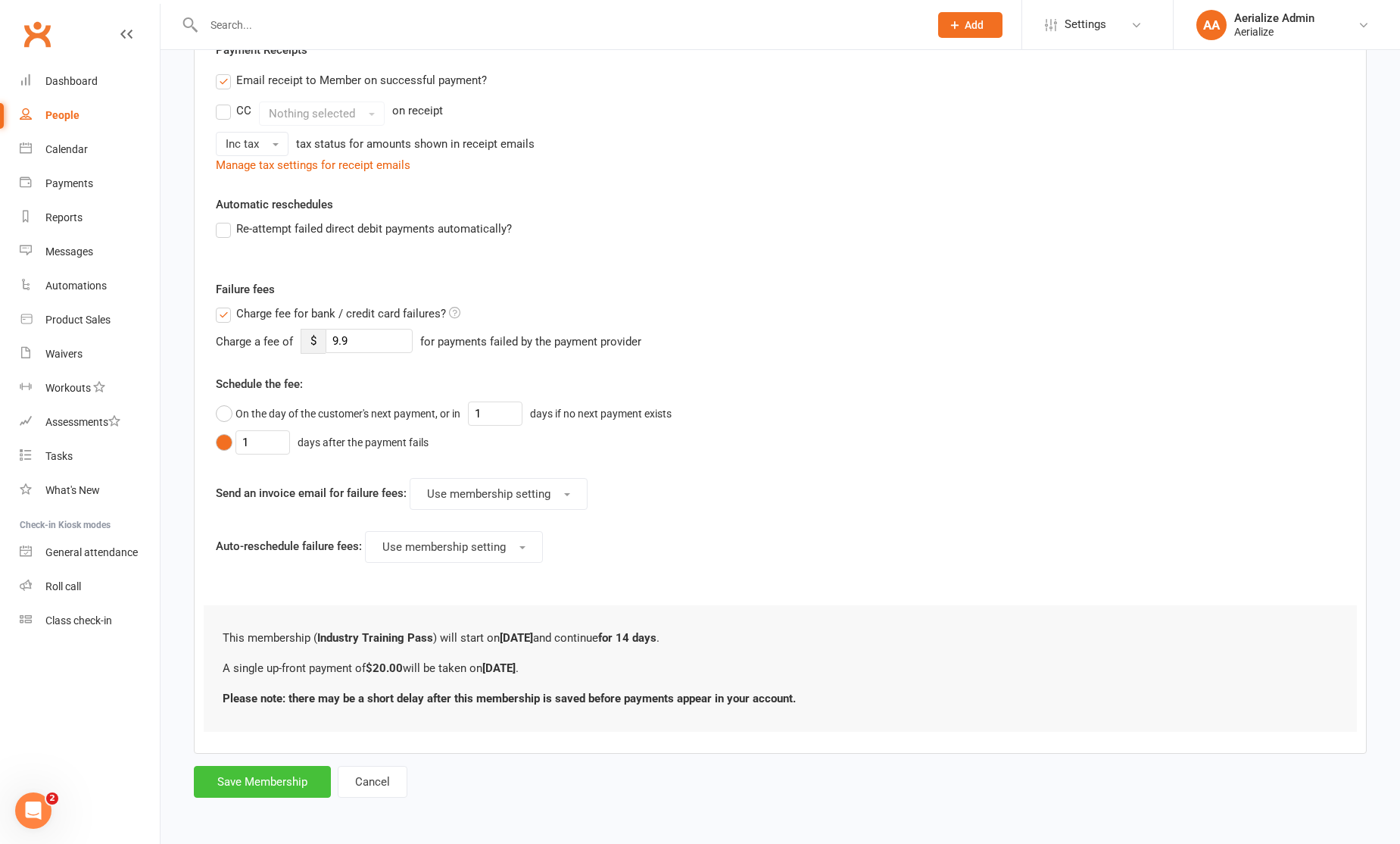
click at [282, 789] on button "Save Membership" at bounding box center [263, 782] width 137 height 32
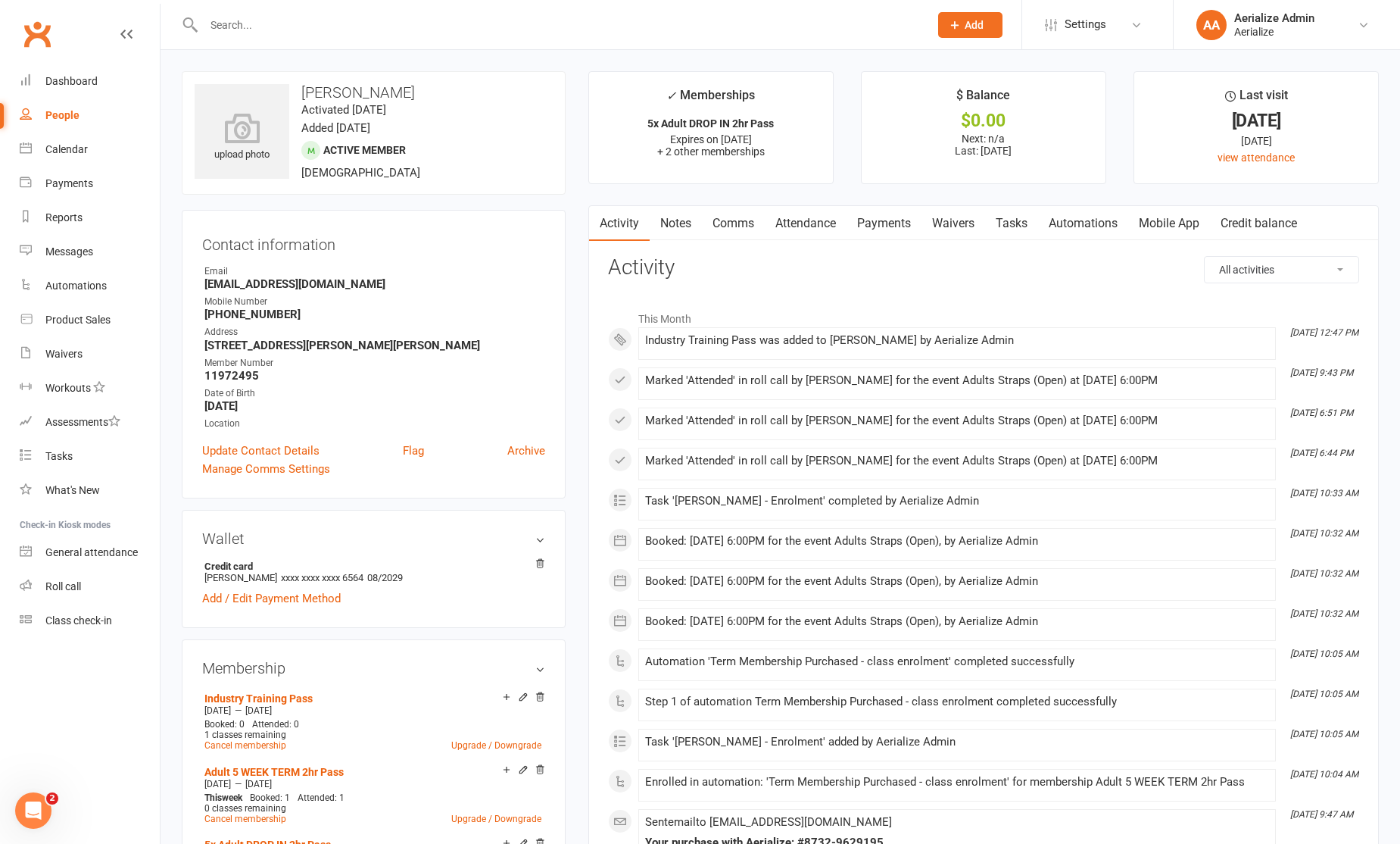
click at [903, 222] on link "Payments" at bounding box center [884, 223] width 75 height 35
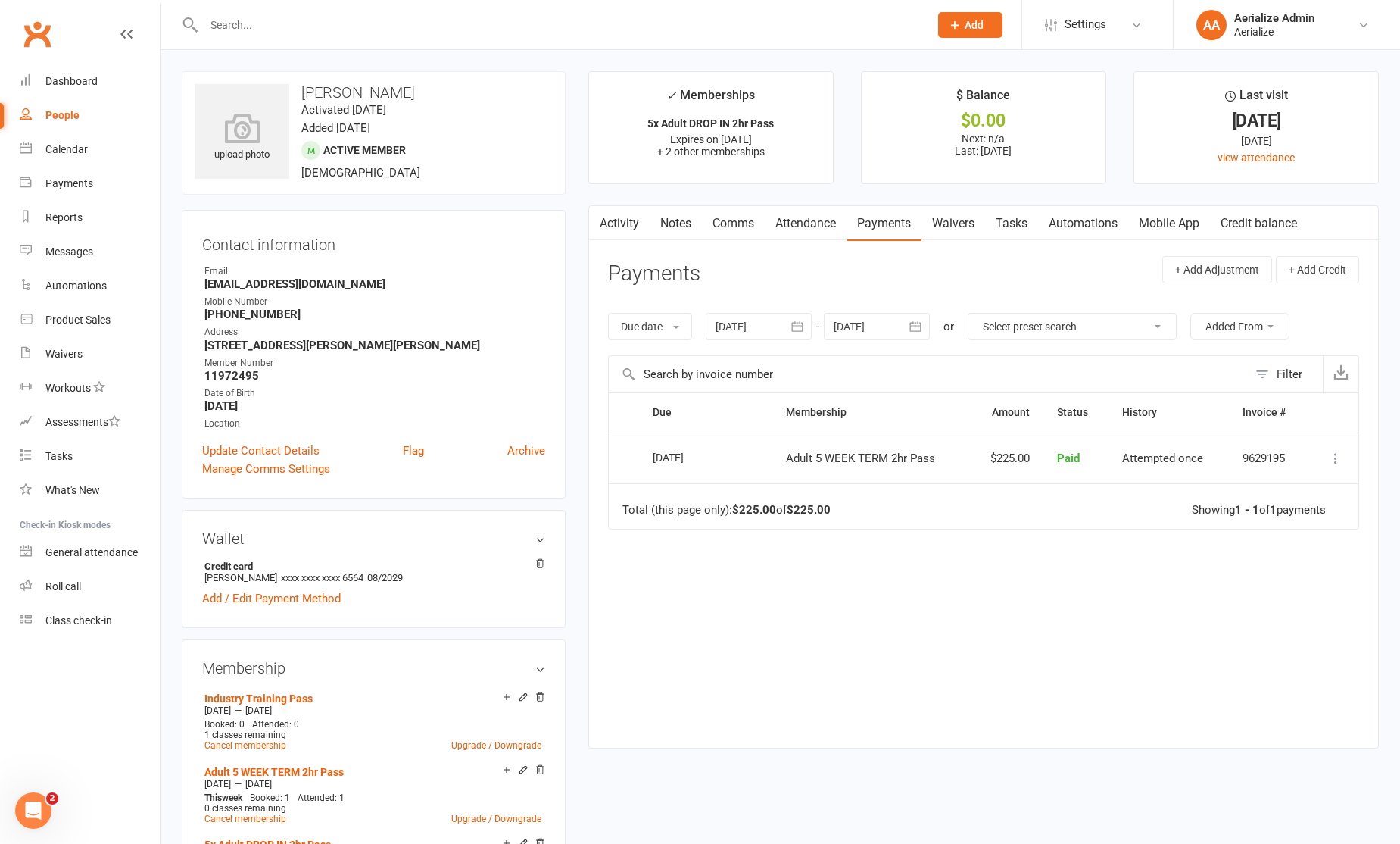
drag, startPoint x: 807, startPoint y: 230, endPoint x: 814, endPoint y: 234, distance: 8.1
click at [807, 230] on link "Attendance" at bounding box center [806, 223] width 82 height 35
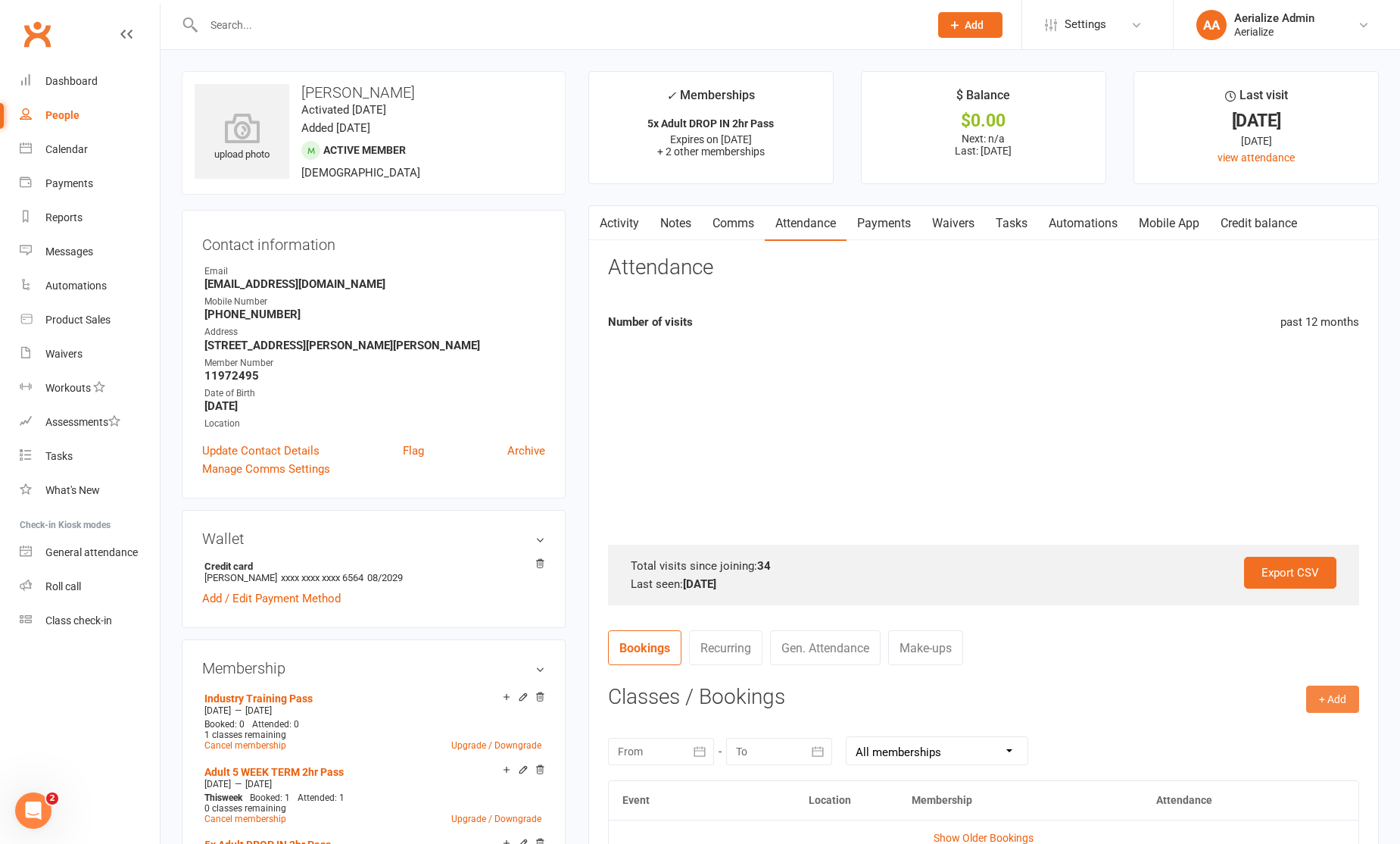
click at [1343, 711] on button "+ Add" at bounding box center [1333, 699] width 53 height 27
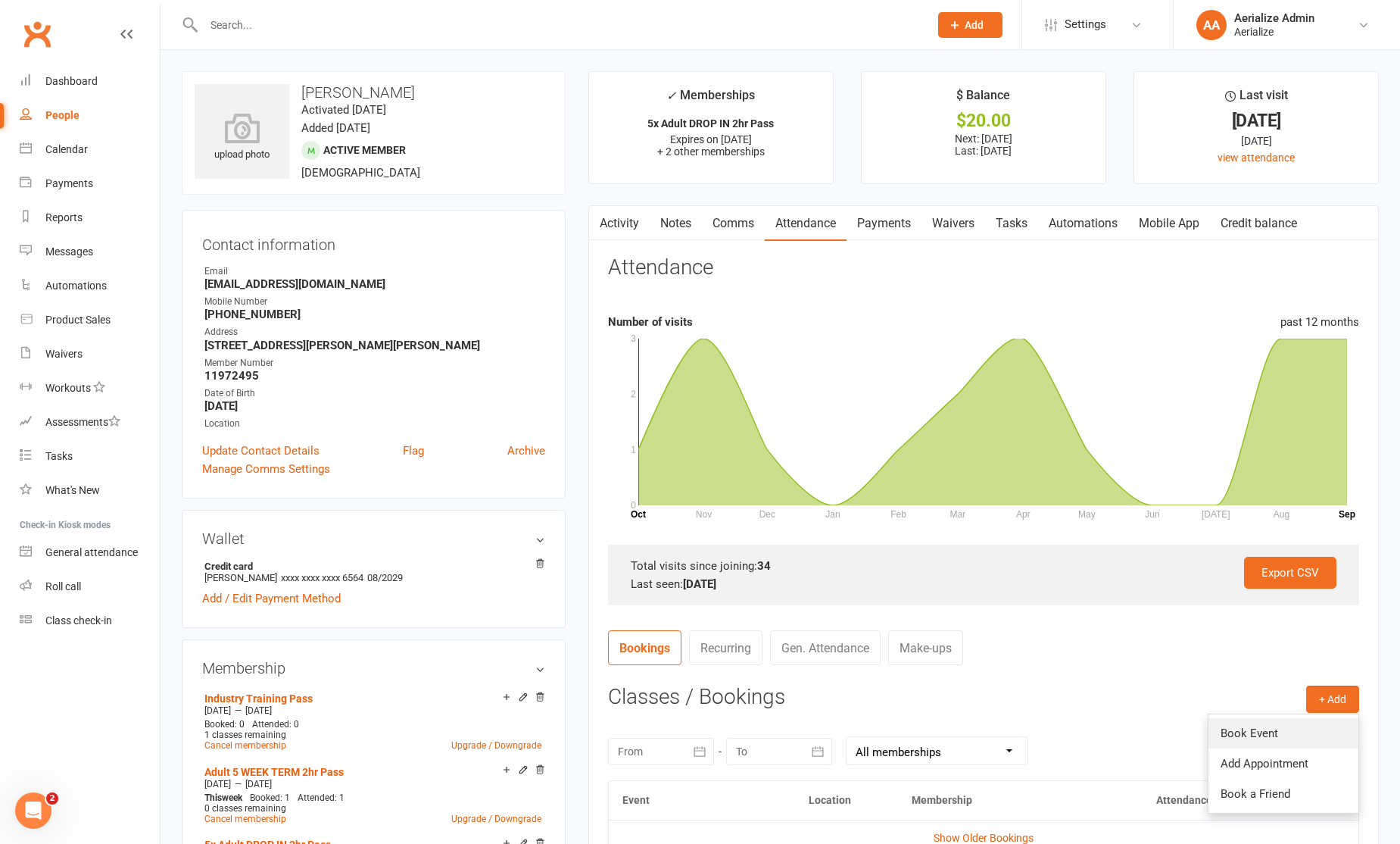
click at [1324, 740] on link "Book Event" at bounding box center [1284, 733] width 150 height 30
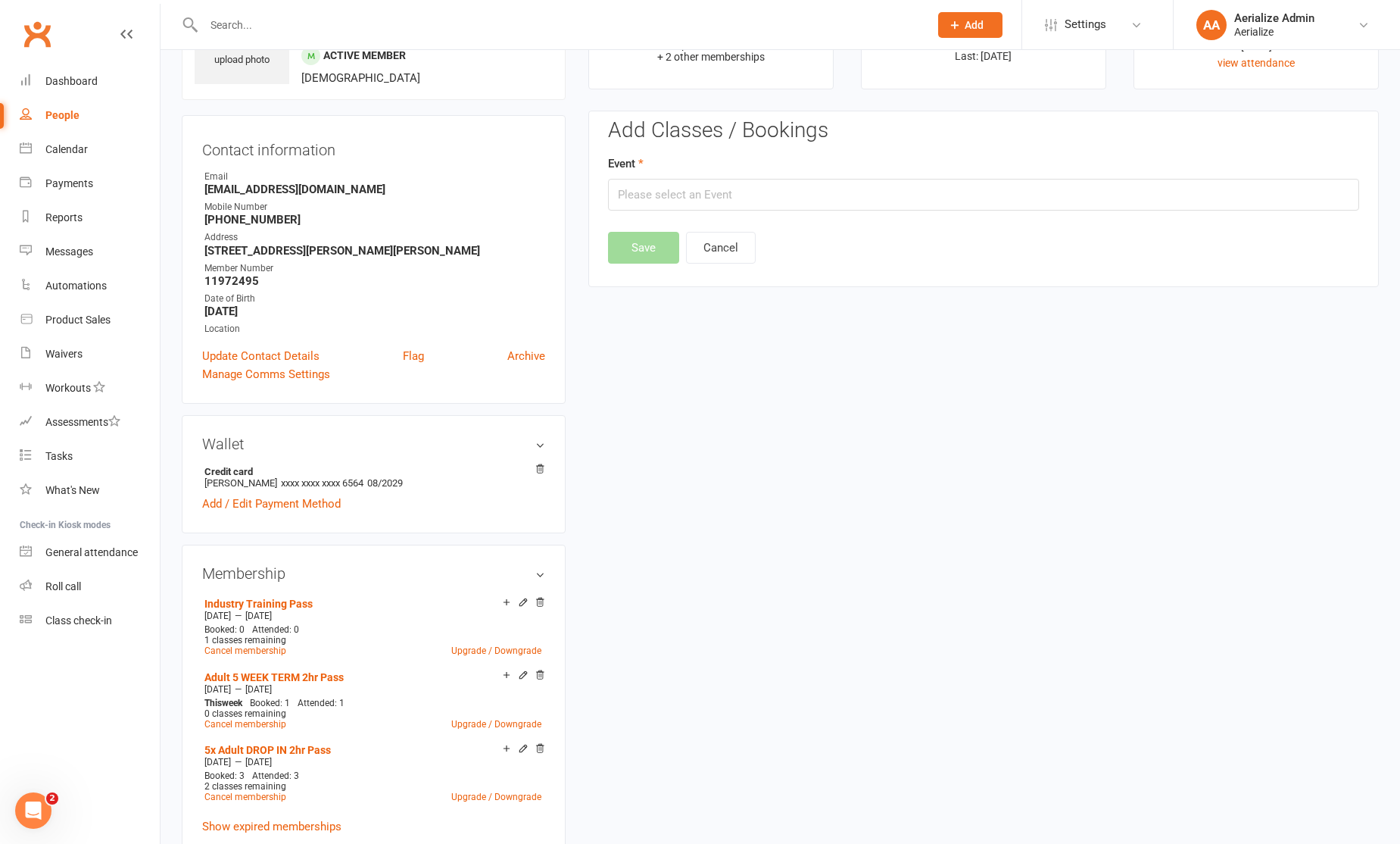
scroll to position [129, 0]
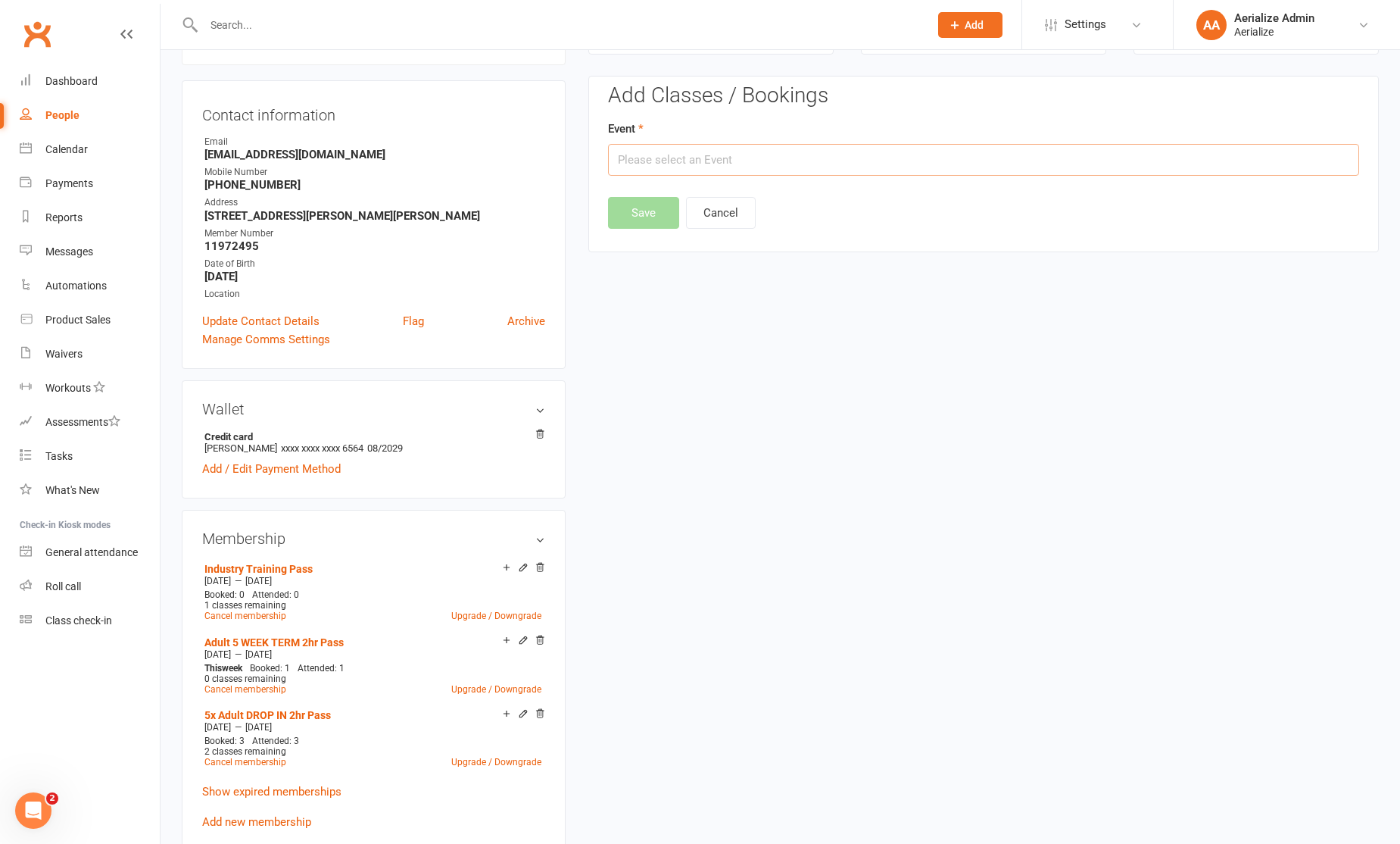
click at [853, 175] on div "Add Classes / Bookings Event Save Cancel" at bounding box center [984, 156] width 751 height 144
click at [857, 165] on input "text" at bounding box center [984, 159] width 751 height 32
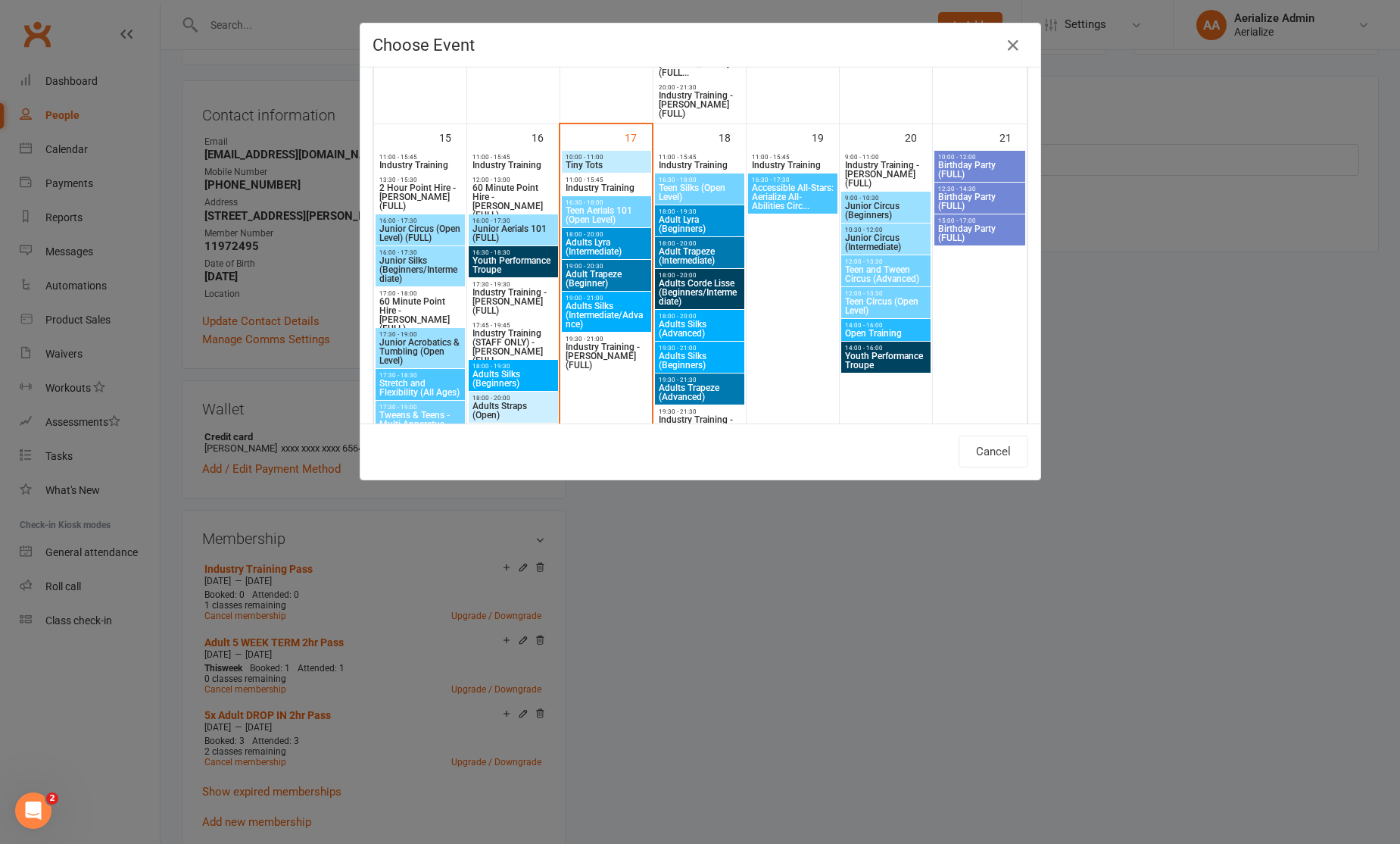
scroll to position [1327, 0]
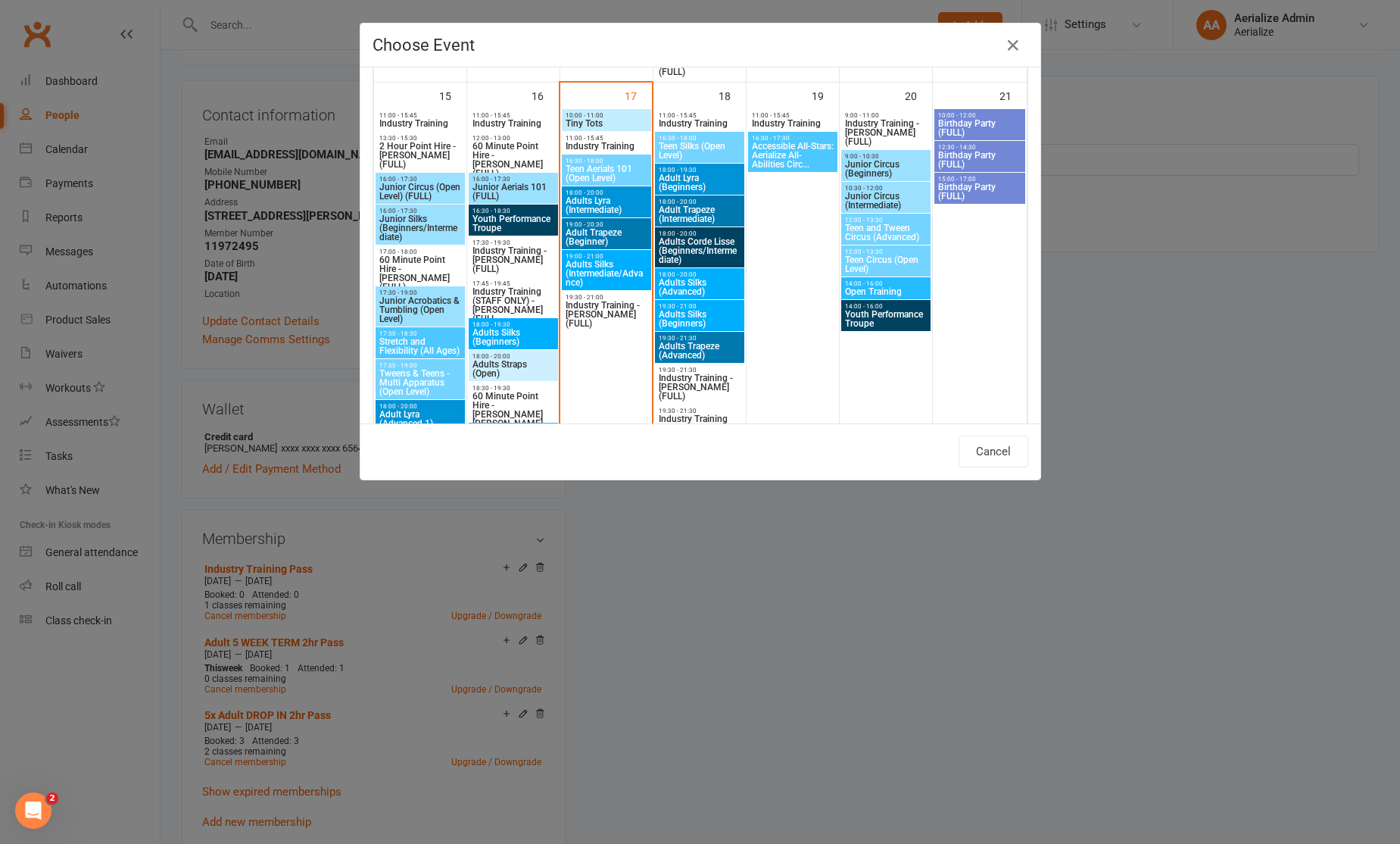
click at [613, 142] on span "Industry Training" at bounding box center [606, 147] width 83 height 9
type input "Industry Training - Sep 17, 2025 11:00:00 AM"
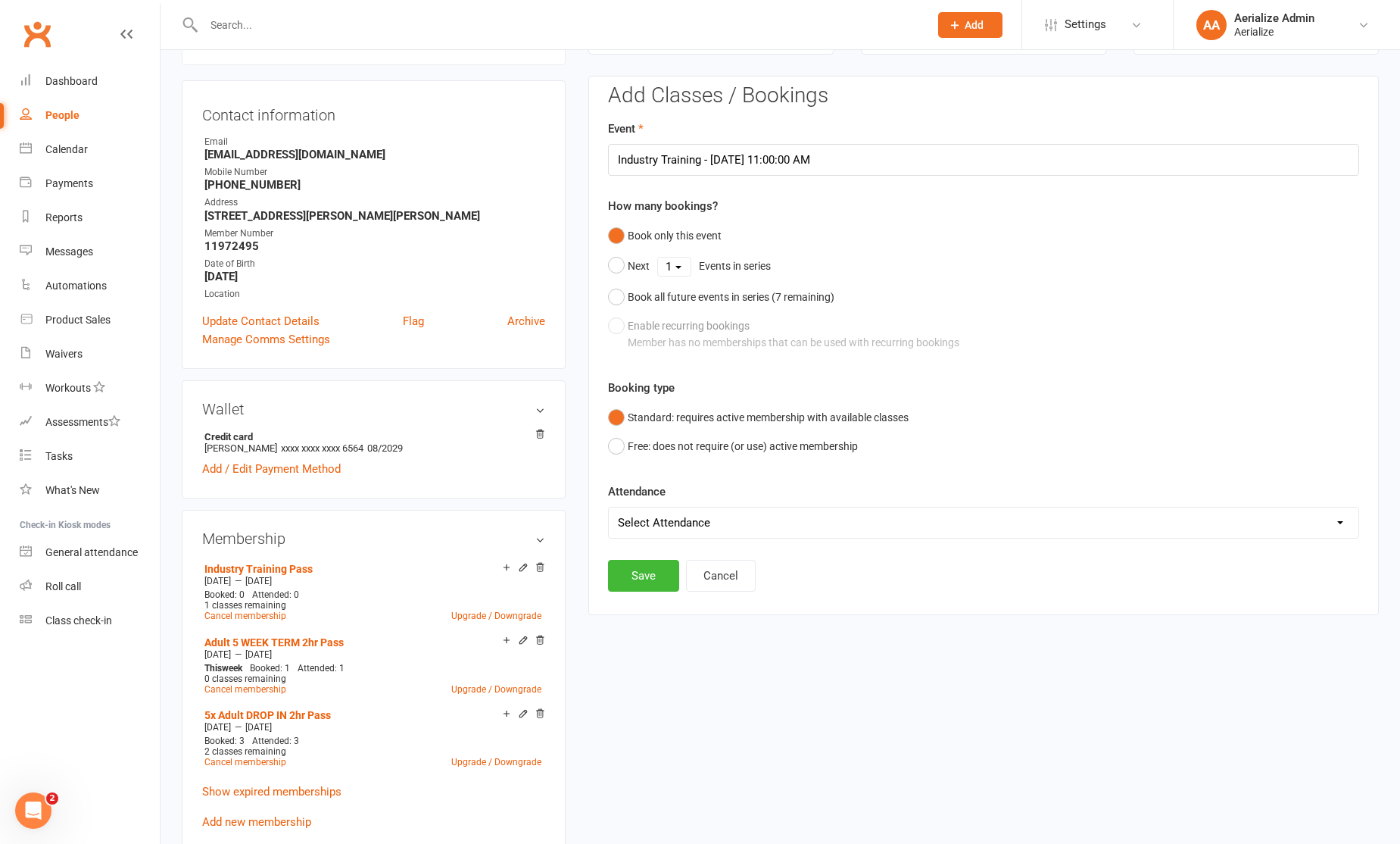
click at [675, 346] on div "Book only this event Next 1 2 3 4 5 6 7 Events in series Book all future events…" at bounding box center [984, 289] width 751 height 137
click at [698, 511] on select "Select Attendance Attended Absent" at bounding box center [984, 523] width 750 height 30
select select "0"
click at [609, 508] on select "Select Attendance Attended Absent" at bounding box center [984, 523] width 750 height 30
click at [645, 576] on button "Save" at bounding box center [643, 576] width 71 height 32
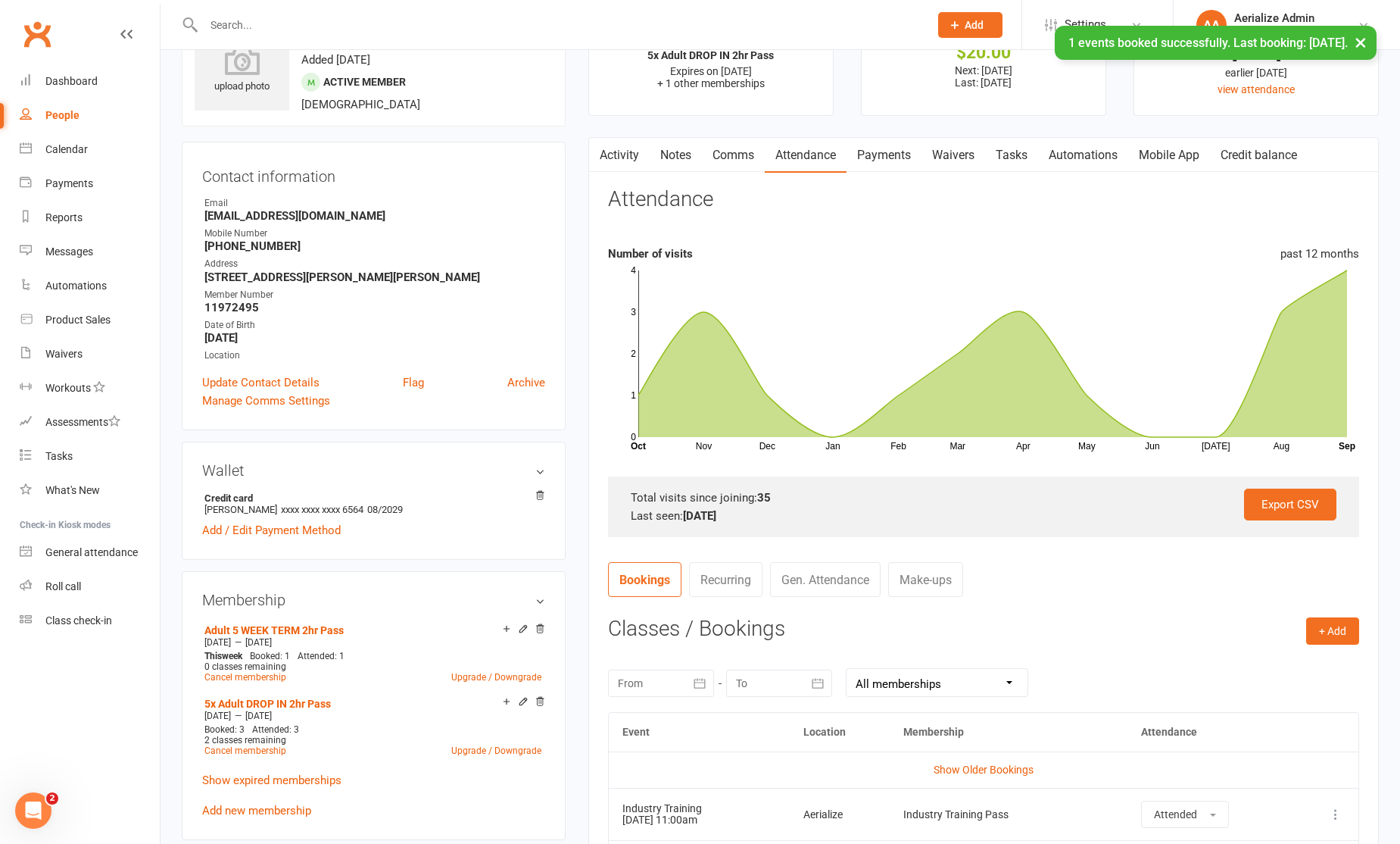
scroll to position [0, 0]
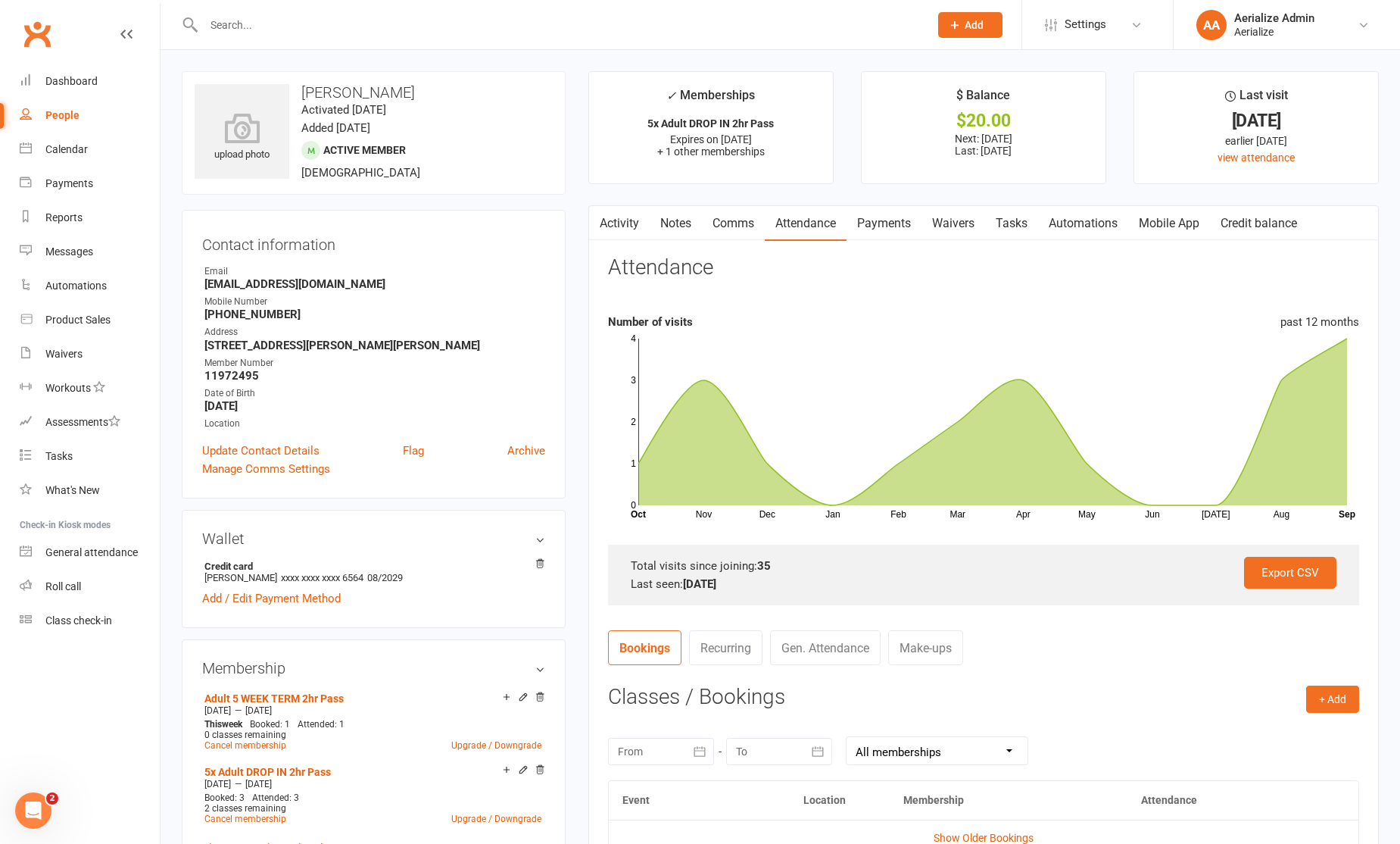
click at [875, 232] on link "Payments" at bounding box center [884, 223] width 75 height 35
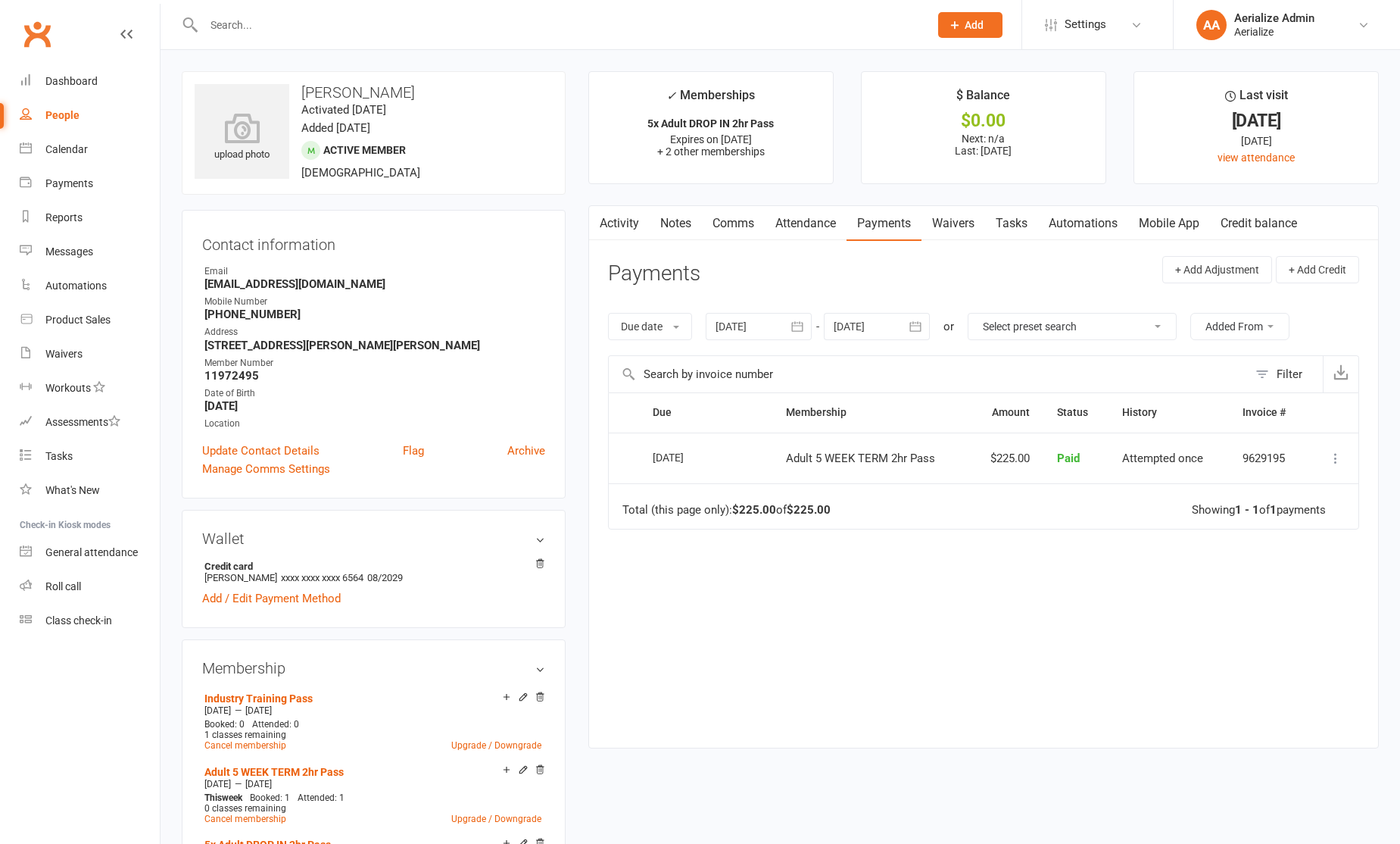
click at [255, 30] on input "text" at bounding box center [558, 24] width 719 height 21
type input "eresto"
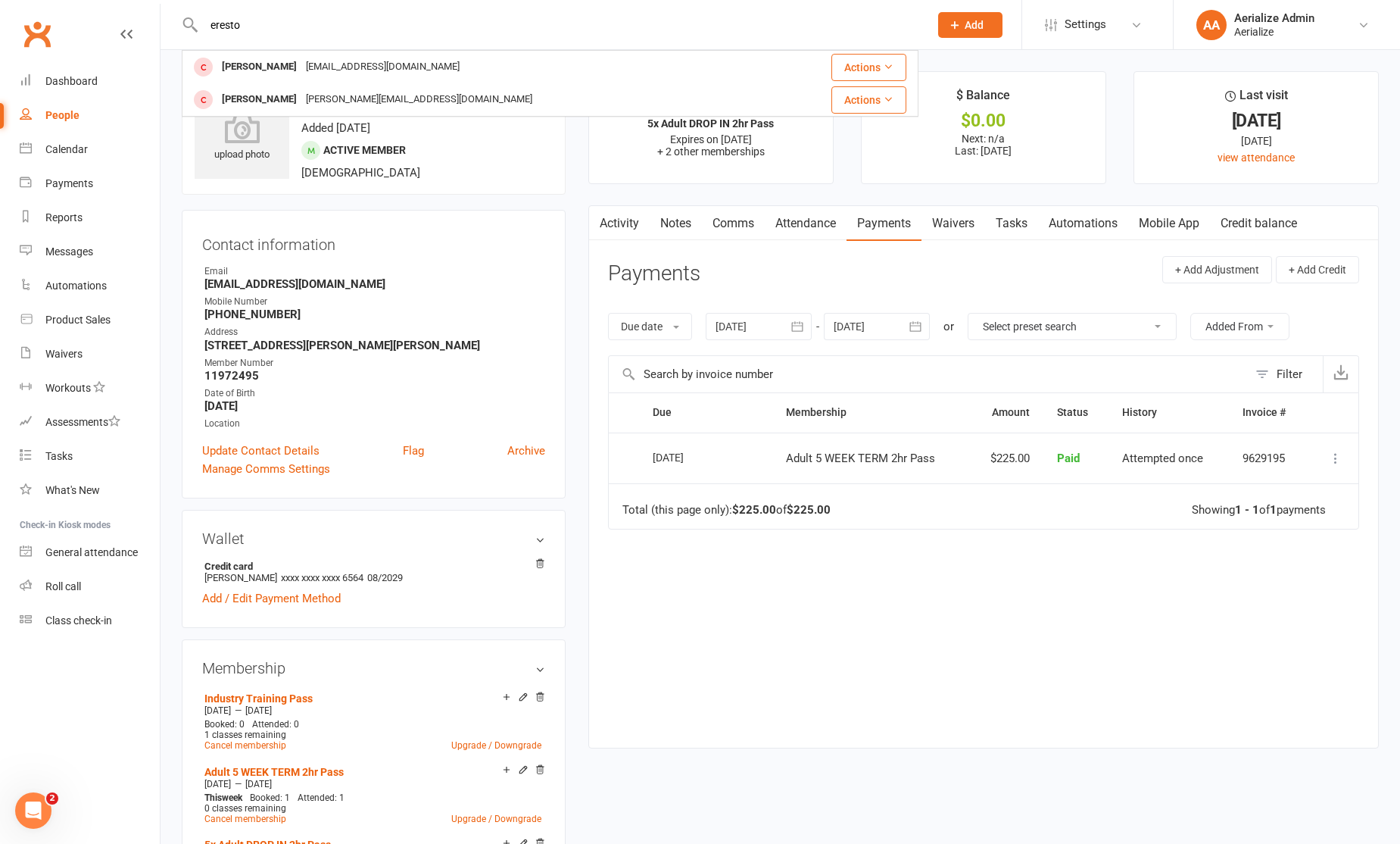
click at [242, 67] on div "[PERSON_NAME]" at bounding box center [260, 67] width 84 height 22
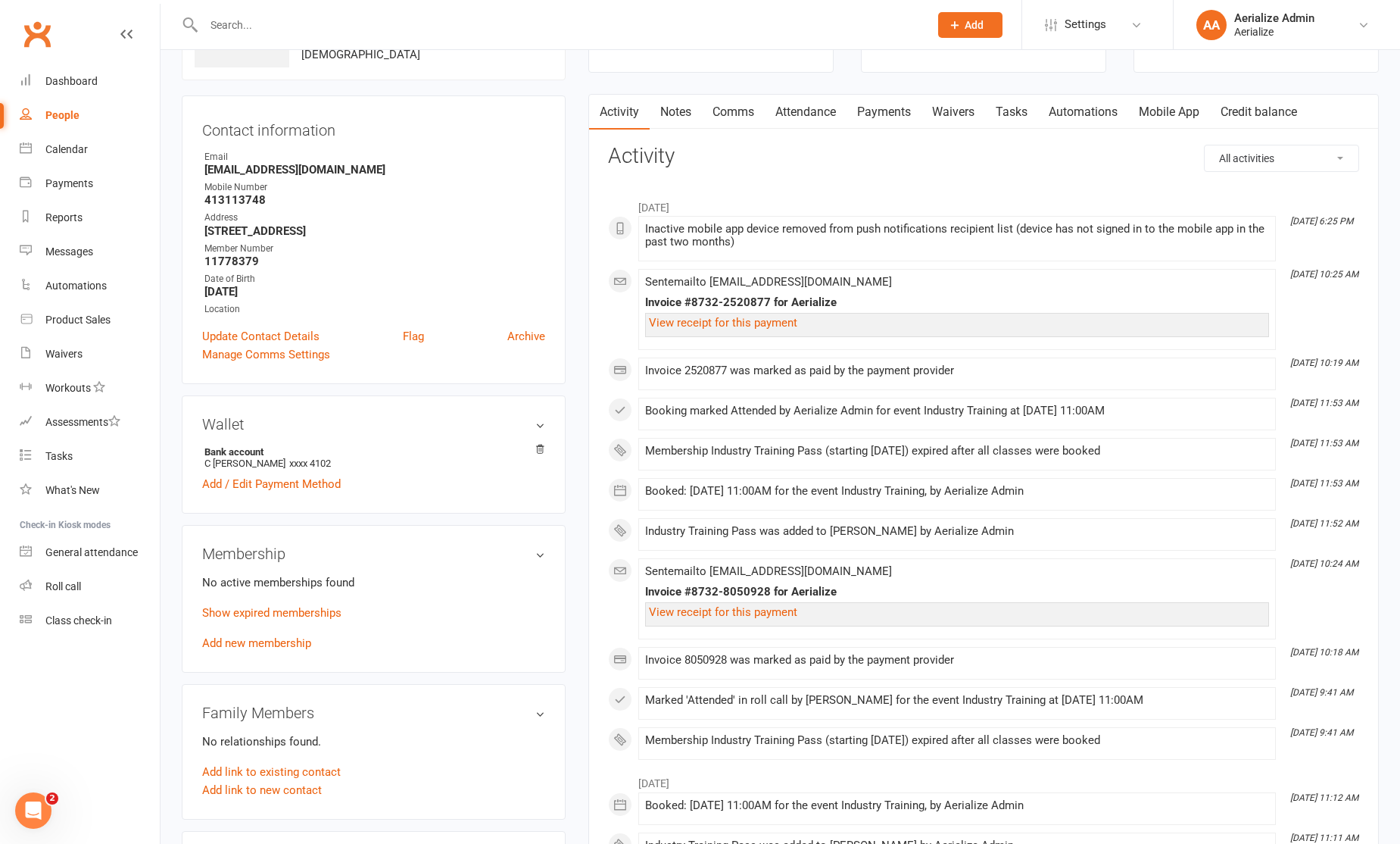
scroll to position [113, 0]
click at [292, 636] on link "Add new membership" at bounding box center [257, 641] width 109 height 13
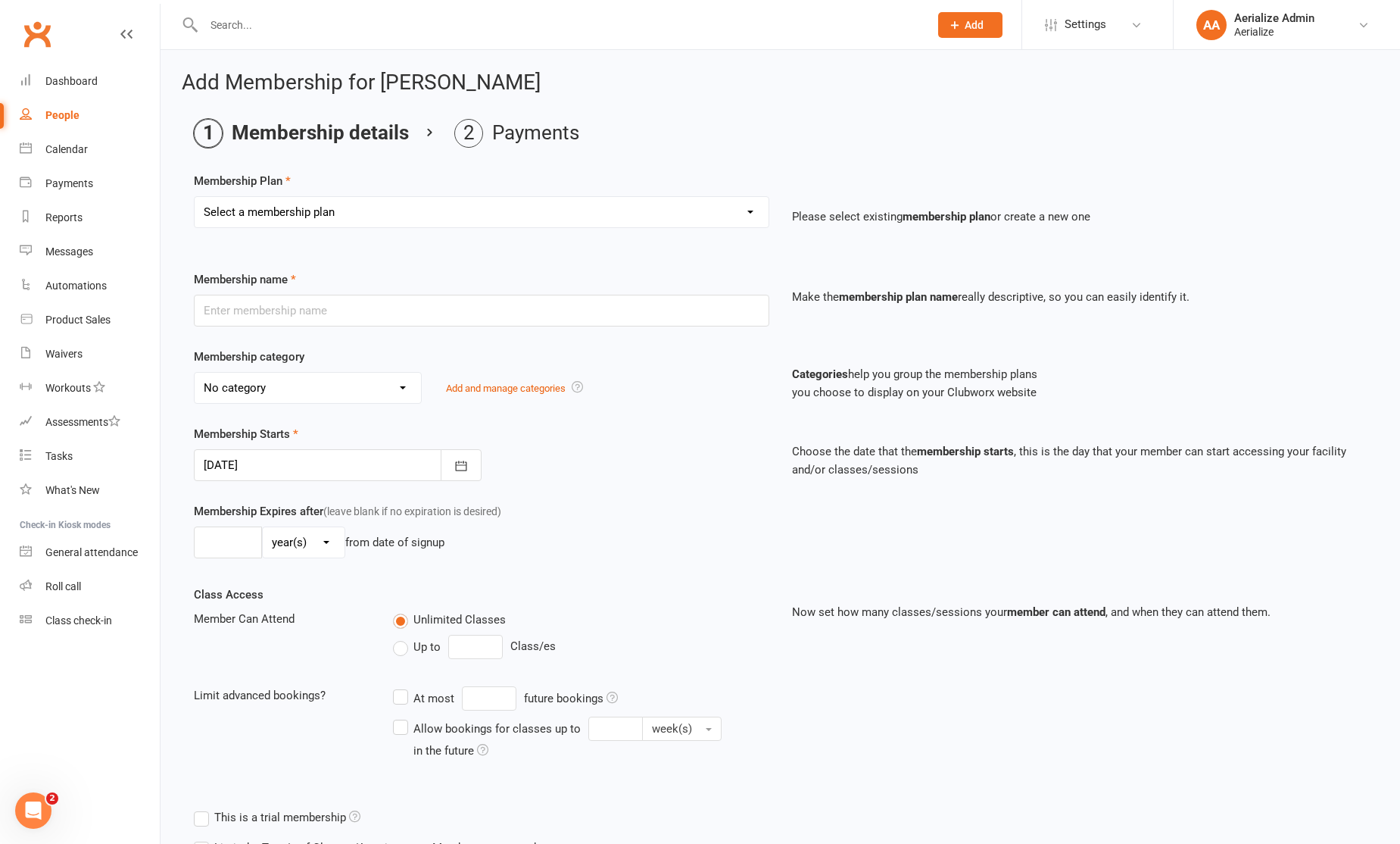
click at [445, 203] on select "Select a membership plan Create new Membership Plan Tiny Tots DROP IN Tiny Tots…" at bounding box center [482, 211] width 574 height 30
select select "16"
click at [195, 197] on select "Select a membership plan Create new Membership Plan Tiny Tots DROP IN Tiny Tots…" at bounding box center [482, 211] width 574 height 30
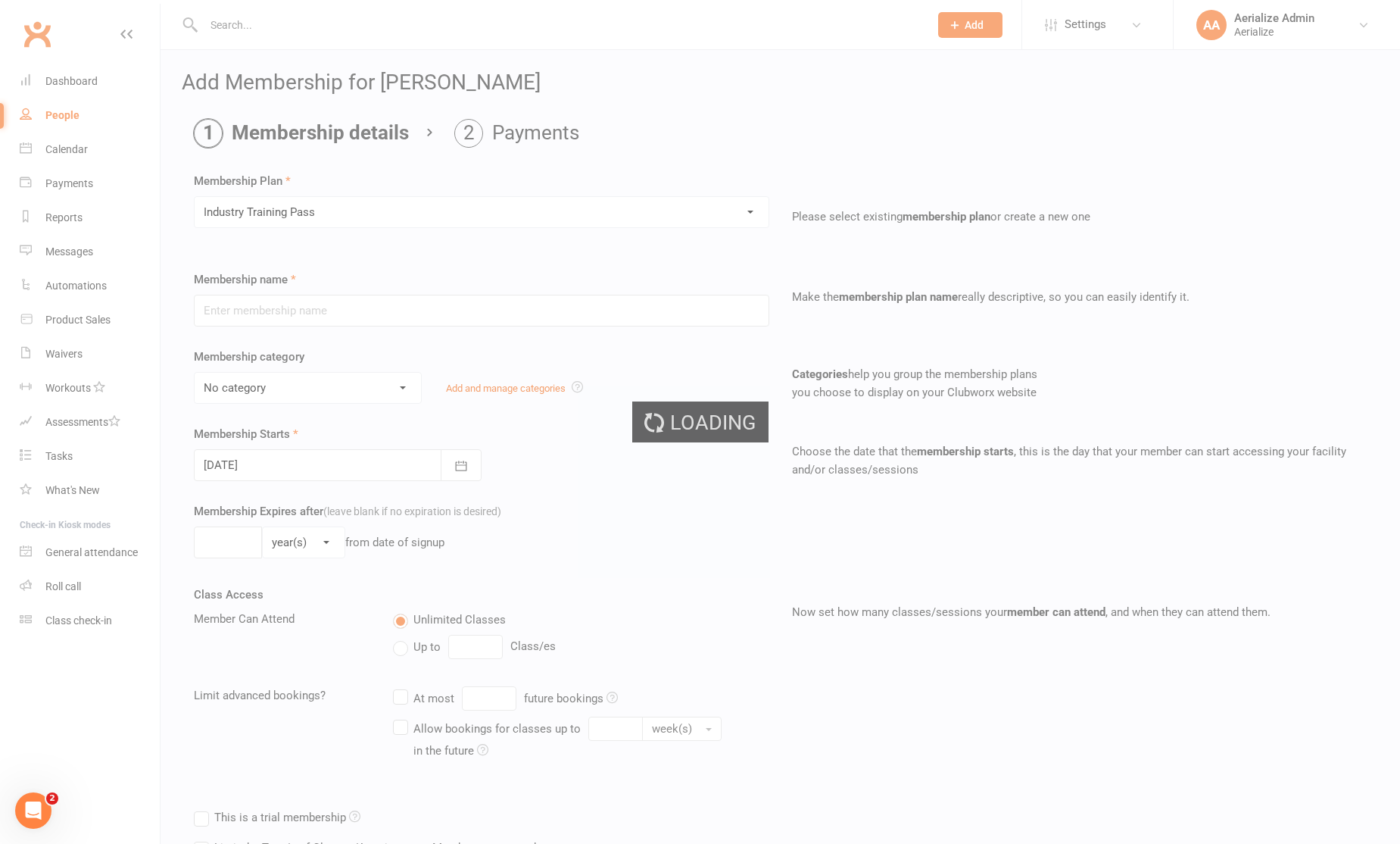
type input "Industry Training Pass"
select select "5"
type input "14"
select select "0"
type input "1"
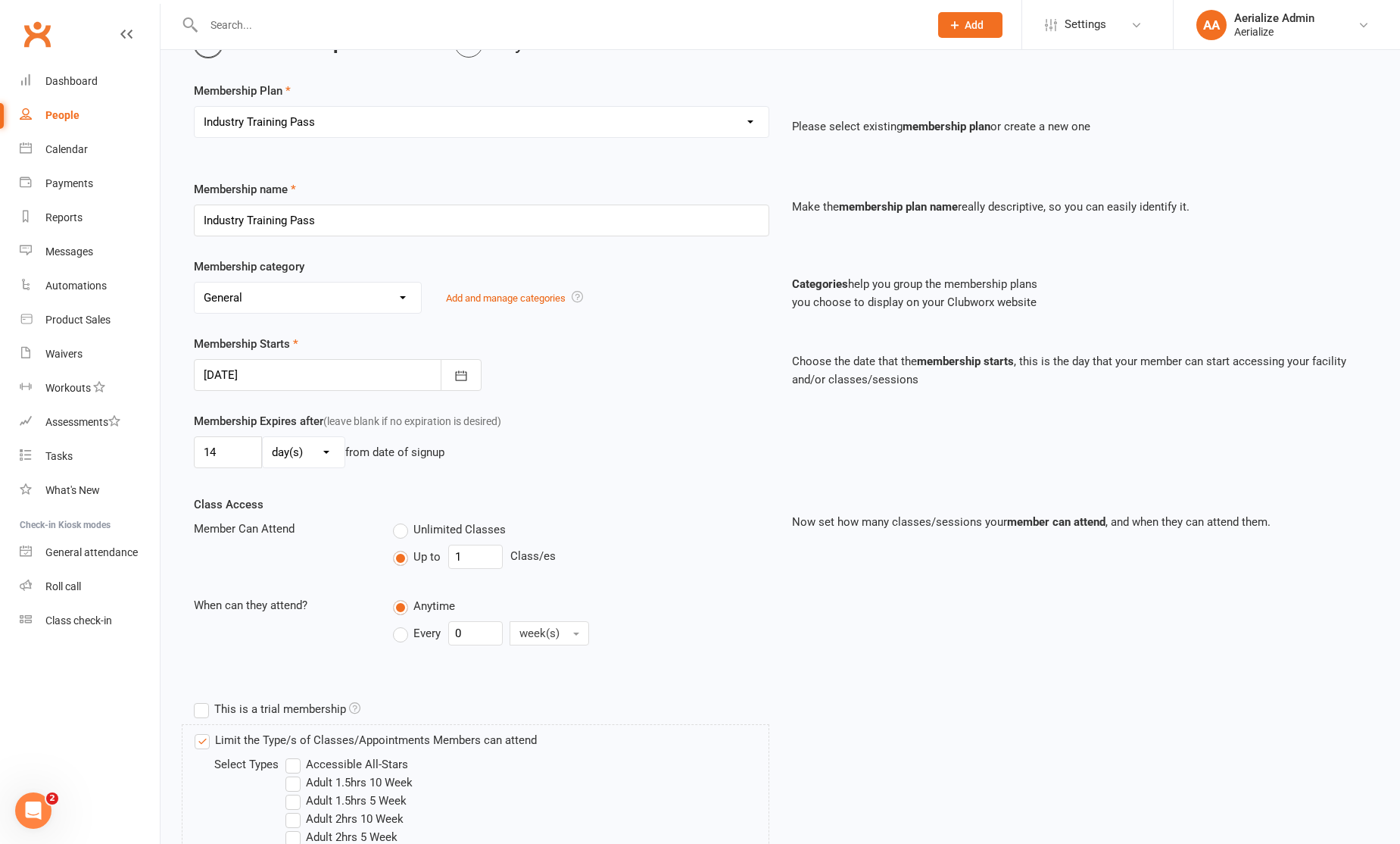
scroll to position [706, 0]
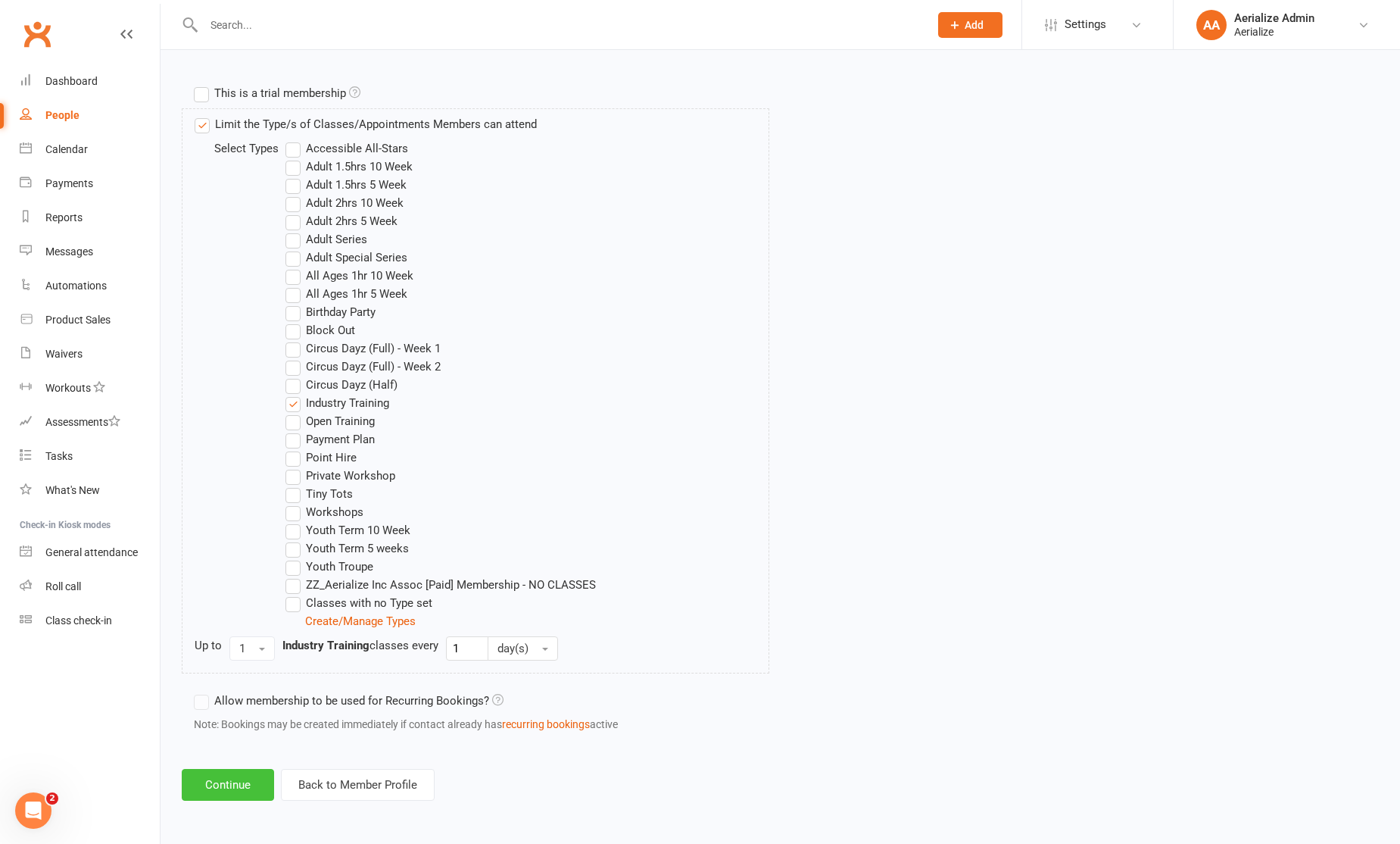
click at [252, 781] on button "Continue" at bounding box center [228, 785] width 92 height 32
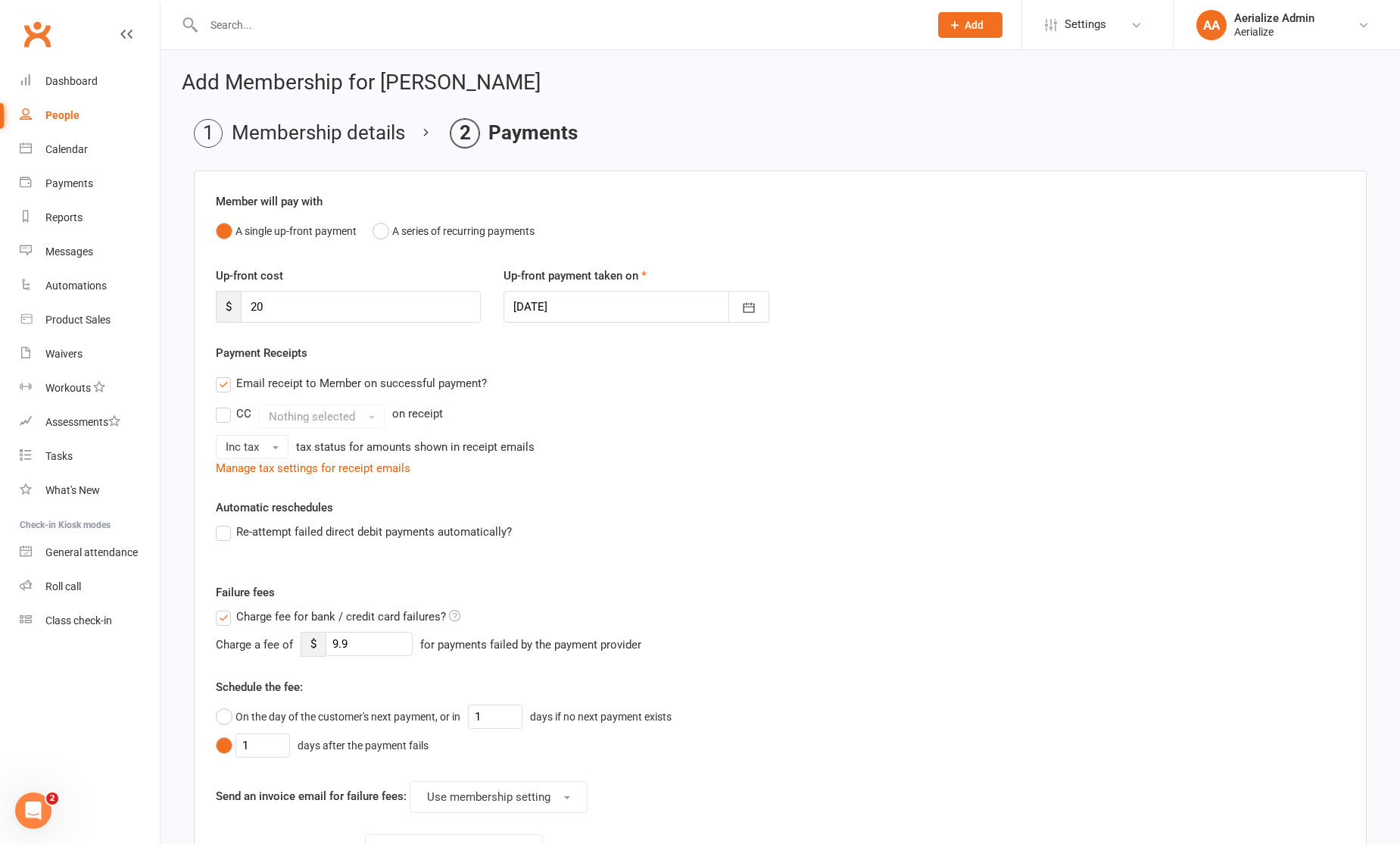
scroll to position [303, 0]
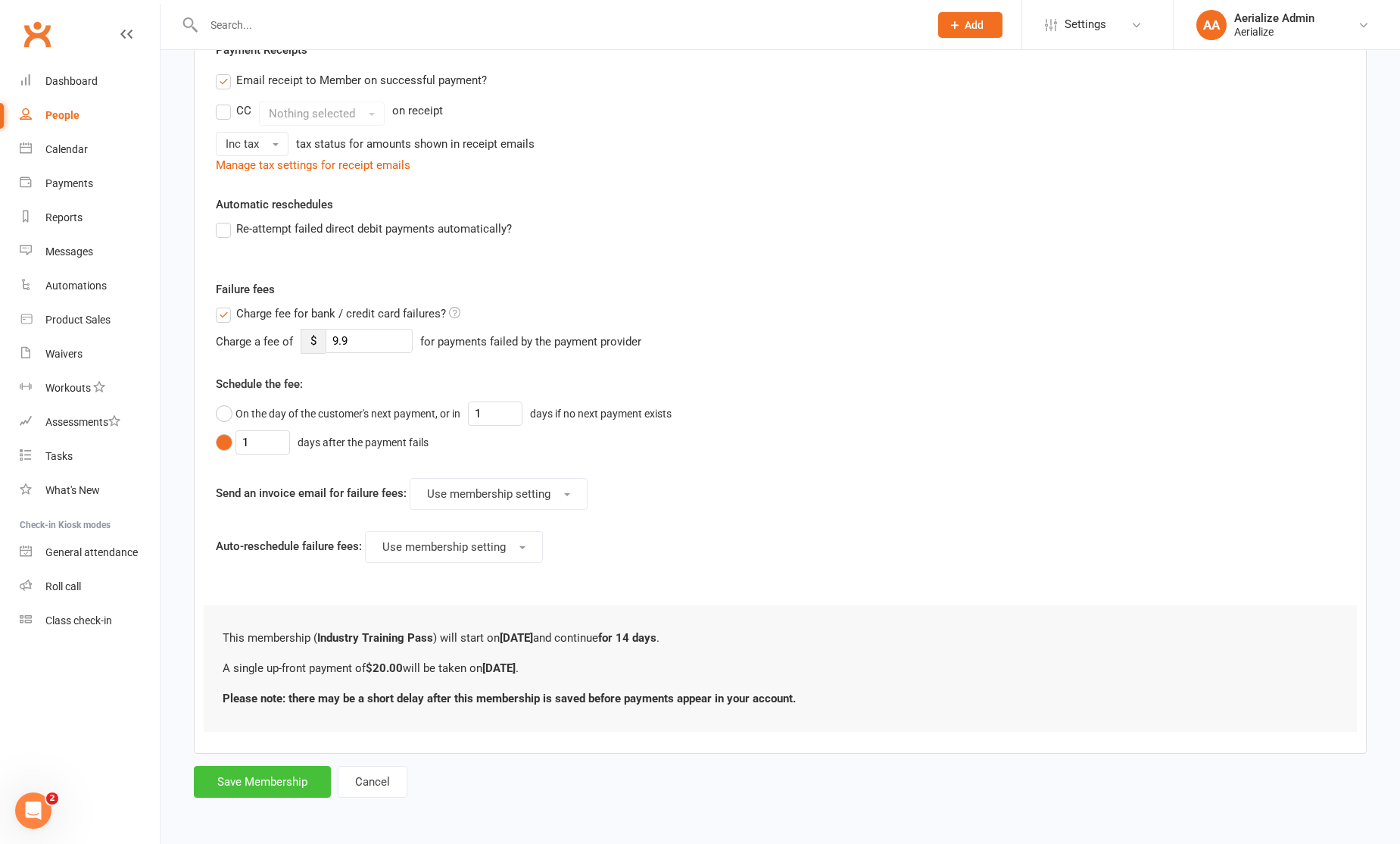
click at [281, 778] on button "Save Membership" at bounding box center [263, 782] width 137 height 32
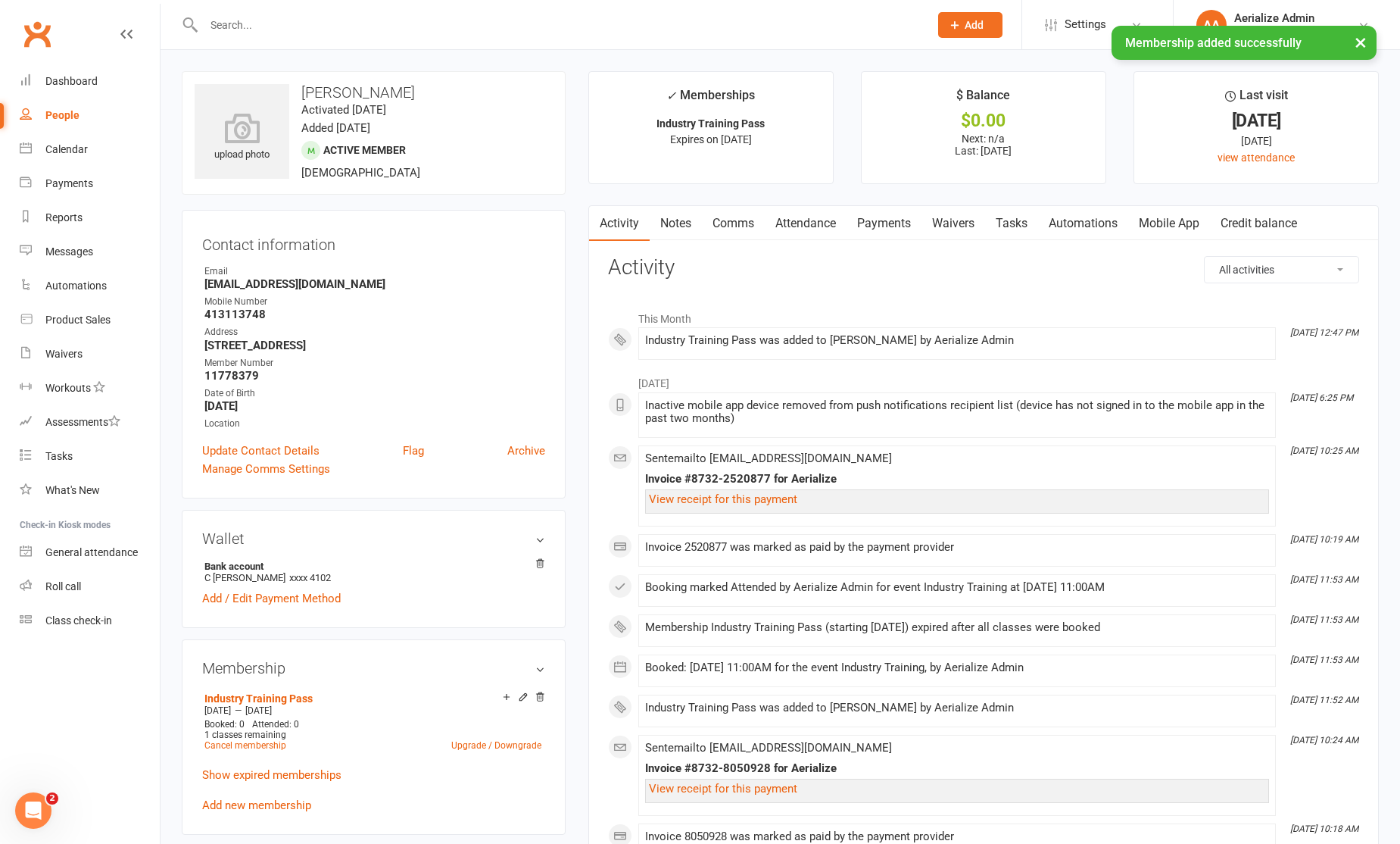
click at [831, 225] on link "Attendance" at bounding box center [806, 223] width 82 height 35
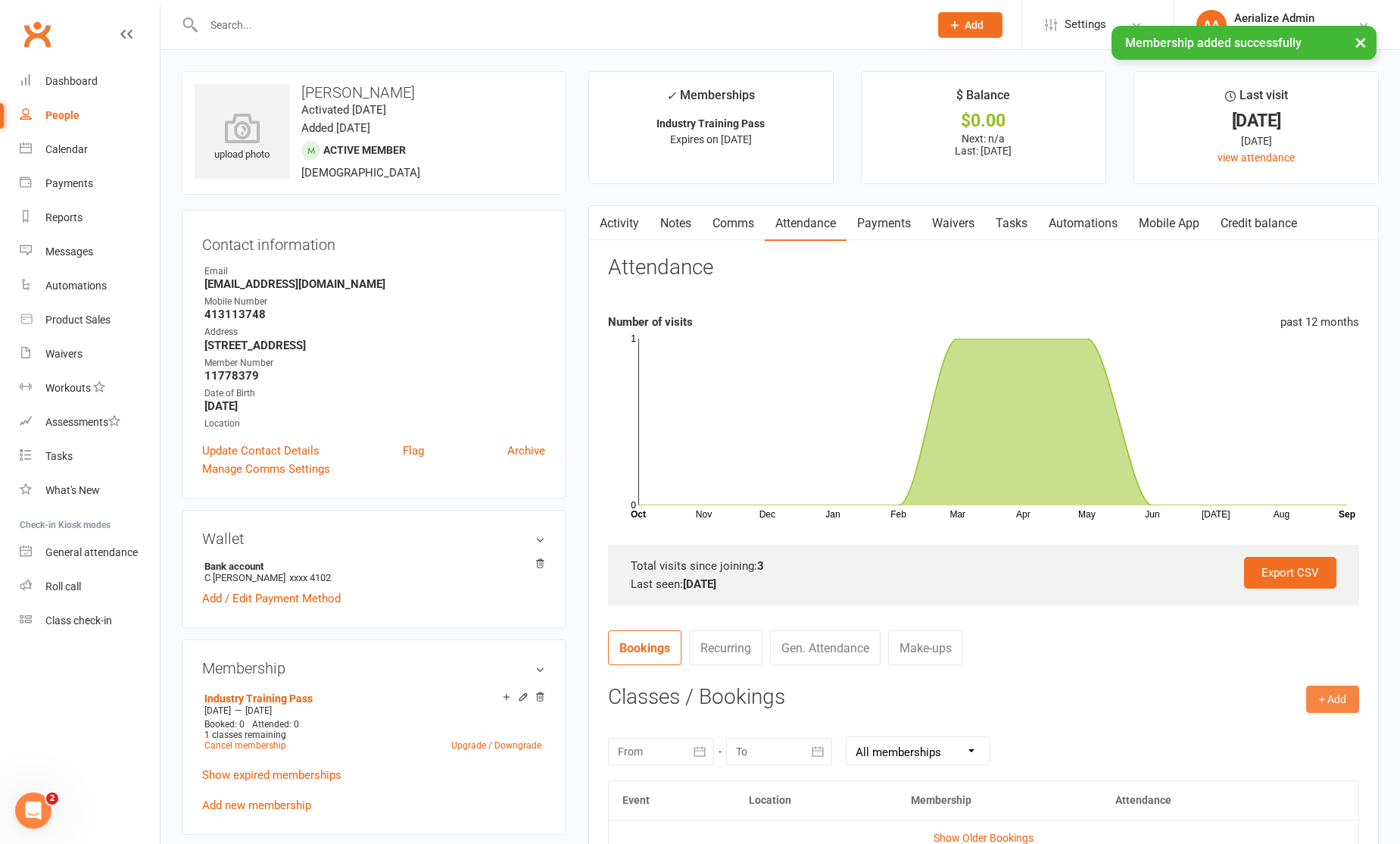
click at [1336, 687] on button "+ Add" at bounding box center [1333, 699] width 53 height 27
click at [1291, 730] on link "Book Event" at bounding box center [1284, 733] width 150 height 30
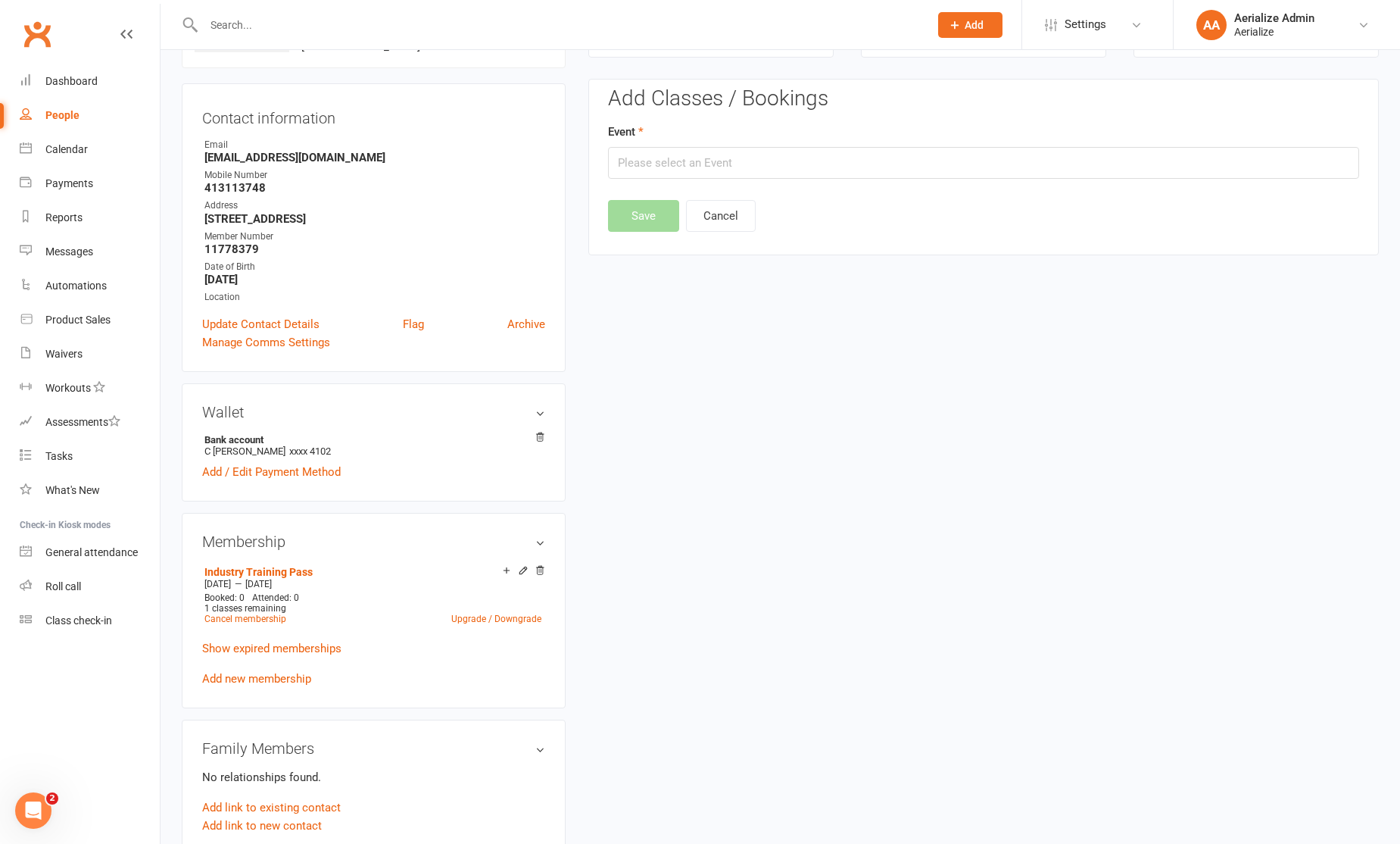
scroll to position [129, 0]
click at [806, 165] on input "text" at bounding box center [984, 159] width 751 height 32
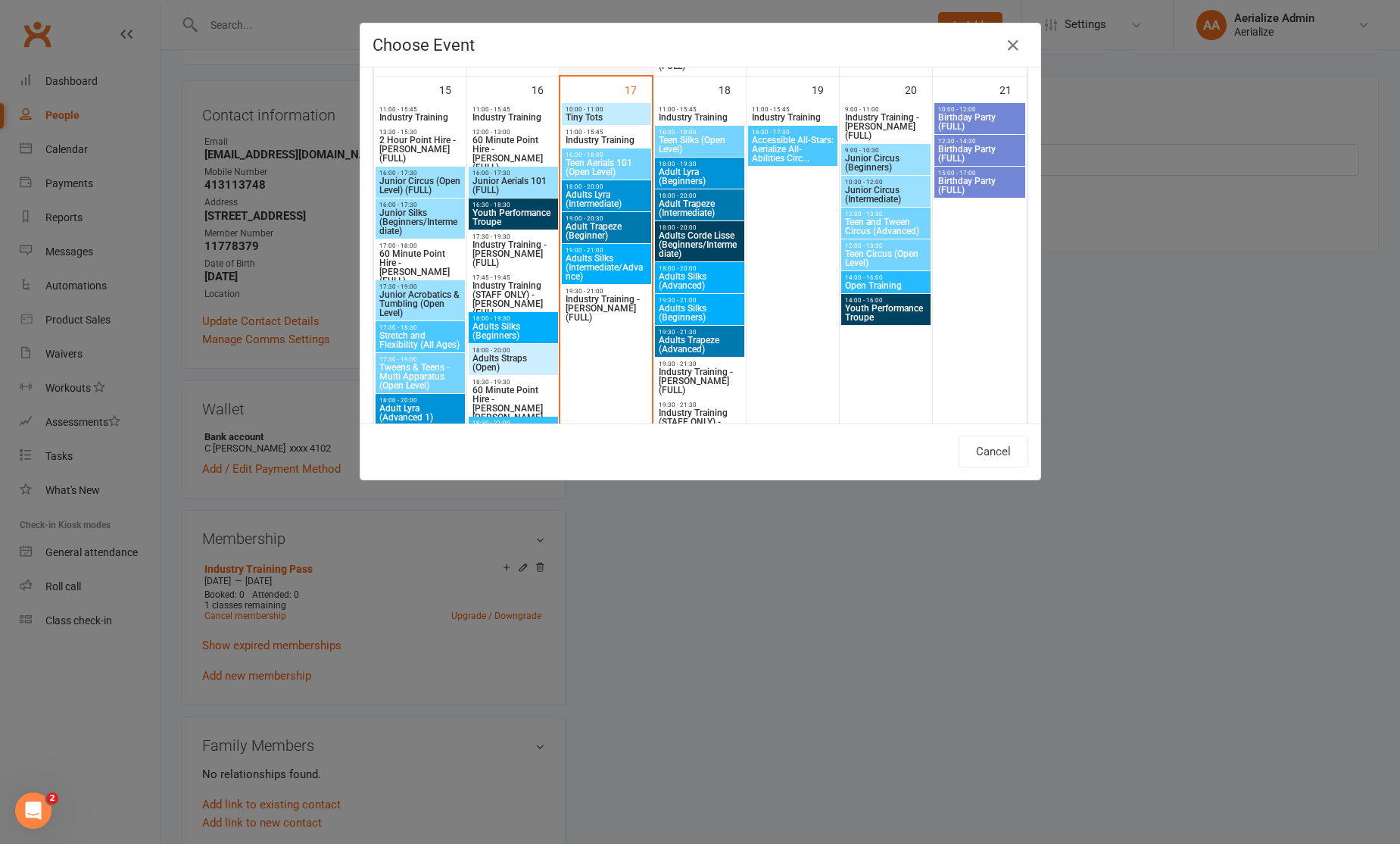
scroll to position [1332, 0]
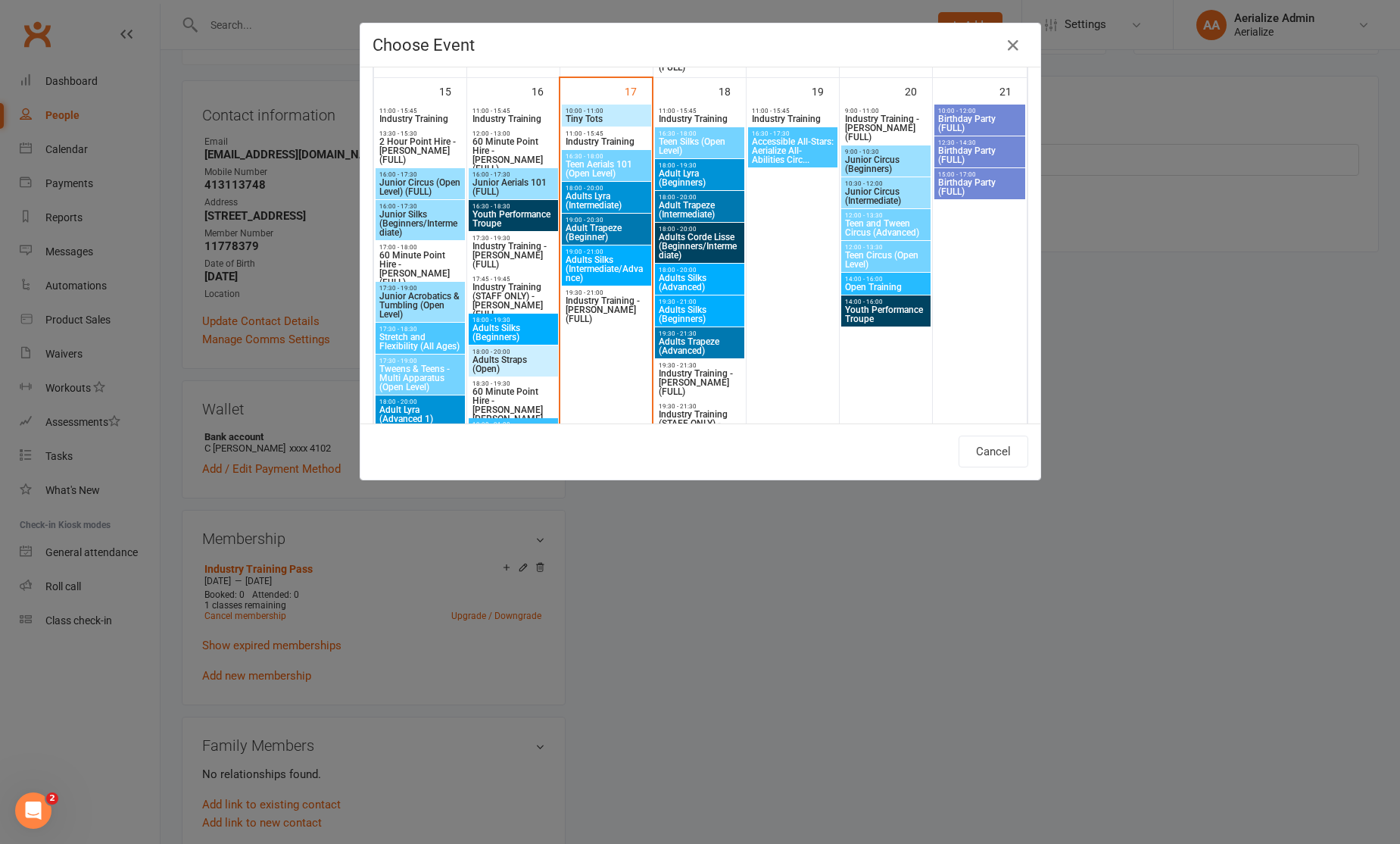
click at [598, 137] on span "Industry Training" at bounding box center [606, 142] width 83 height 9
type input "Industry Training - Sep 17, 2025 11:00:00 AM"
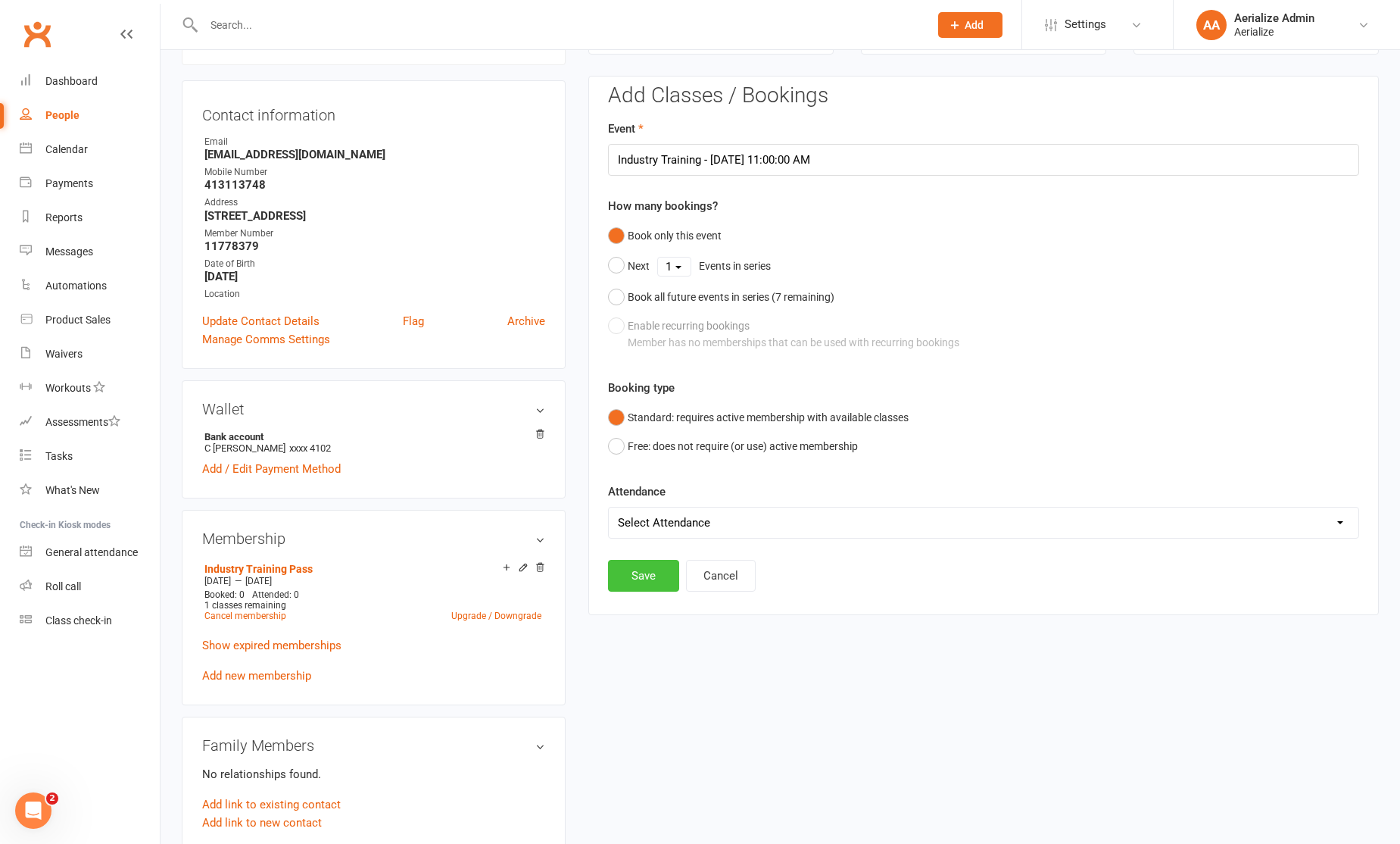
click at [641, 582] on button "Save" at bounding box center [643, 576] width 71 height 32
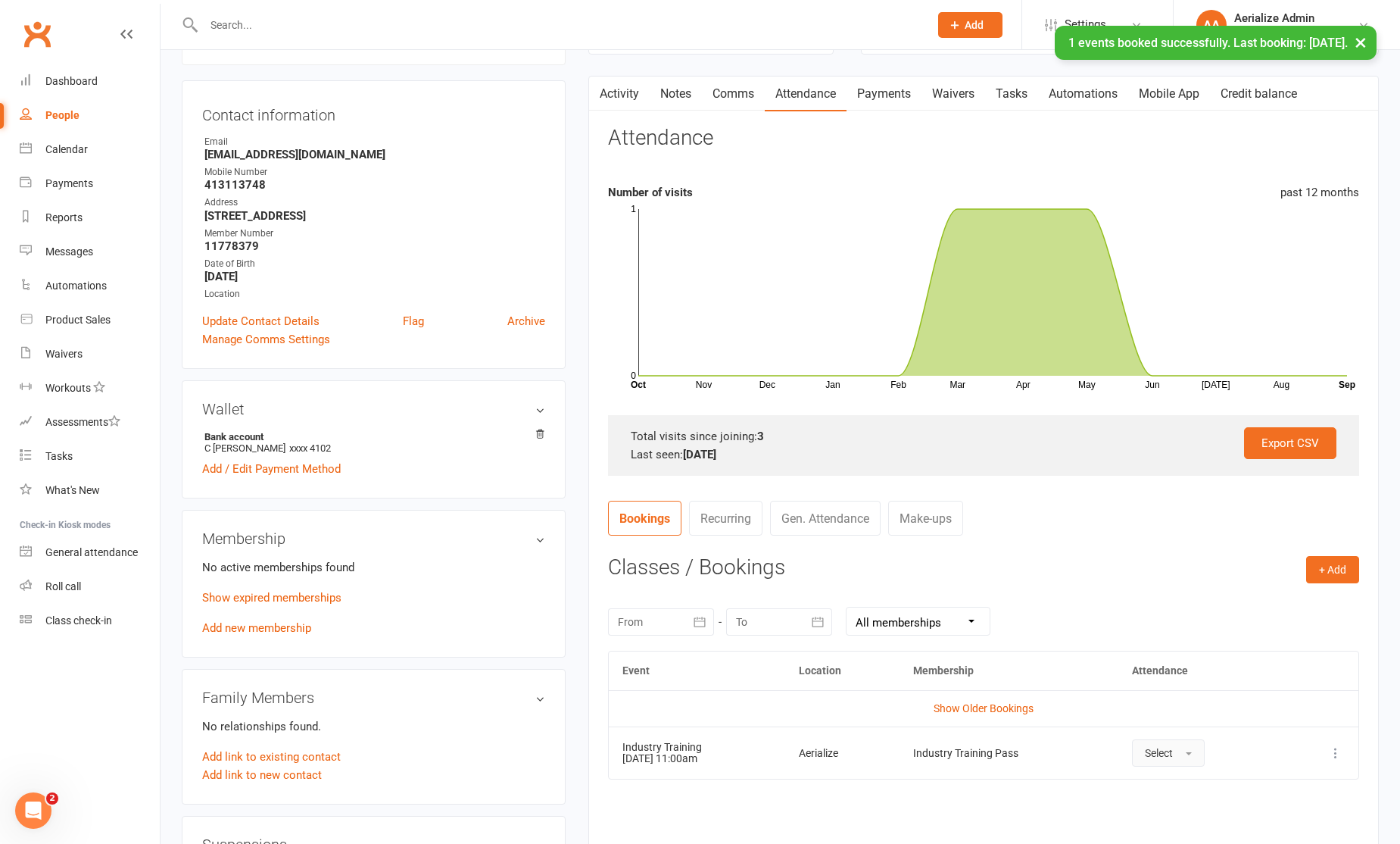
click at [1195, 758] on button "Select" at bounding box center [1168, 753] width 73 height 27
drag, startPoint x: 1177, startPoint y: 775, endPoint x: 1164, endPoint y: 768, distance: 14.8
click at [1177, 775] on link "Attended" at bounding box center [1208, 786] width 150 height 30
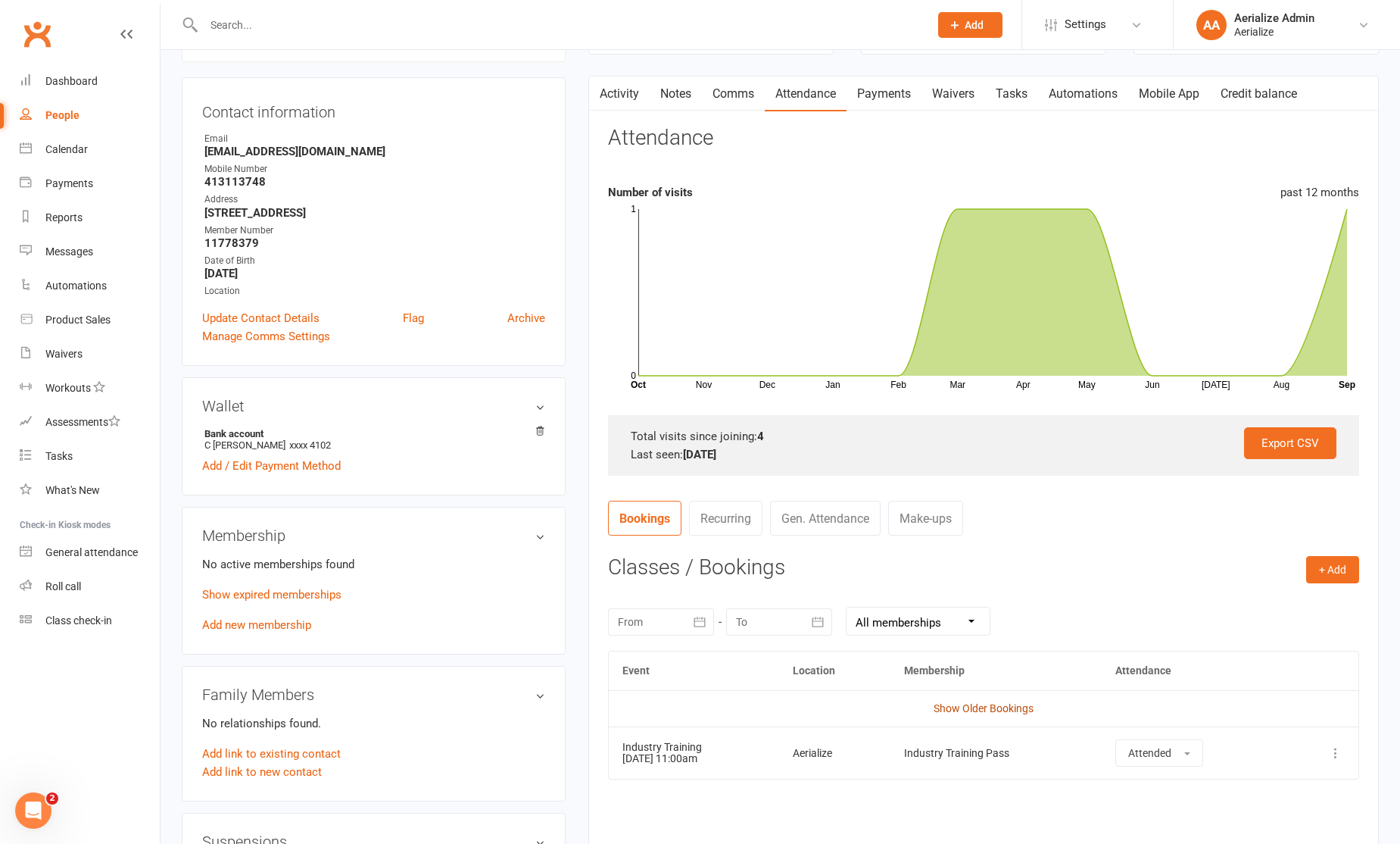
click at [961, 710] on link "Show Older Bookings" at bounding box center [984, 708] width 100 height 12
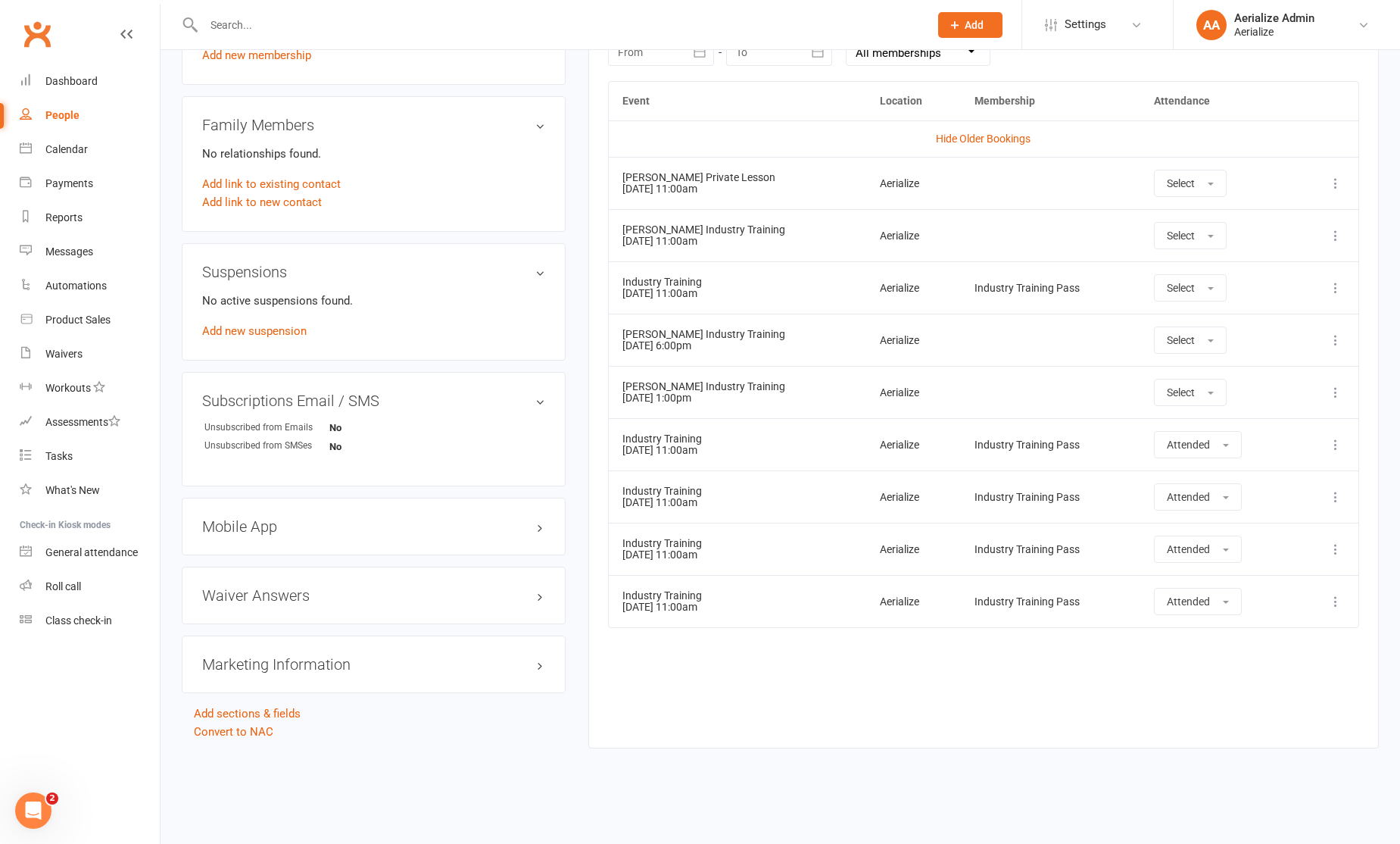
scroll to position [0, 0]
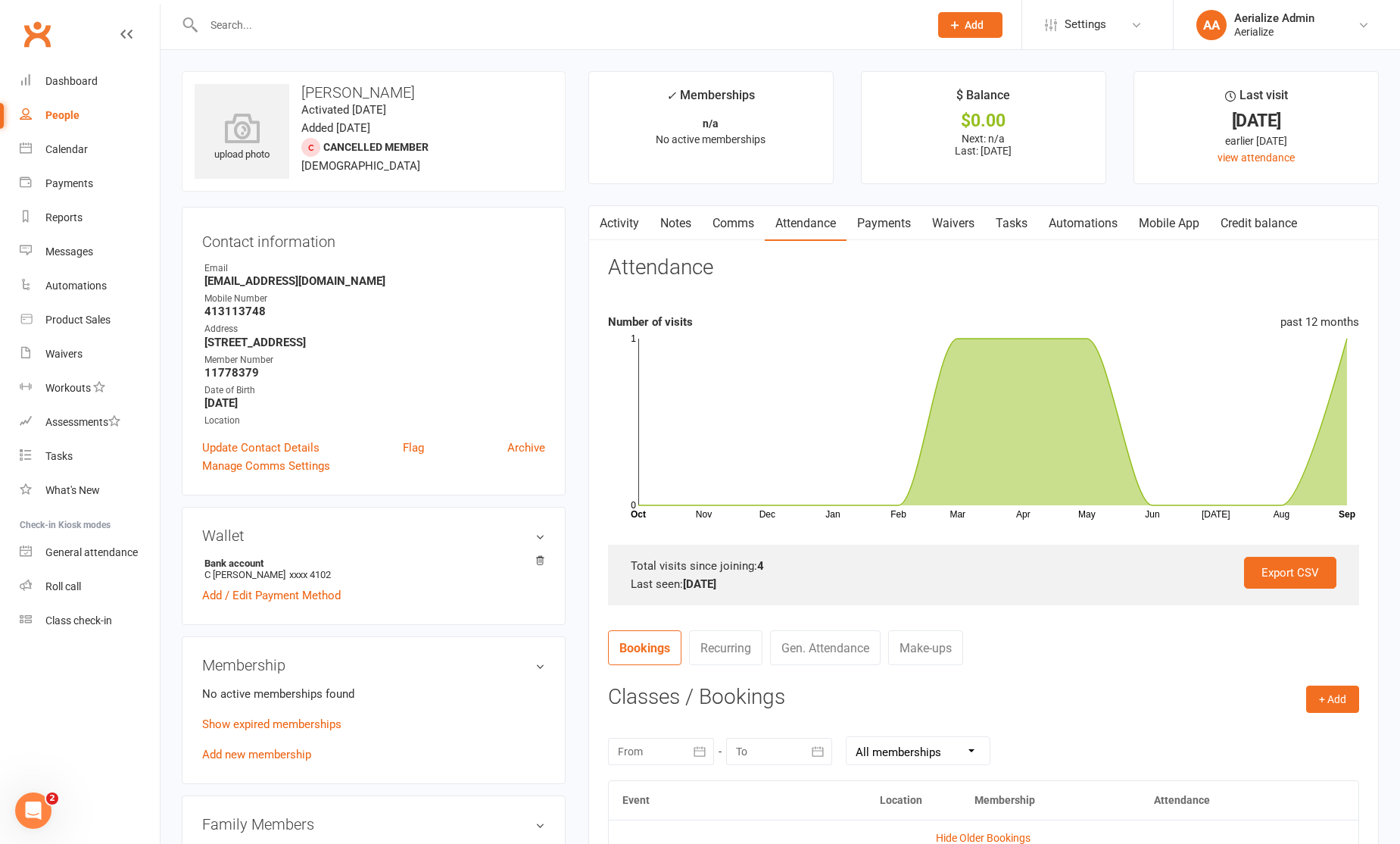
click at [236, 20] on input "text" at bounding box center [558, 24] width 719 height 21
type input "anthony lake"
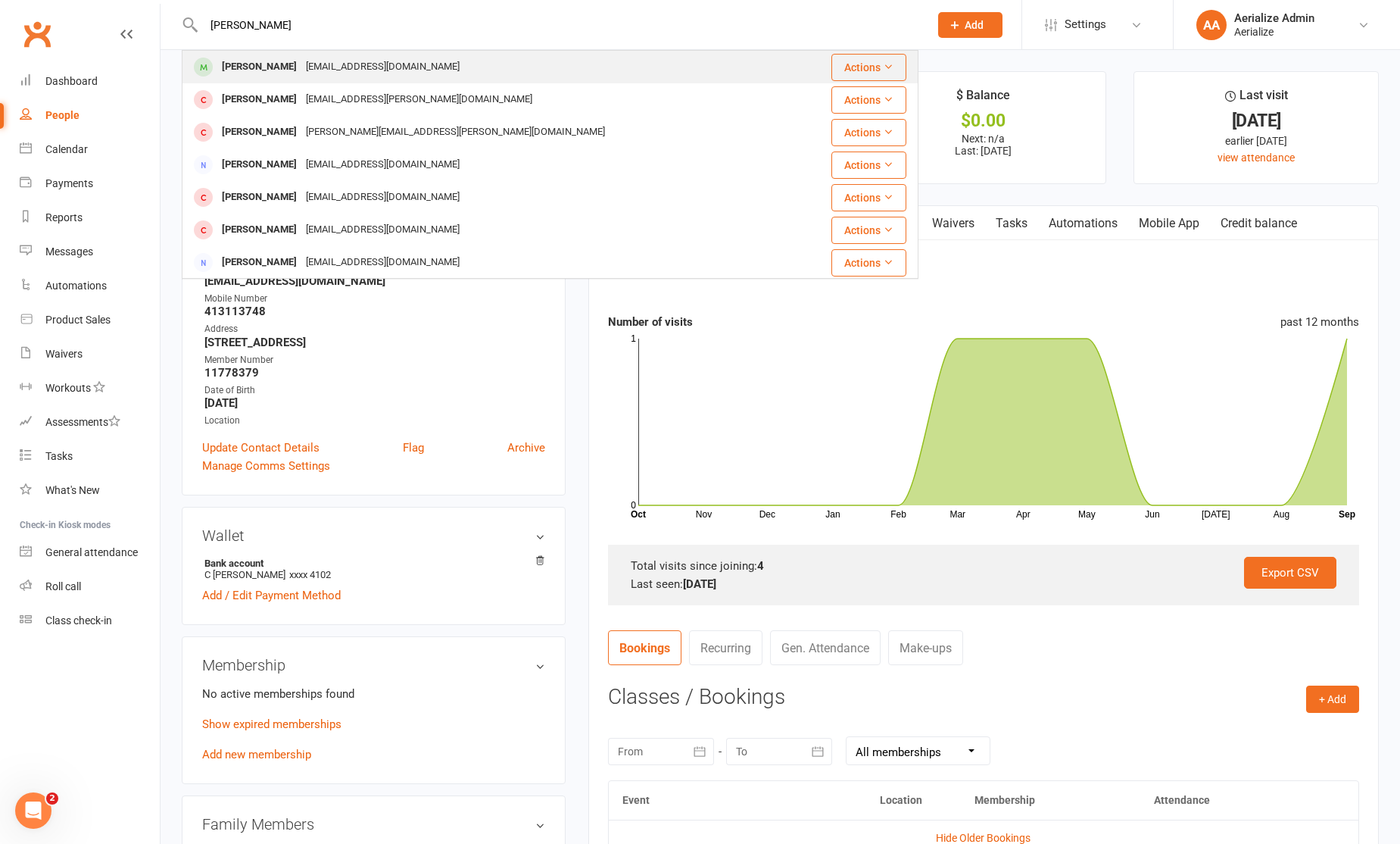
click at [278, 66] on div "[PERSON_NAME]" at bounding box center [260, 67] width 84 height 22
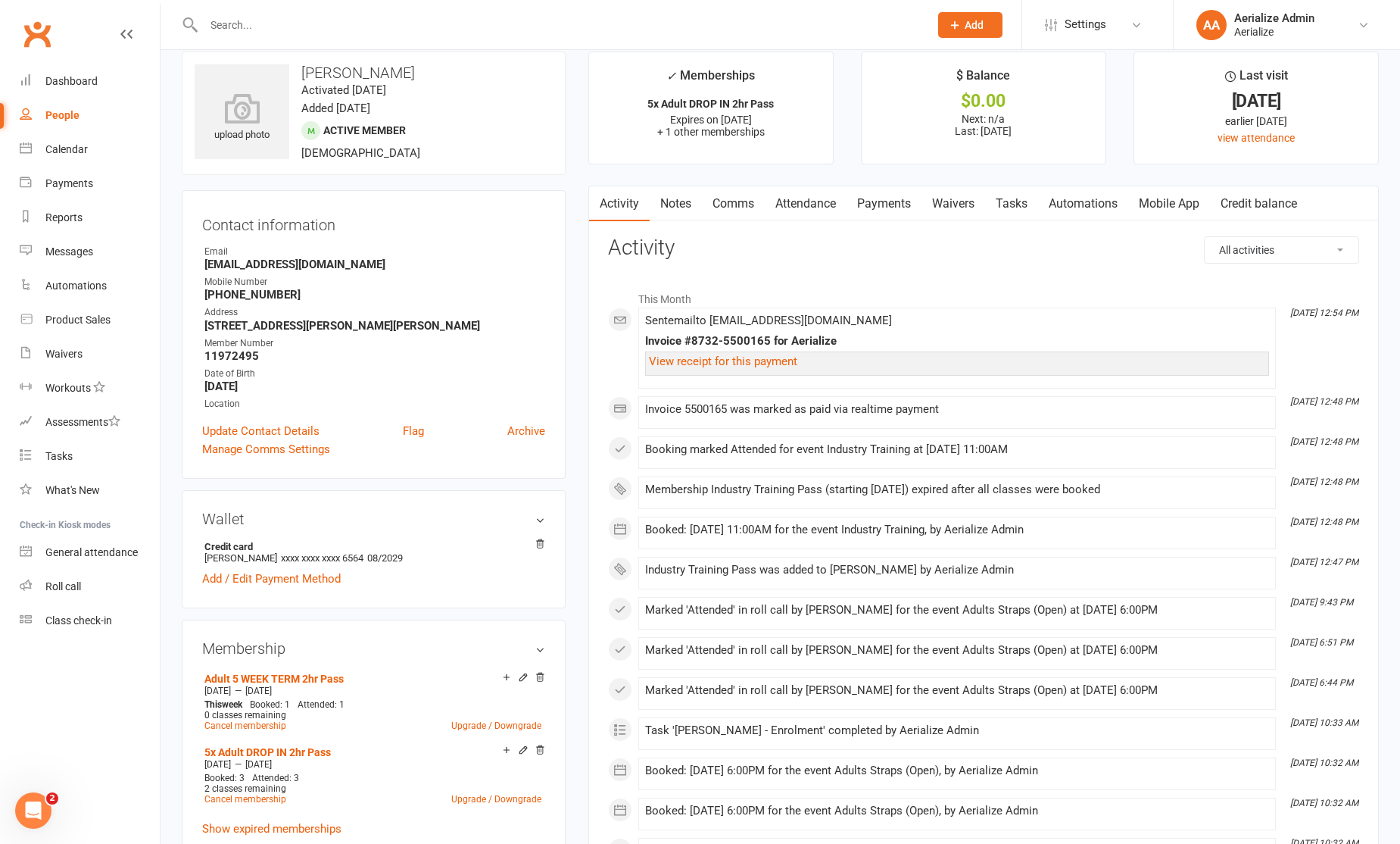
scroll to position [22, 0]
click at [797, 208] on link "Attendance" at bounding box center [806, 201] width 82 height 35
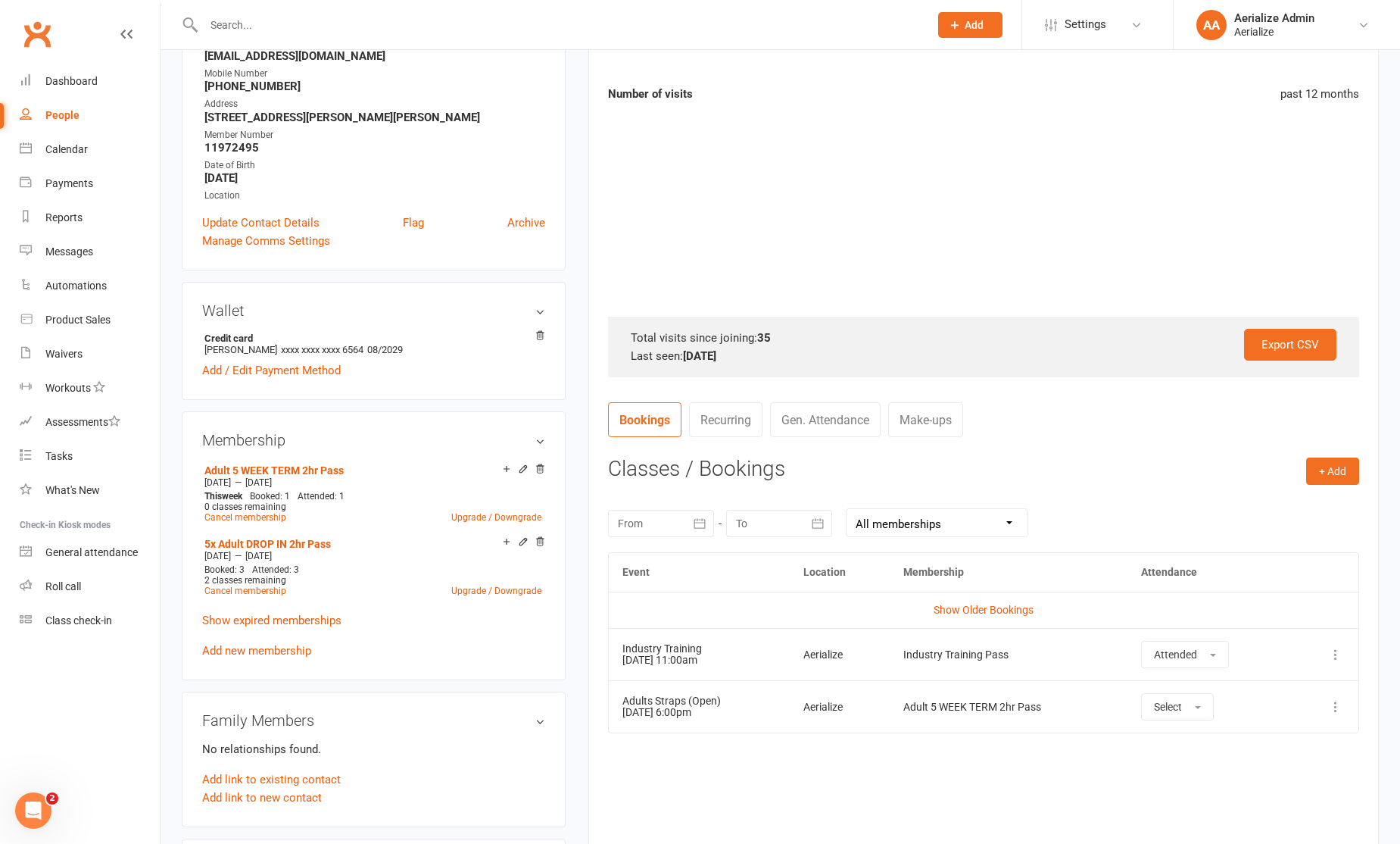
scroll to position [247, 0]
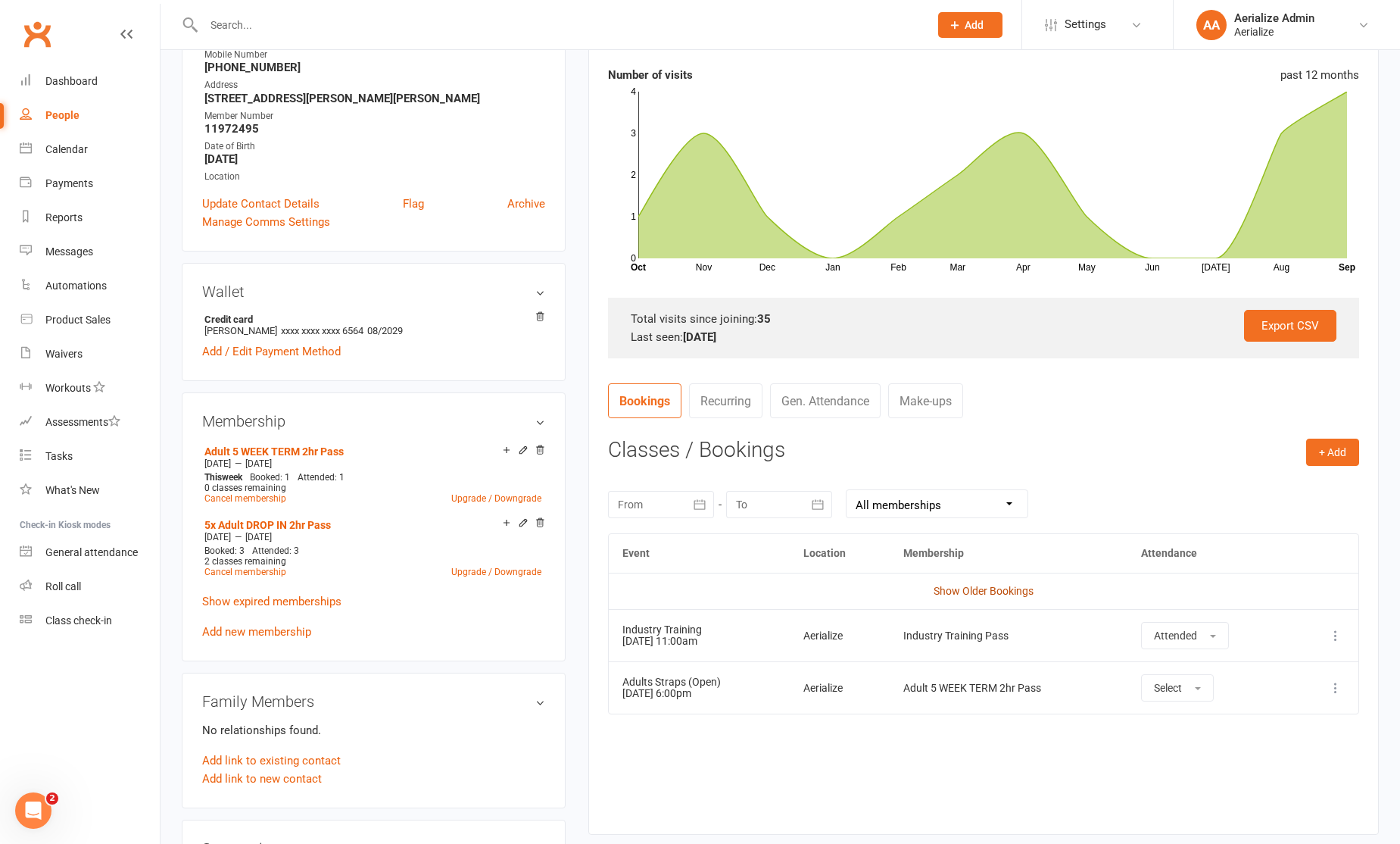
click at [949, 588] on link "Show Older Bookings" at bounding box center [984, 591] width 100 height 12
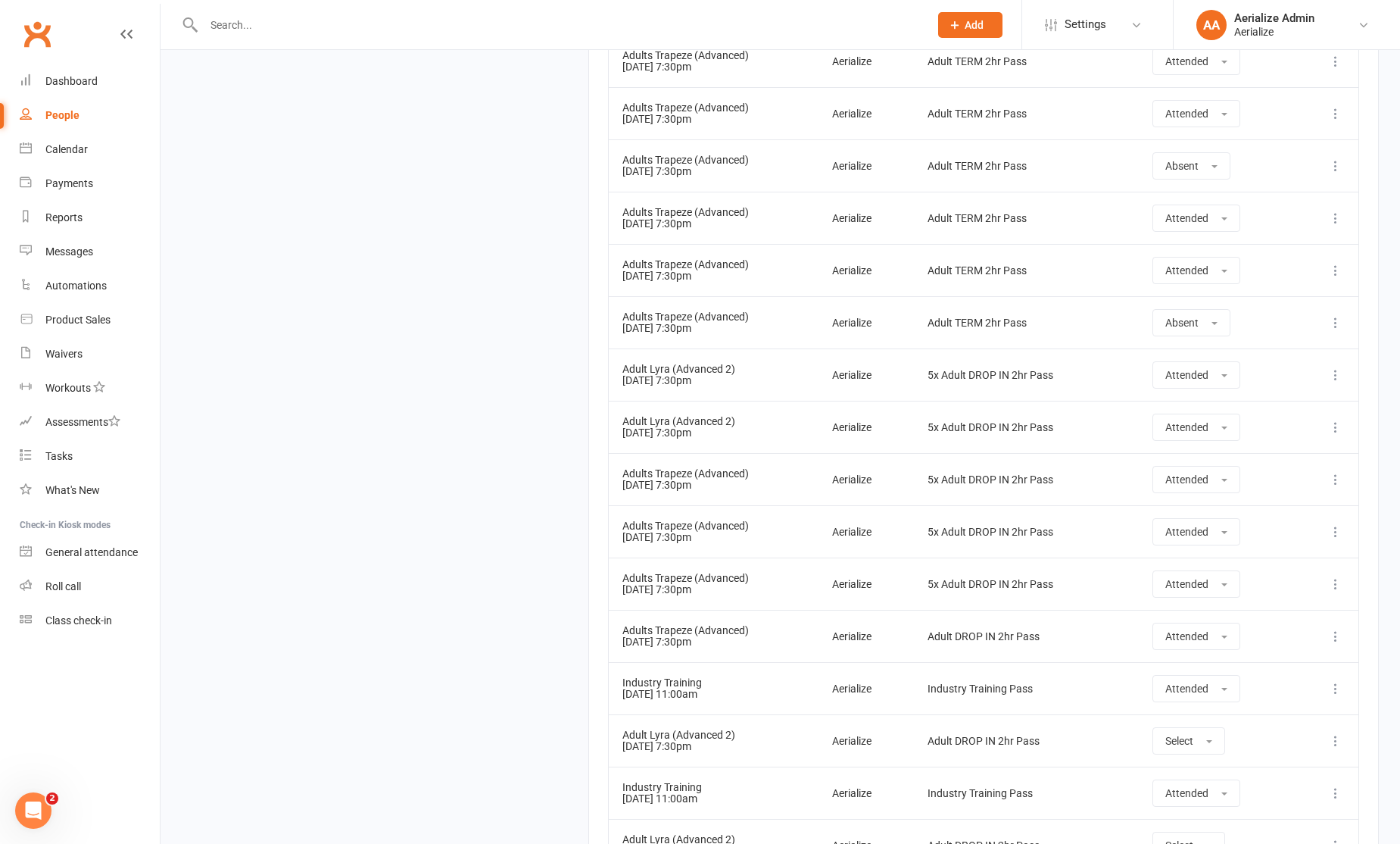
scroll to position [0, 0]
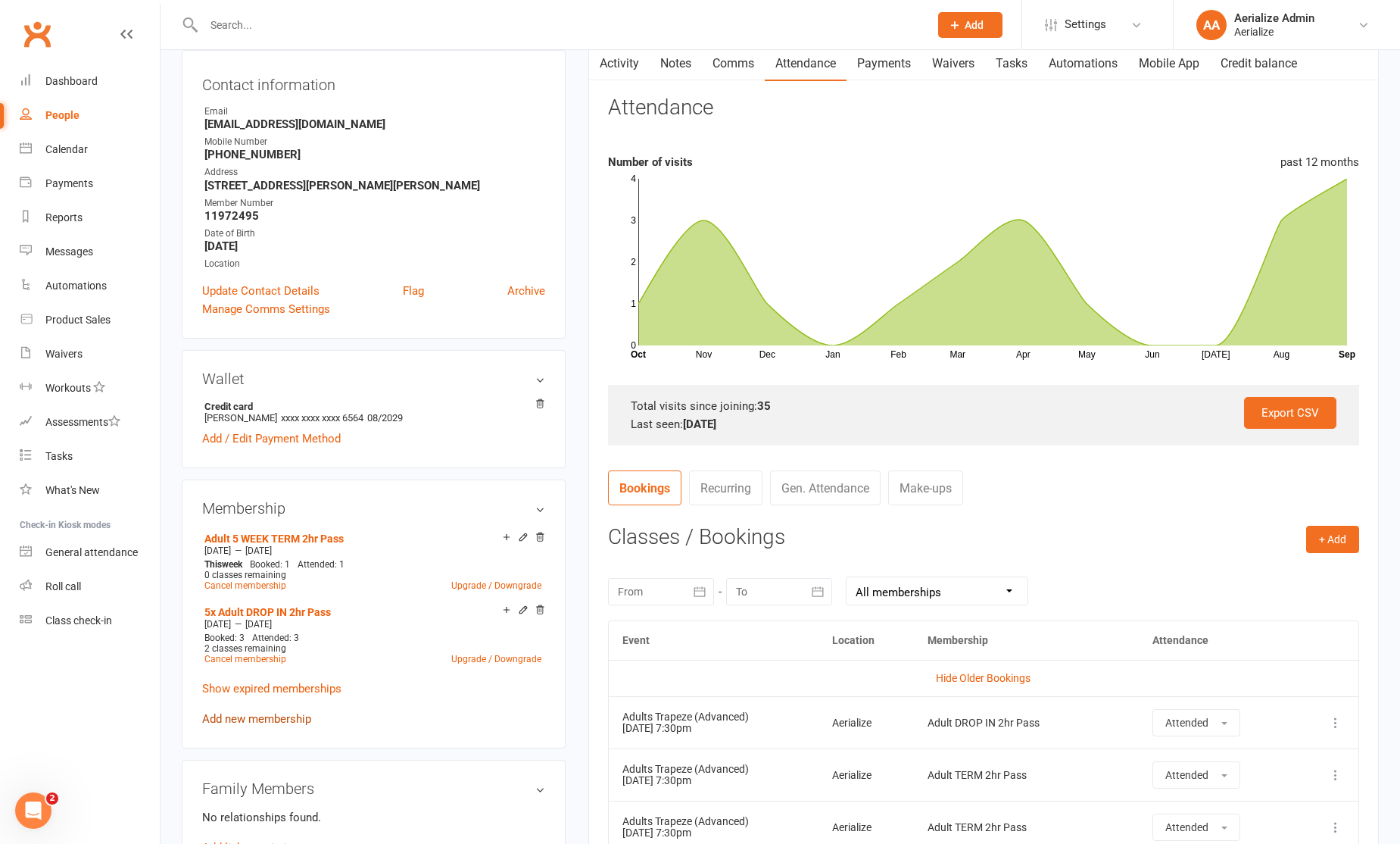
click at [275, 709] on div "Adult 5 WEEK TERM 2hr Pass Sep 2 2025 — Oct 20 2025 This week Booked: 1 Attende…" at bounding box center [374, 628] width 343 height 200
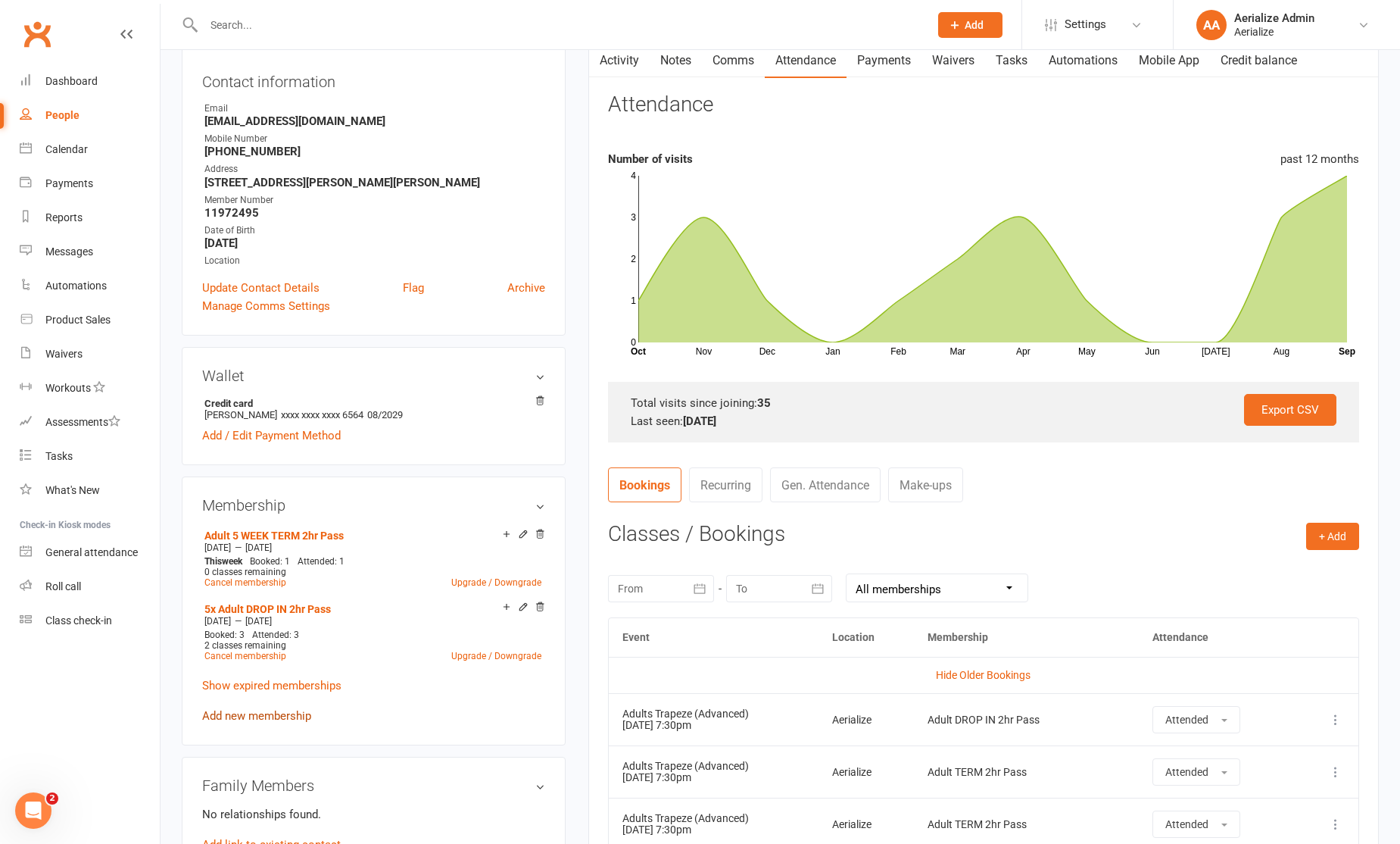
click at [273, 711] on link "Add new membership" at bounding box center [257, 715] width 109 height 13
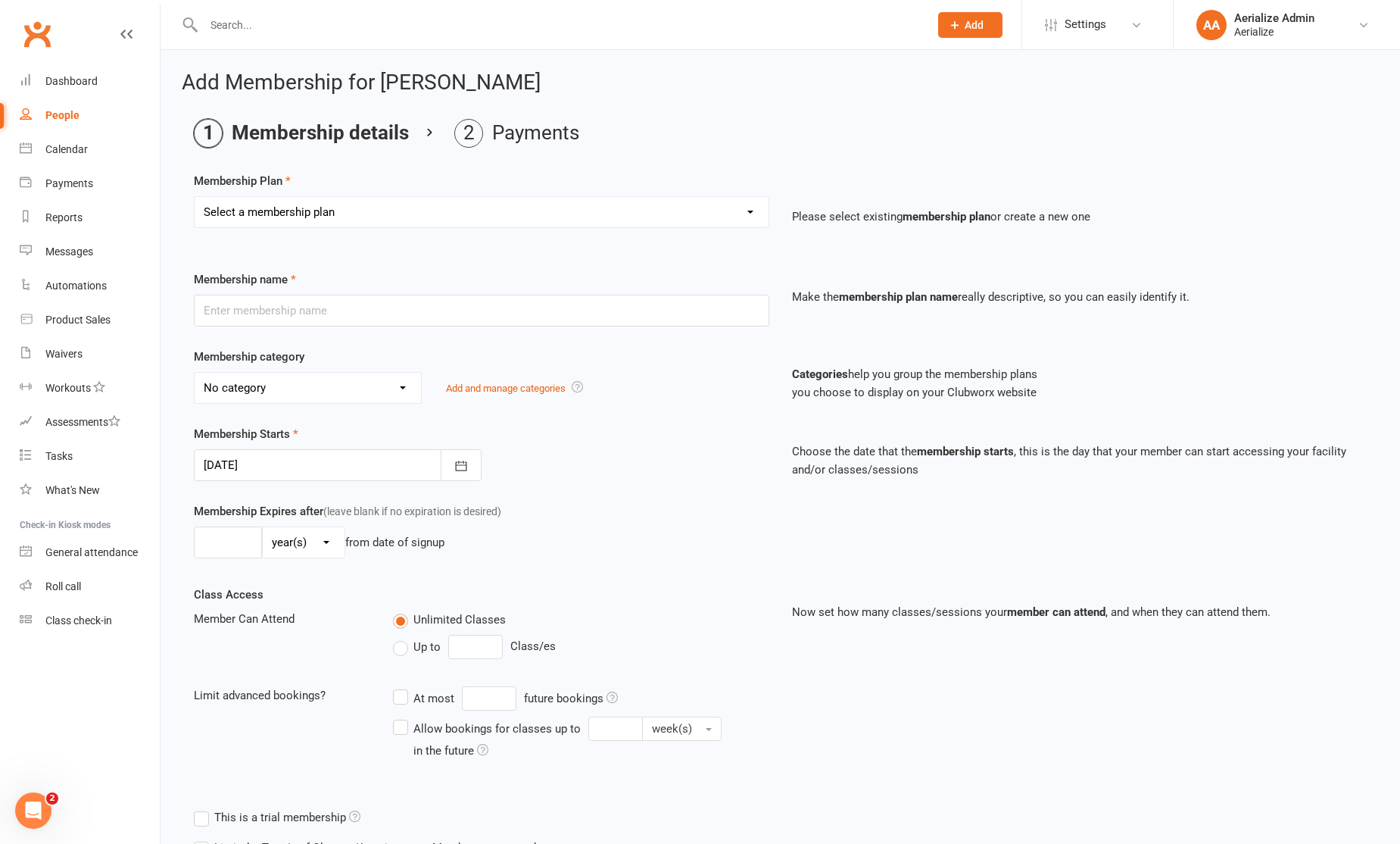
click at [329, 207] on select "Select a membership plan Create new Membership Plan Tiny Tots DROP IN Tiny Tots…" at bounding box center [482, 211] width 574 height 30
select select "16"
click at [195, 197] on select "Select a membership plan Create new Membership Plan Tiny Tots DROP IN Tiny Tots…" at bounding box center [482, 211] width 574 height 30
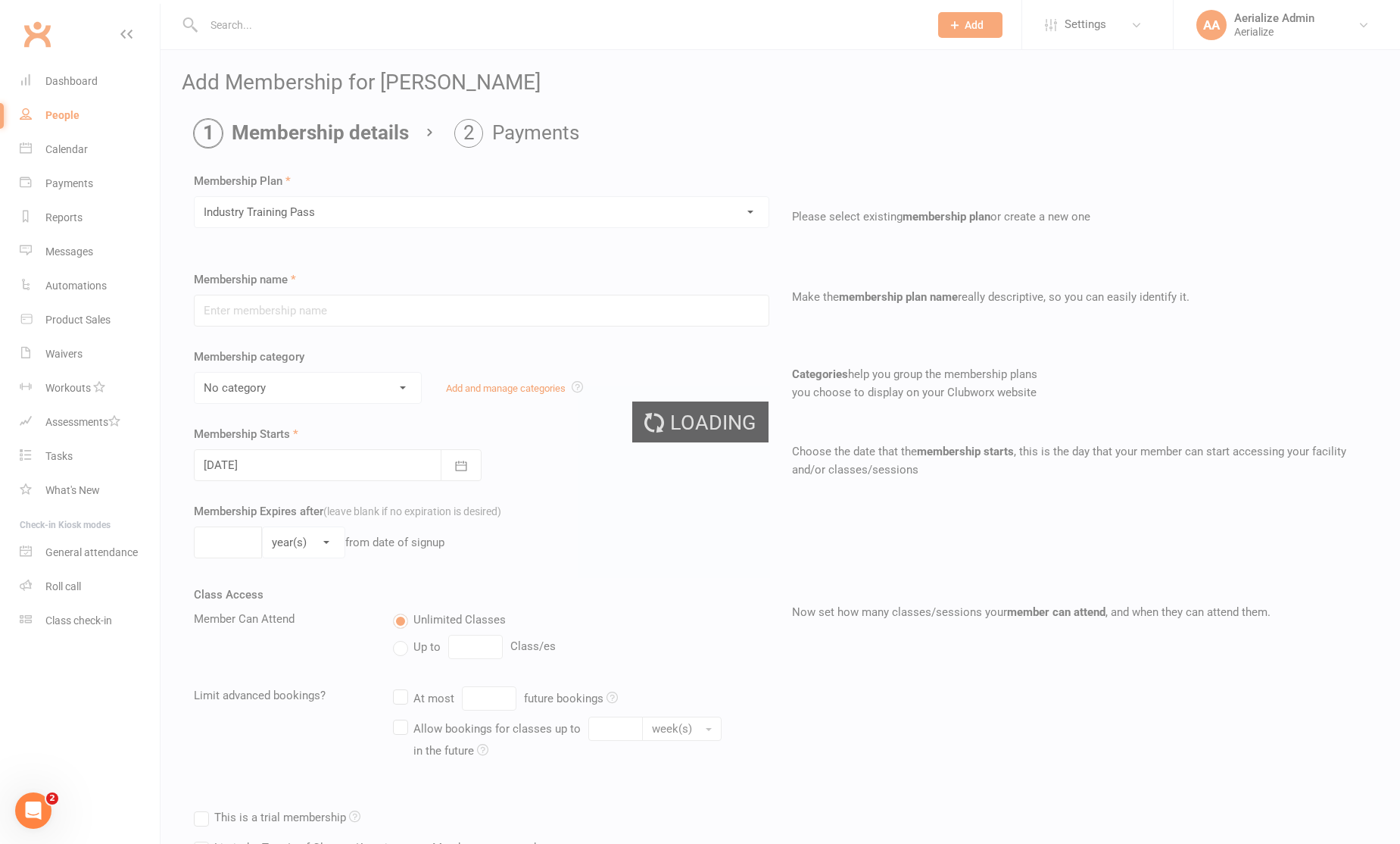
type input "Industry Training Pass"
select select "5"
type input "14"
select select "0"
type input "1"
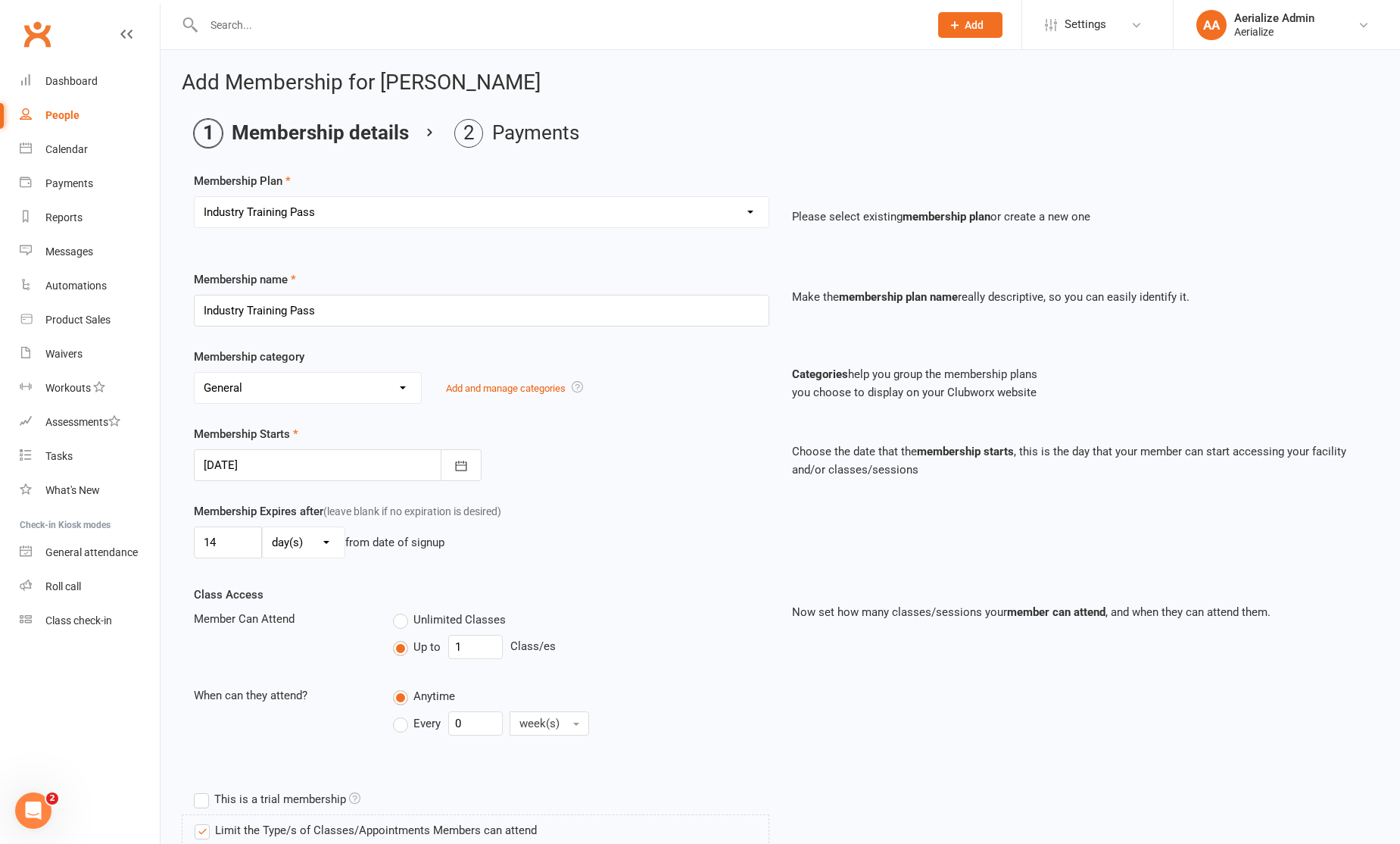
scroll to position [706, 0]
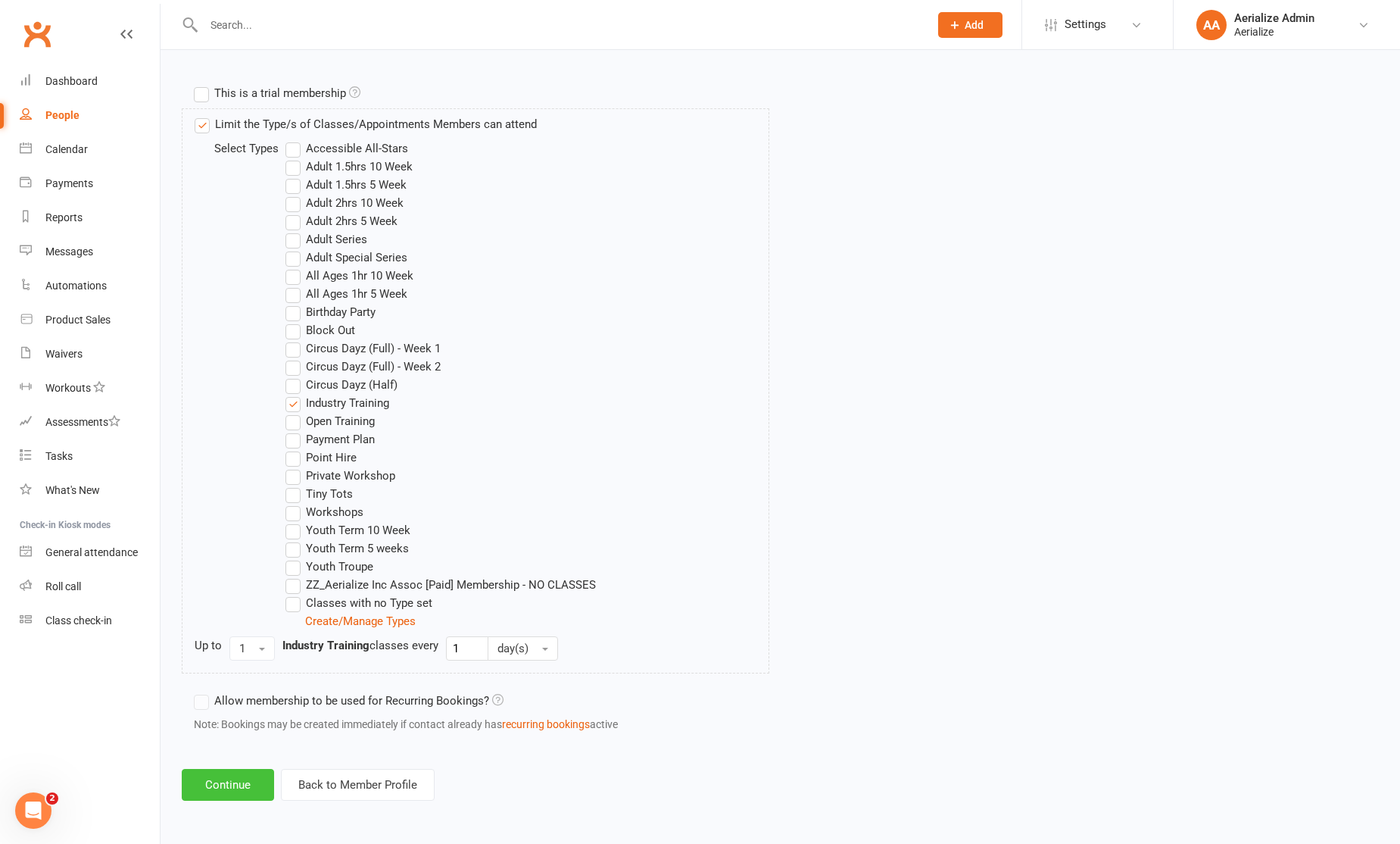
click at [250, 786] on button "Continue" at bounding box center [228, 785] width 92 height 32
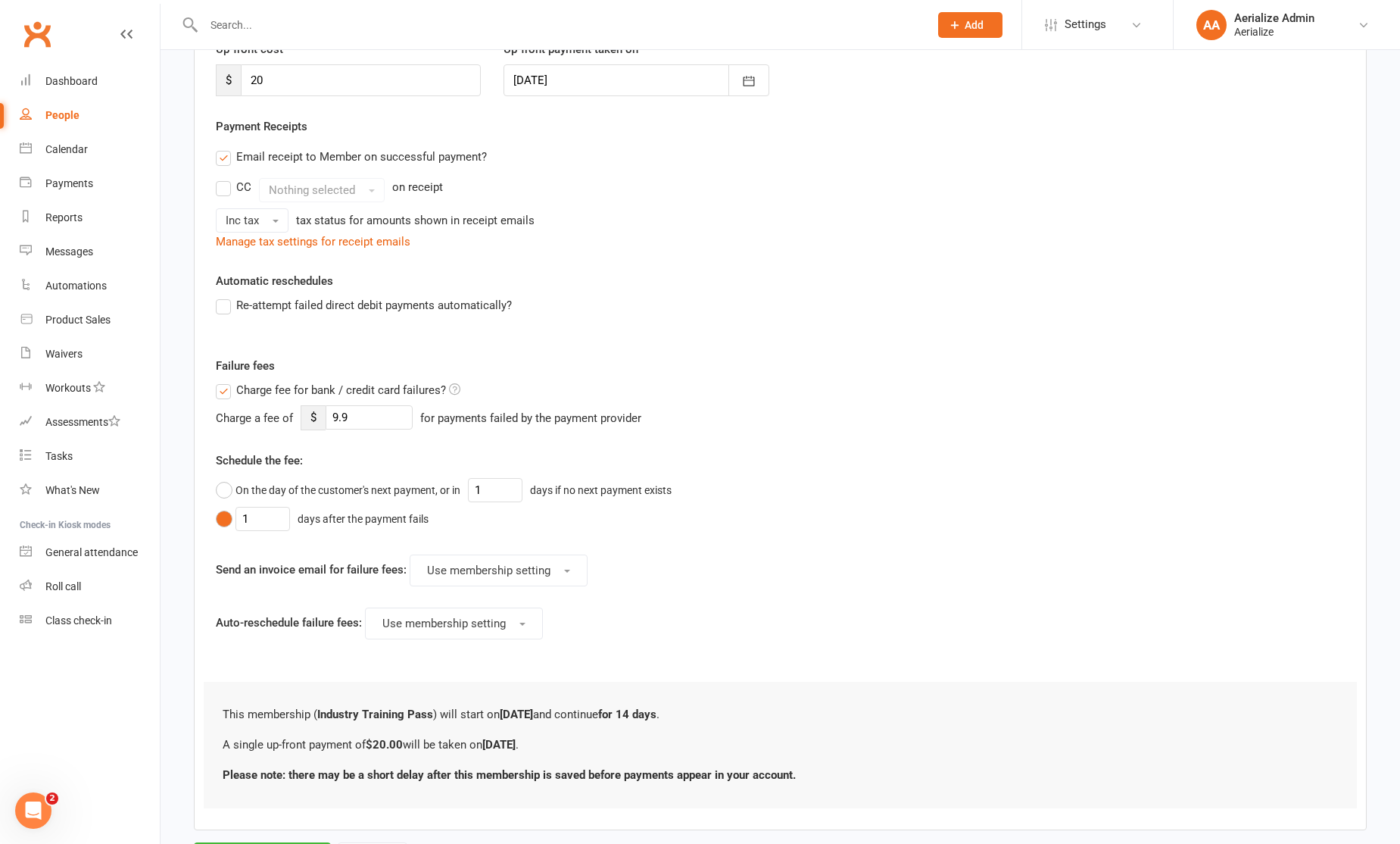
scroll to position [303, 0]
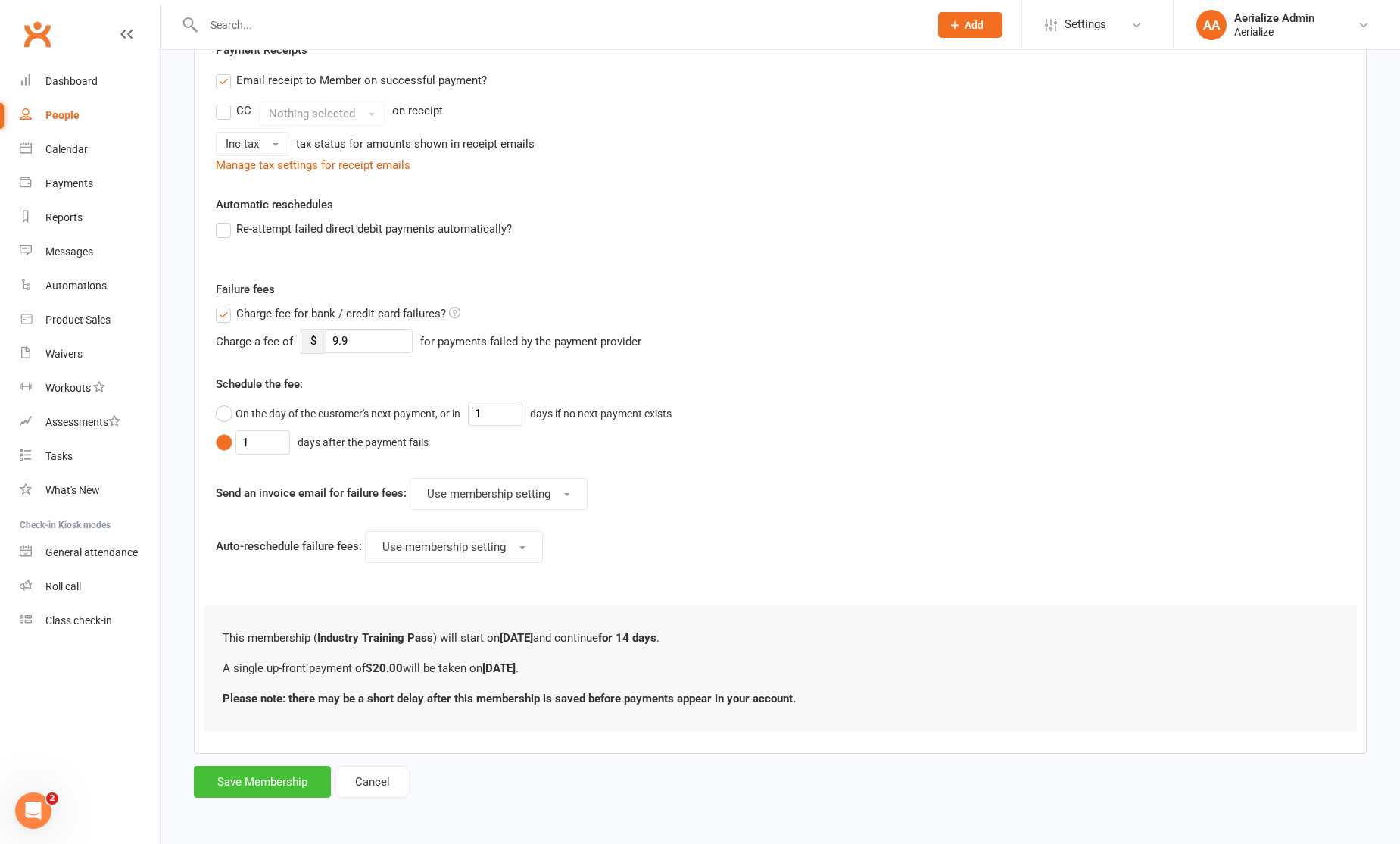
click at [290, 774] on button "Save Membership" at bounding box center [263, 782] width 137 height 32
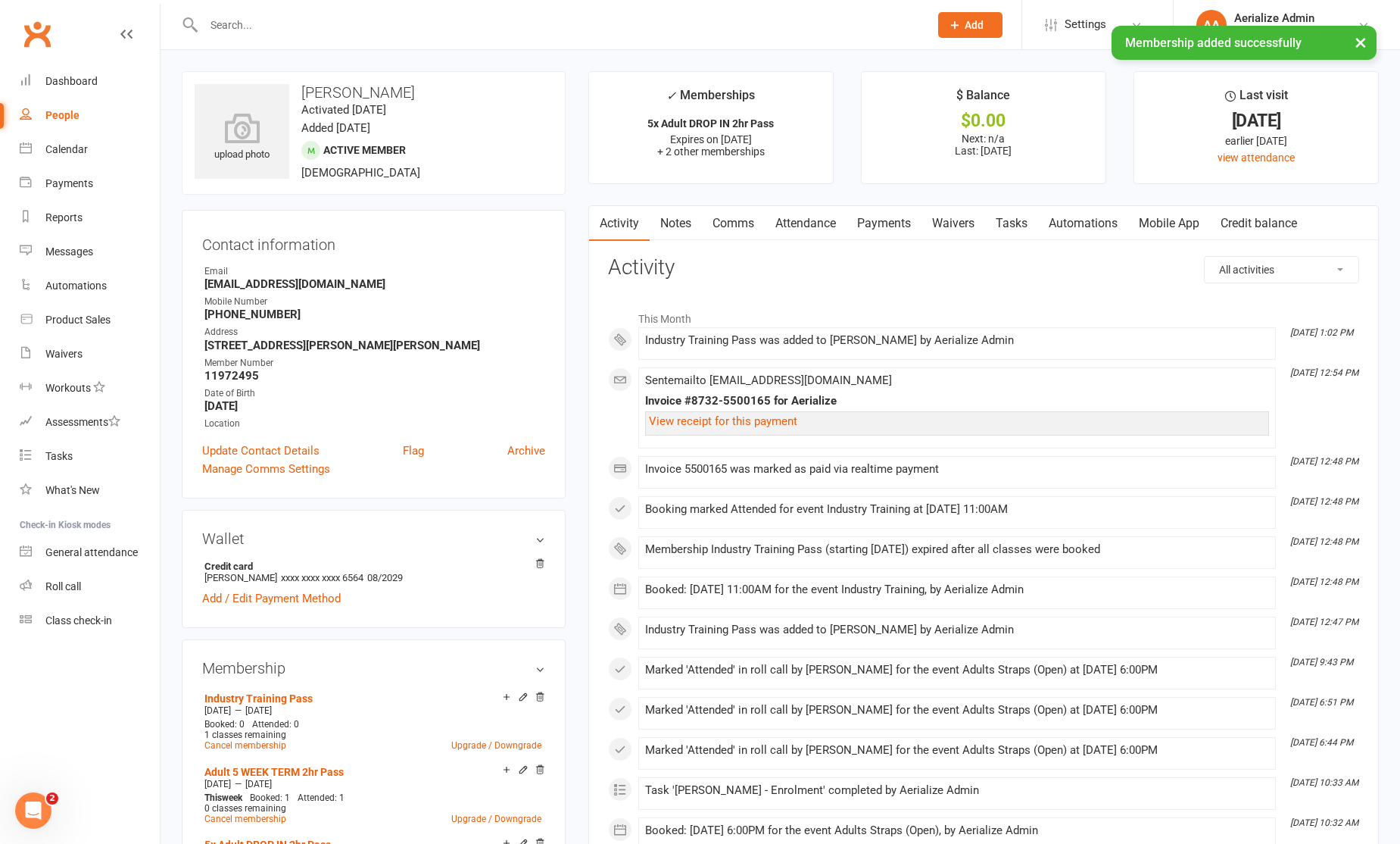
click at [362, 19] on input "text" at bounding box center [558, 24] width 719 height 21
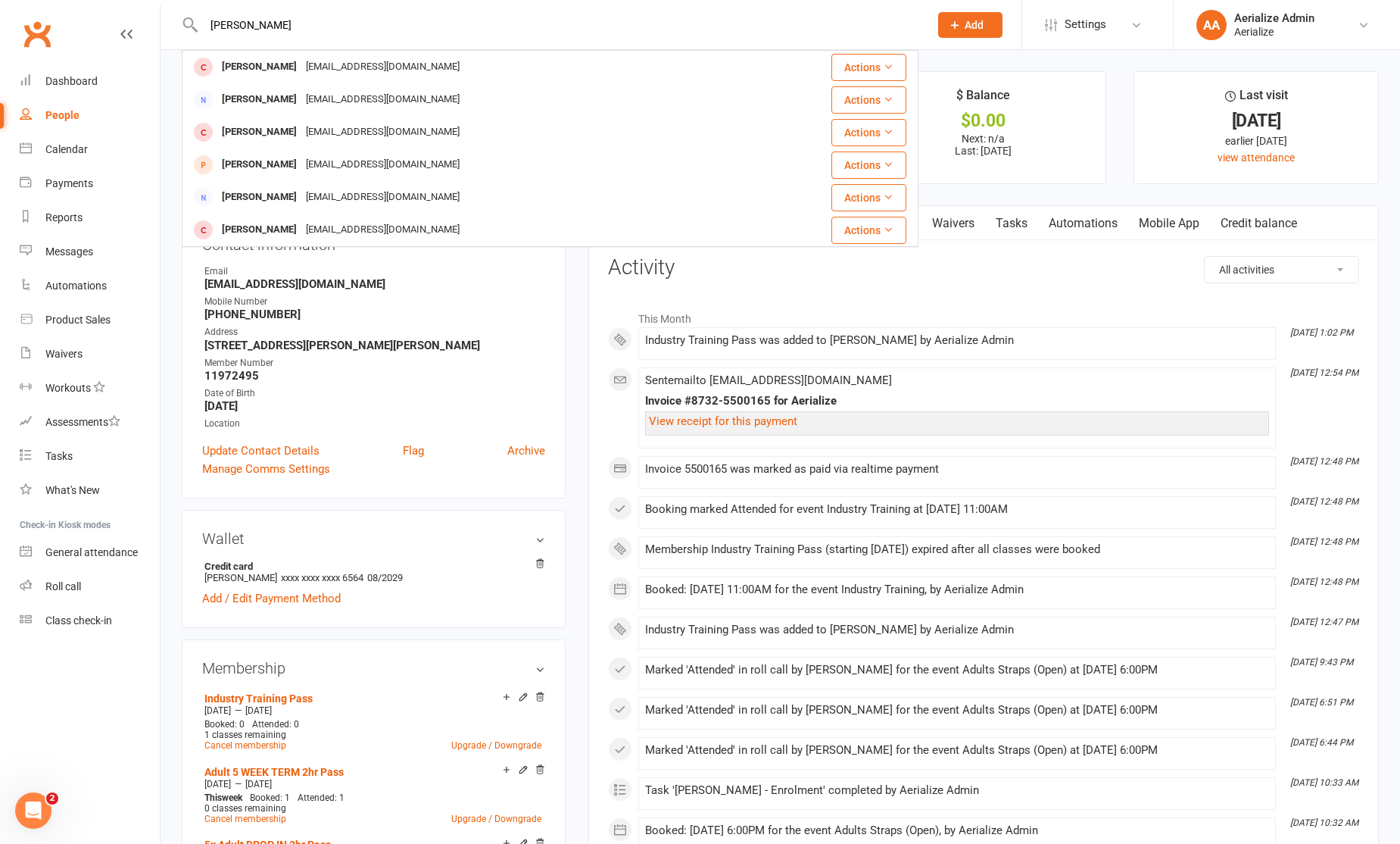
type input "[PERSON_NAME]"
click at [991, 317] on li "This Month" at bounding box center [984, 314] width 751 height 24
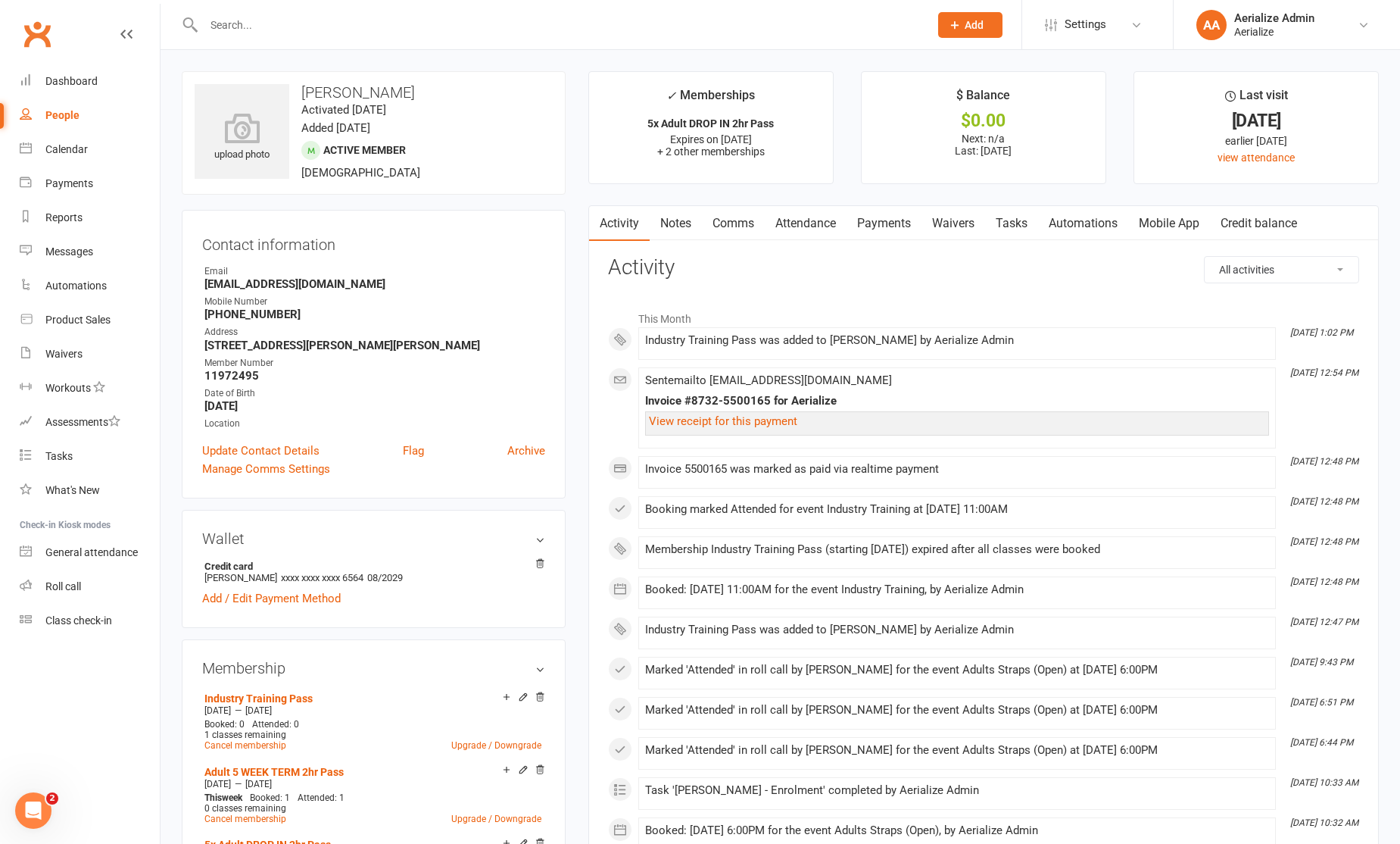
drag, startPoint x: 801, startPoint y: 229, endPoint x: 822, endPoint y: 230, distance: 21.0
click at [801, 229] on link "Attendance" at bounding box center [806, 223] width 82 height 35
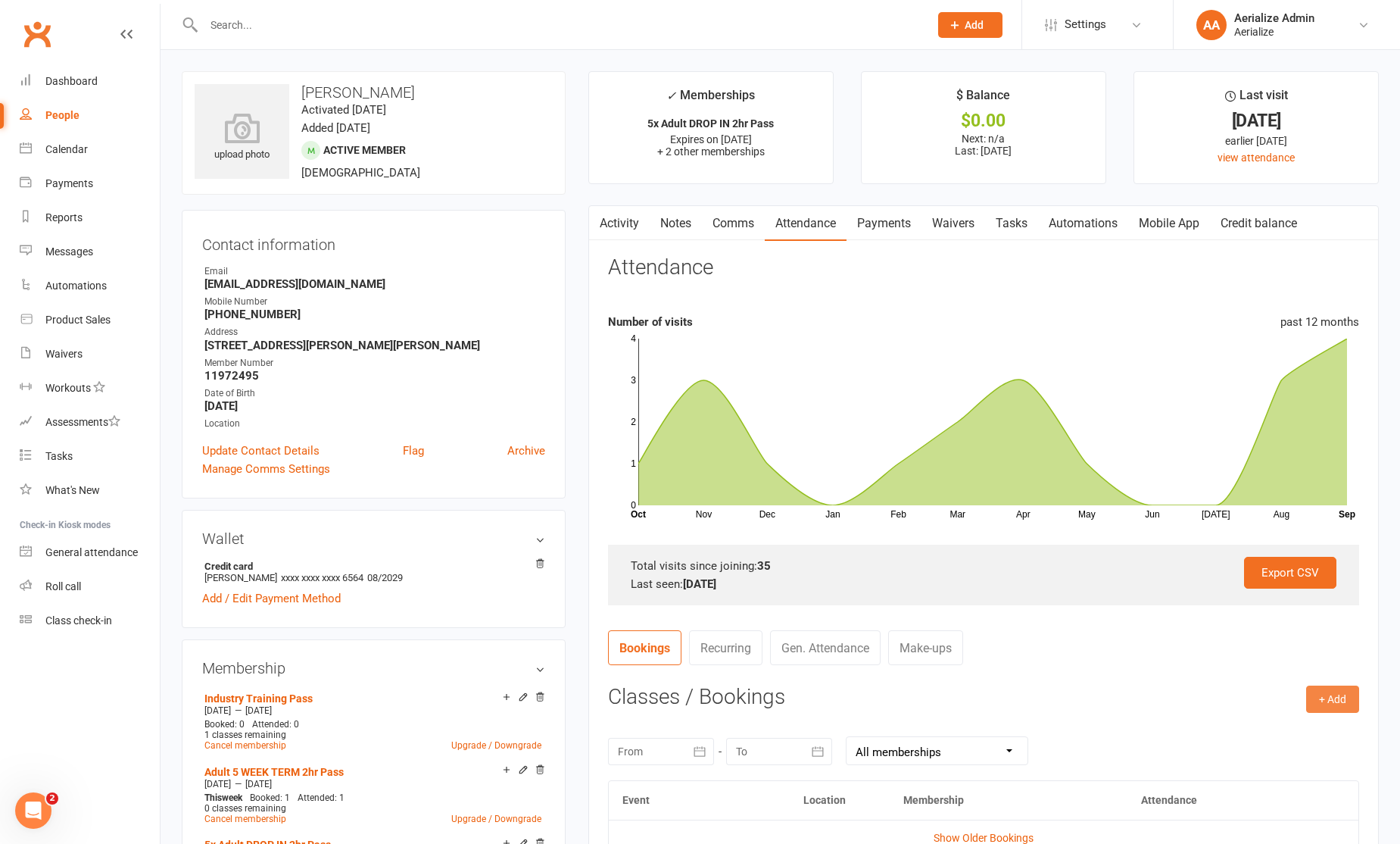
click at [1334, 699] on button "+ Add" at bounding box center [1333, 699] width 53 height 27
click at [1291, 777] on link "Add Appointment" at bounding box center [1284, 763] width 150 height 30
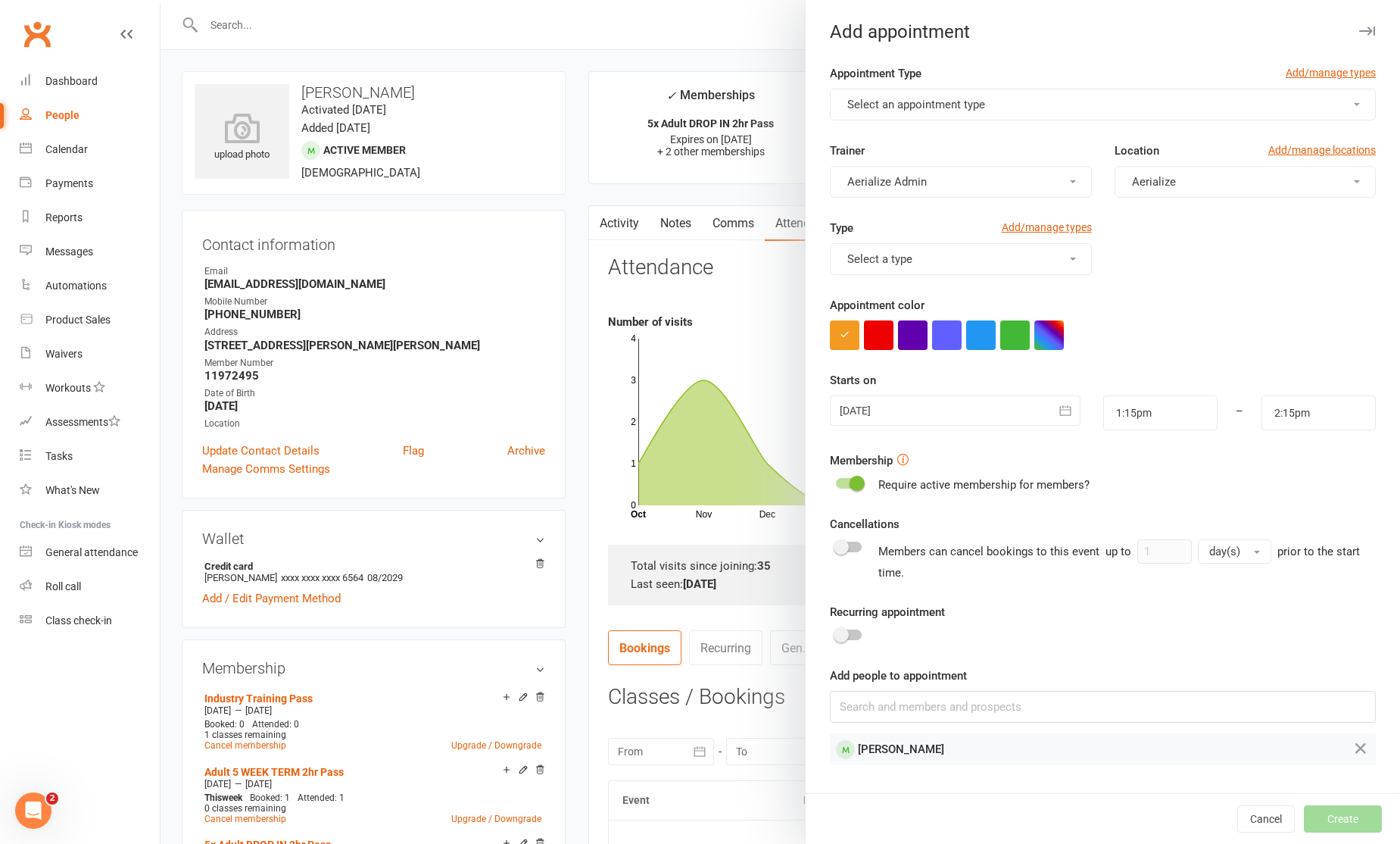
click at [966, 103] on span "Select an appointment type" at bounding box center [916, 104] width 138 height 13
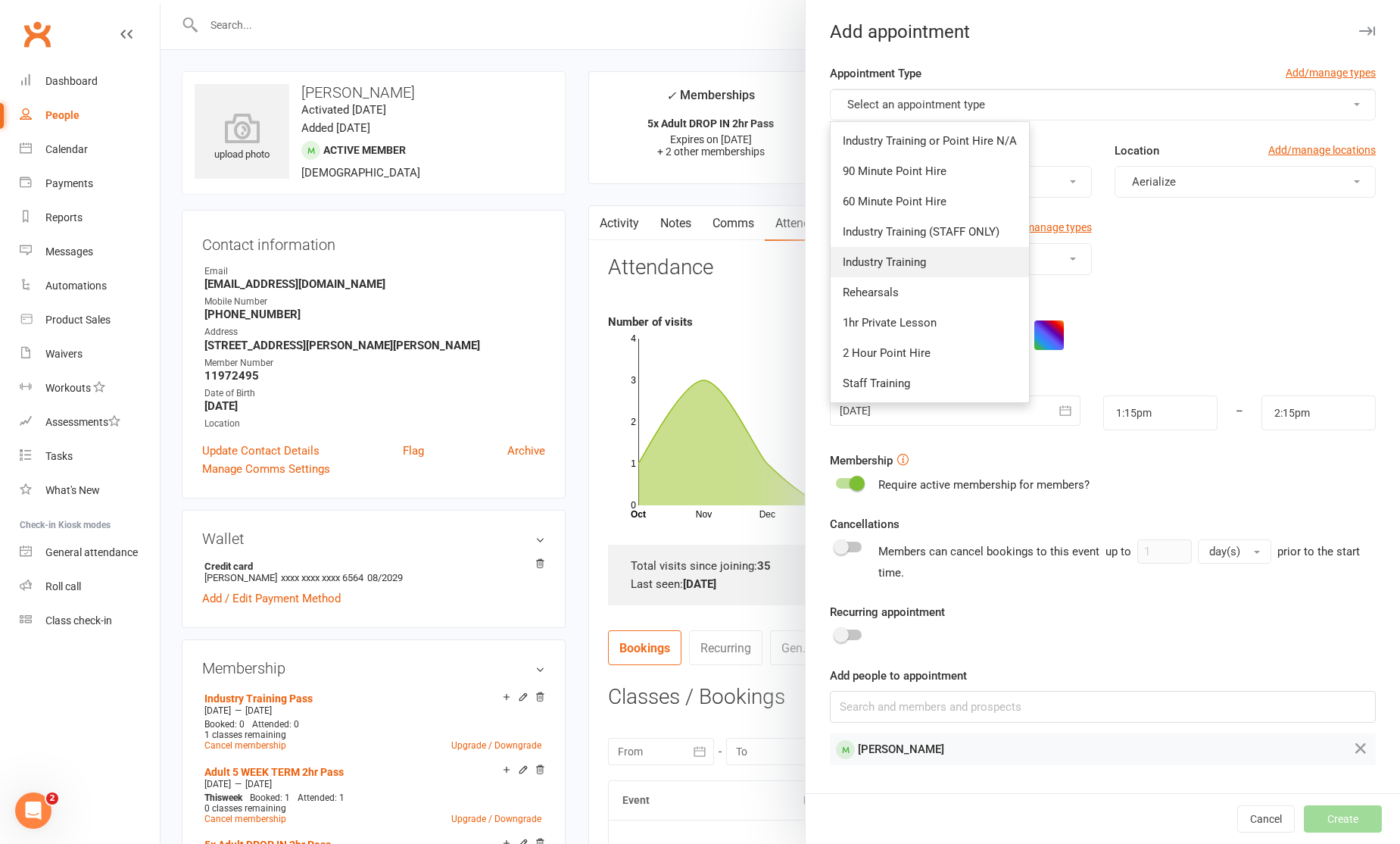
click at [942, 259] on link "Industry Training" at bounding box center [930, 262] width 198 height 30
type input "3:15pm"
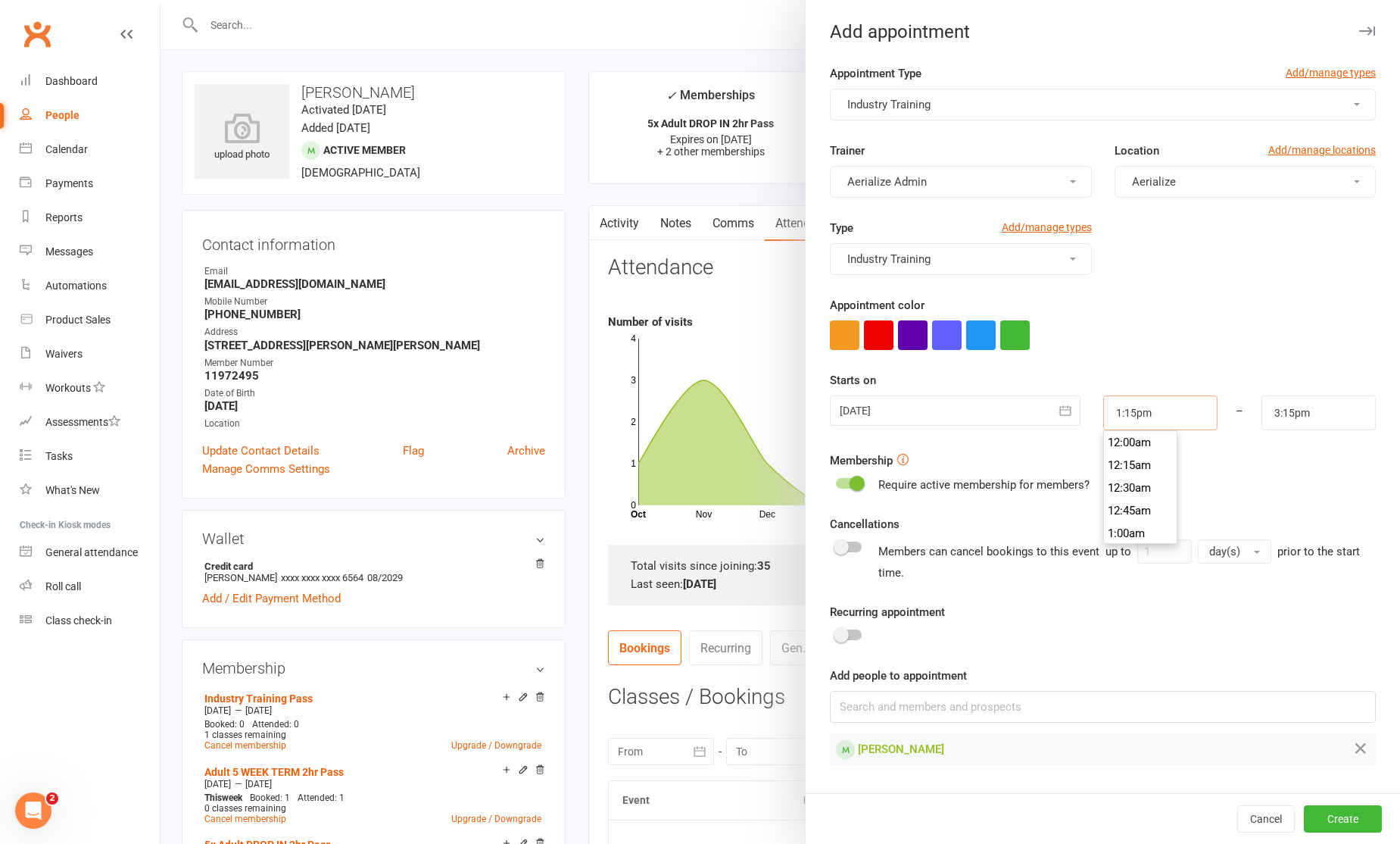
click at [1161, 404] on input "1:15pm" at bounding box center [1161, 413] width 115 height 35
type input "8:00pm"
click at [1138, 518] on li "8:00pm" at bounding box center [1140, 520] width 73 height 23
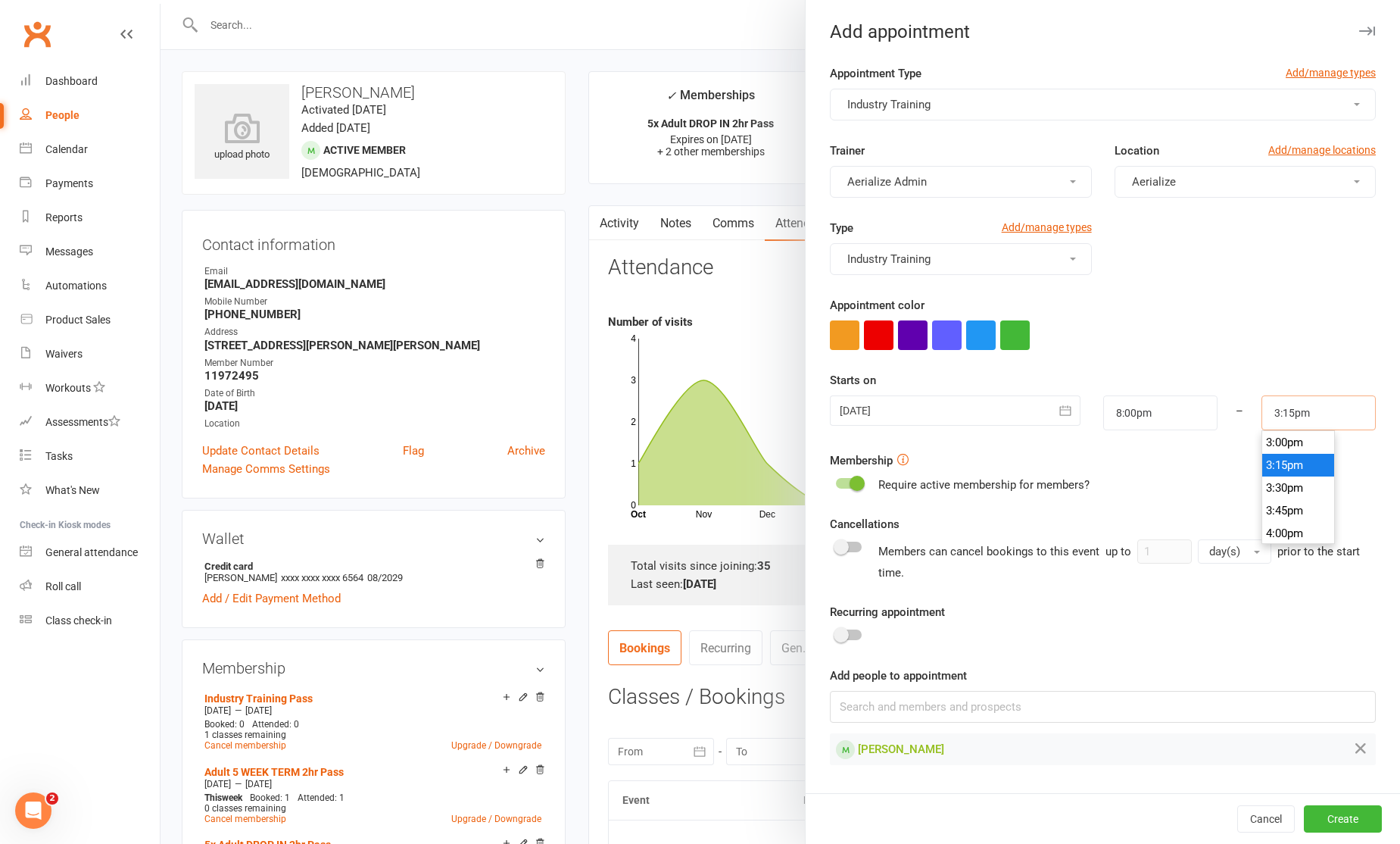
drag, startPoint x: 1337, startPoint y: 410, endPoint x: 1241, endPoint y: 412, distance: 96.0
click at [1241, 412] on div "17 Sep 2025 September 2025 Sun Mon Tue Wed Thu Fri Sat 36 31 01 02 03 04 05 06 …" at bounding box center [1103, 413] width 569 height 35
type input "9"
type input "10:00pm"
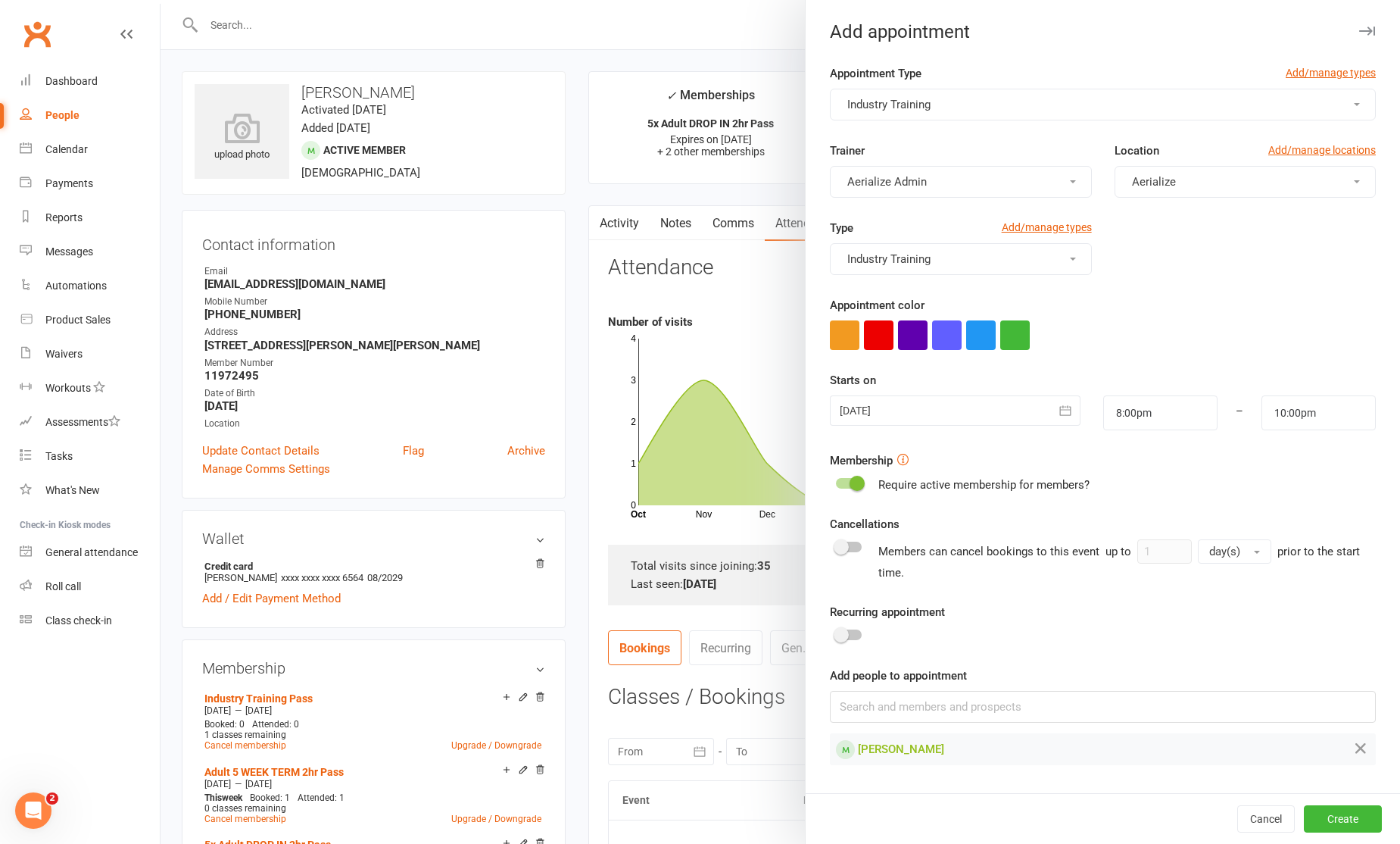
click at [913, 419] on div at bounding box center [955, 410] width 250 height 30
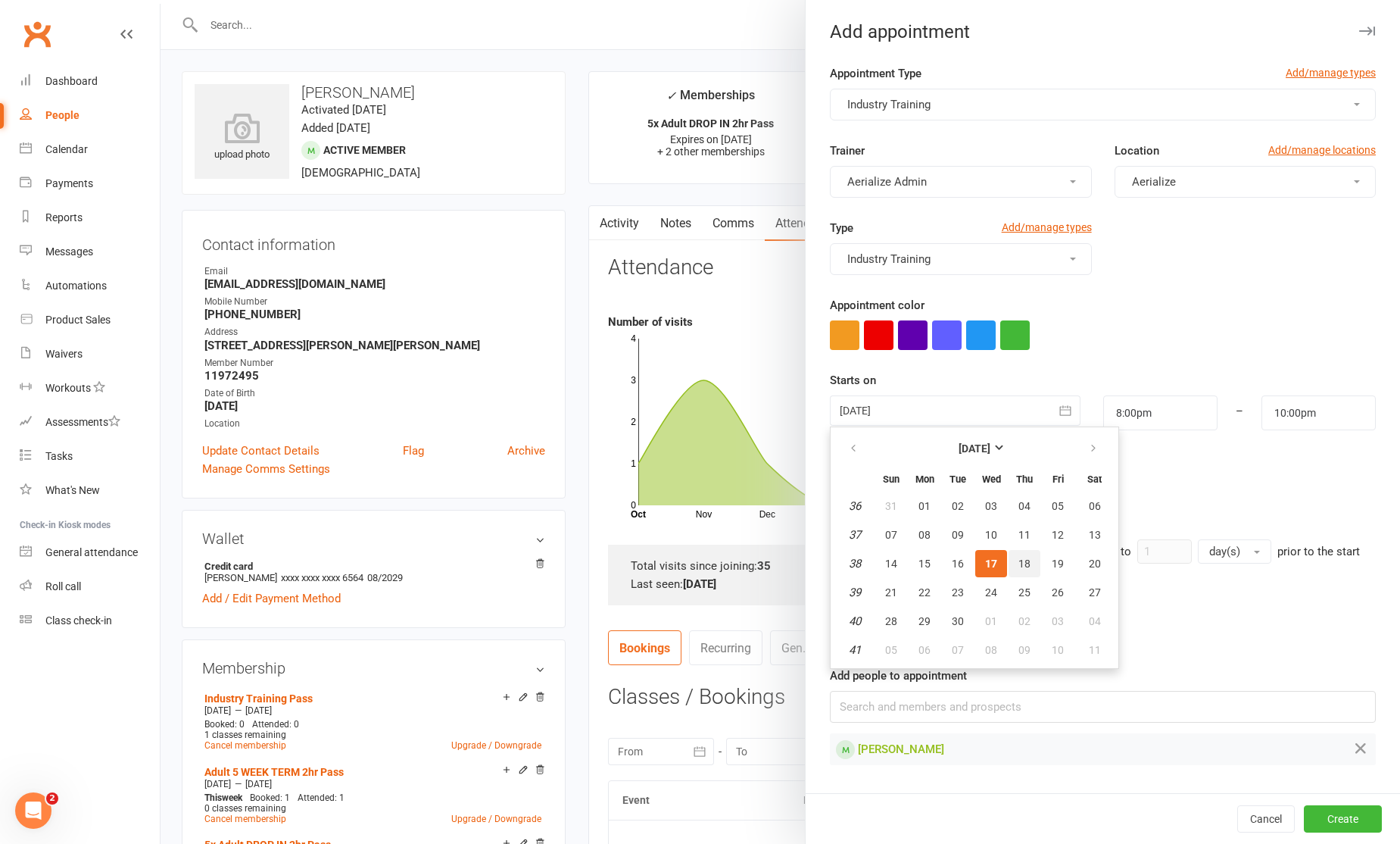
click at [1026, 551] on button "18" at bounding box center [1024, 563] width 32 height 27
type input "[DATE]"
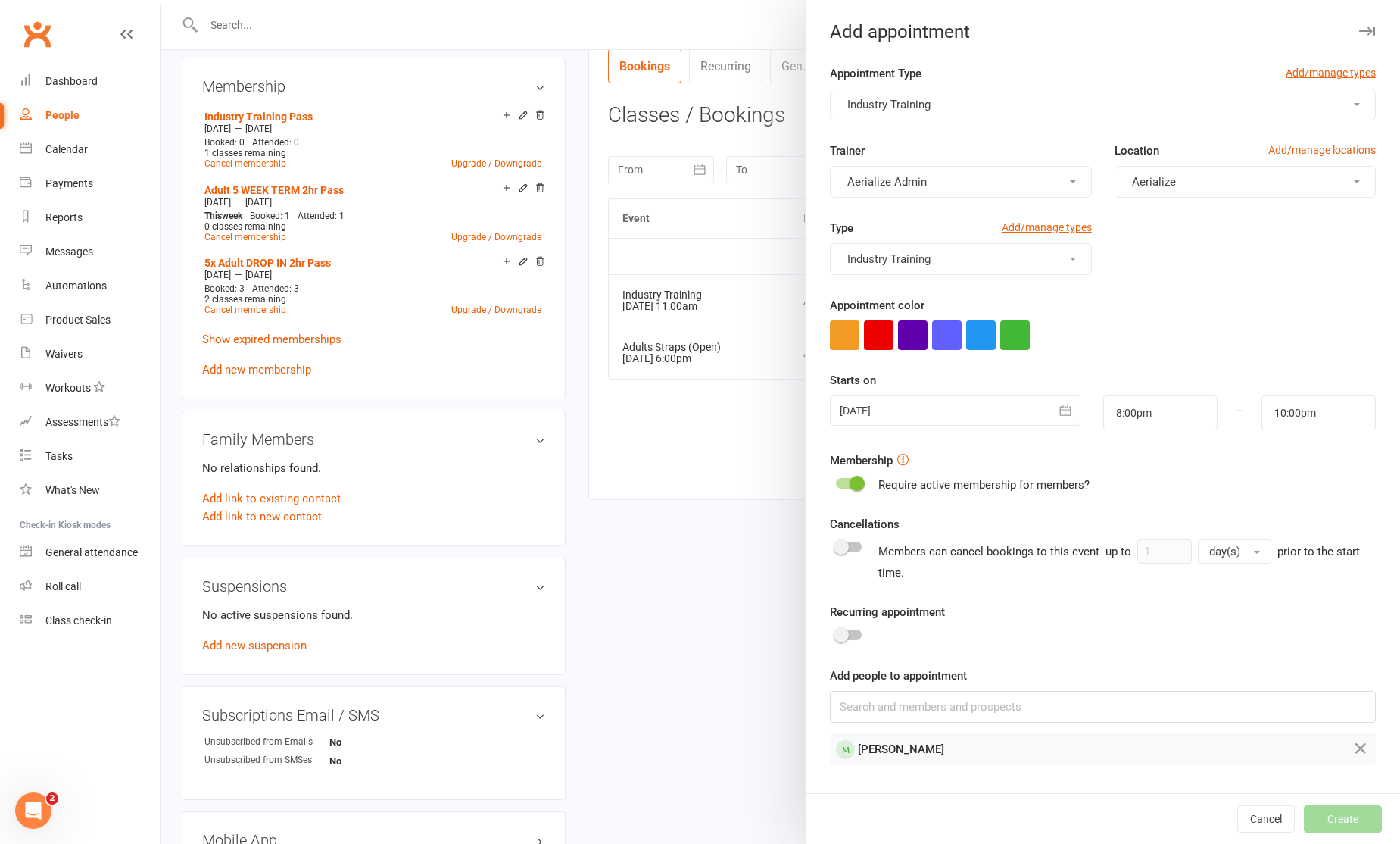
scroll to position [849, 0]
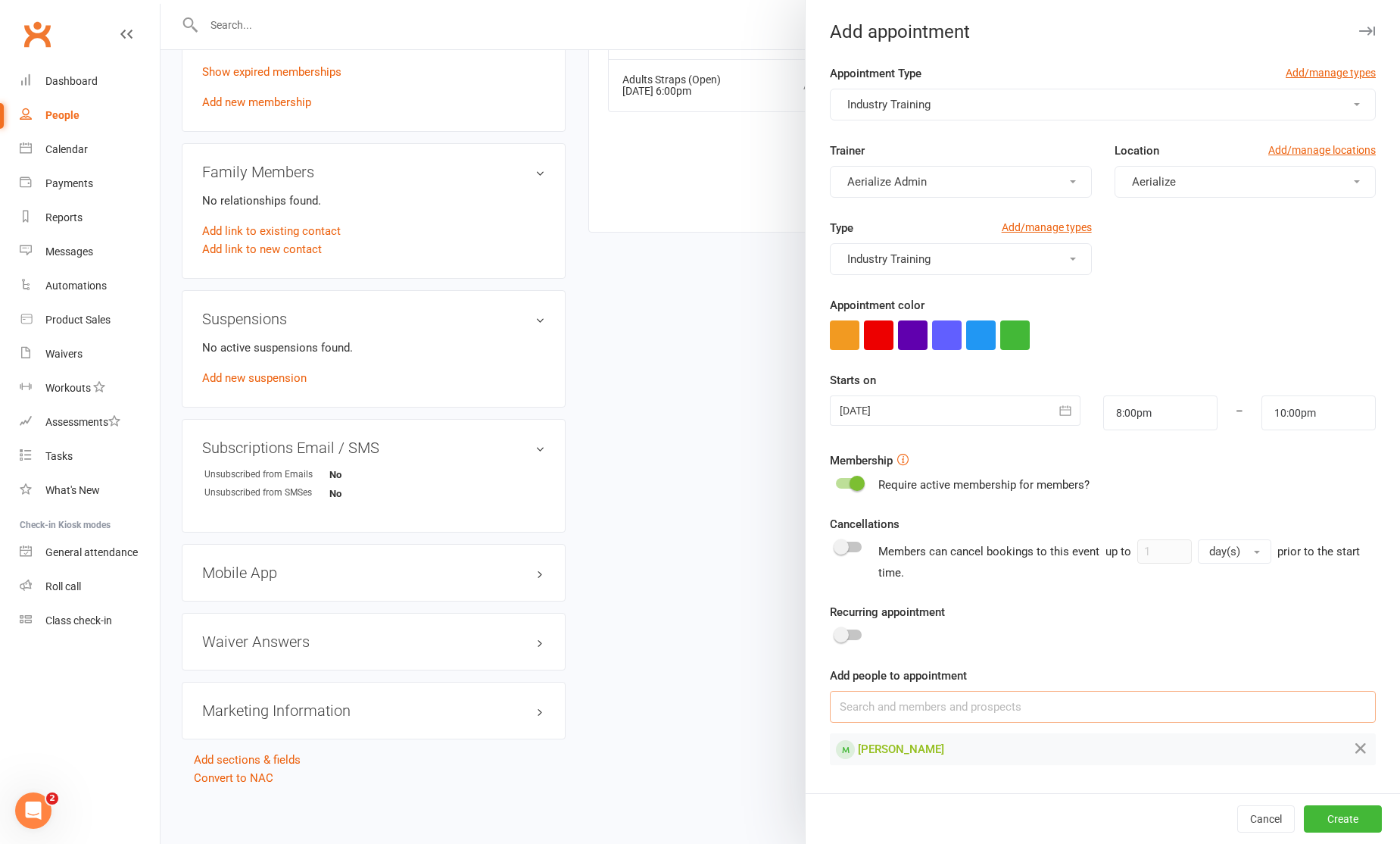
click at [895, 709] on input at bounding box center [1103, 707] width 546 height 32
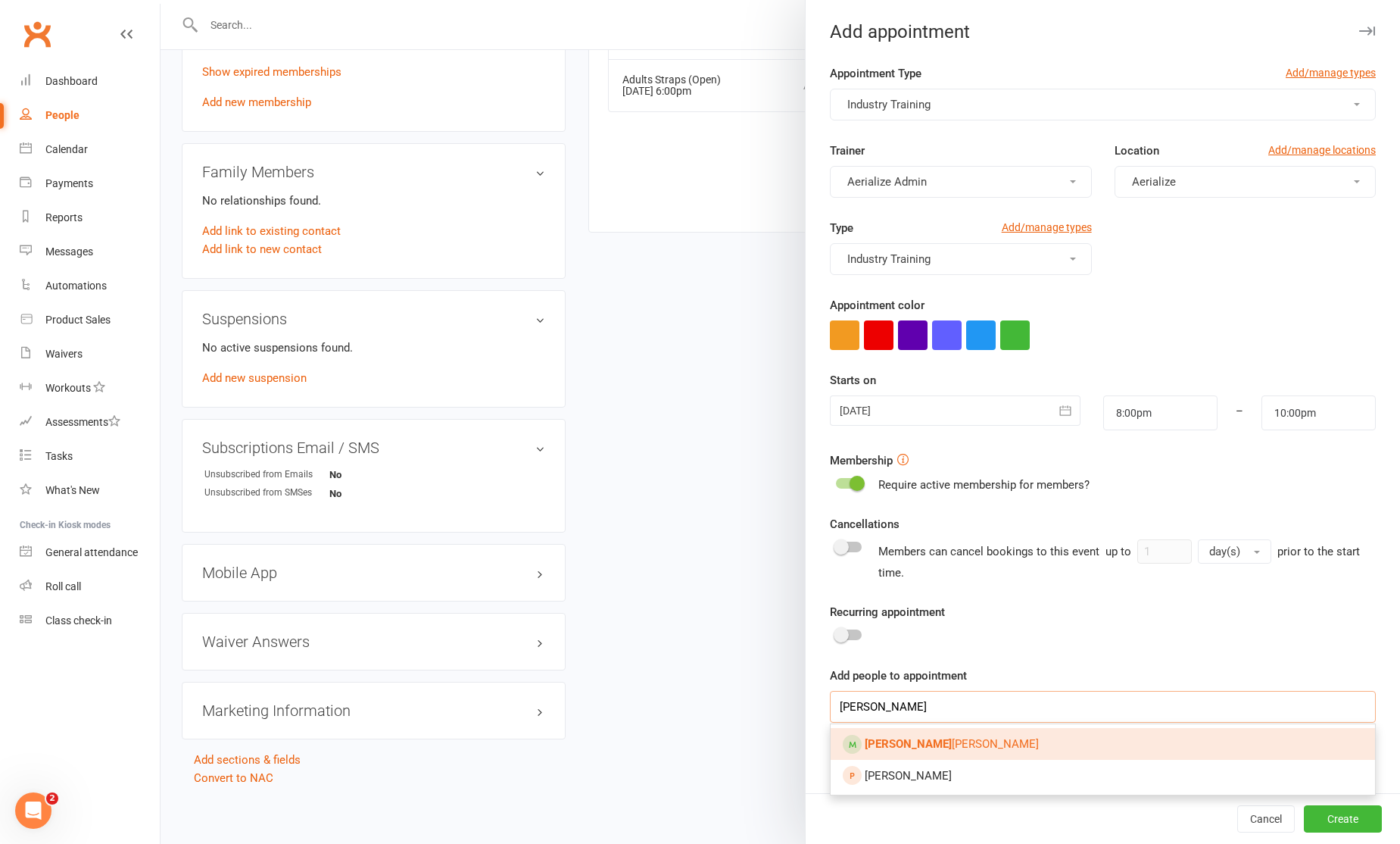
type input "[PERSON_NAME]"
click at [907, 739] on span "Ernest o Corella" at bounding box center [952, 743] width 174 height 13
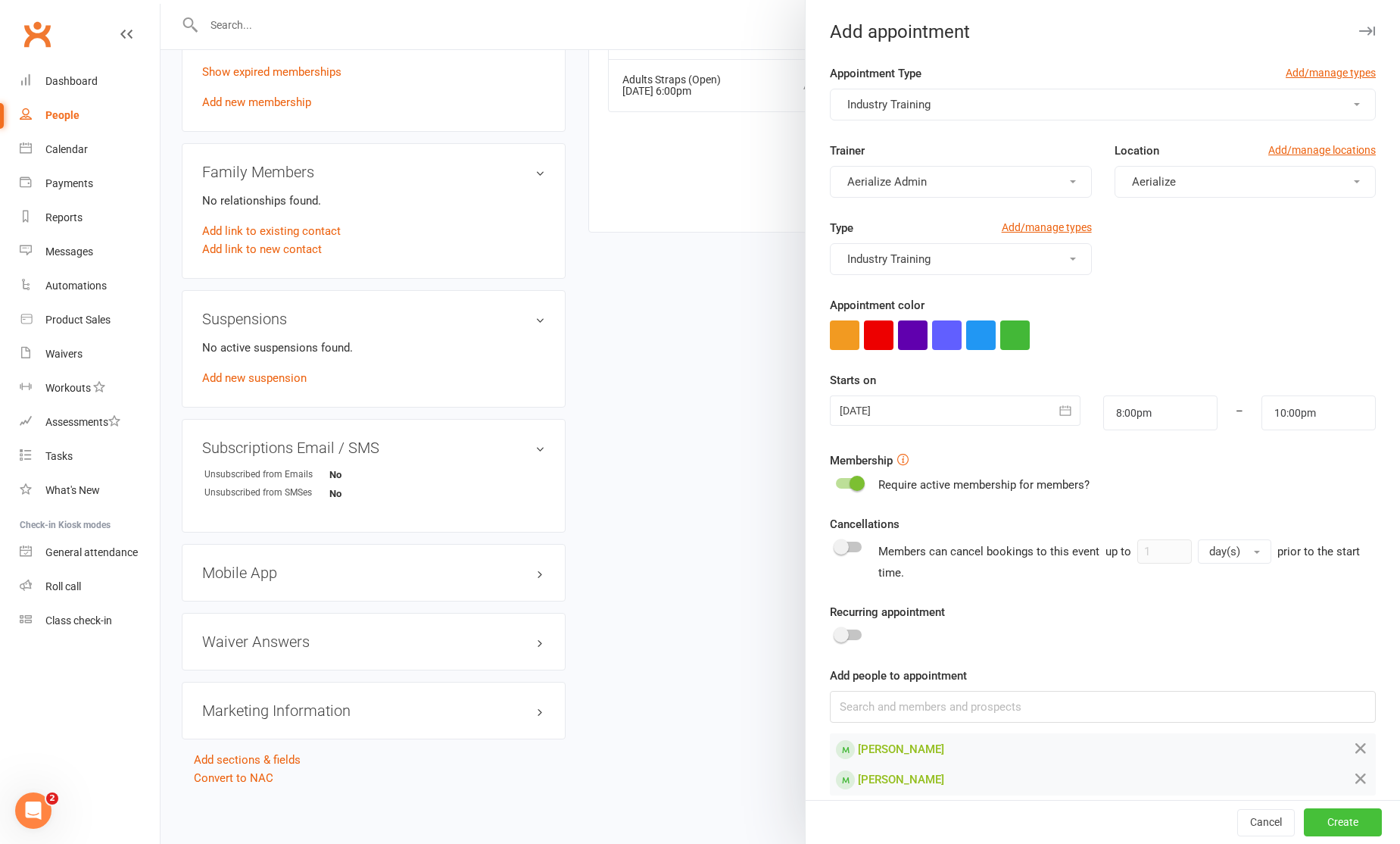
click at [1347, 824] on button "Create" at bounding box center [1343, 822] width 78 height 27
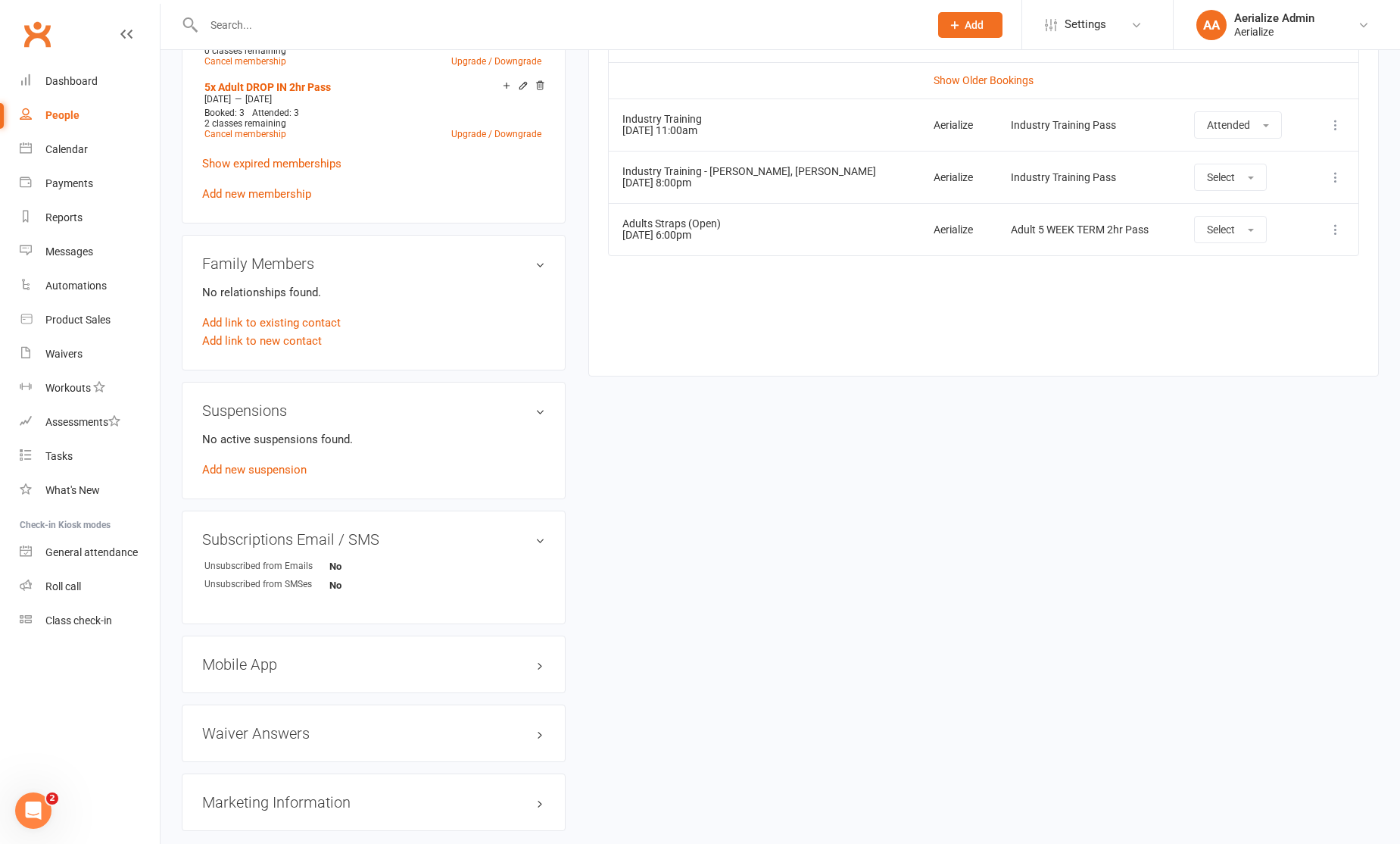
scroll to position [761, 0]
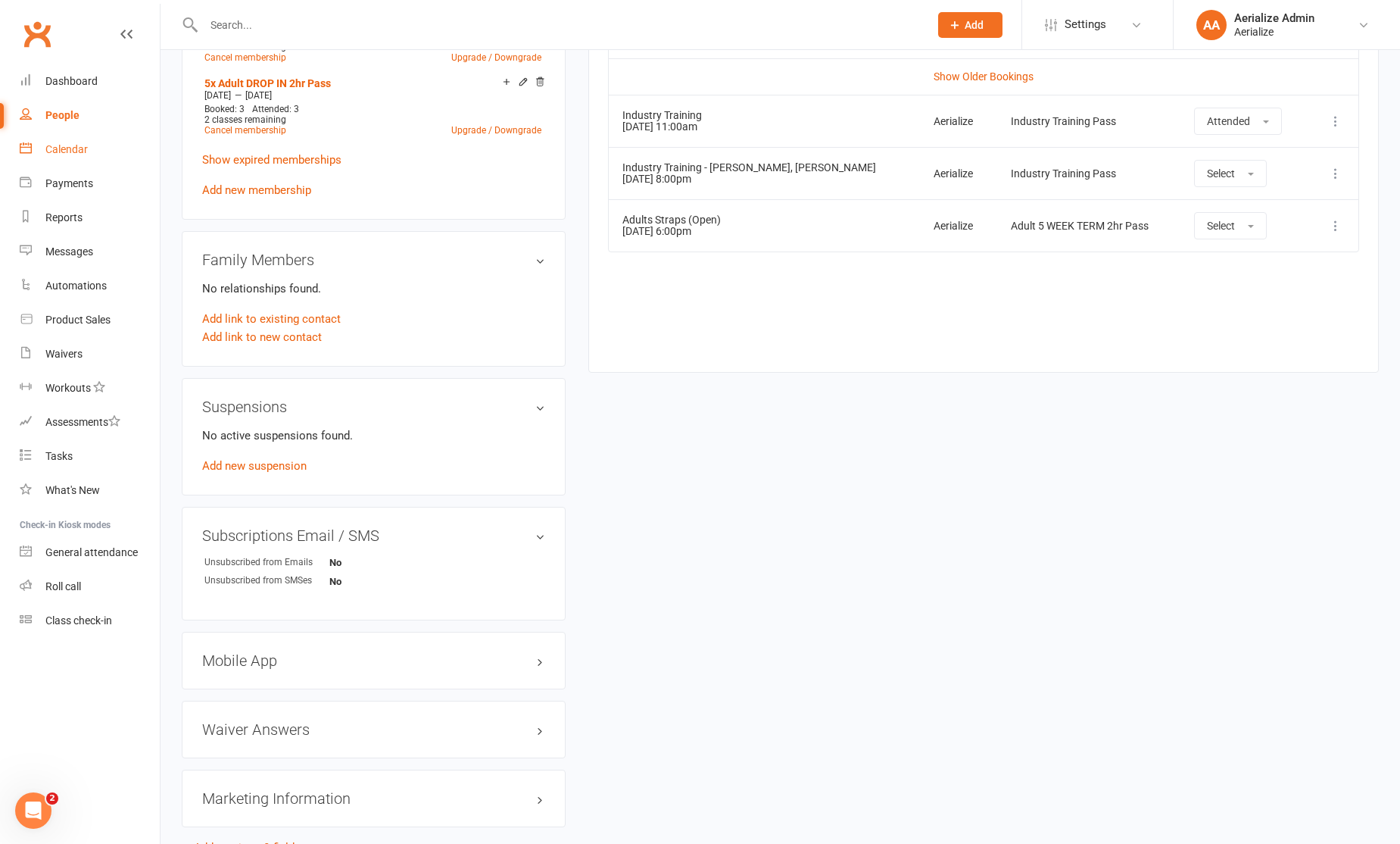
click at [62, 148] on div "Calendar" at bounding box center [66, 150] width 42 height 12
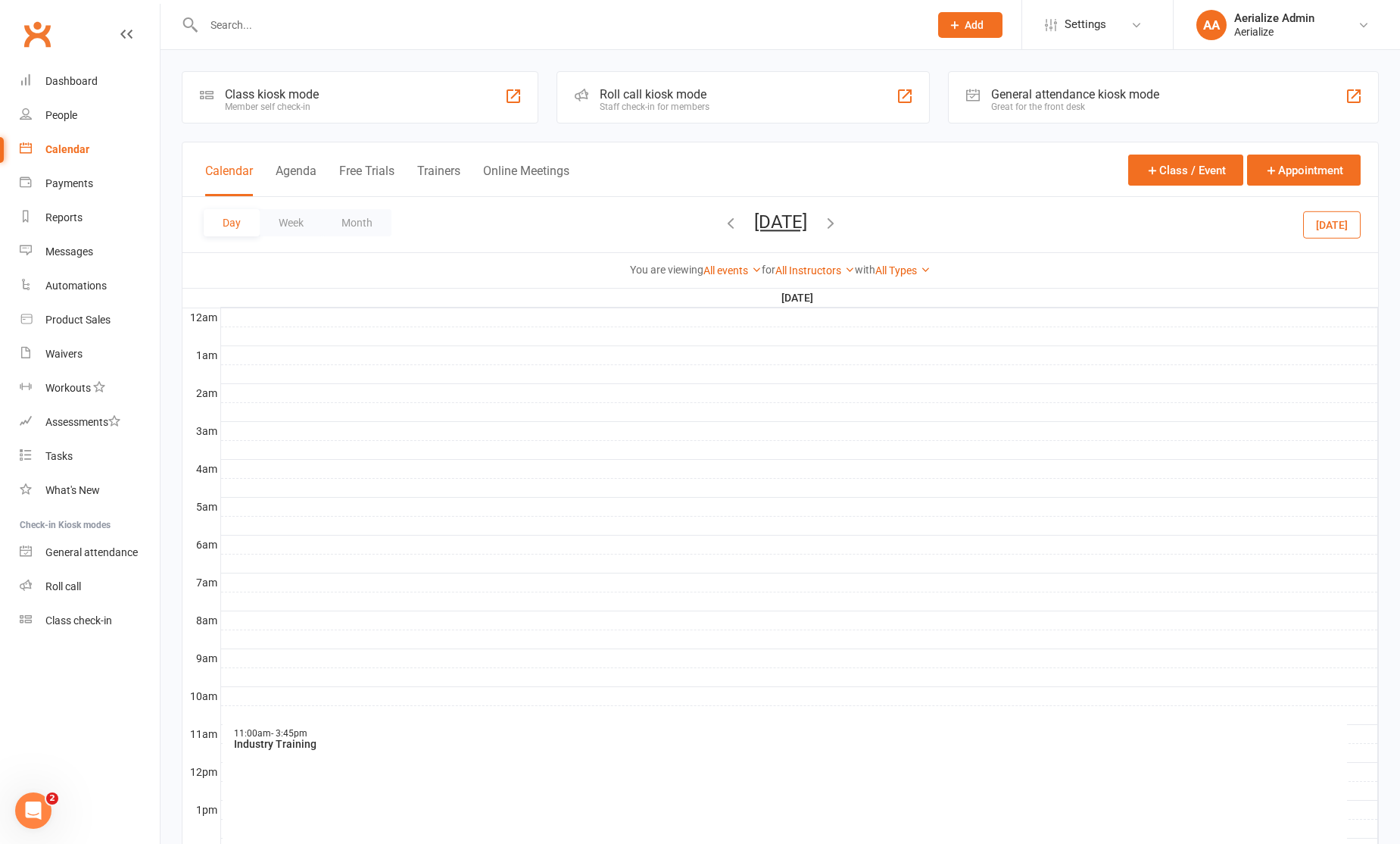
scroll to position [41, 0]
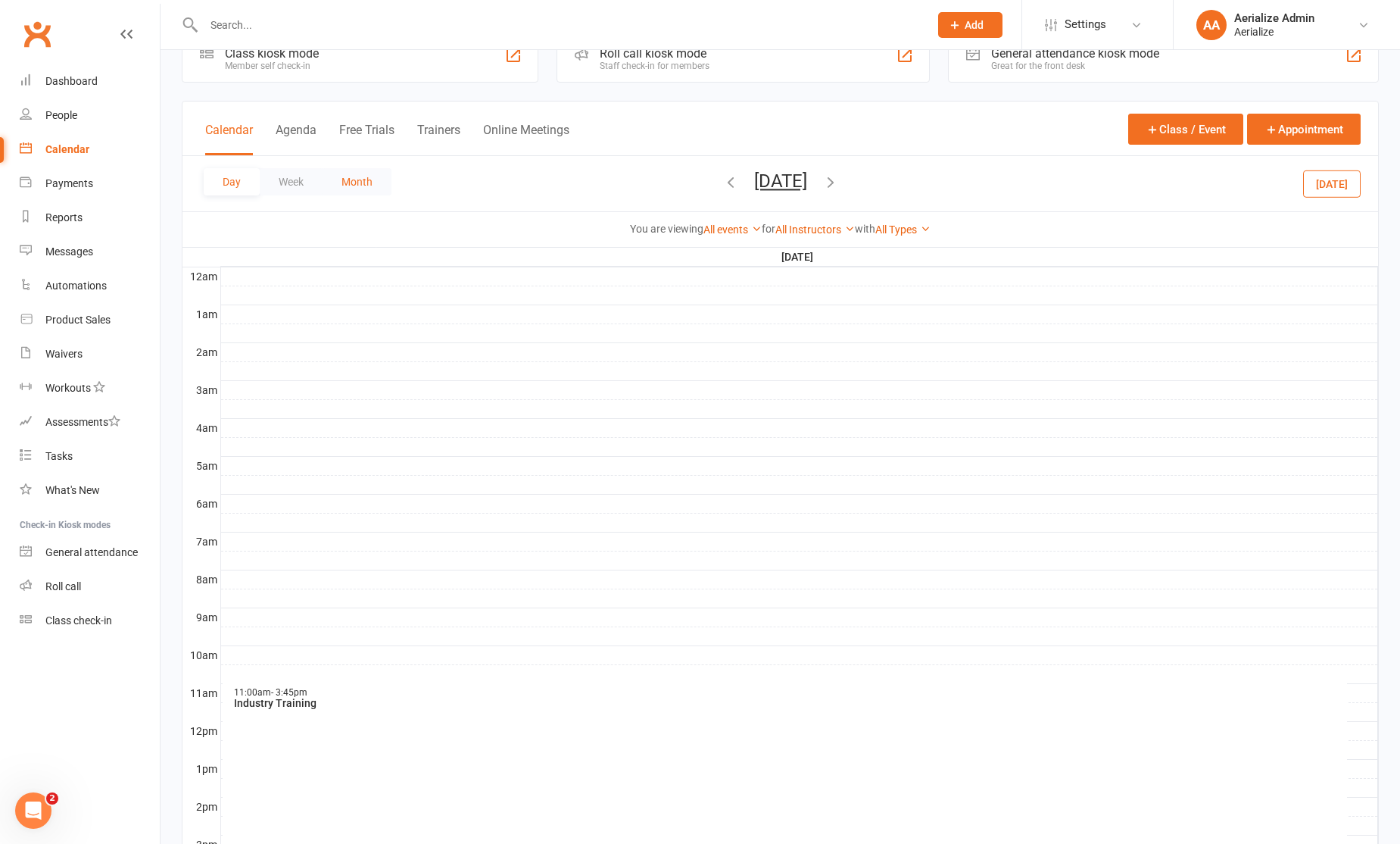
click at [388, 179] on button "Month" at bounding box center [357, 182] width 69 height 27
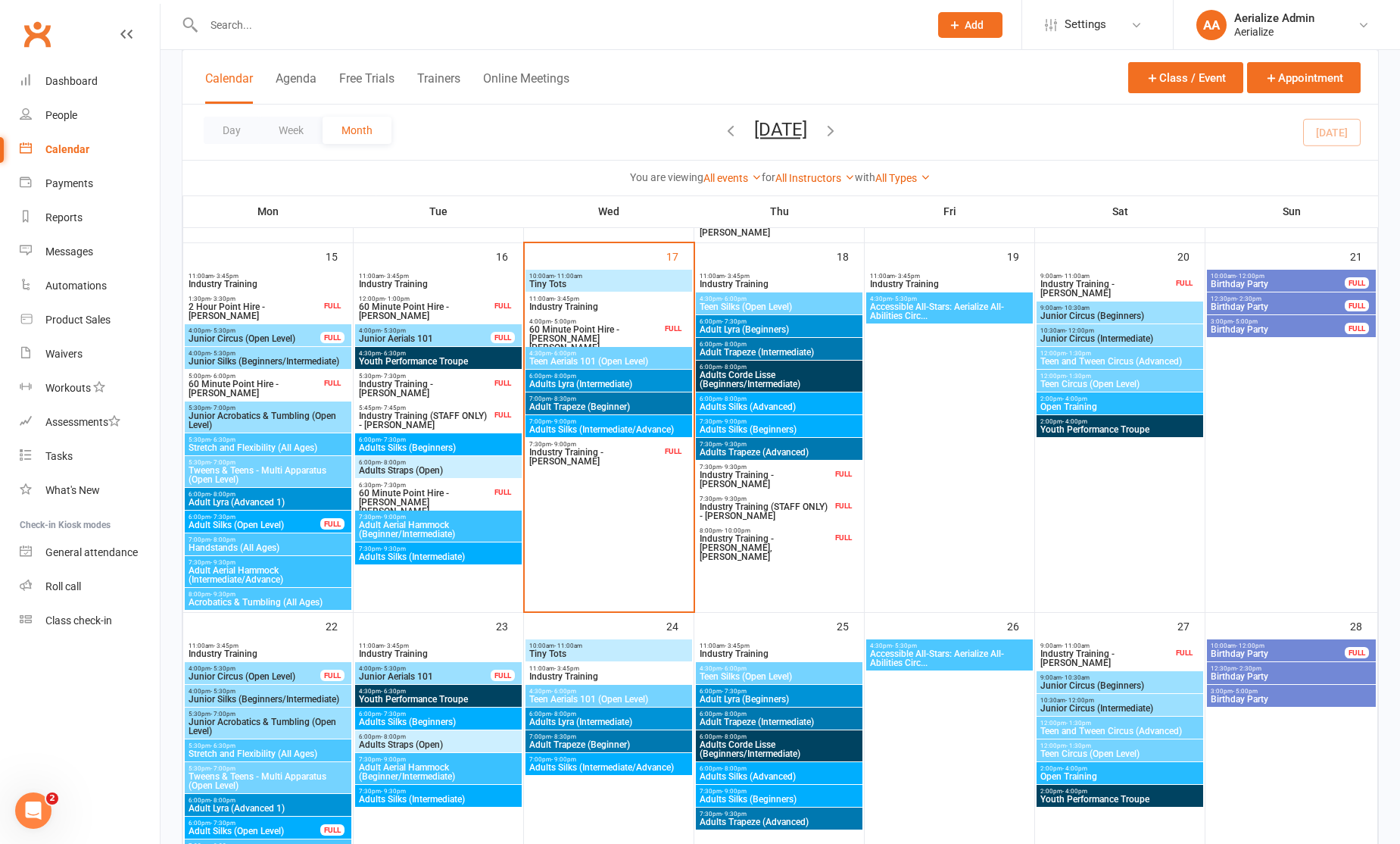
scroll to position [1012, 0]
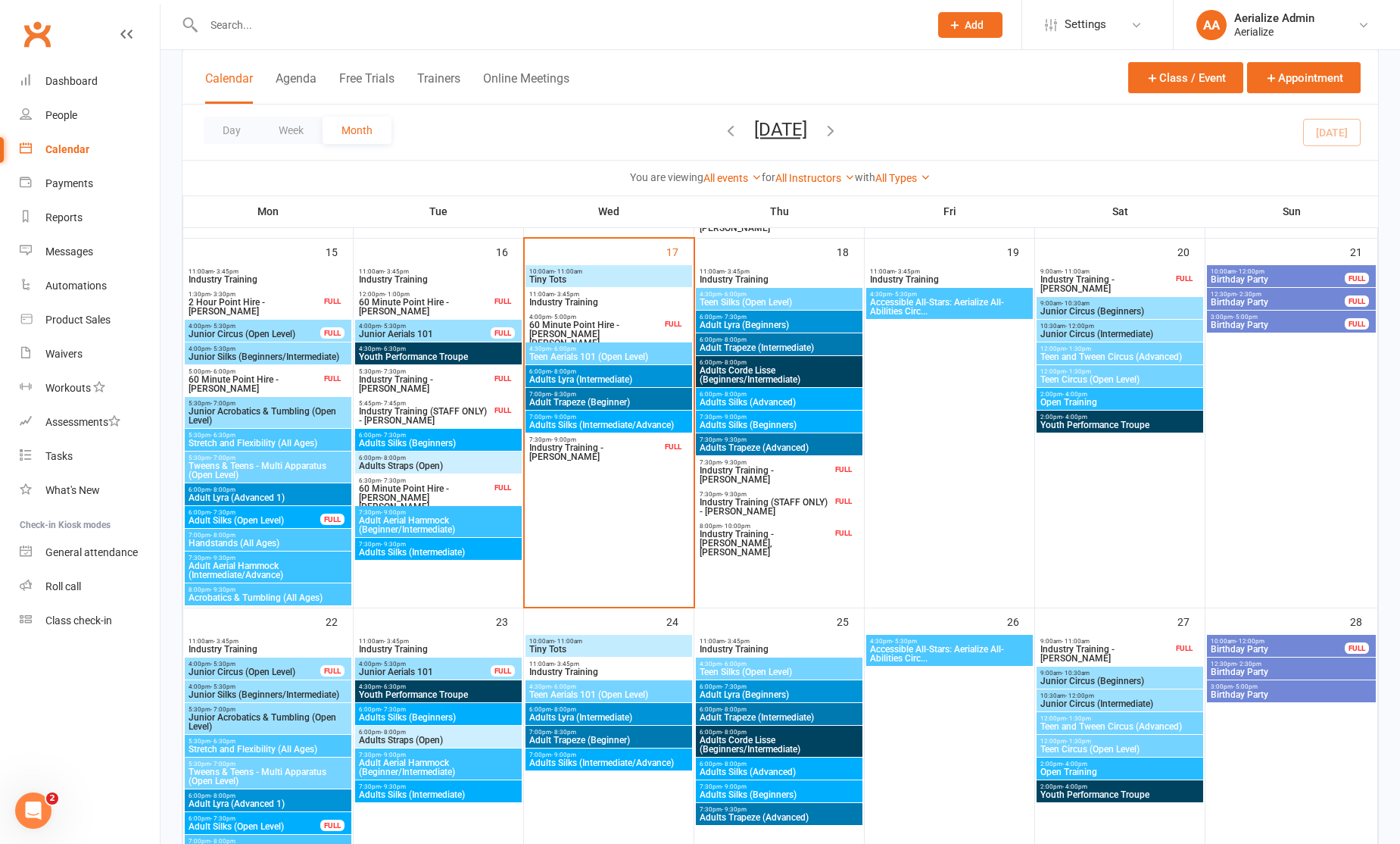
click at [257, 24] on input "text" at bounding box center [558, 24] width 719 height 21
type input "sophie callan"
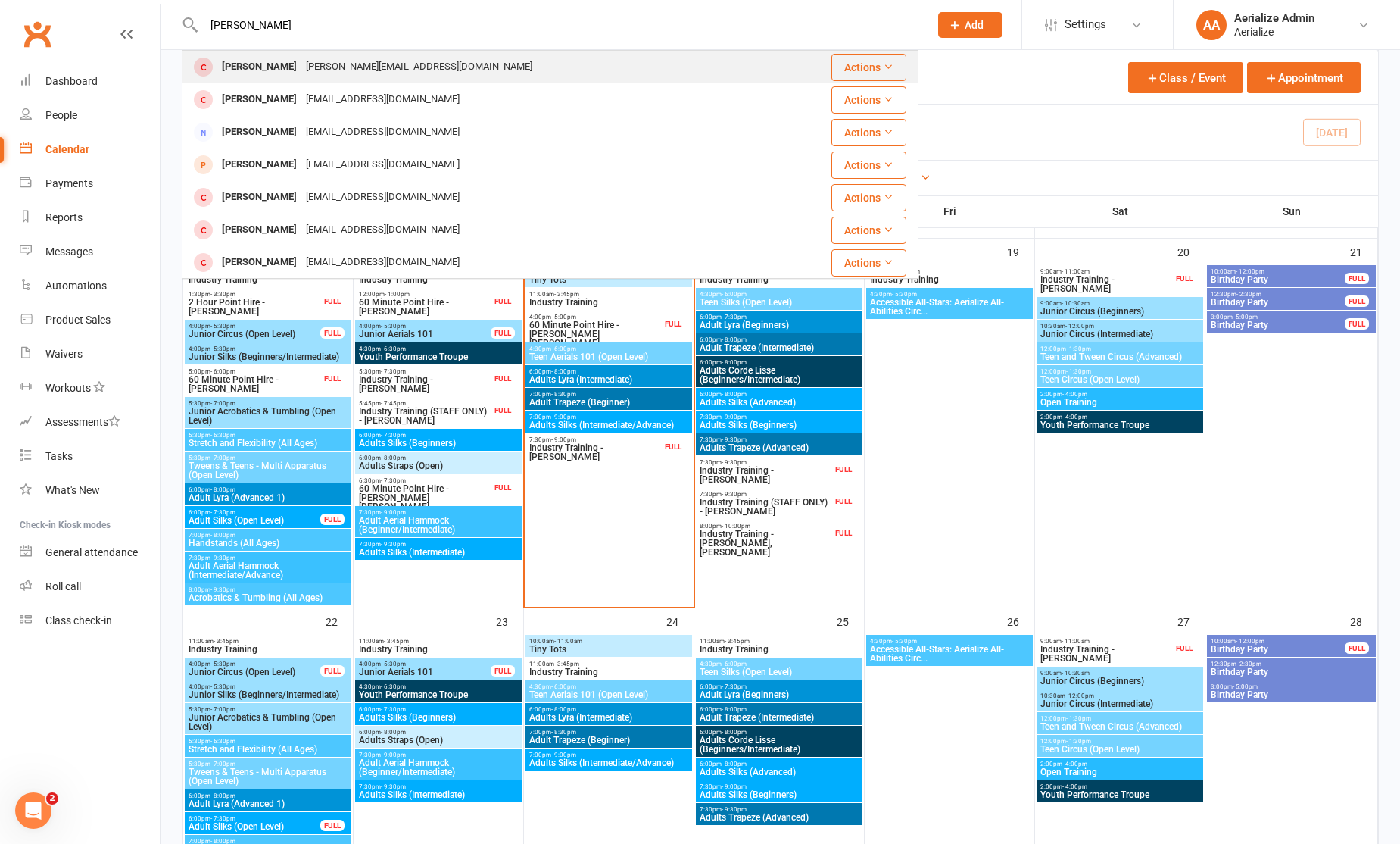
click at [301, 73] on div "sophie.callan@gmail.com" at bounding box center [419, 67] width 236 height 22
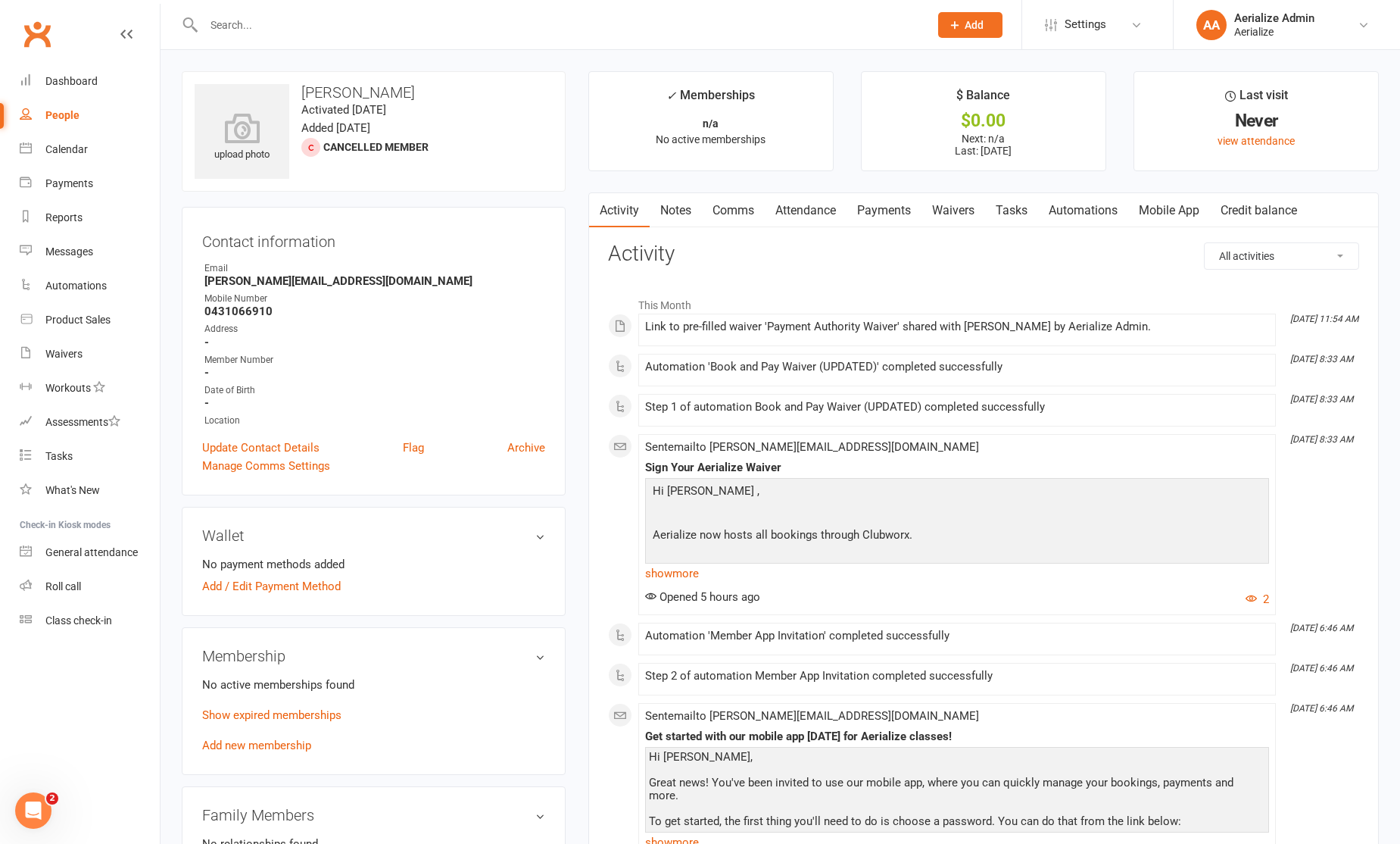
click at [241, 26] on input "text" at bounding box center [558, 24] width 719 height 21
paste input "sophie.callan@gmail.com"
type input "sophie.callan@gmail.com"
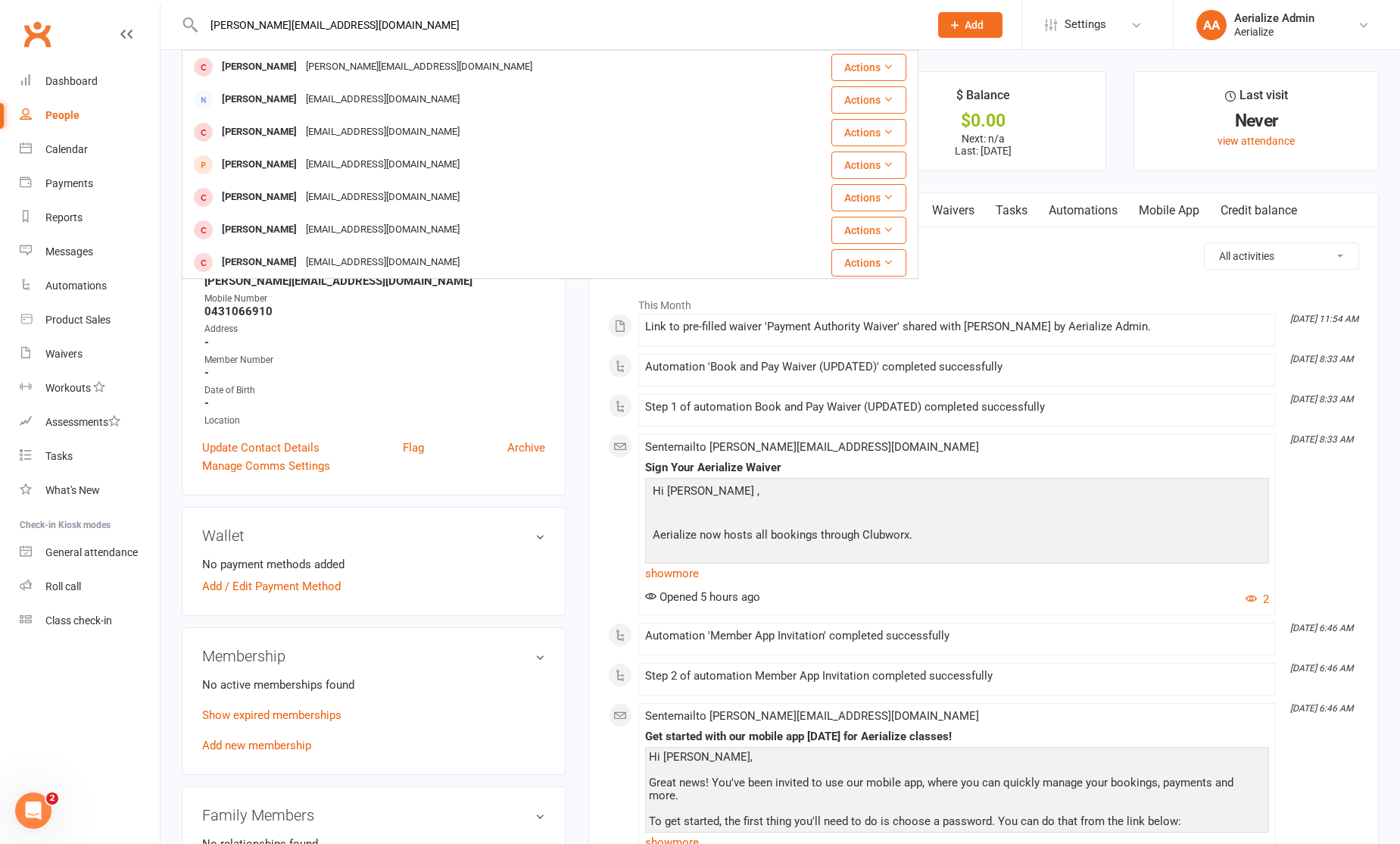
click at [992, 263] on h3 "Activity" at bounding box center [984, 254] width 751 height 23
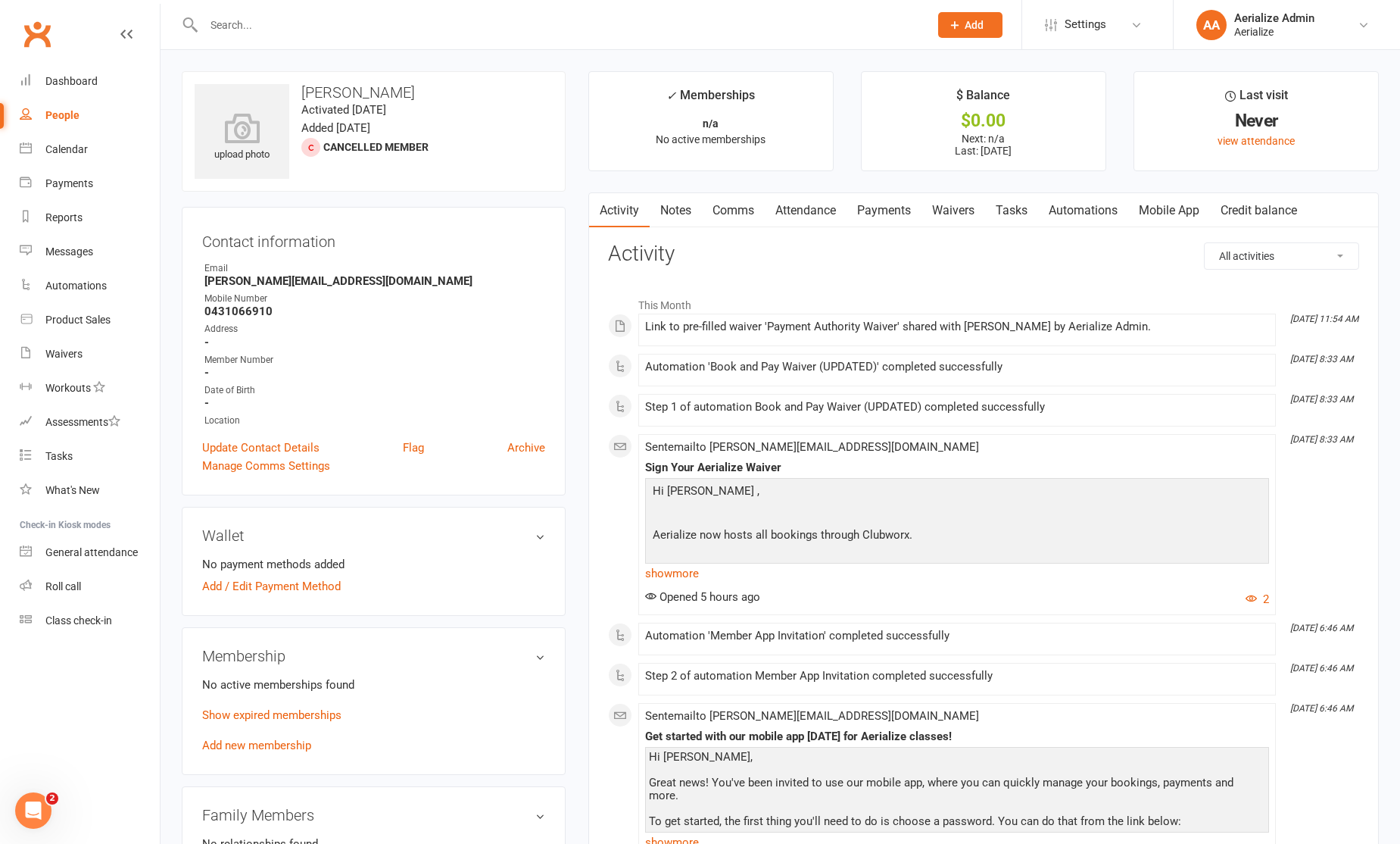
click at [817, 215] on link "Attendance" at bounding box center [806, 211] width 82 height 35
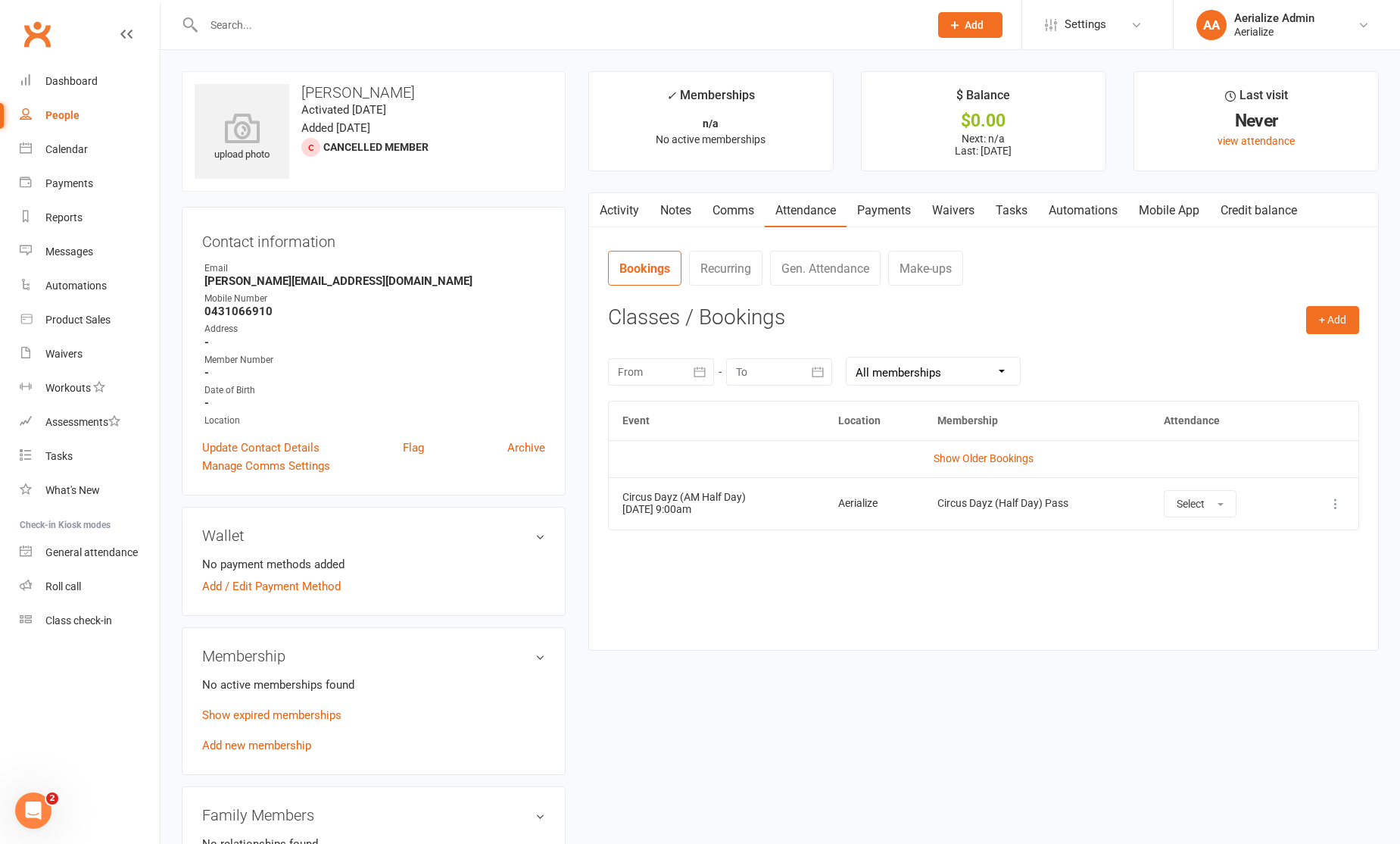
click at [1342, 509] on icon at bounding box center [1335, 503] width 15 height 15
click at [1287, 586] on link "Remove booking" at bounding box center [1269, 594] width 150 height 30
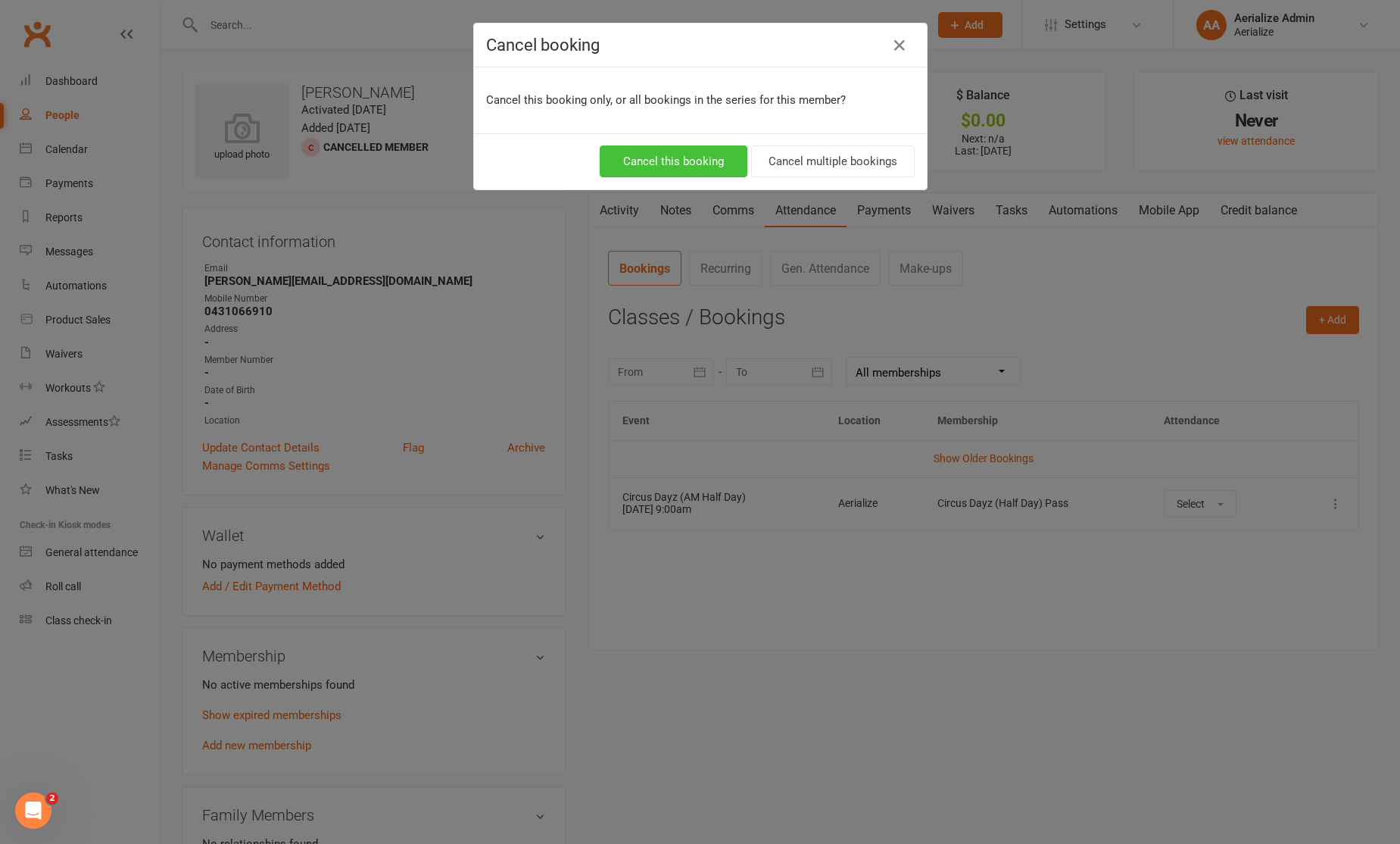
click at [706, 164] on button "Cancel this booking" at bounding box center [673, 161] width 147 height 32
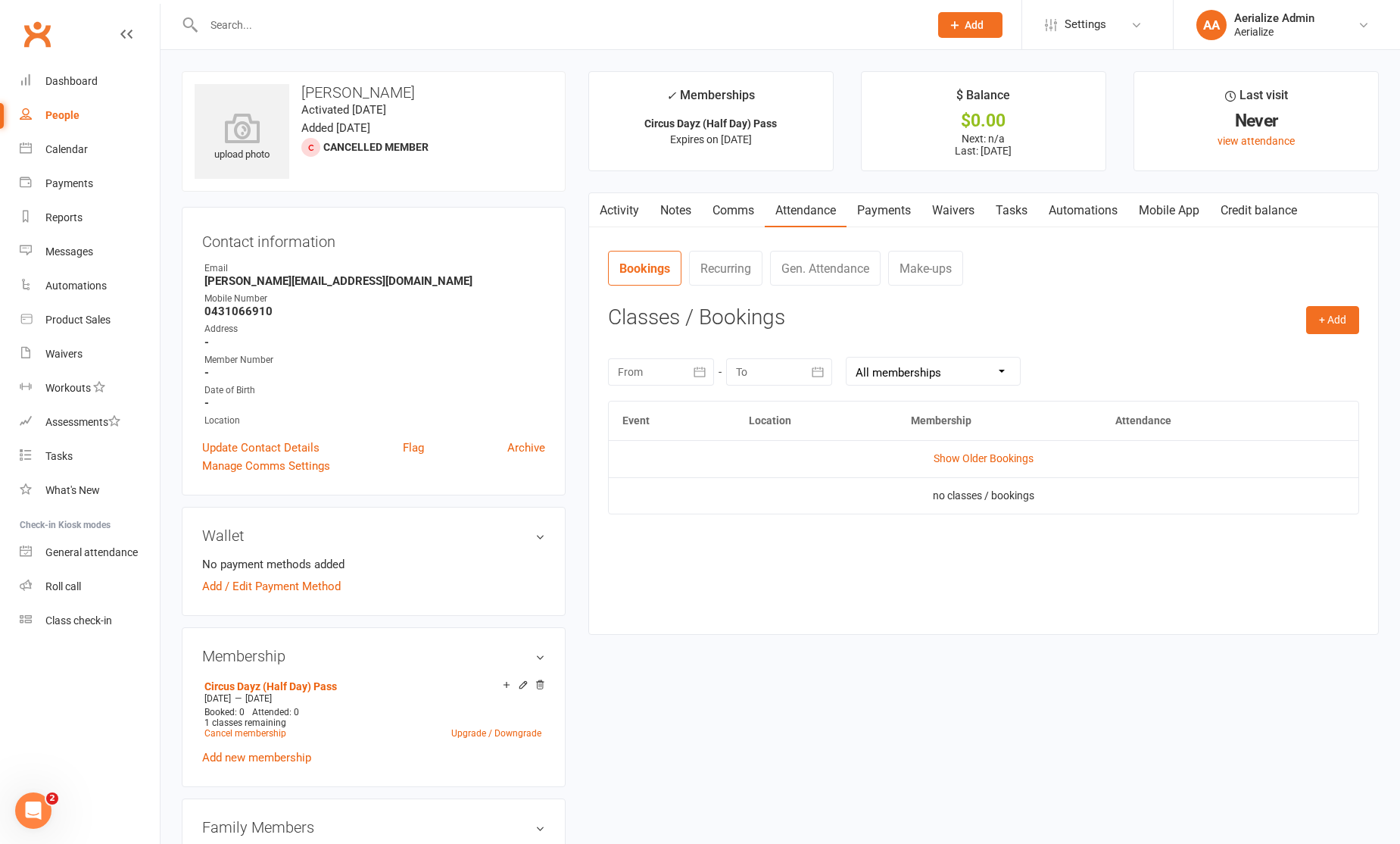
click at [605, 211] on button "button" at bounding box center [598, 211] width 19 height 34
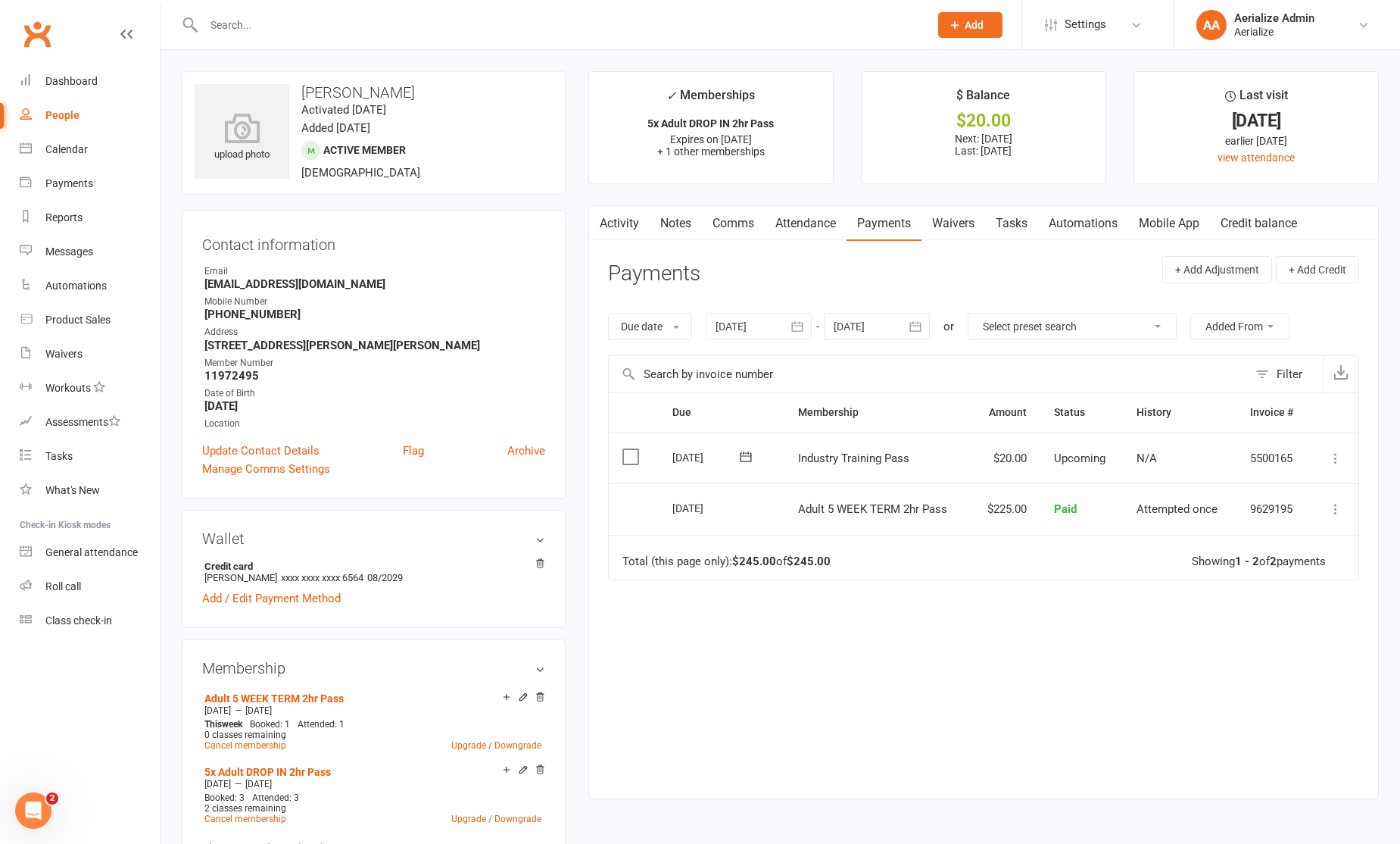
click at [1332, 455] on icon at bounding box center [1335, 458] width 15 height 15
drag, startPoint x: 1278, startPoint y: 634, endPoint x: 1269, endPoint y: 632, distance: 9.2
click at [1278, 634] on link "Process now" at bounding box center [1269, 639] width 150 height 30
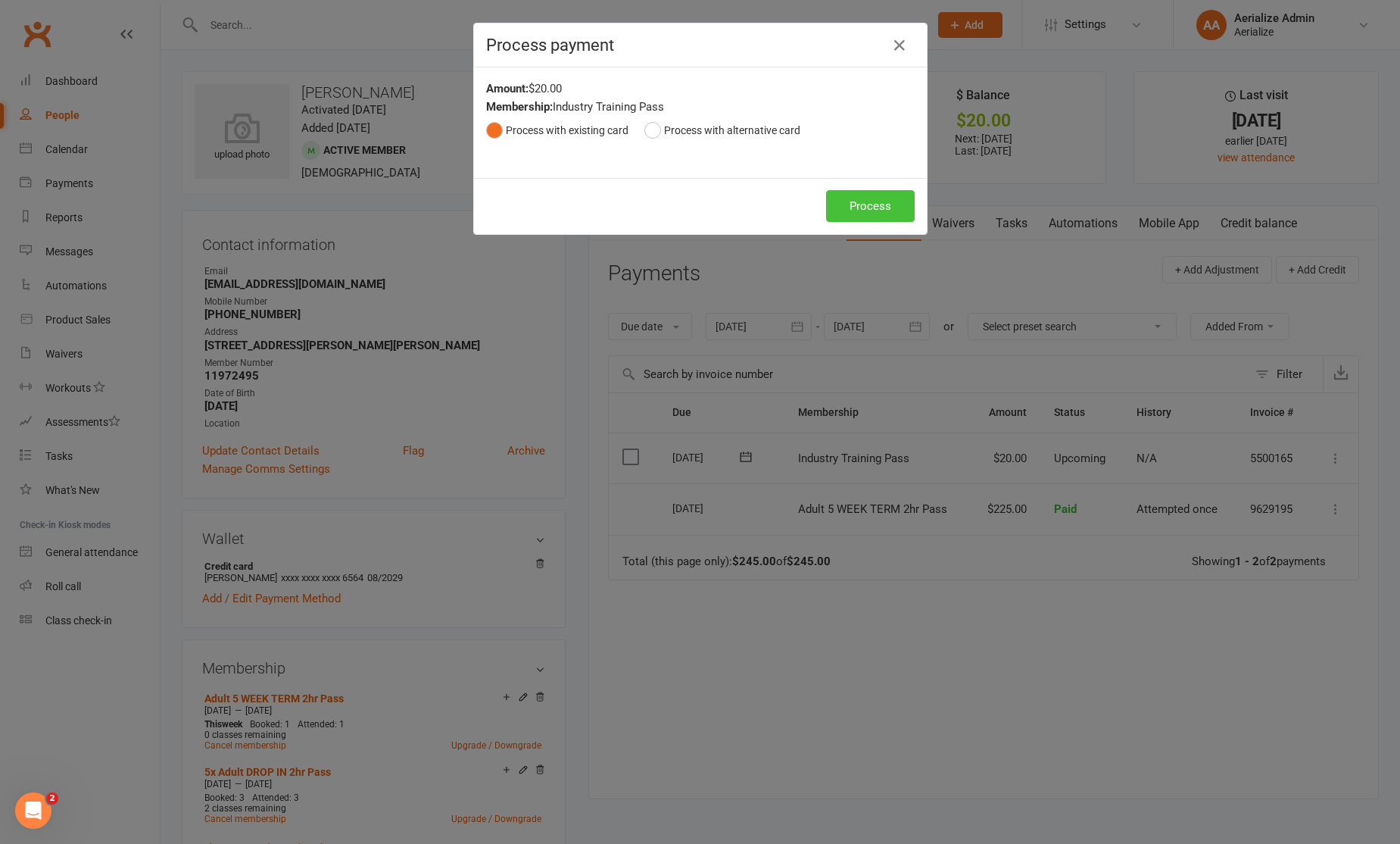
click at [898, 197] on button "Process" at bounding box center [870, 206] width 89 height 32
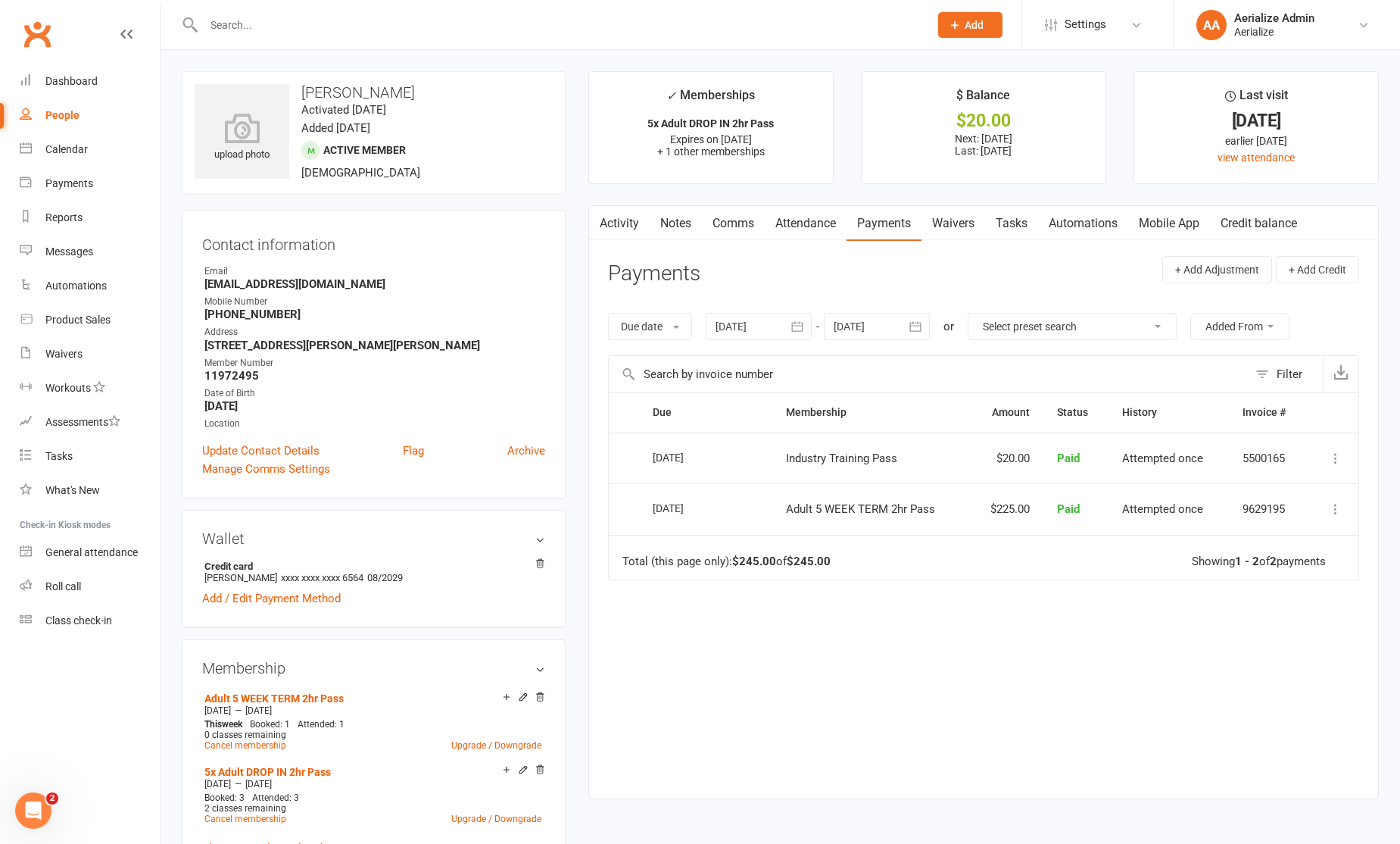
click at [829, 233] on link "Attendance" at bounding box center [806, 223] width 82 height 35
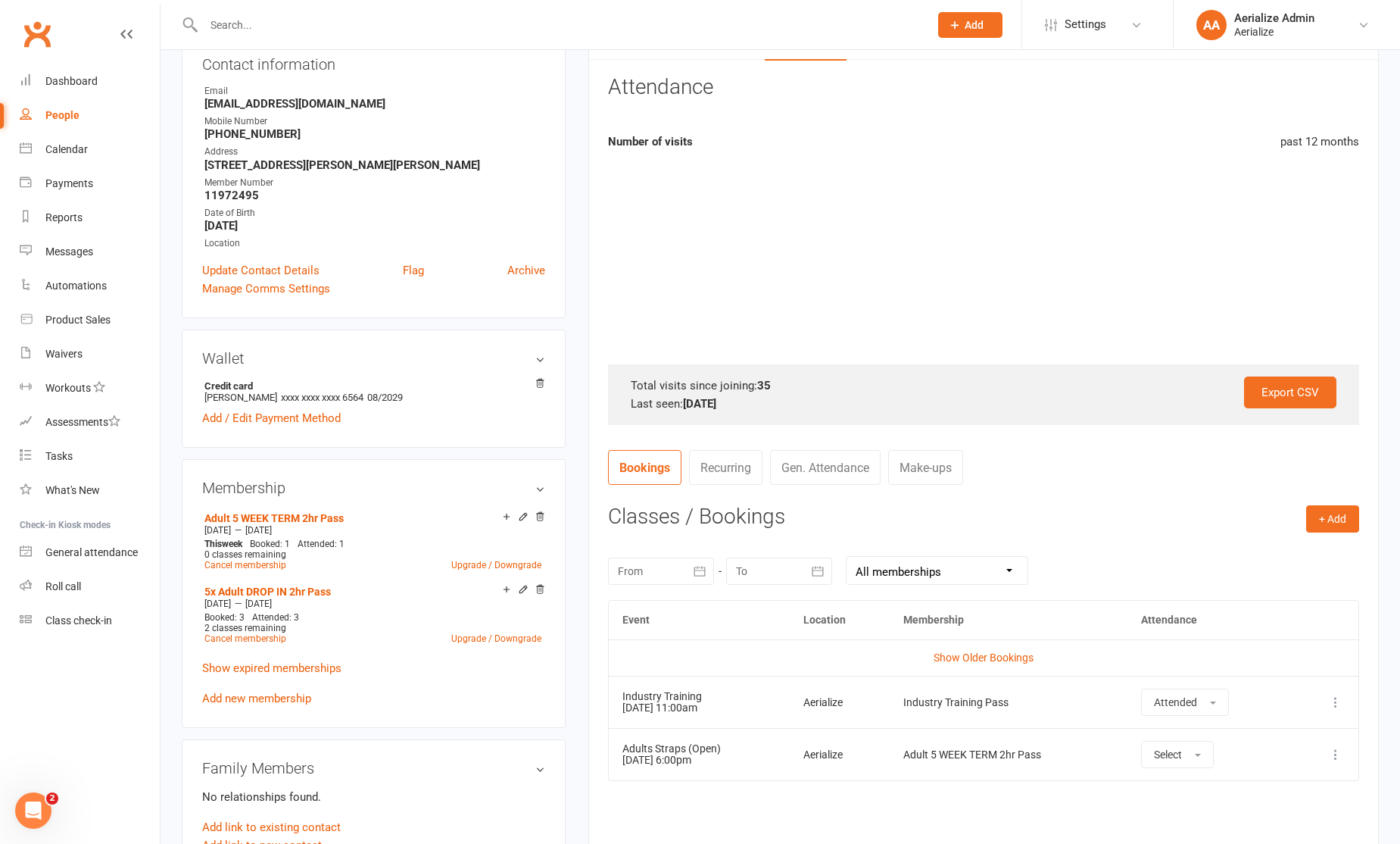
scroll to position [183, 0]
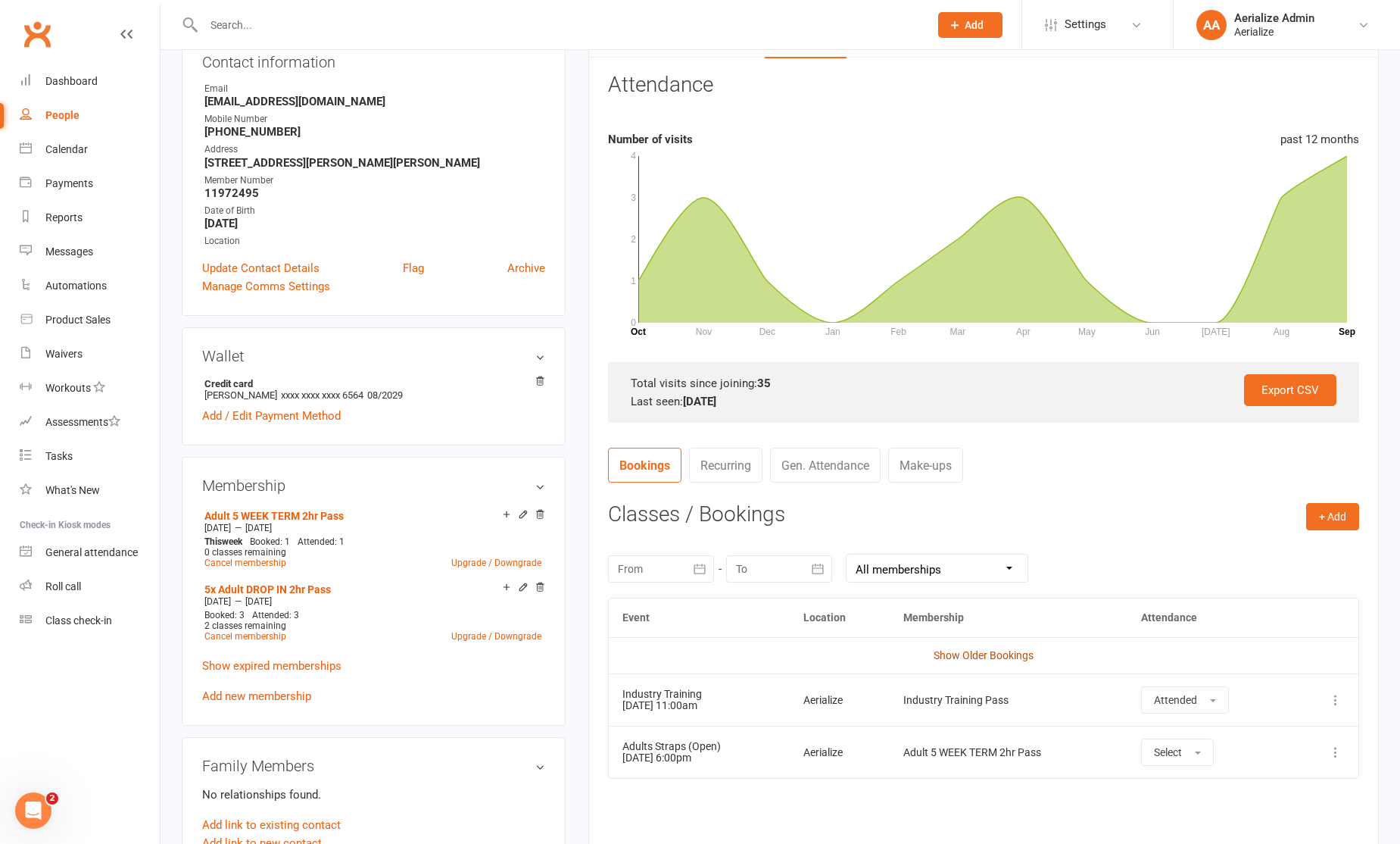
click at [977, 649] on link "Show Older Bookings" at bounding box center [984, 655] width 100 height 12
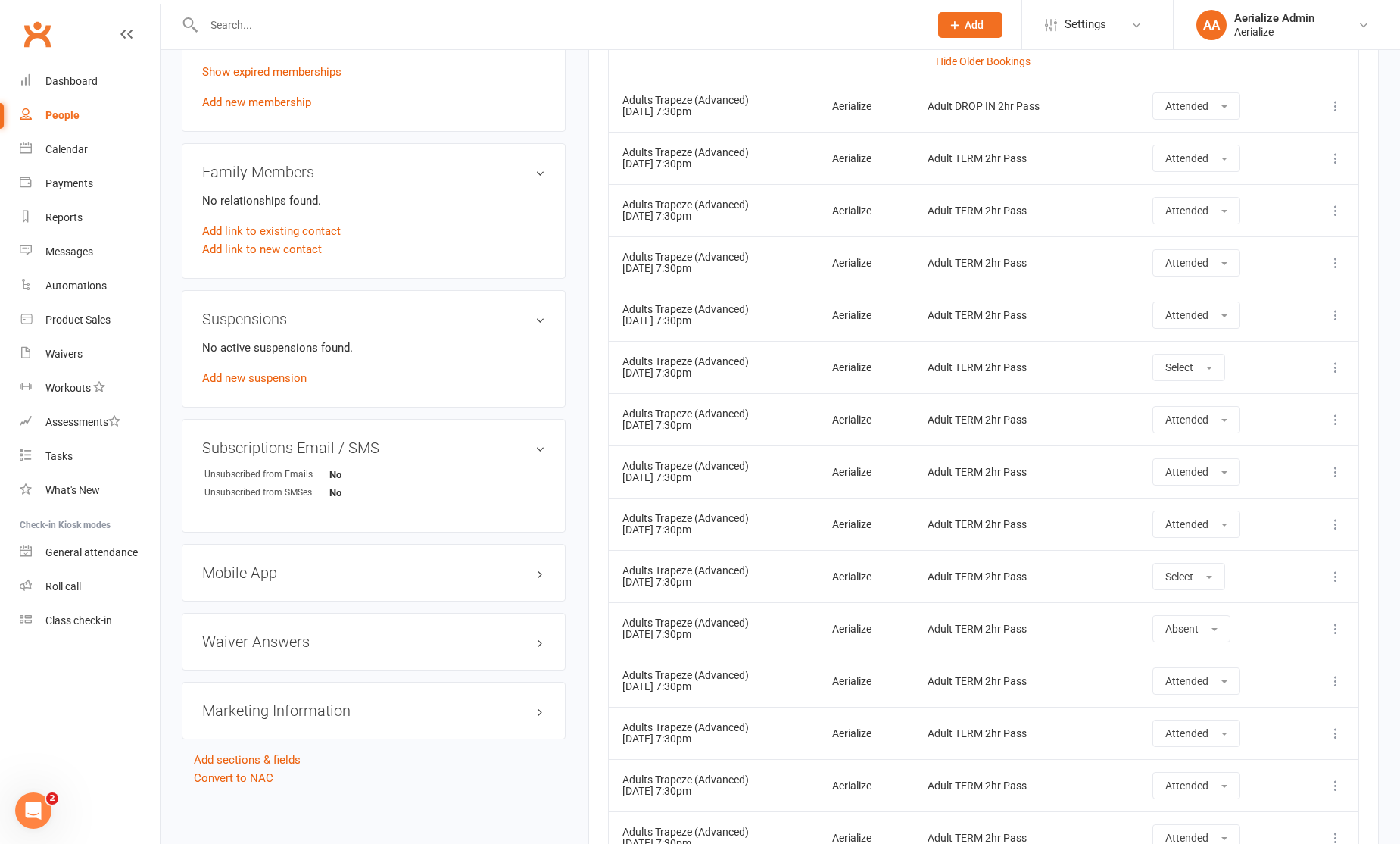
scroll to position [3104, 0]
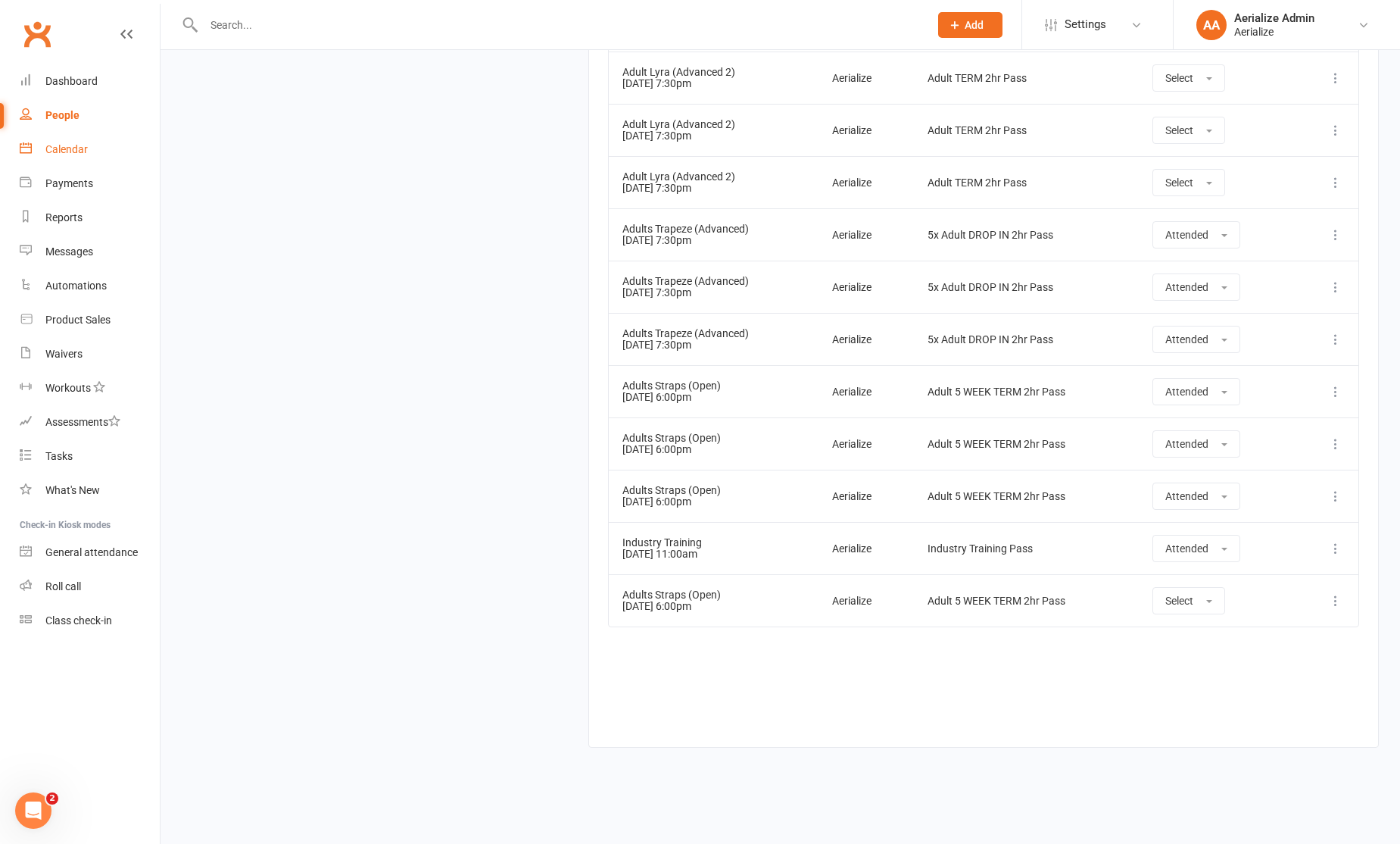
click at [49, 145] on div "Calendar" at bounding box center [66, 150] width 42 height 12
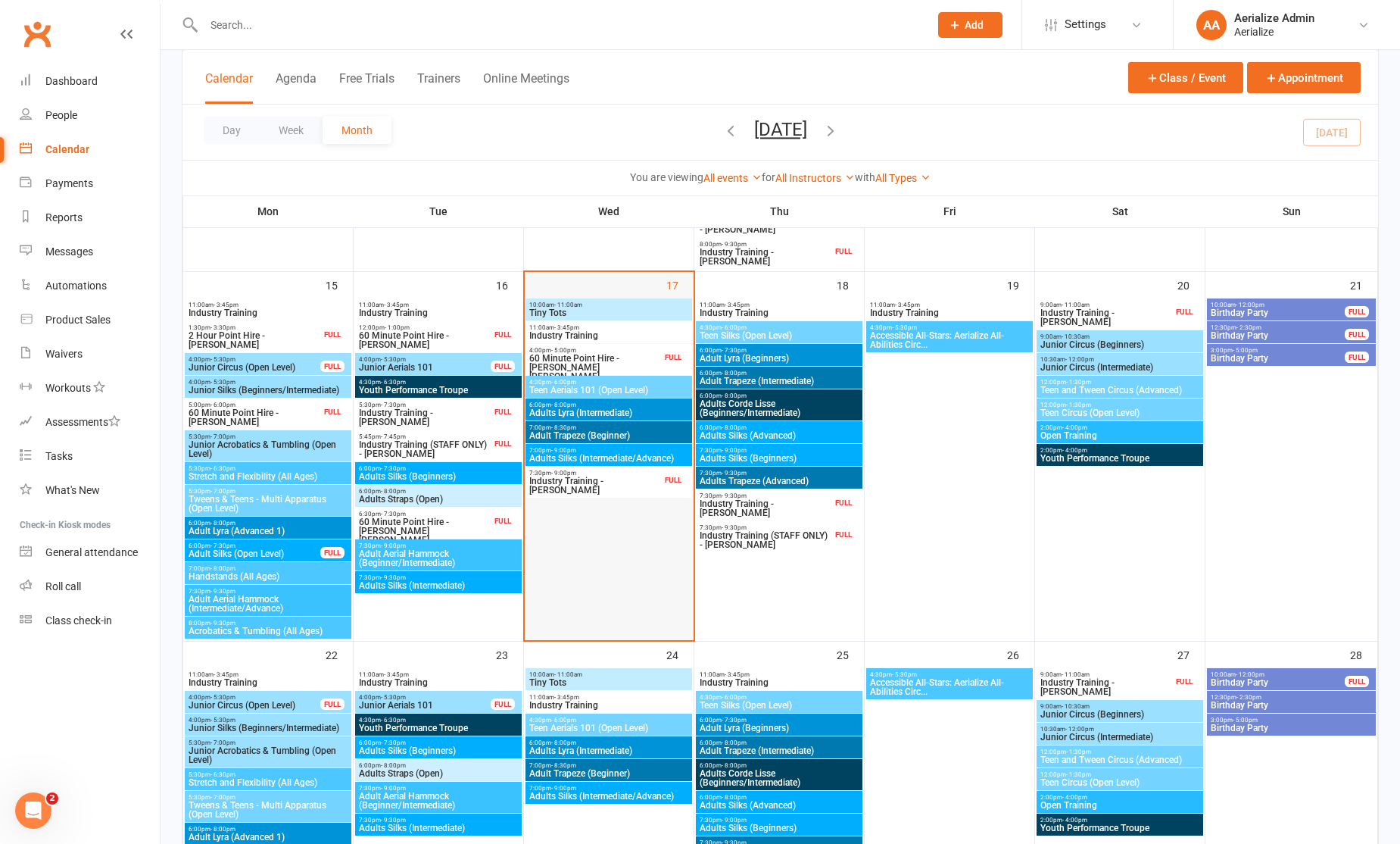
scroll to position [979, 0]
click at [752, 569] on div at bounding box center [780, 470] width 167 height 341
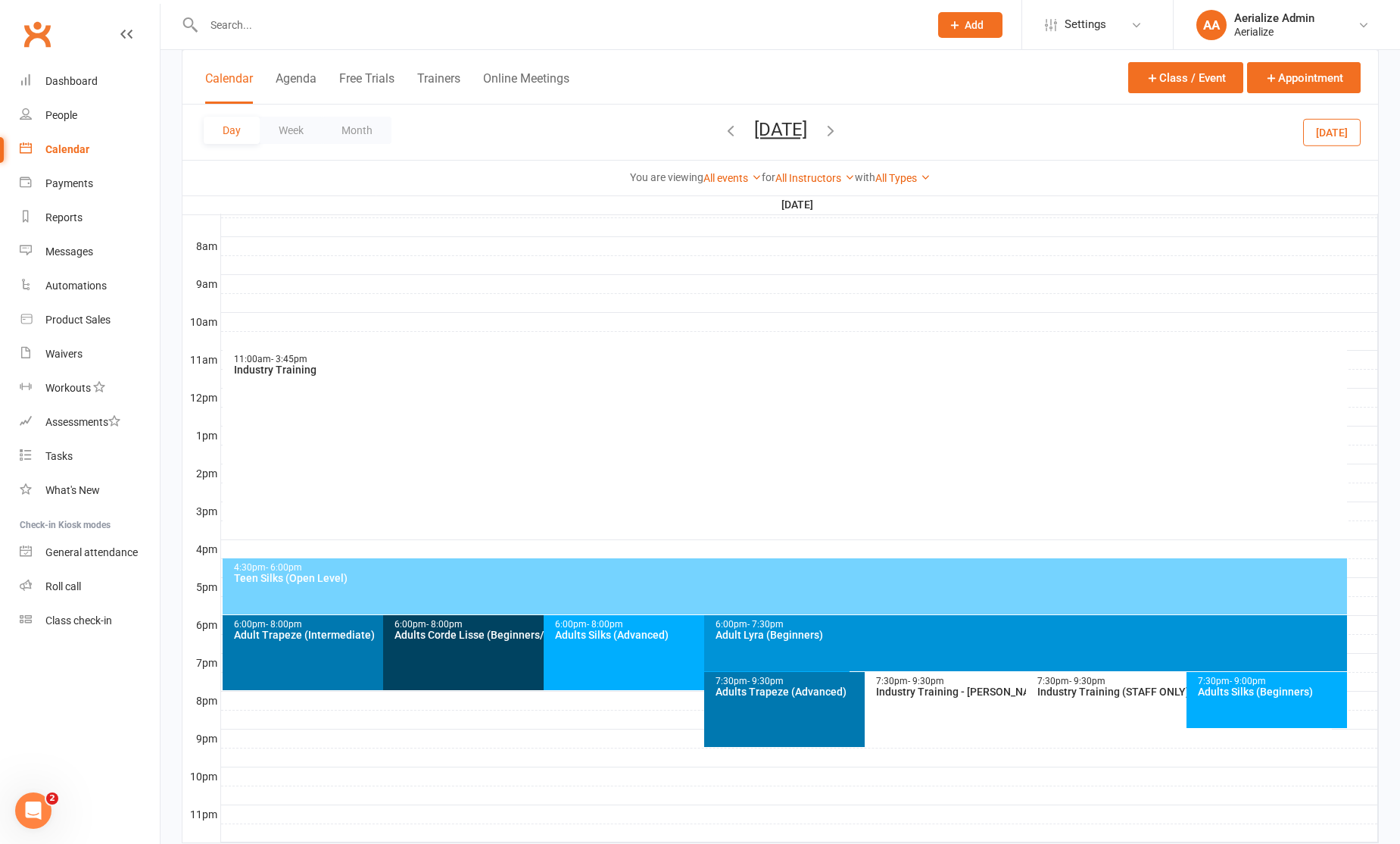
scroll to position [417, 0]
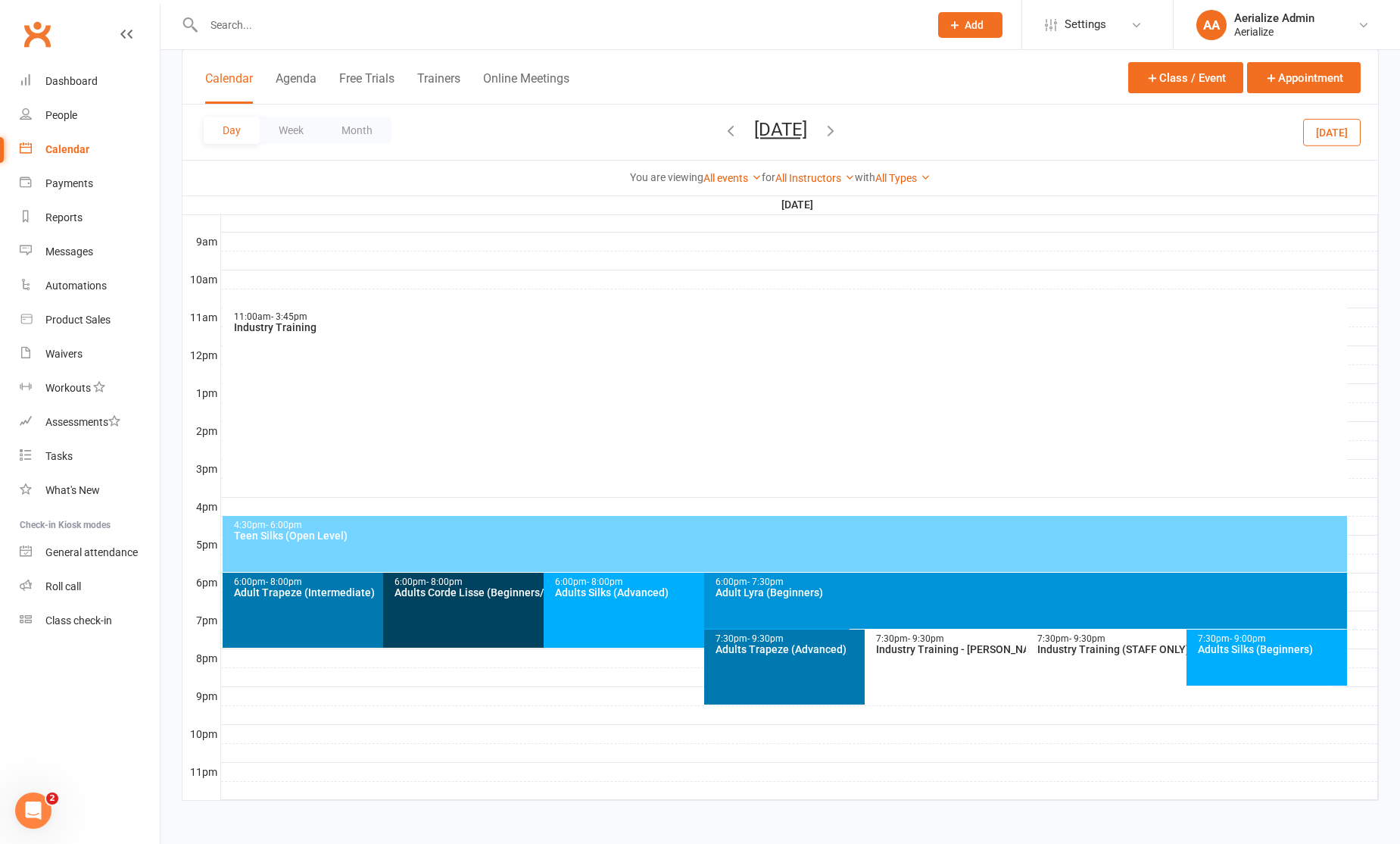
click at [243, 658] on div at bounding box center [800, 658] width 1157 height 18
click at [248, 618] on button "Add Appointment" at bounding box center [250, 623] width 88 height 18
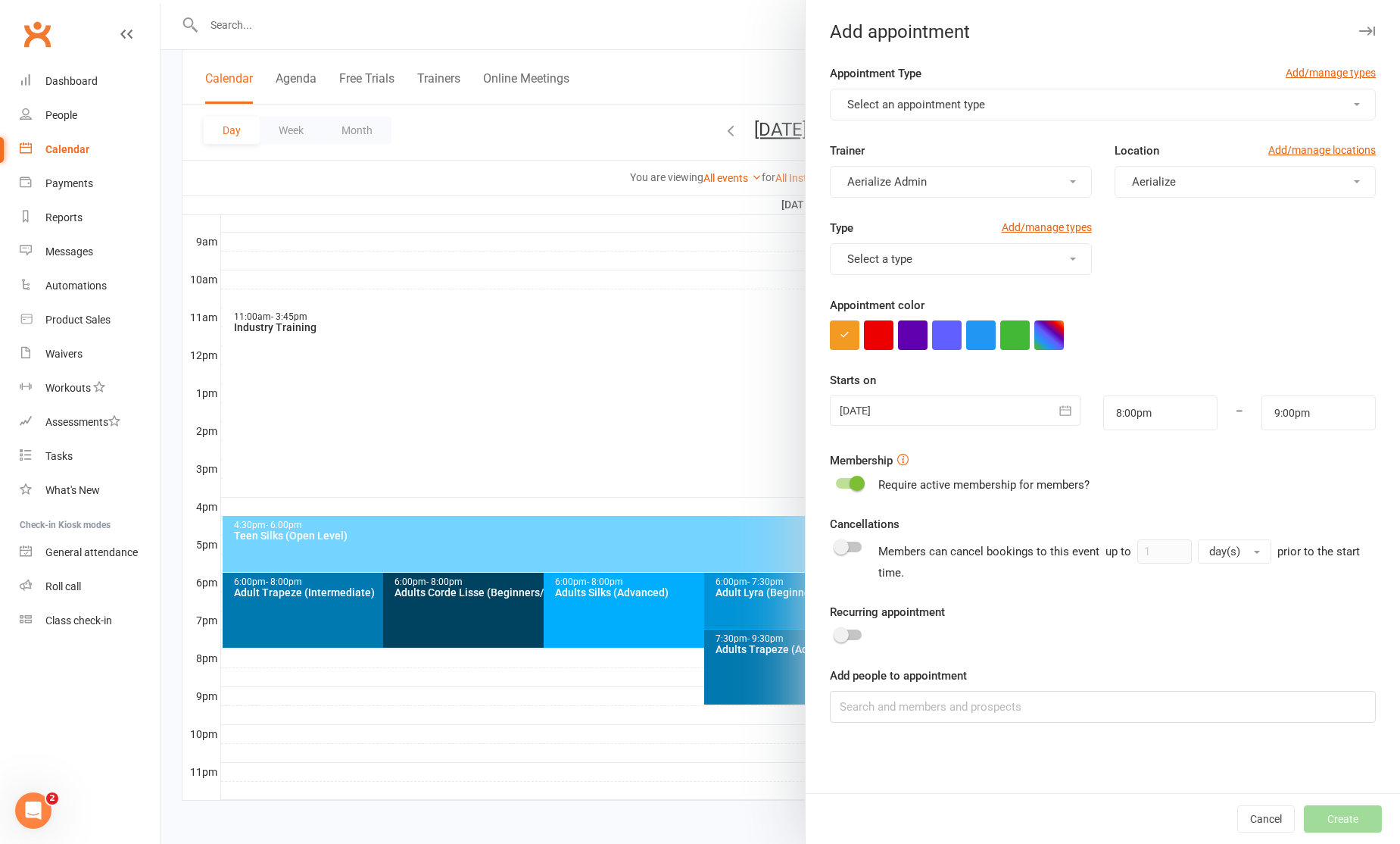
click at [1058, 111] on button "Select an appointment type" at bounding box center [1103, 105] width 546 height 32
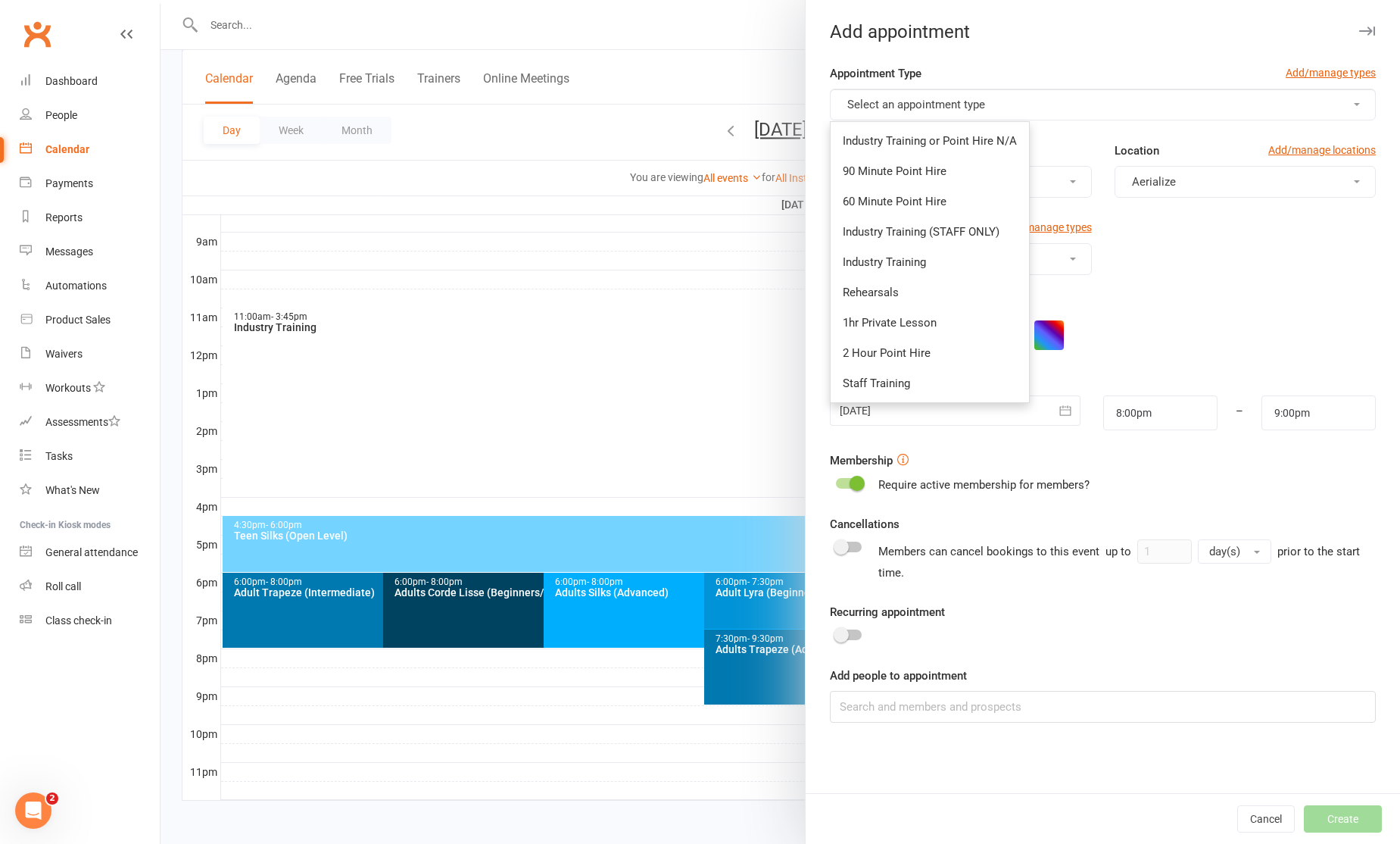
click at [235, 30] on div at bounding box center [781, 422] width 1240 height 844
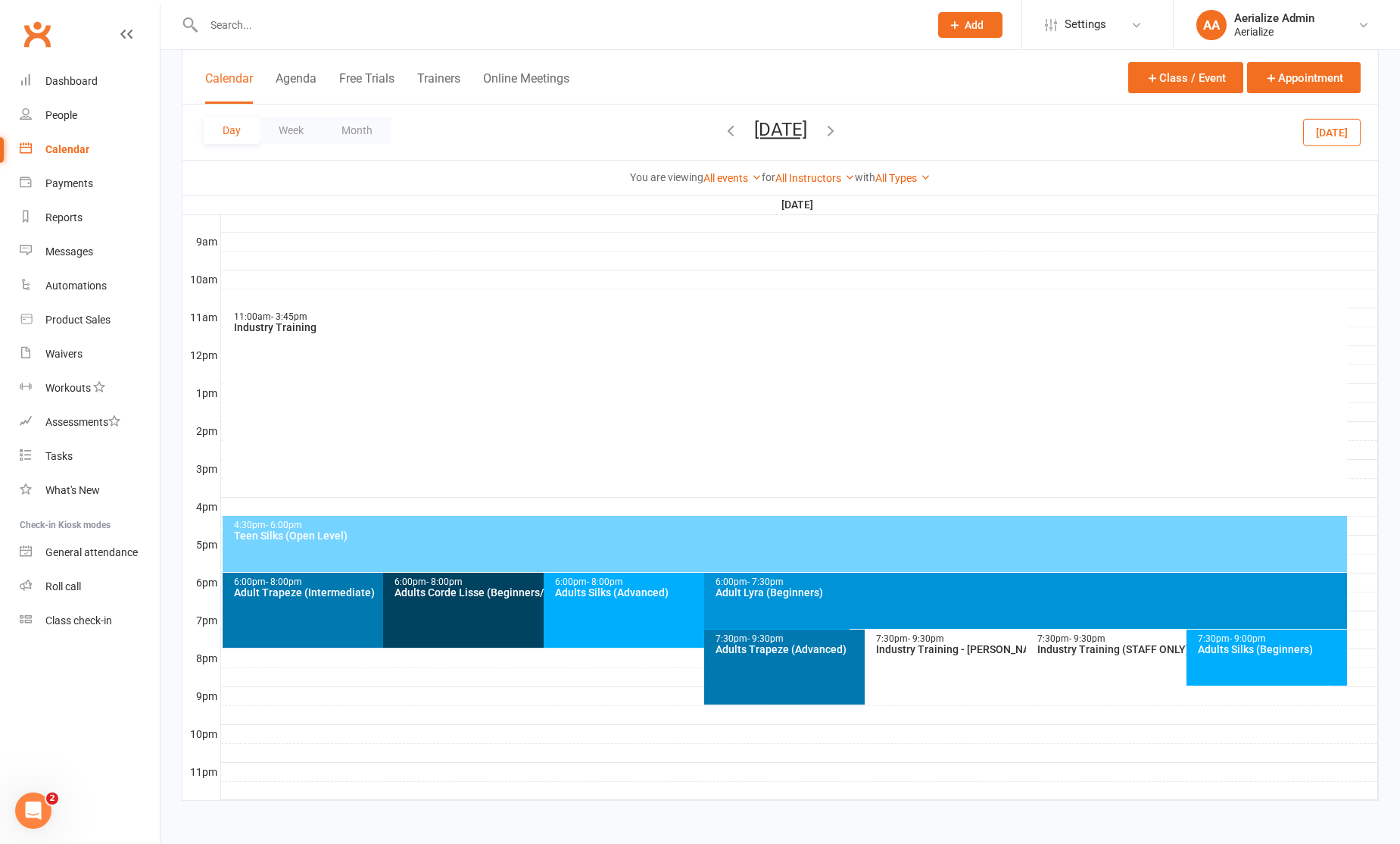
click at [258, 24] on input "text" at bounding box center [558, 24] width 719 height 21
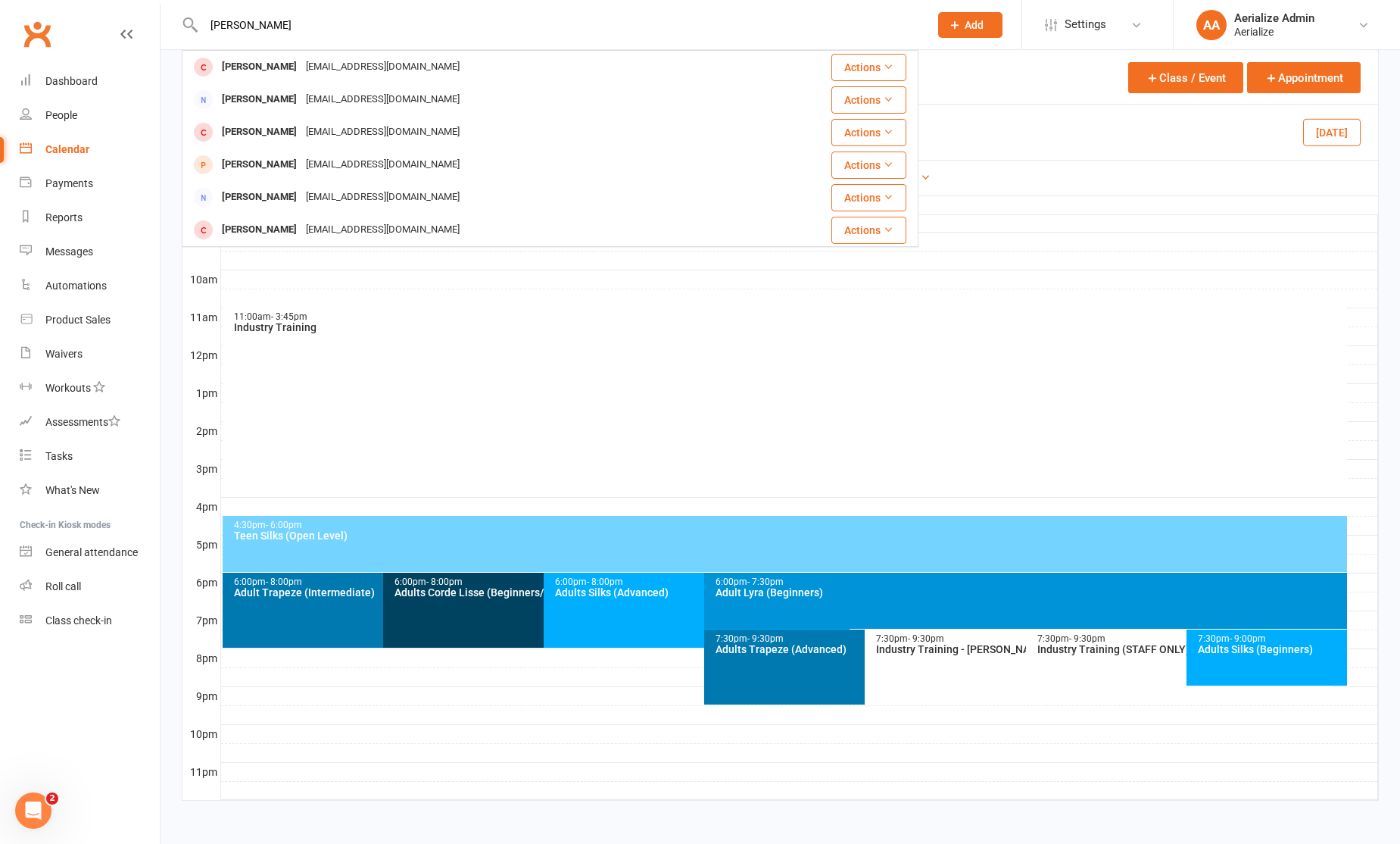
type input "[PERSON_NAME]"
click at [258, 73] on div "[PERSON_NAME]" at bounding box center [260, 67] width 84 height 22
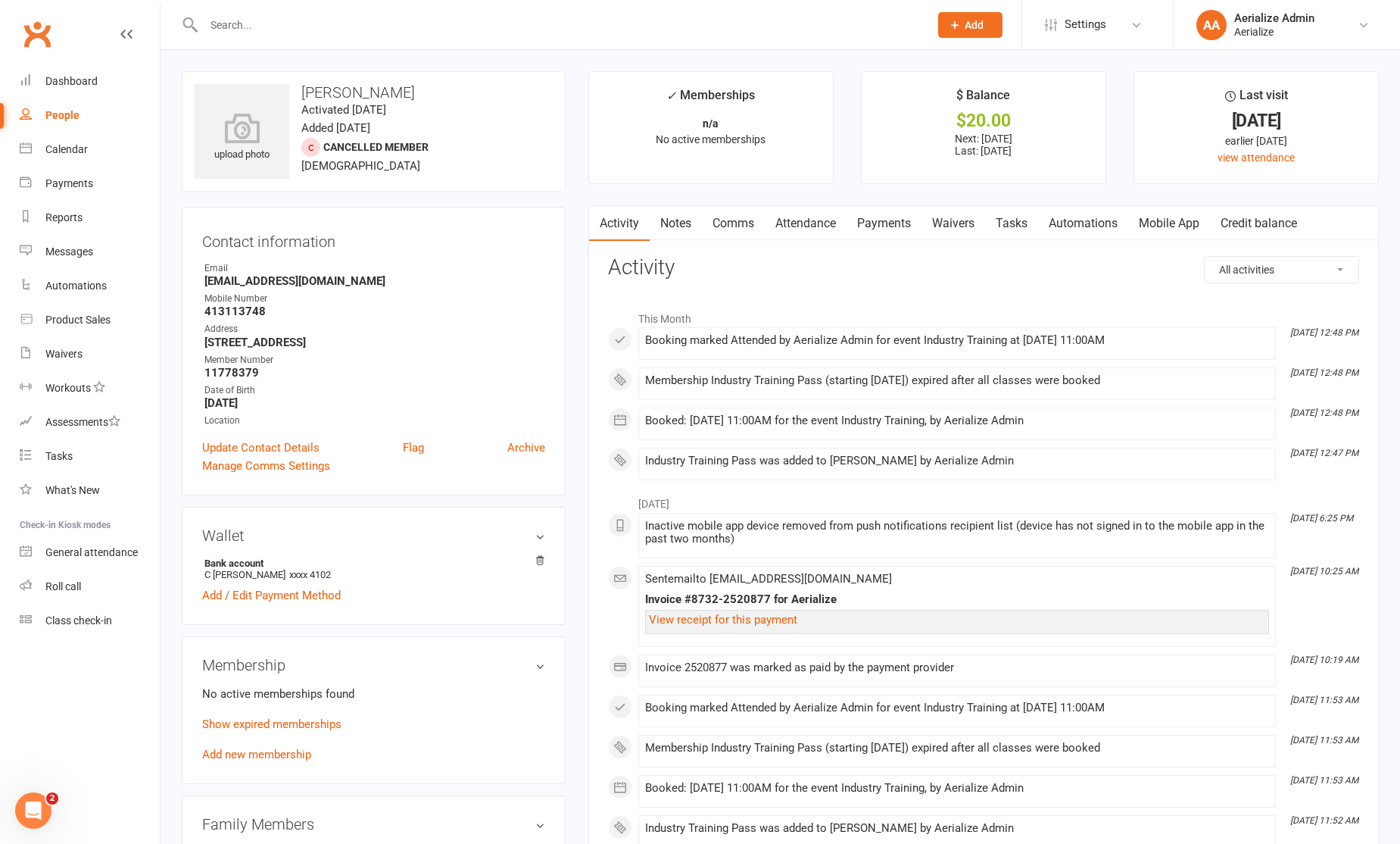
click at [271, 754] on link "Add new membership" at bounding box center [257, 754] width 109 height 13
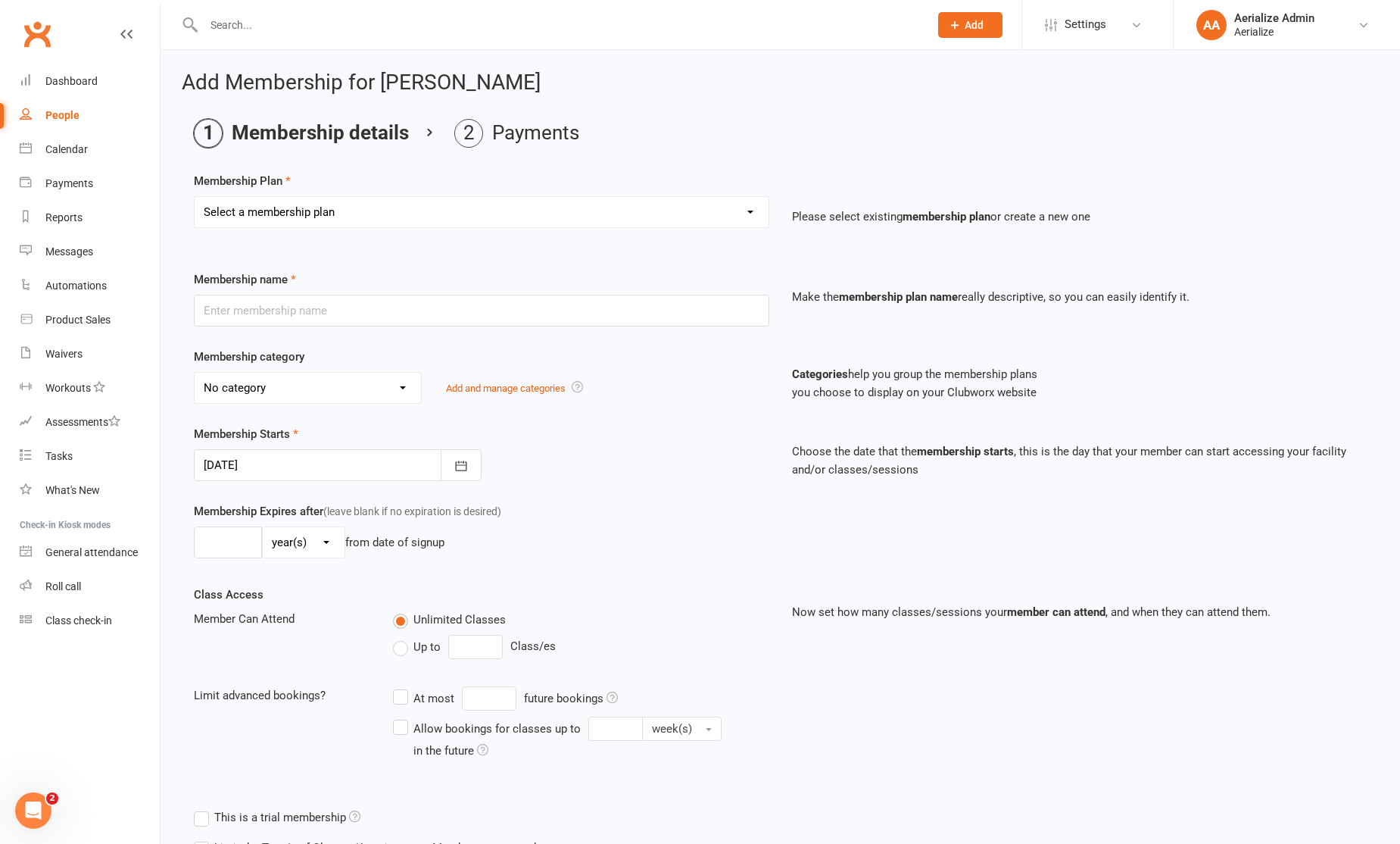
click at [361, 211] on select "Select a membership plan Create new Membership Plan Tiny Tots DROP IN Tiny Tots…" at bounding box center [482, 211] width 574 height 30
select select "16"
click at [195, 197] on select "Select a membership plan Create new Membership Plan Tiny Tots DROP IN Tiny Tots…" at bounding box center [482, 211] width 574 height 30
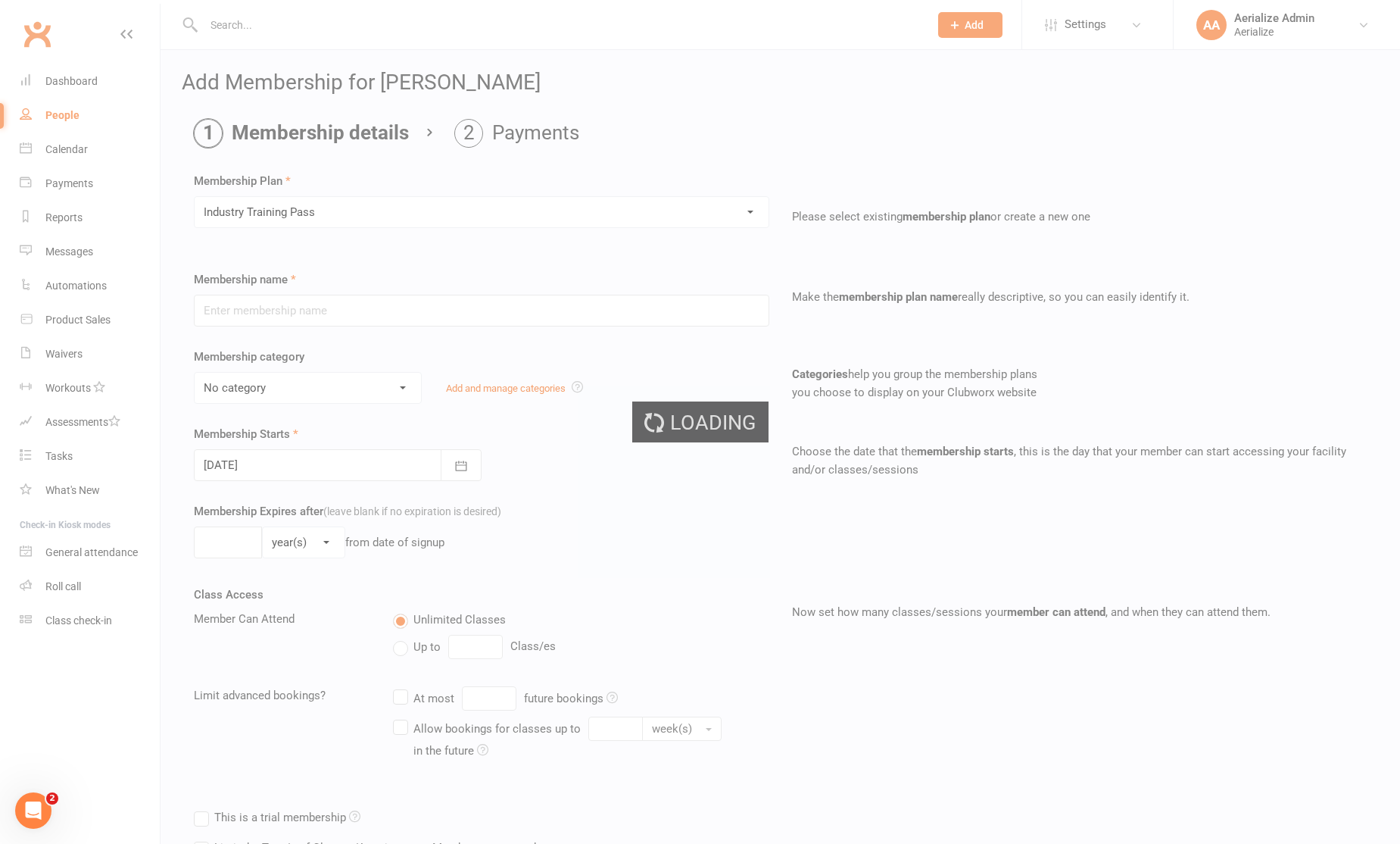
type input "Industry Training Pass"
select select "5"
type input "14"
select select "0"
type input "1"
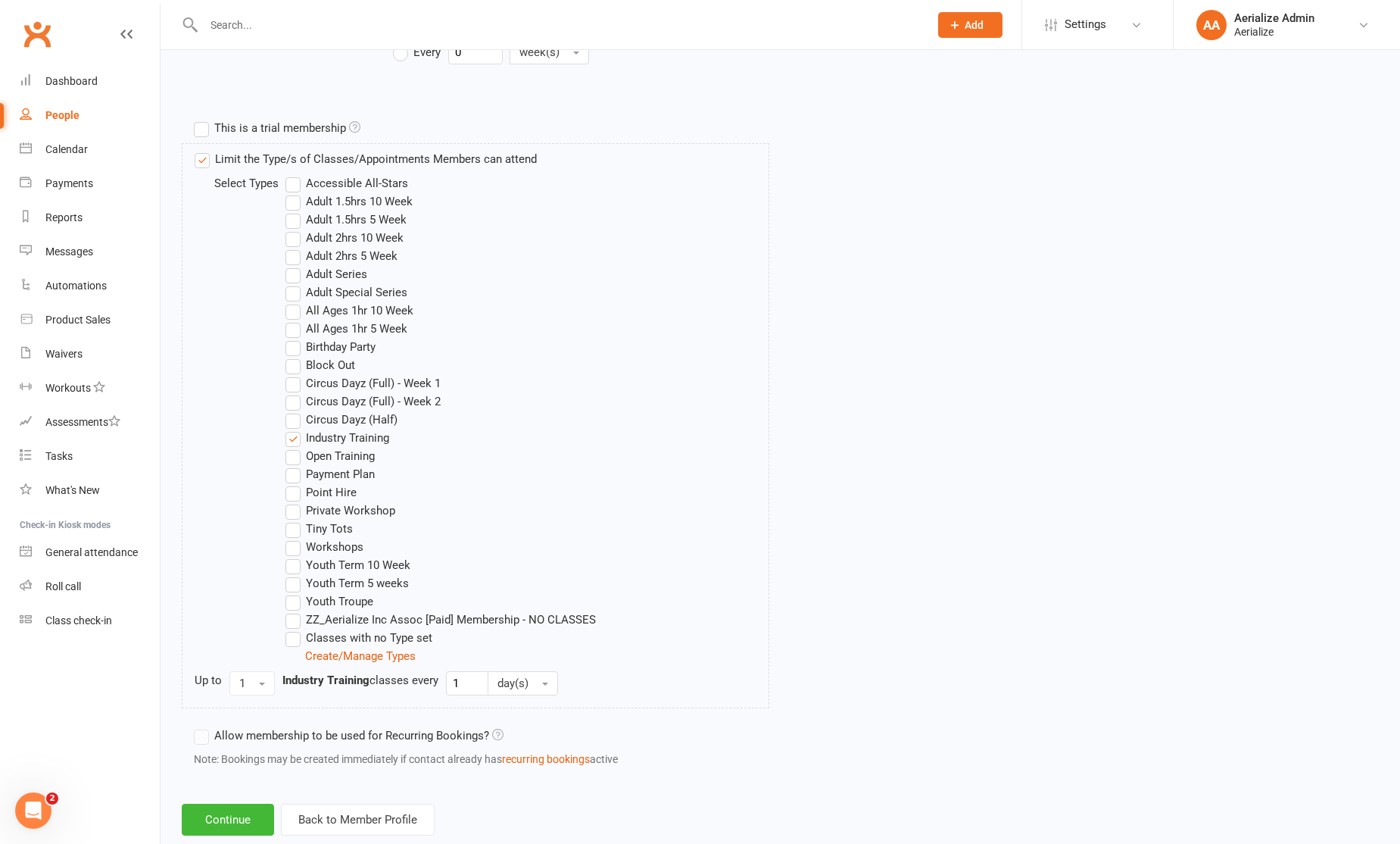
scroll to position [706, 0]
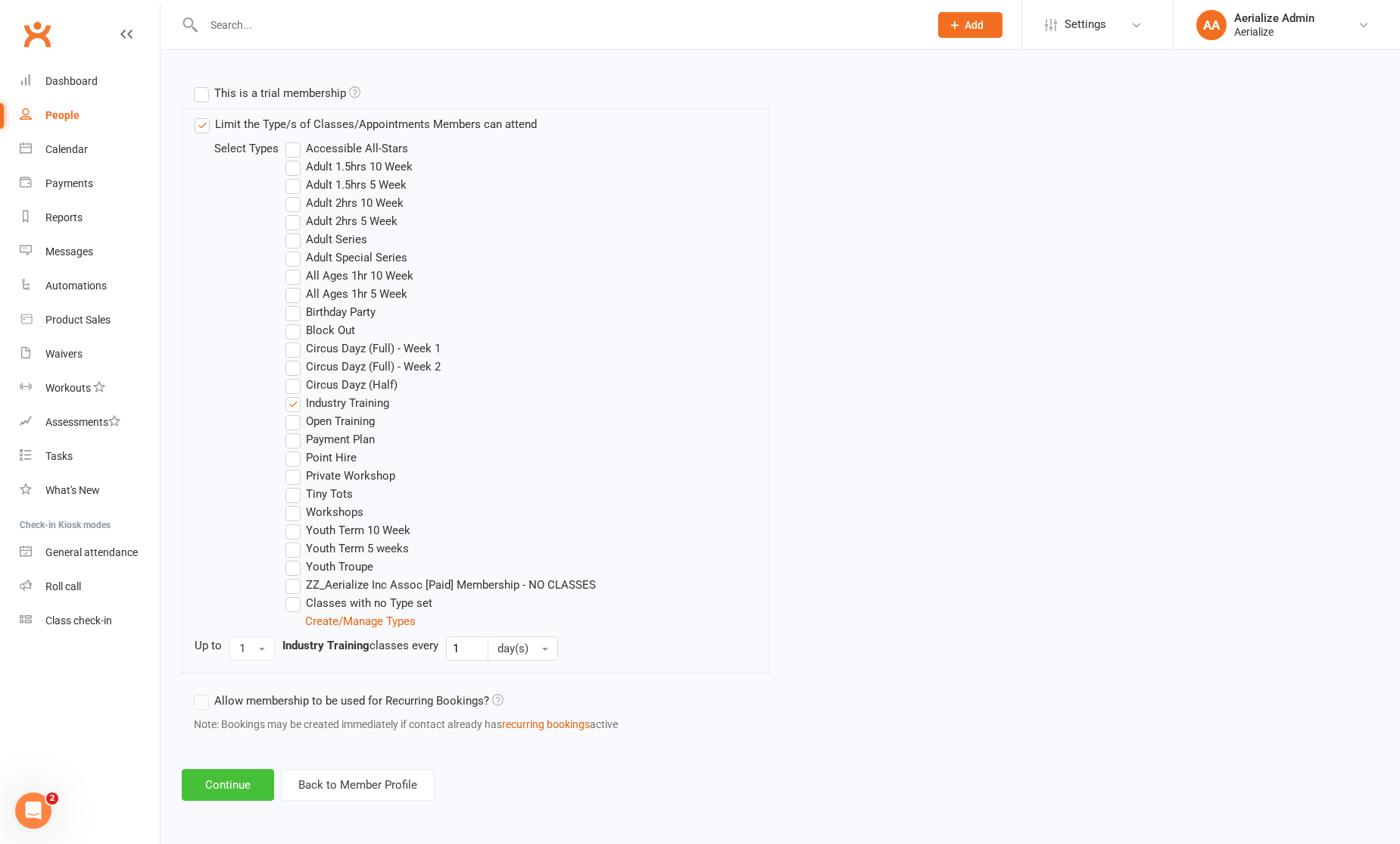
click at [215, 789] on button "Continue" at bounding box center [228, 785] width 92 height 32
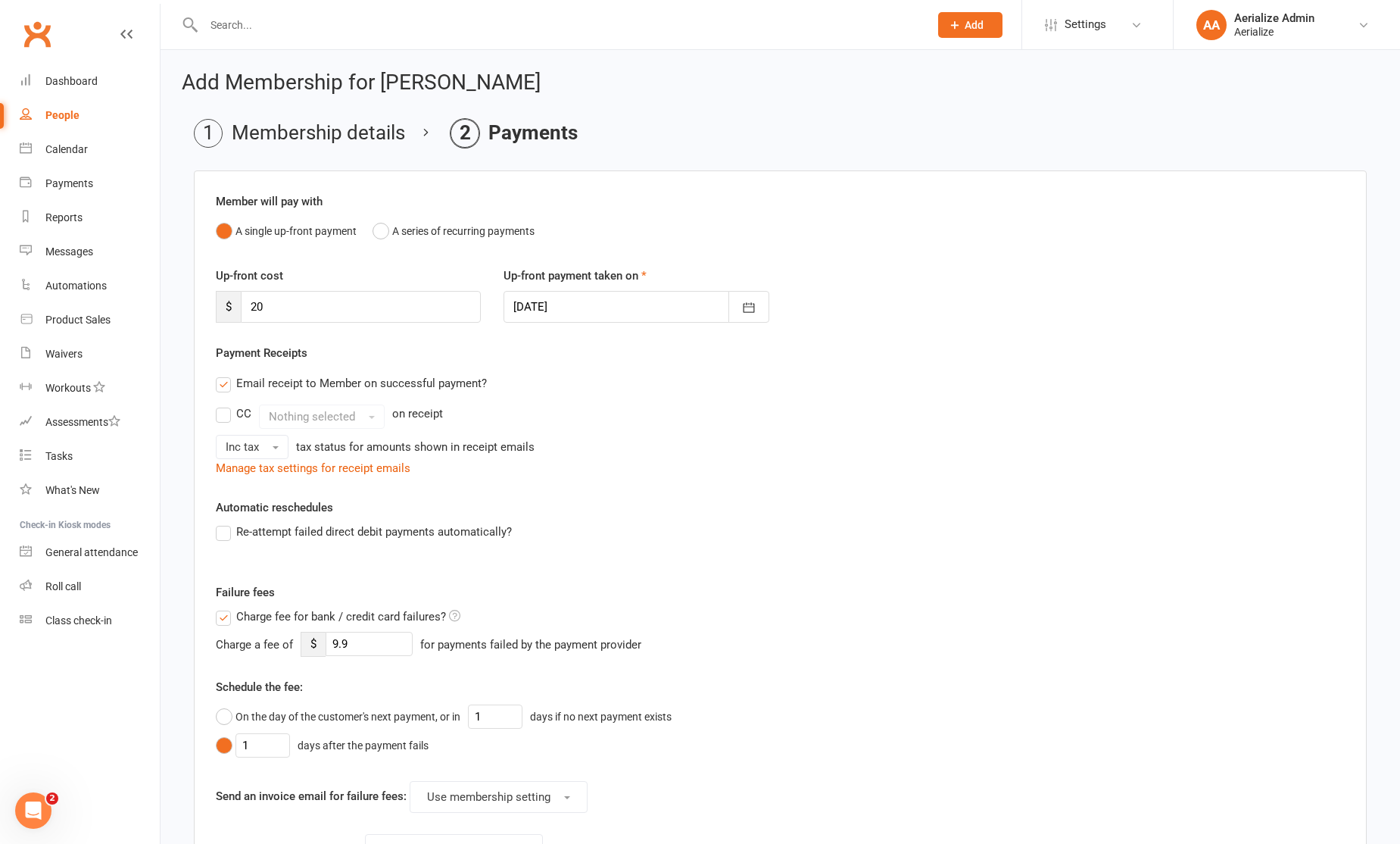
scroll to position [303, 0]
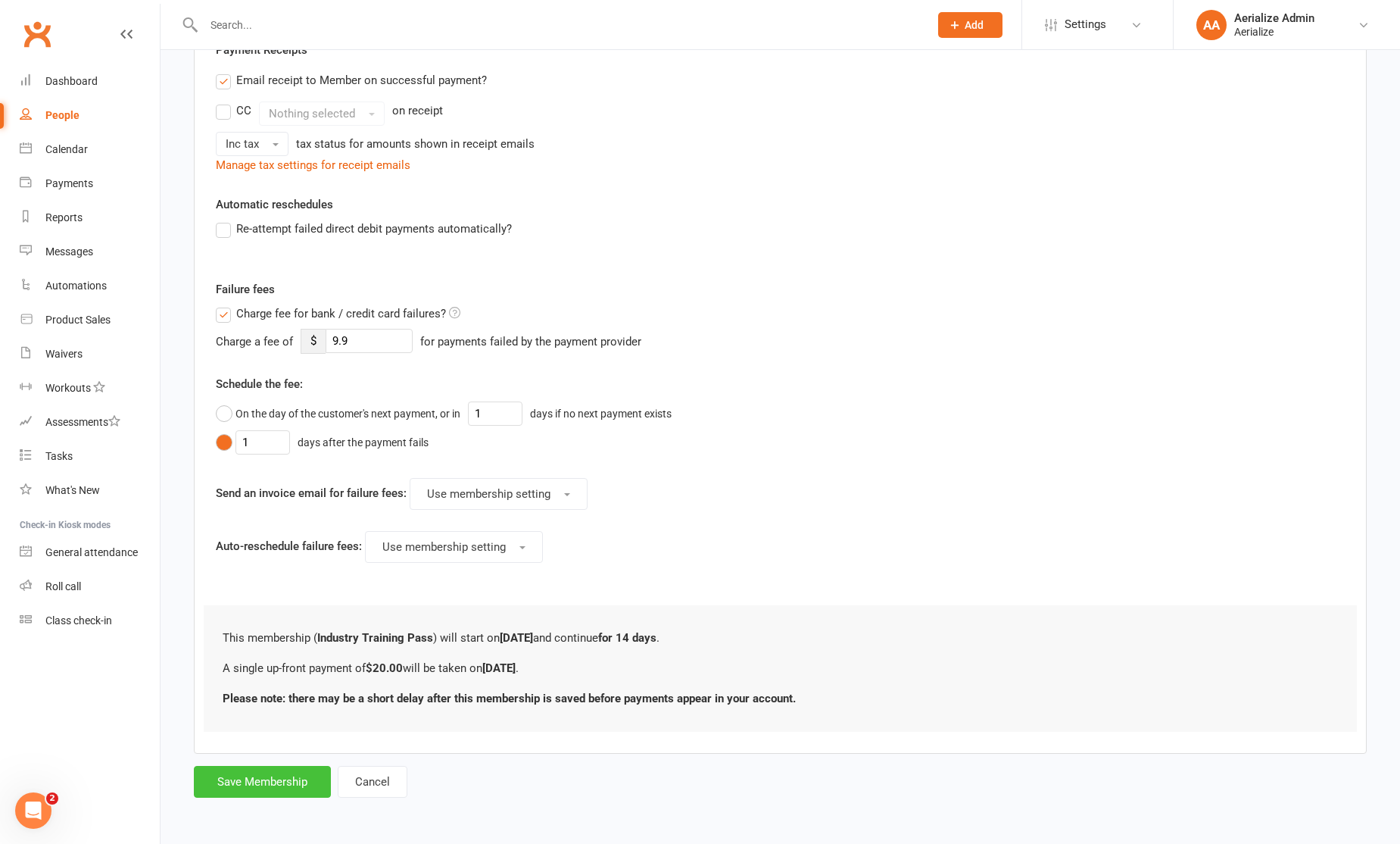
click at [292, 780] on button "Save Membership" at bounding box center [263, 782] width 137 height 32
